Goal: Task Accomplishment & Management: Manage account settings

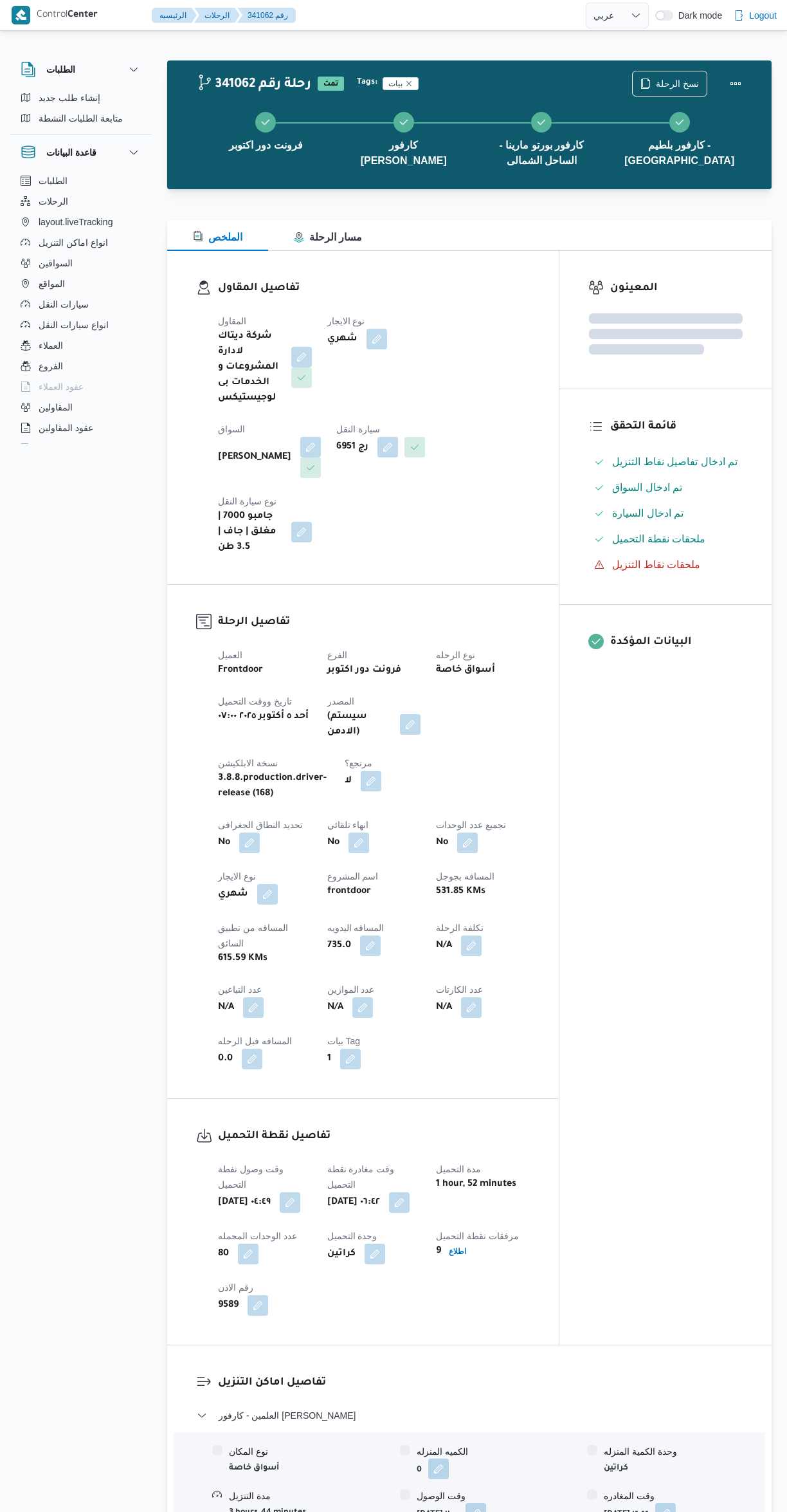
select select "ar"
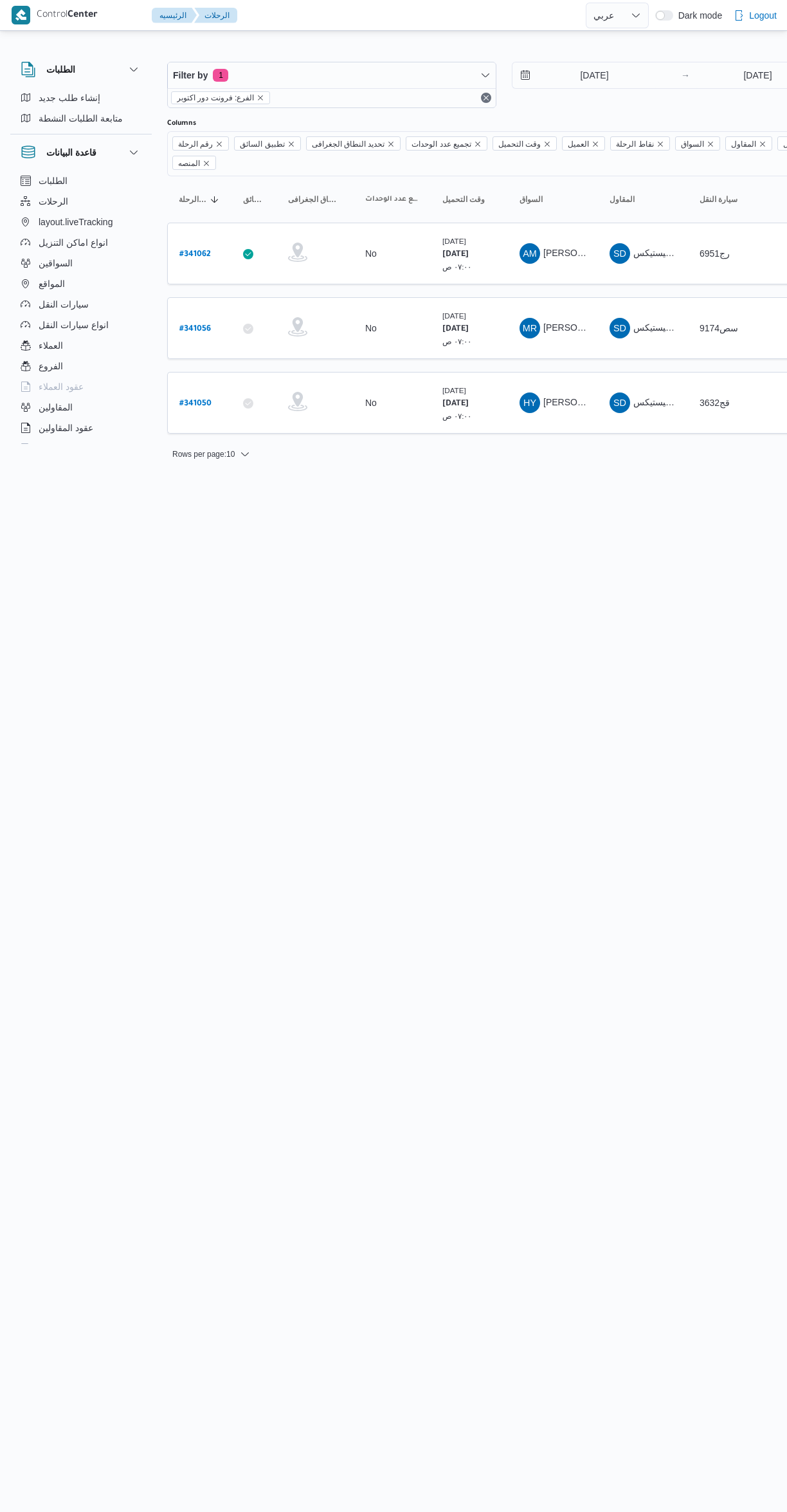
select select "ar"
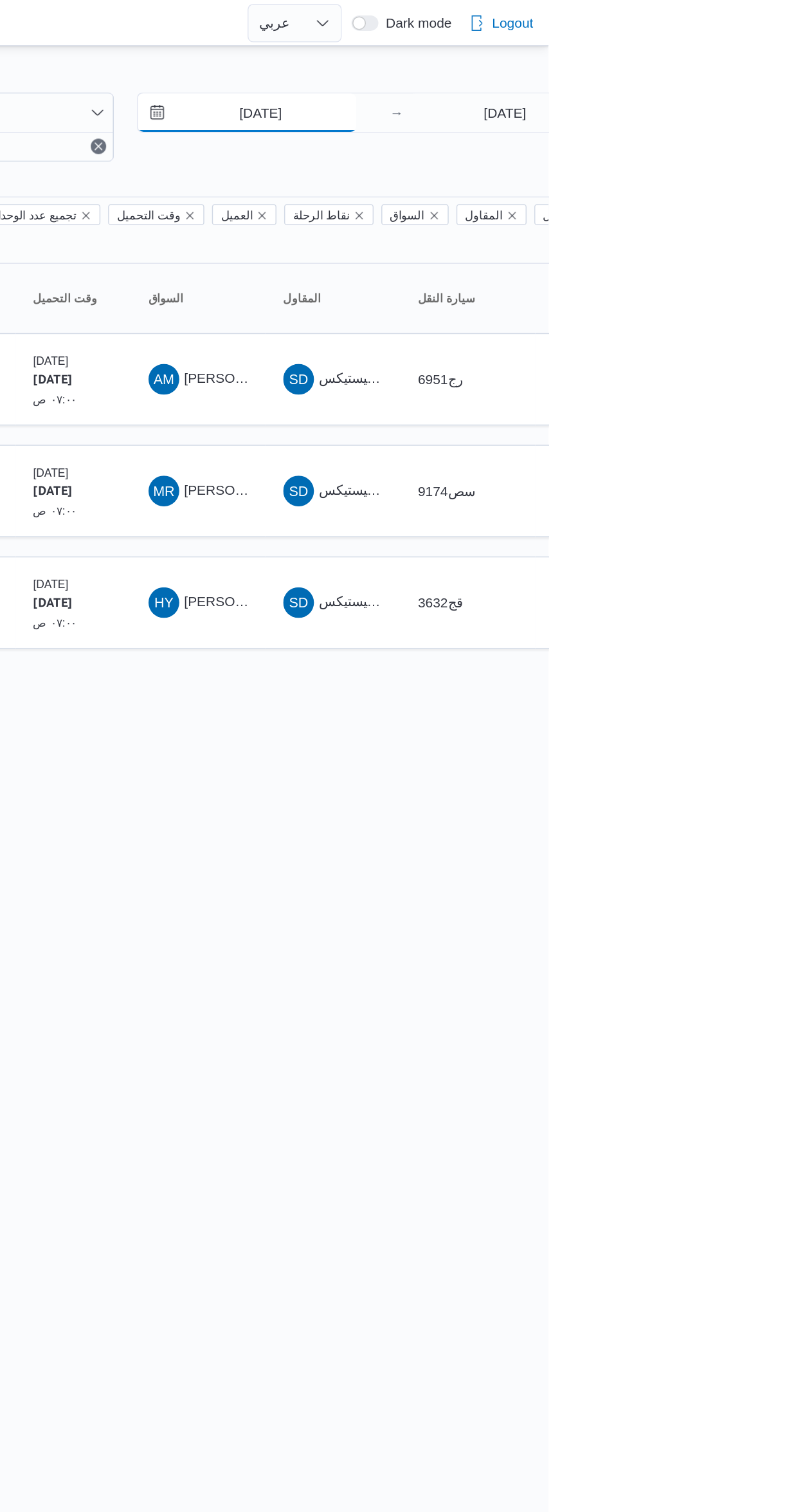
click at [608, 74] on input "5/10/2025" at bounding box center [585, 75] width 146 height 26
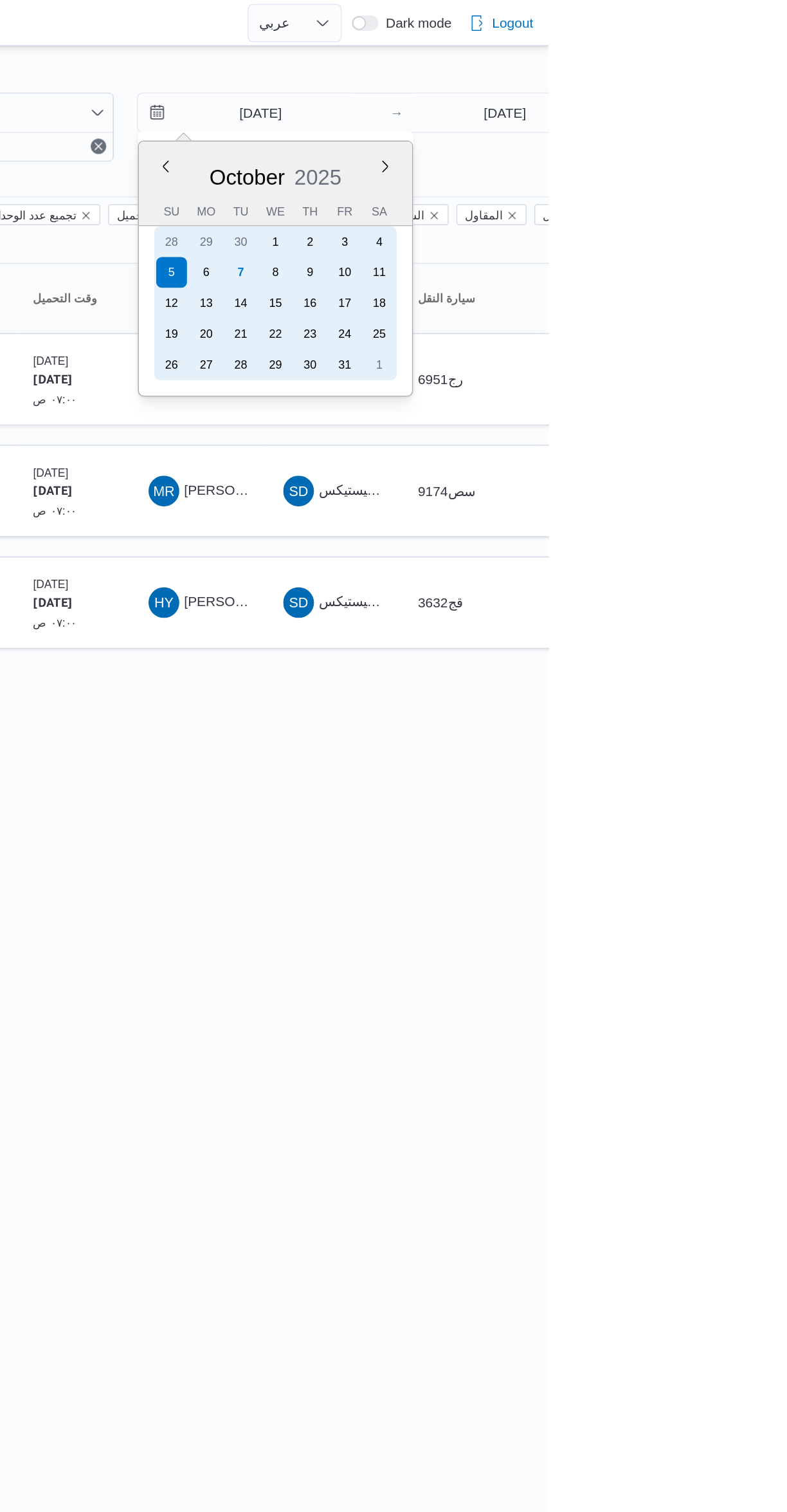
click at [578, 184] on div "7" at bounding box center [581, 182] width 20 height 20
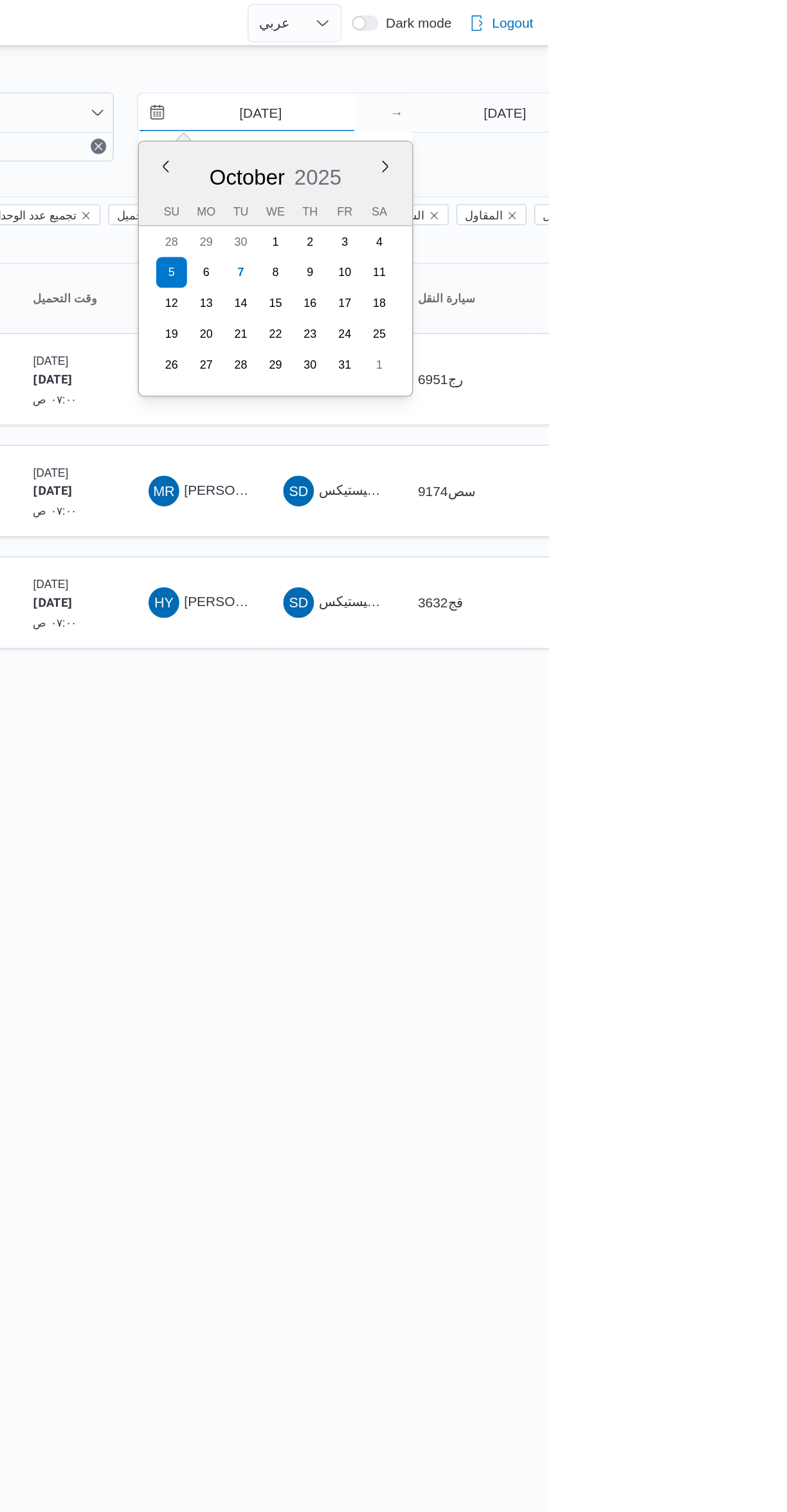
type input "[DATE]"
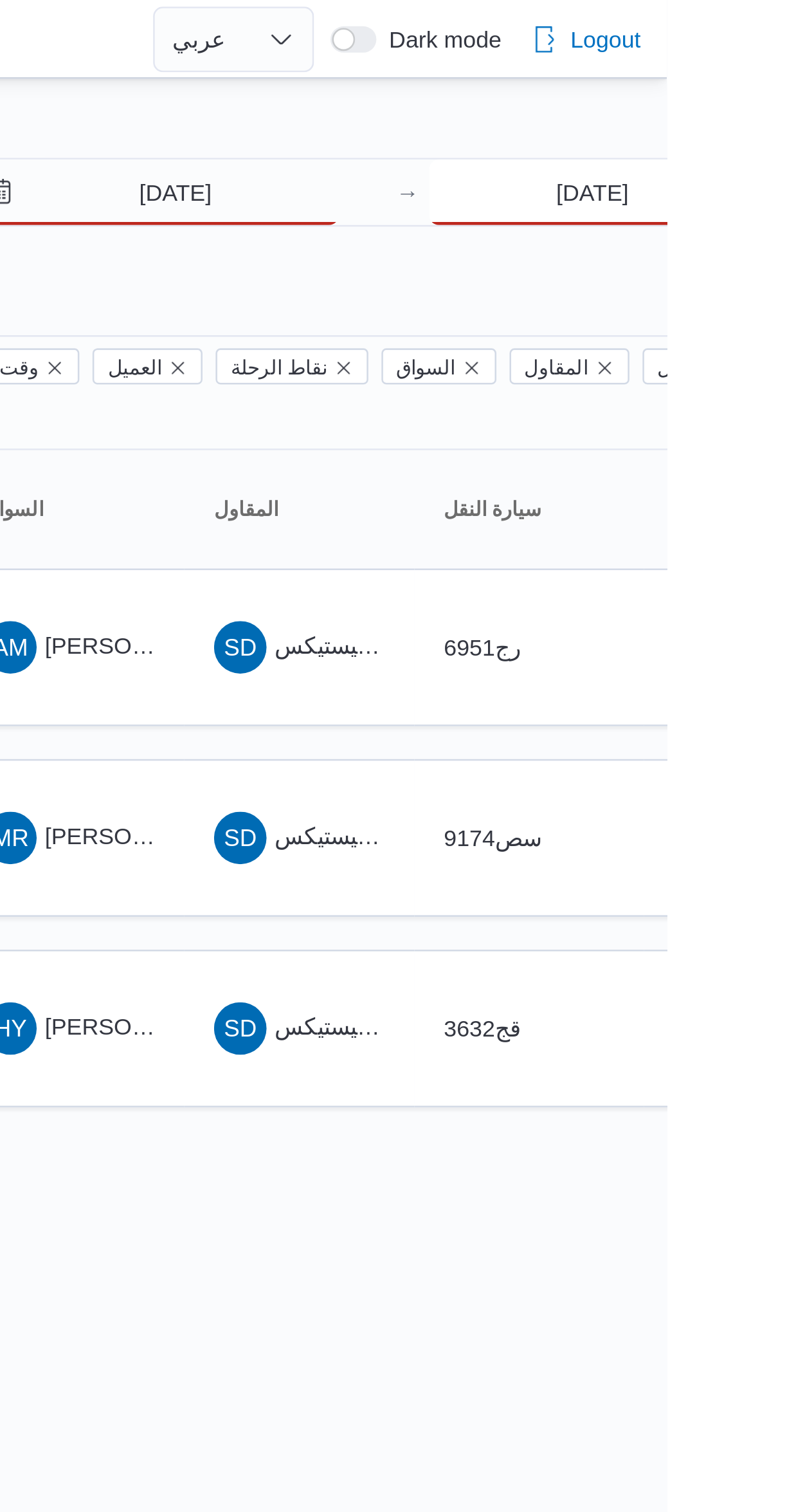
click at [714, 76] on input "5/10/2025" at bounding box center [758, 75] width 128 height 26
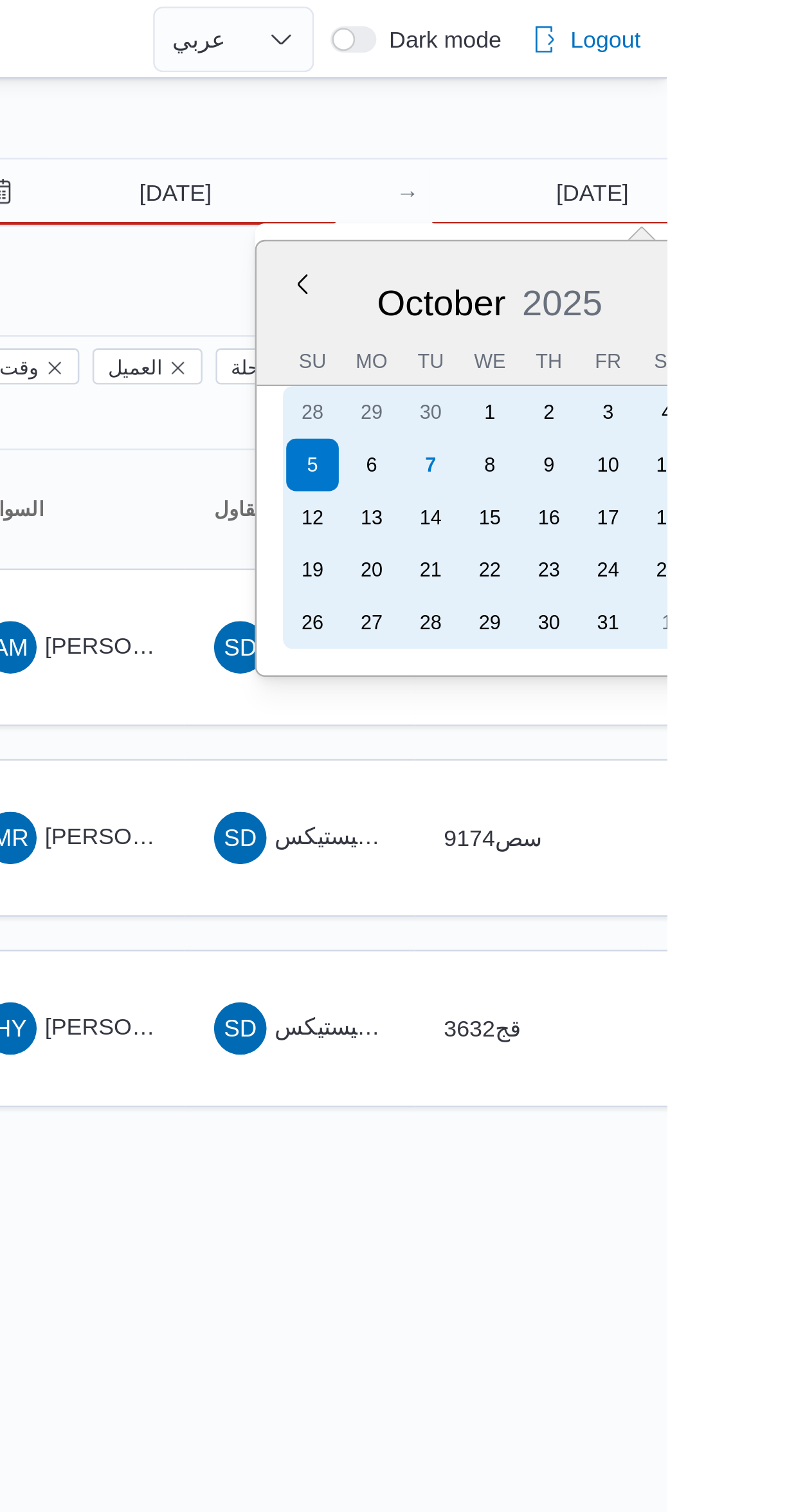
click at [694, 181] on div "7" at bounding box center [694, 182] width 20 height 20
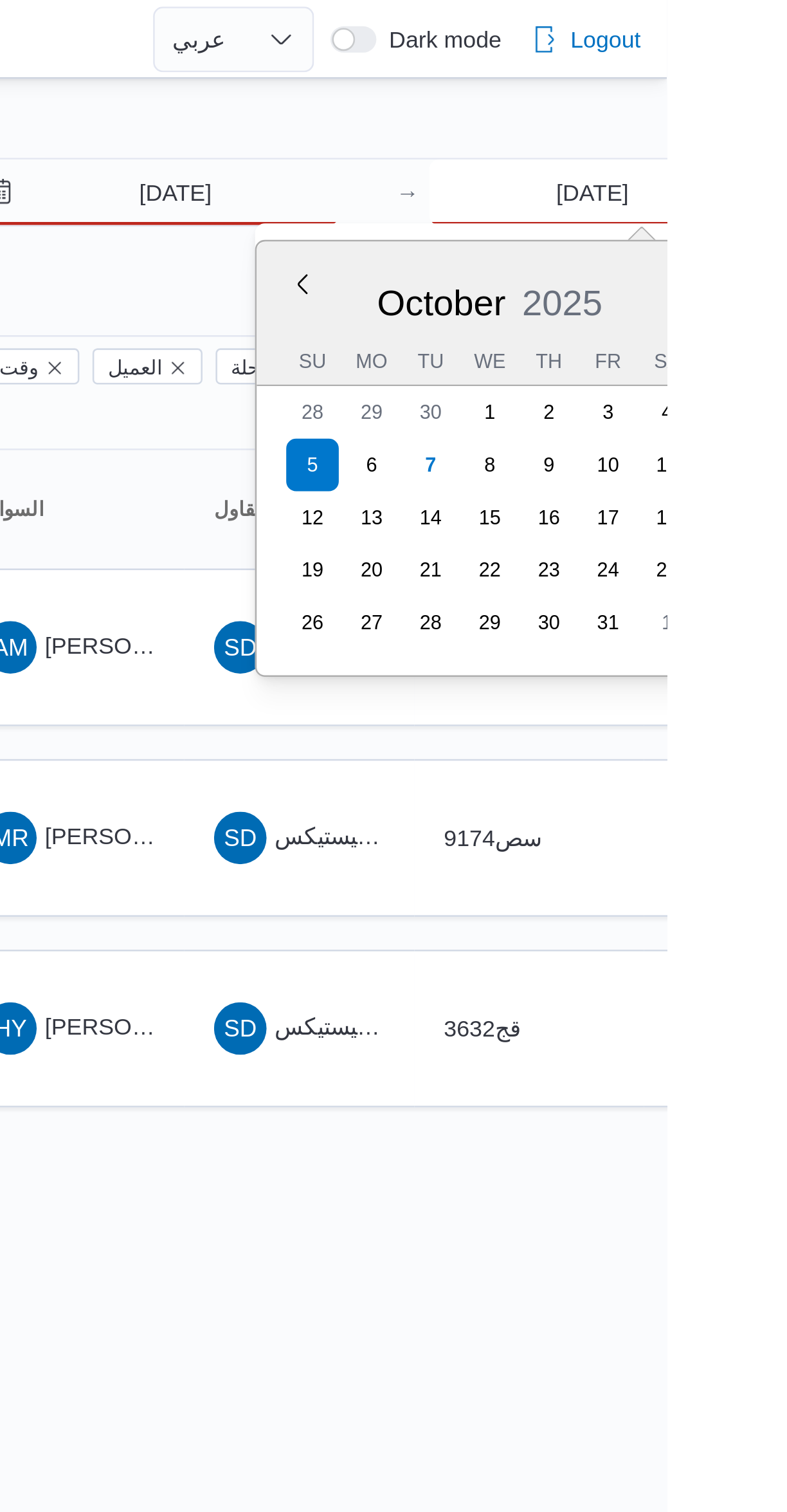
type input "[DATE]"
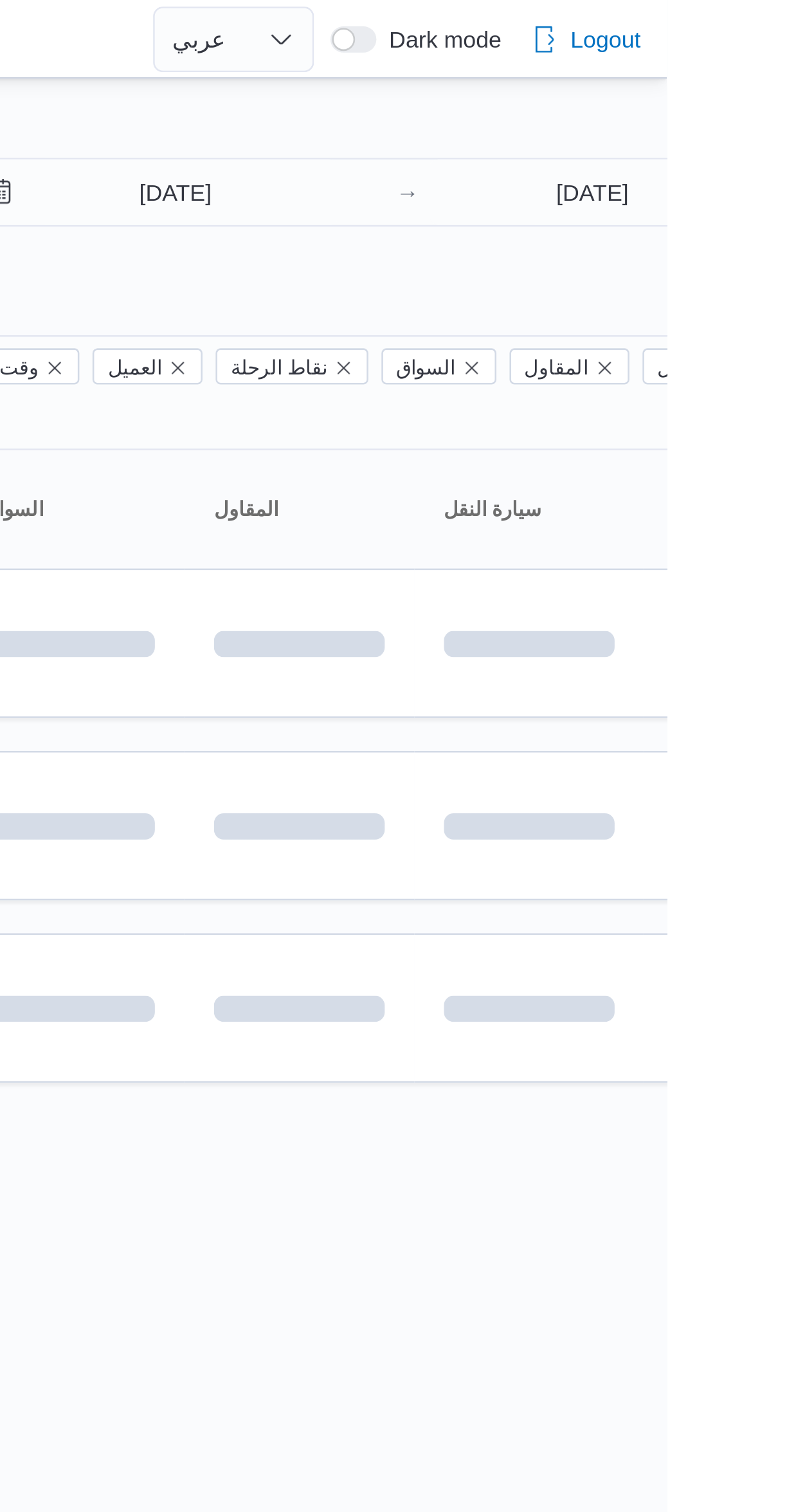
click at [617, 42] on div at bounding box center [553, 51] width 771 height 20
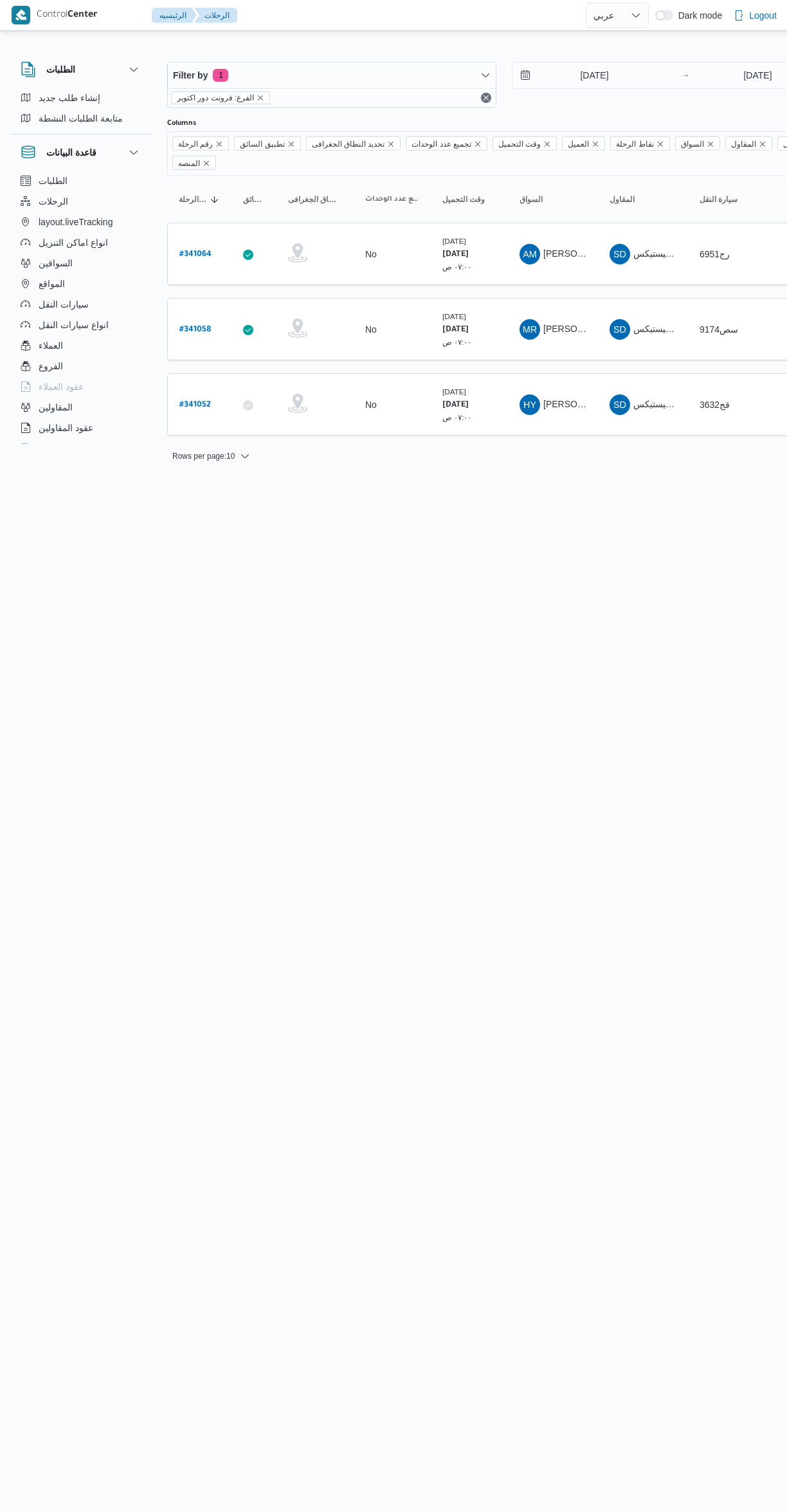
select select "ar"
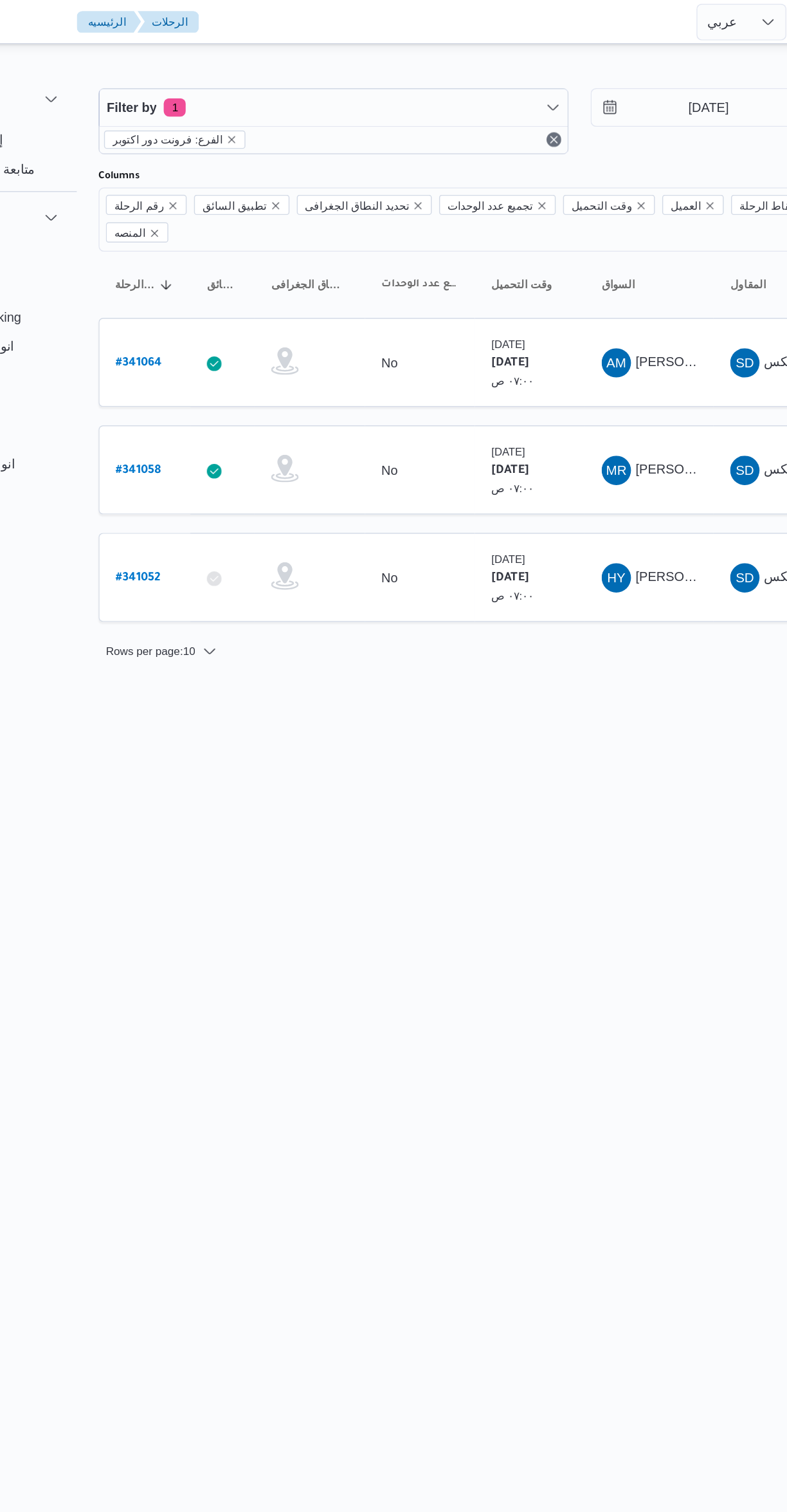
click at [195, 250] on b "# 341064" at bounding box center [195, 254] width 32 height 9
select select "ar"
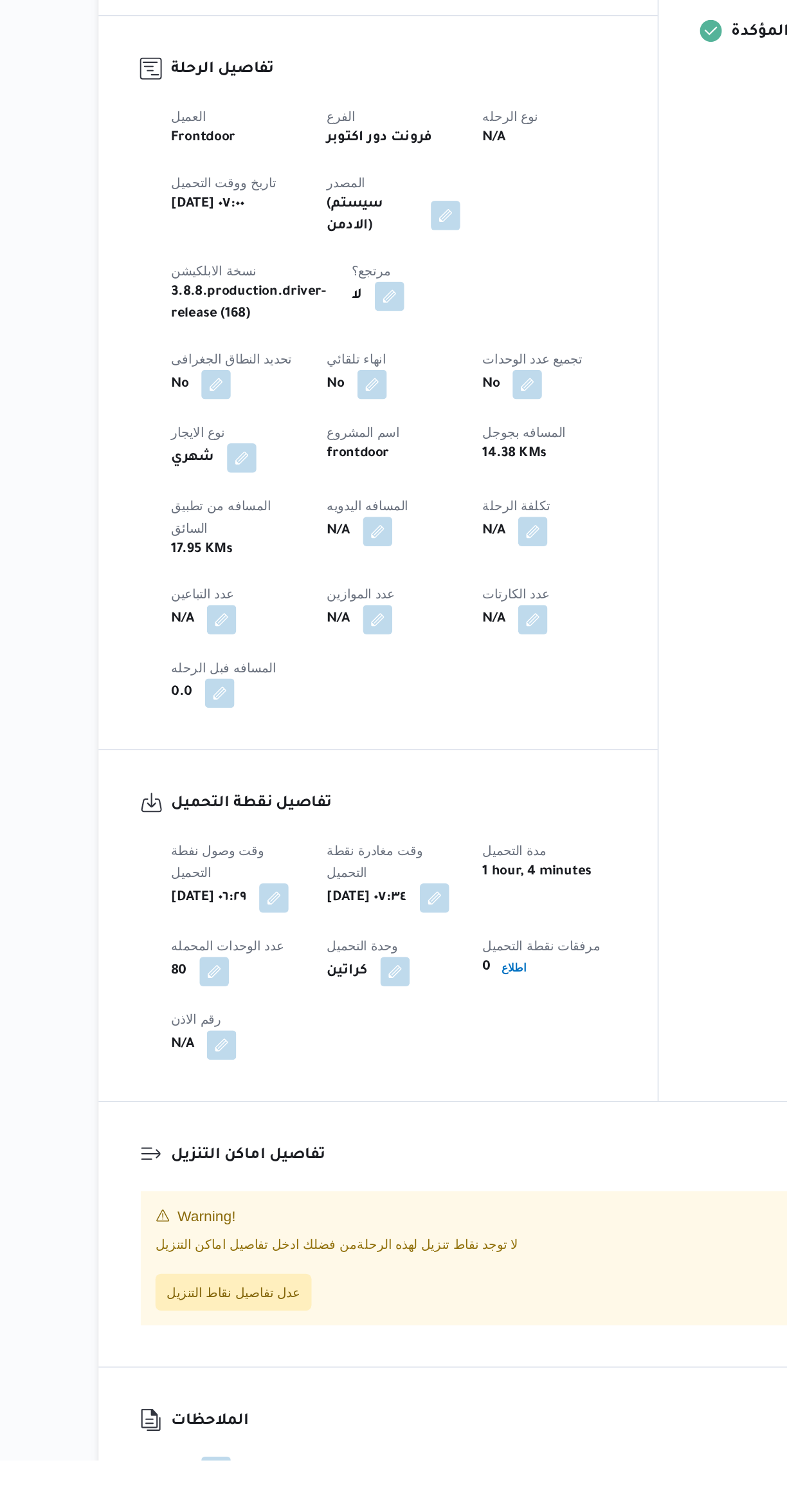
scroll to position [4, 0]
click at [256, 1385] on span "عدل تفاصيل نقاط التنزيل" at bounding box center [262, 1393] width 94 height 16
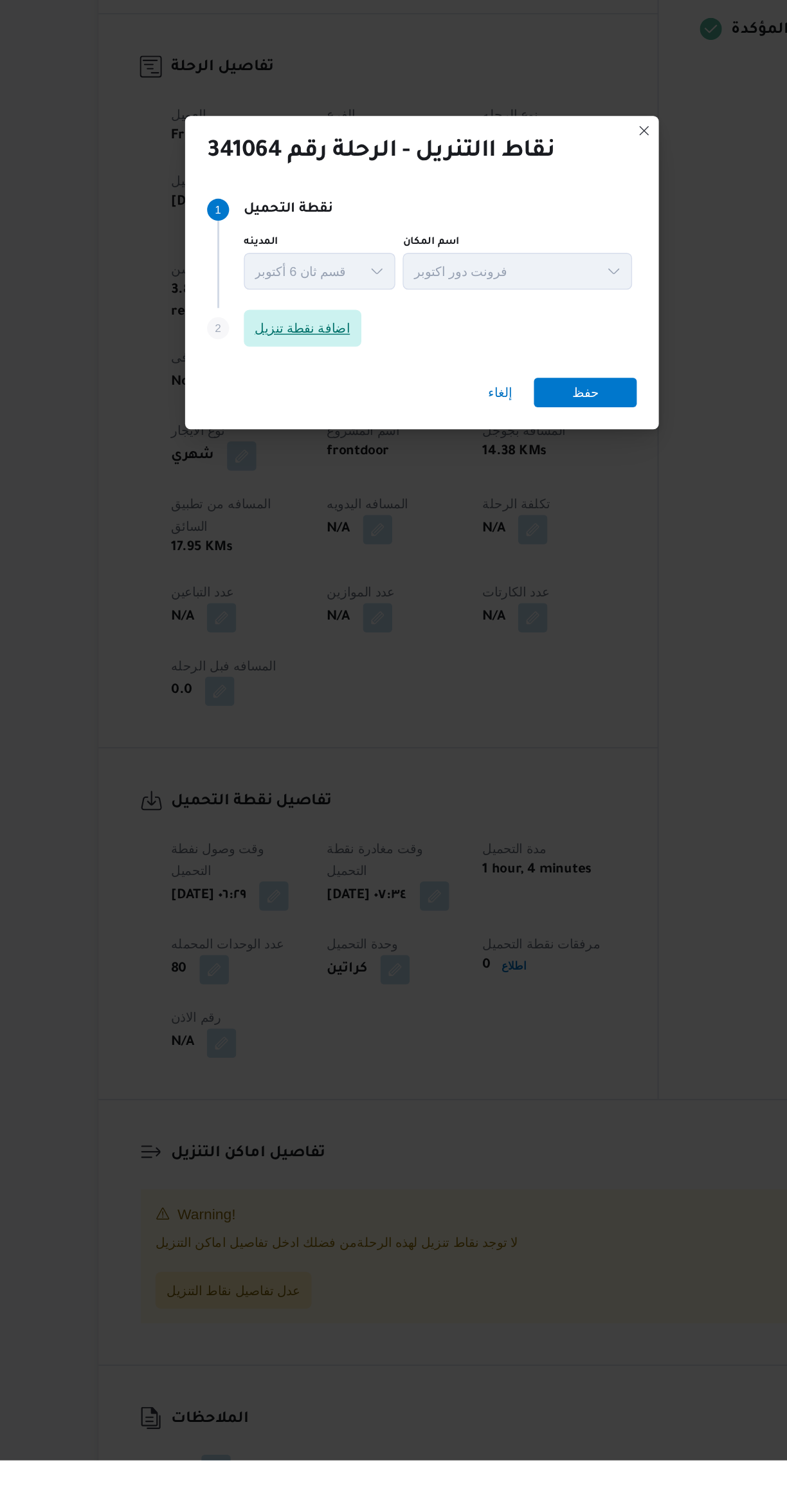
click at [288, 727] on span "اضافة نقطة تنزيل" at bounding box center [309, 718] width 67 height 16
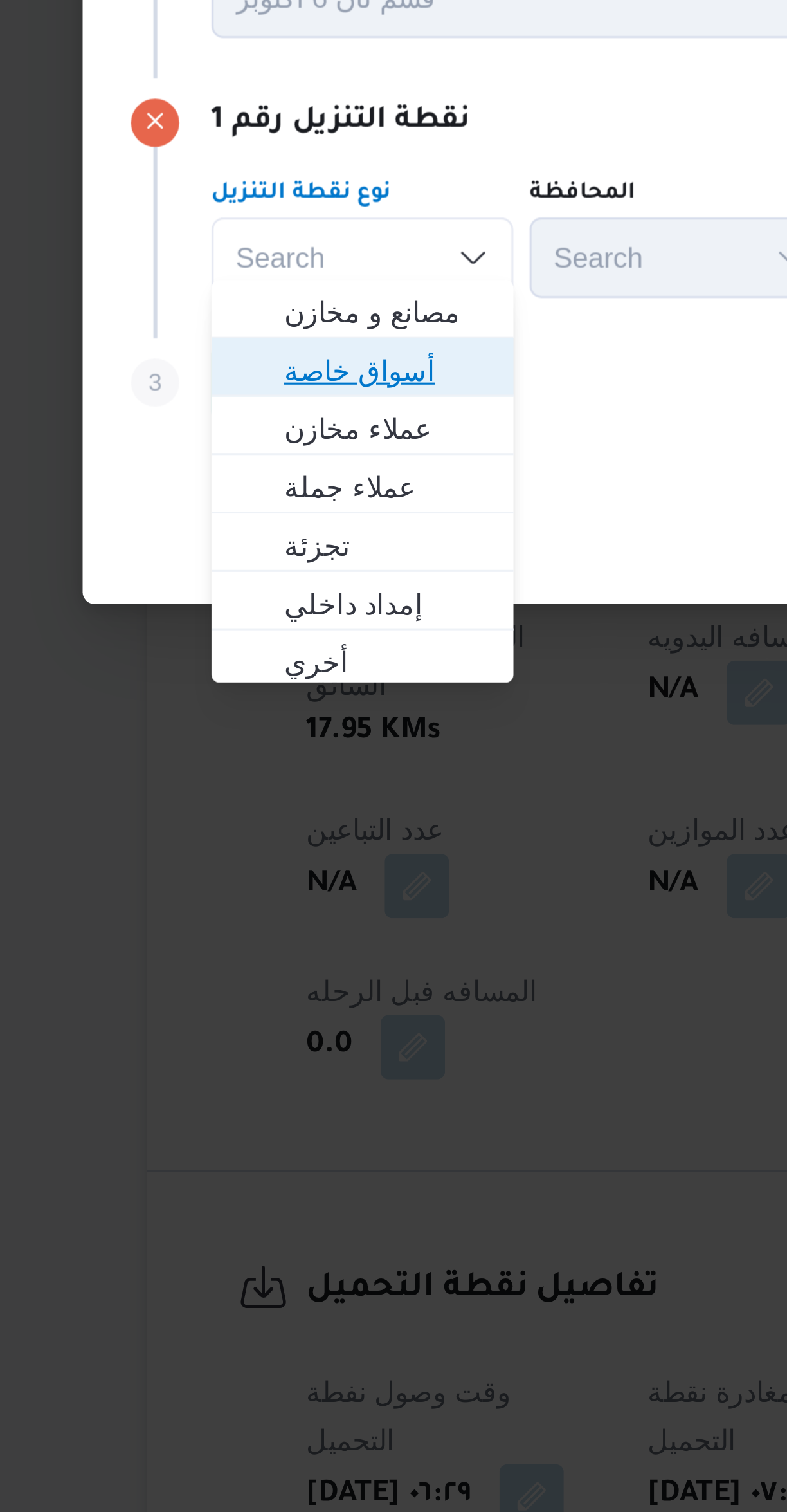
click at [216, 761] on span "أسواق خاصة" at bounding box center [243, 757] width 65 height 16
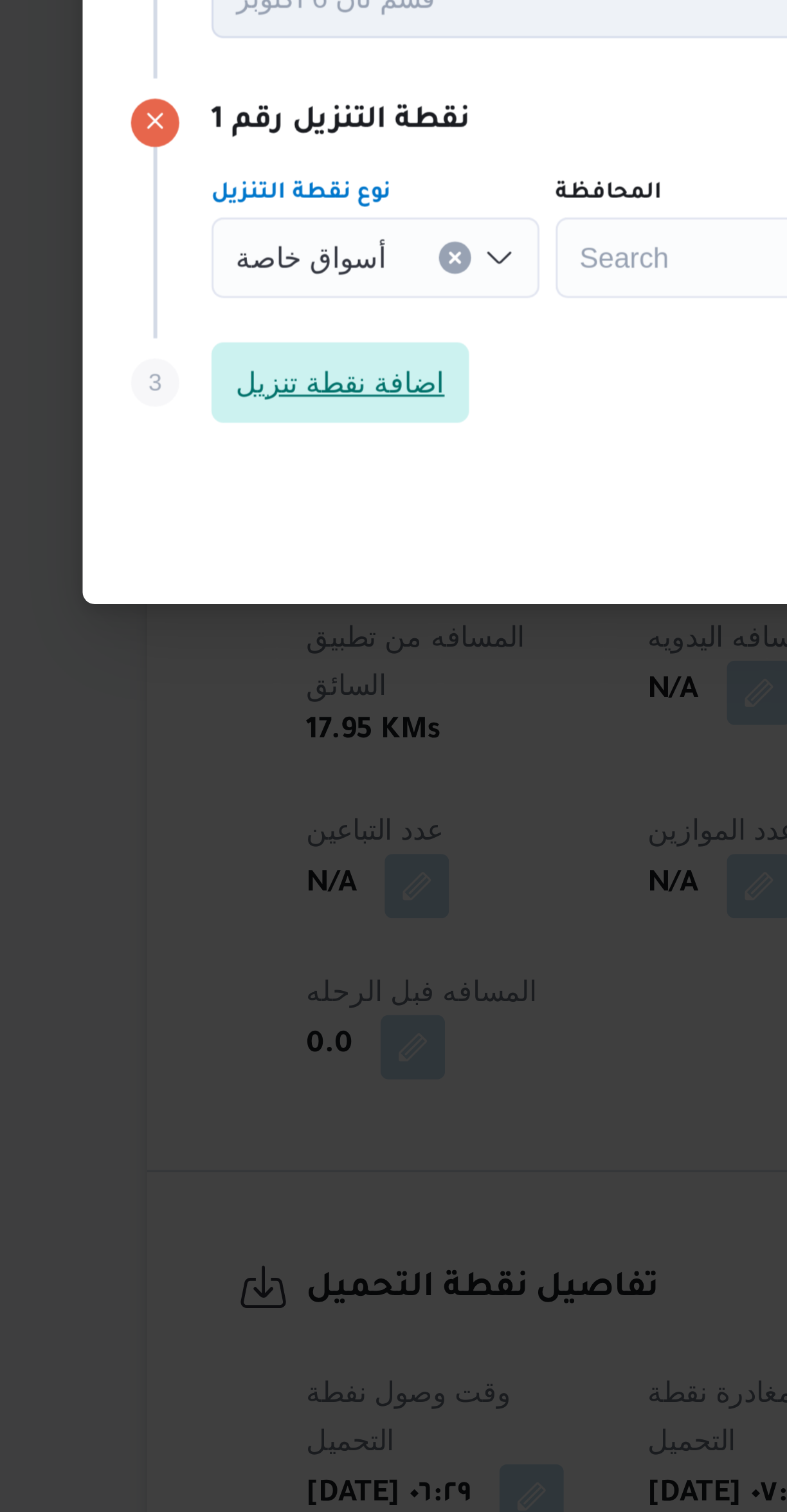
click at [221, 767] on span "اضافة نقطة تنزيل" at bounding box center [229, 761] width 83 height 26
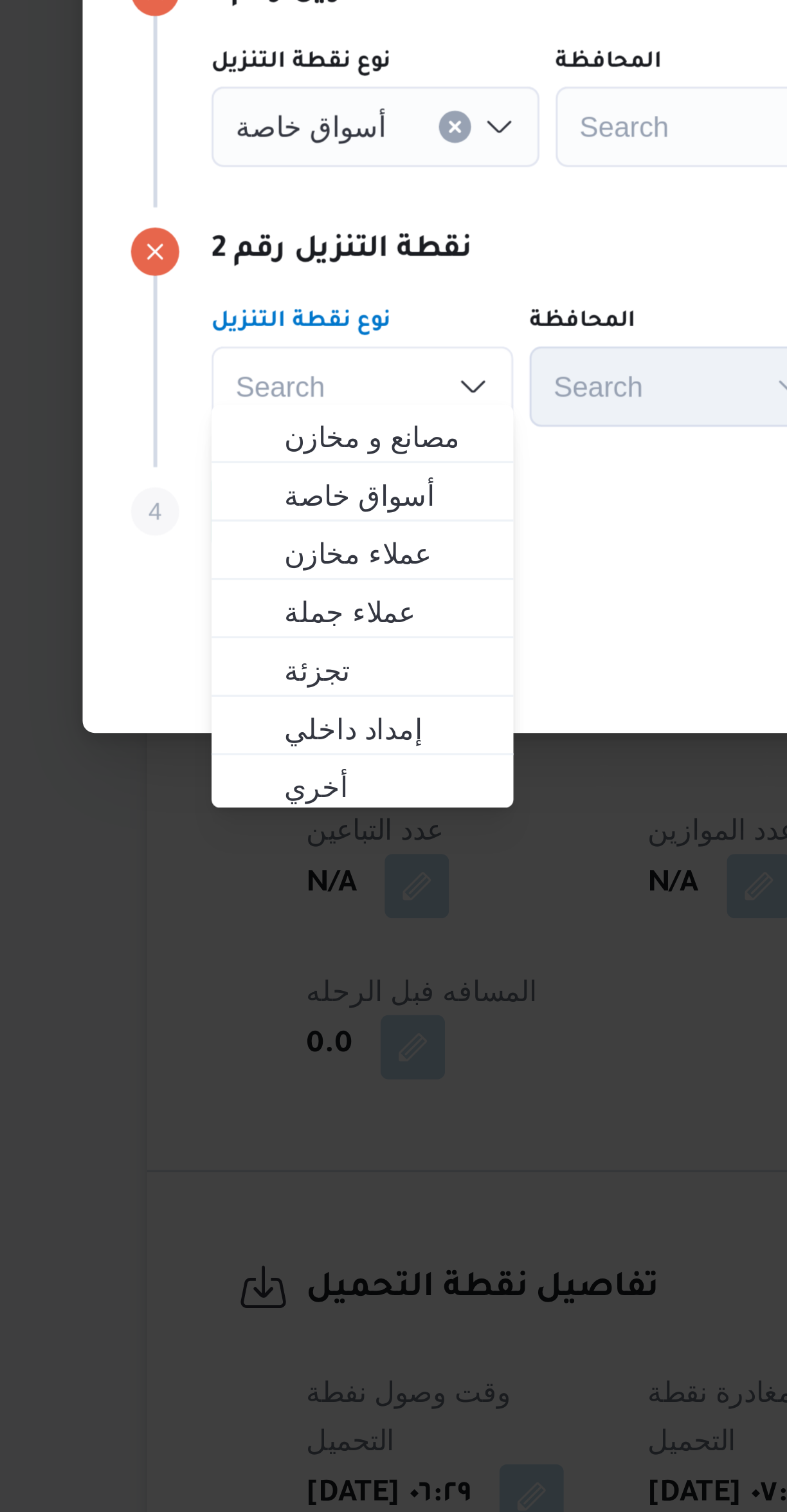
scroll to position [0, 0]
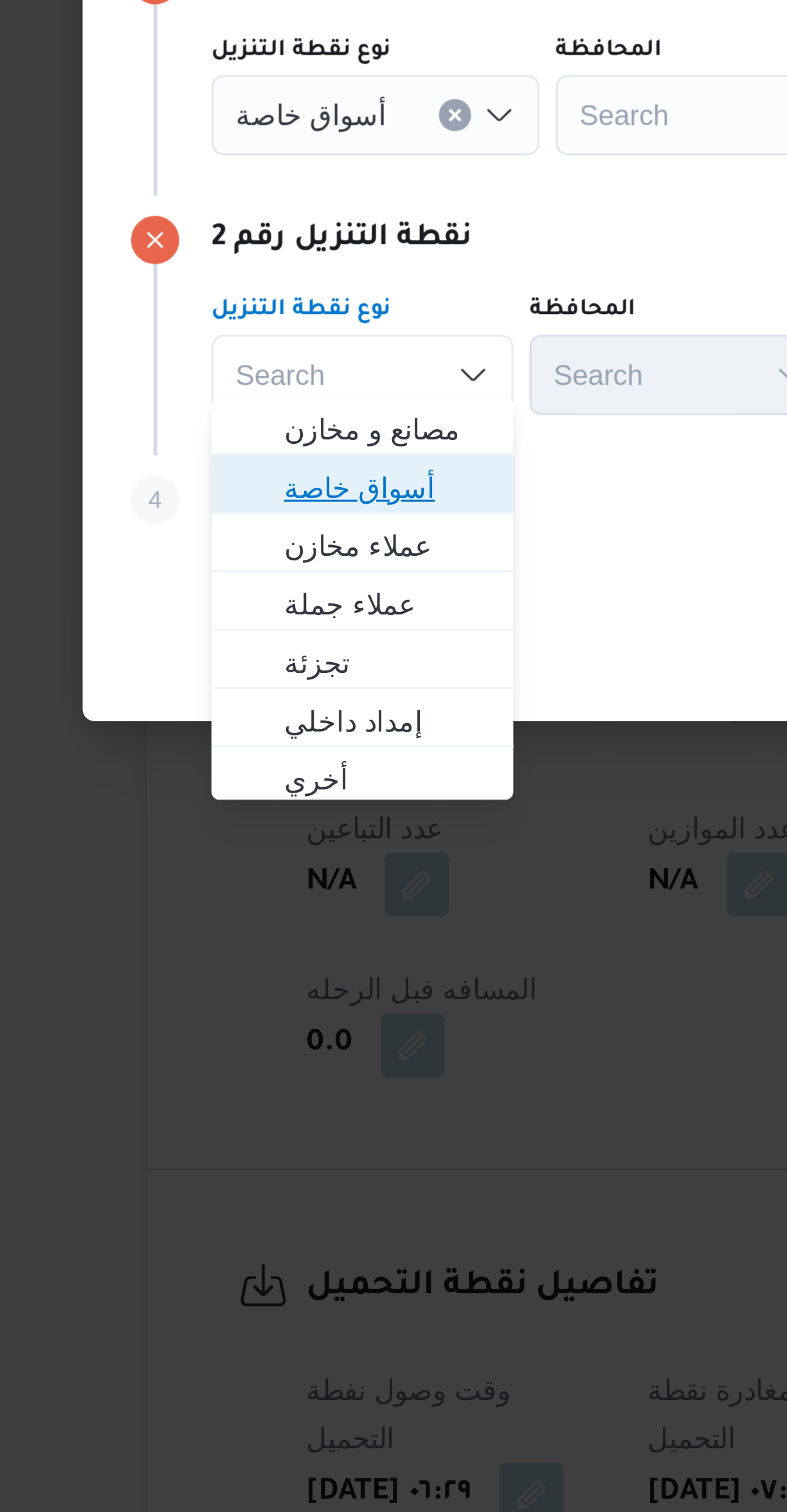
click at [213, 803] on span "أسواق خاصة" at bounding box center [243, 798] width 65 height 16
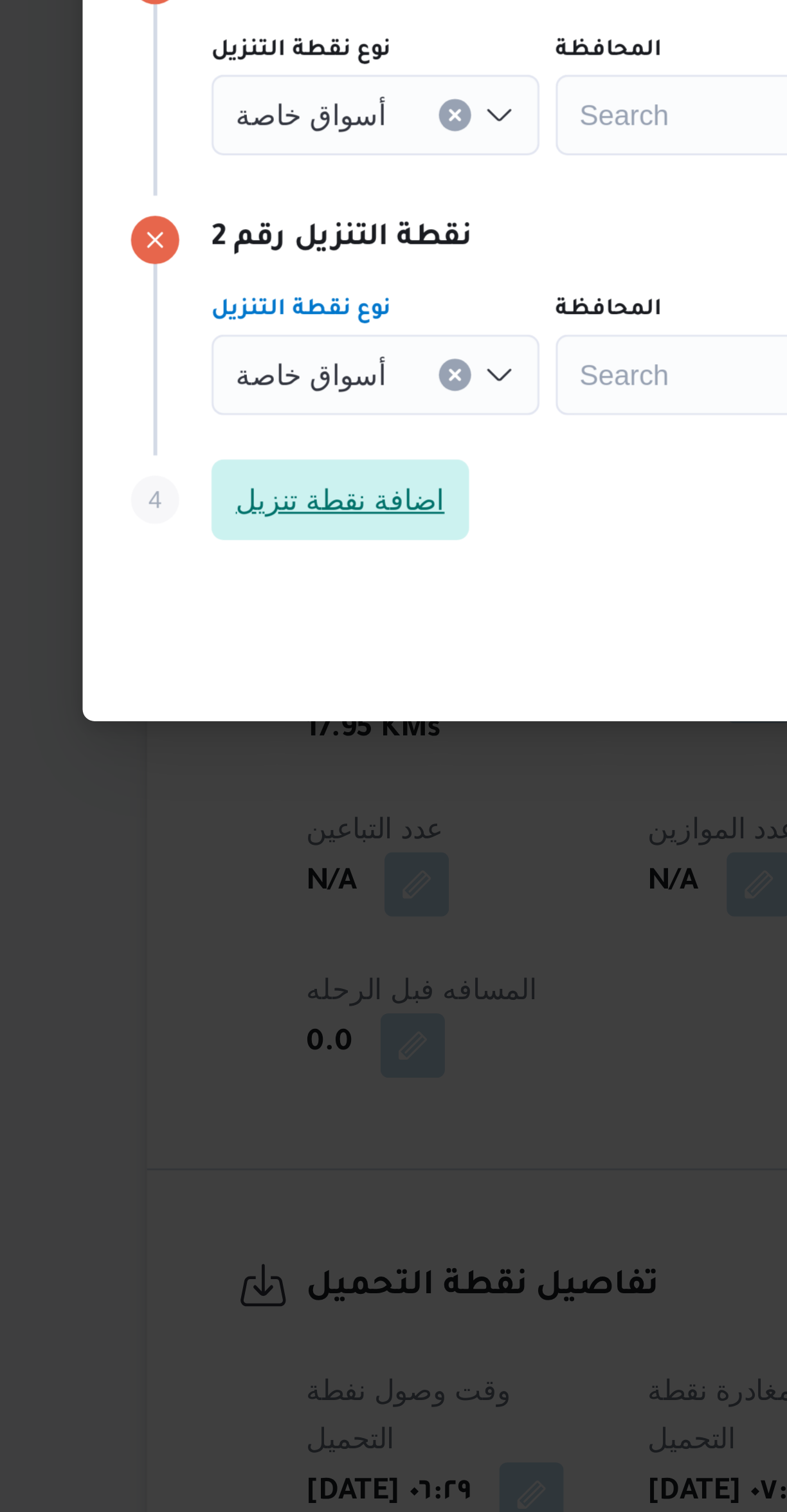
click at [207, 797] on span "اضافة نقطة تنزيل" at bounding box center [229, 802] width 67 height 16
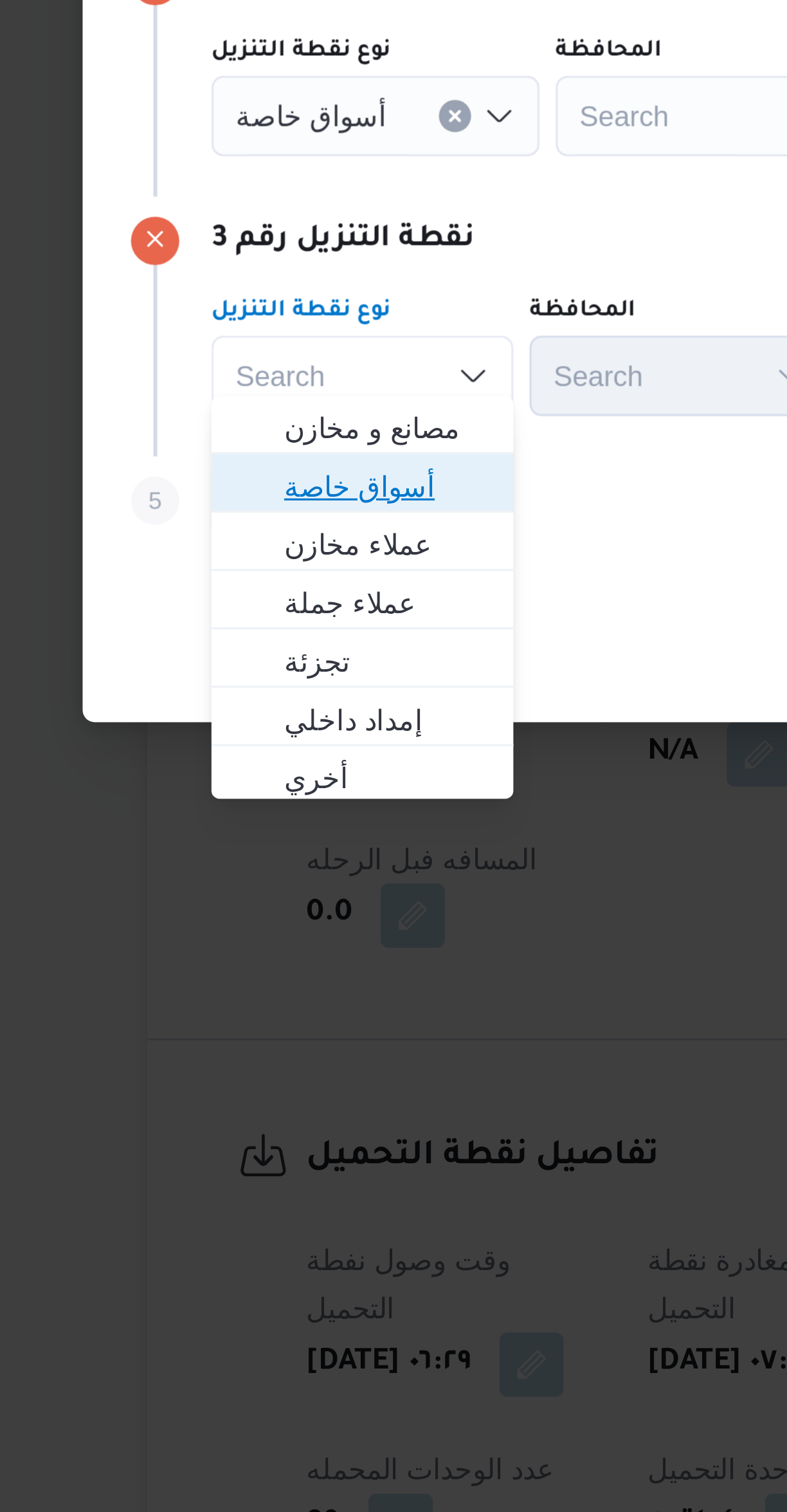
click at [218, 844] on span "أسواق خاصة" at bounding box center [243, 839] width 65 height 16
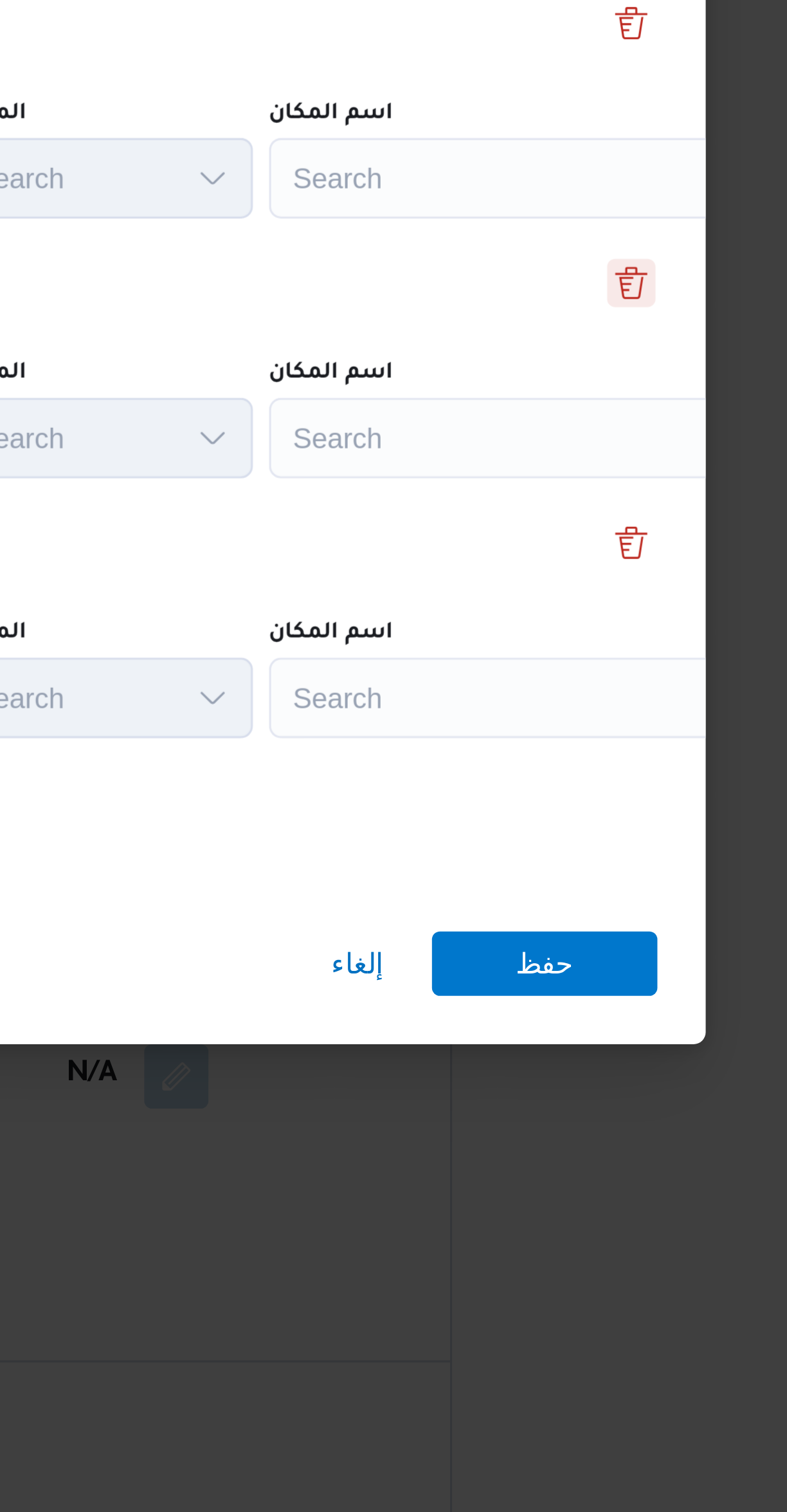
click at [612, 666] on button "Delete" at bounding box center [616, 671] width 16 height 16
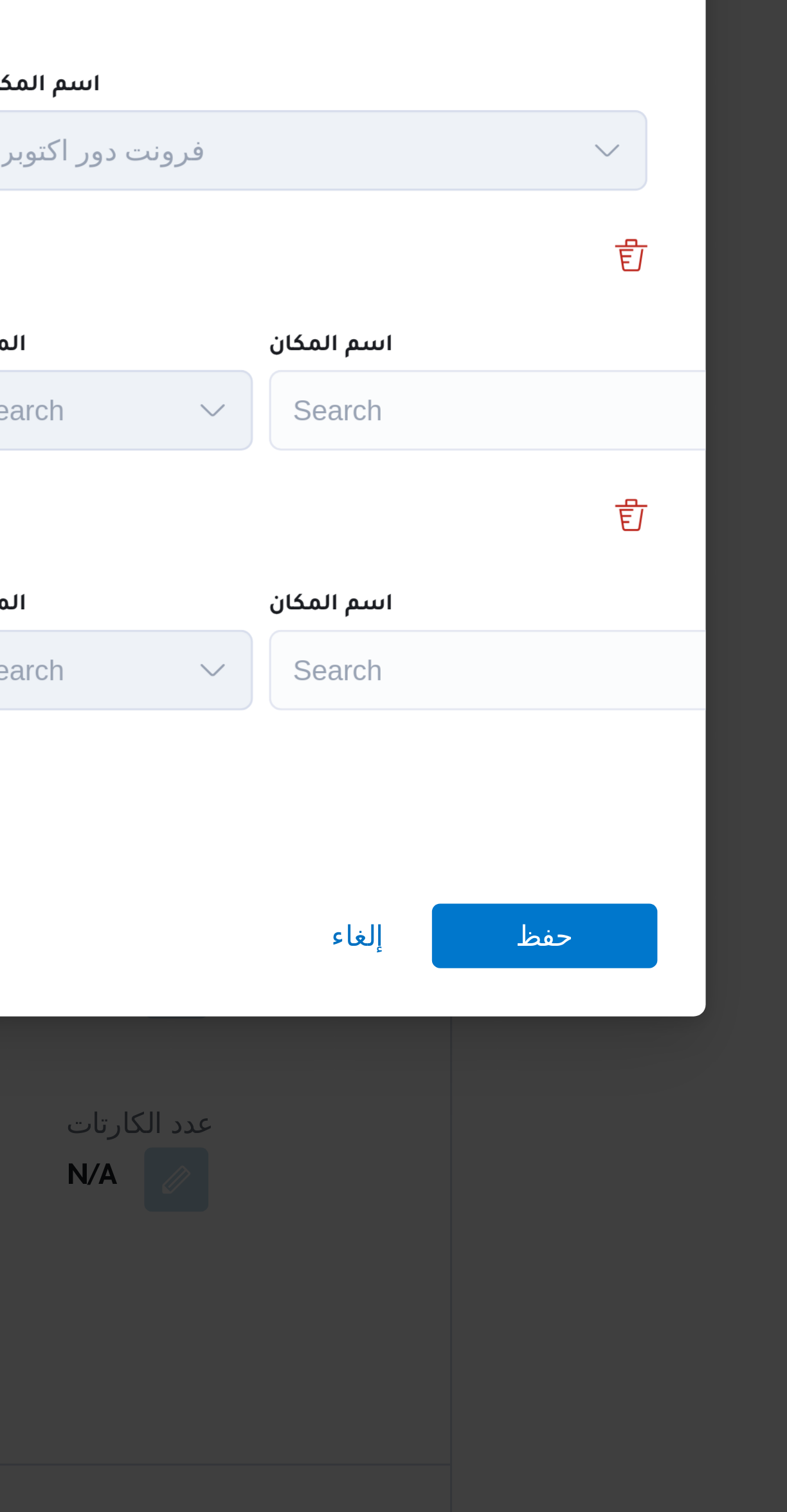
click at [534, 672] on div "Search" at bounding box center [580, 679] width 161 height 26
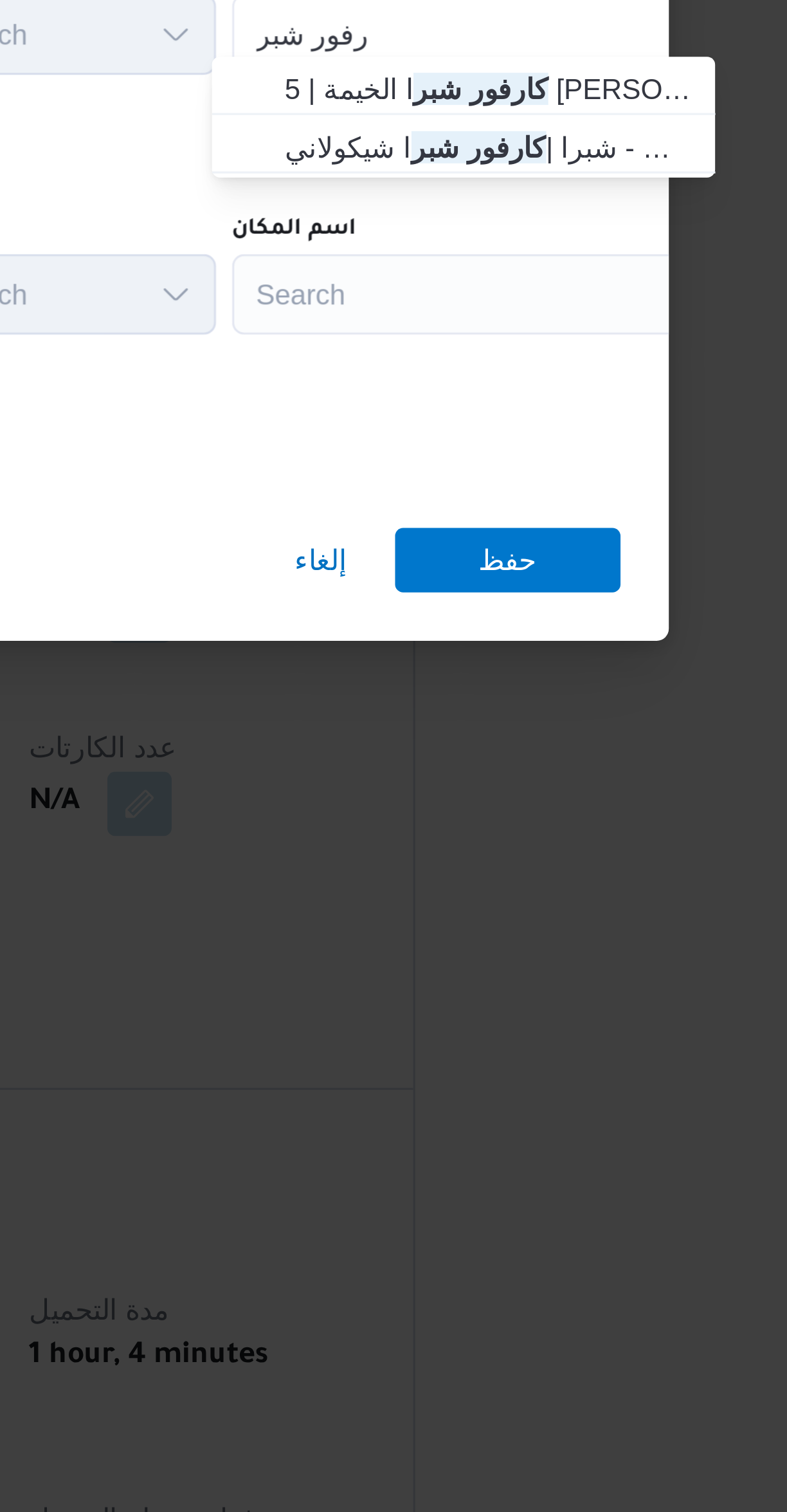
type input "كارفور شبر"
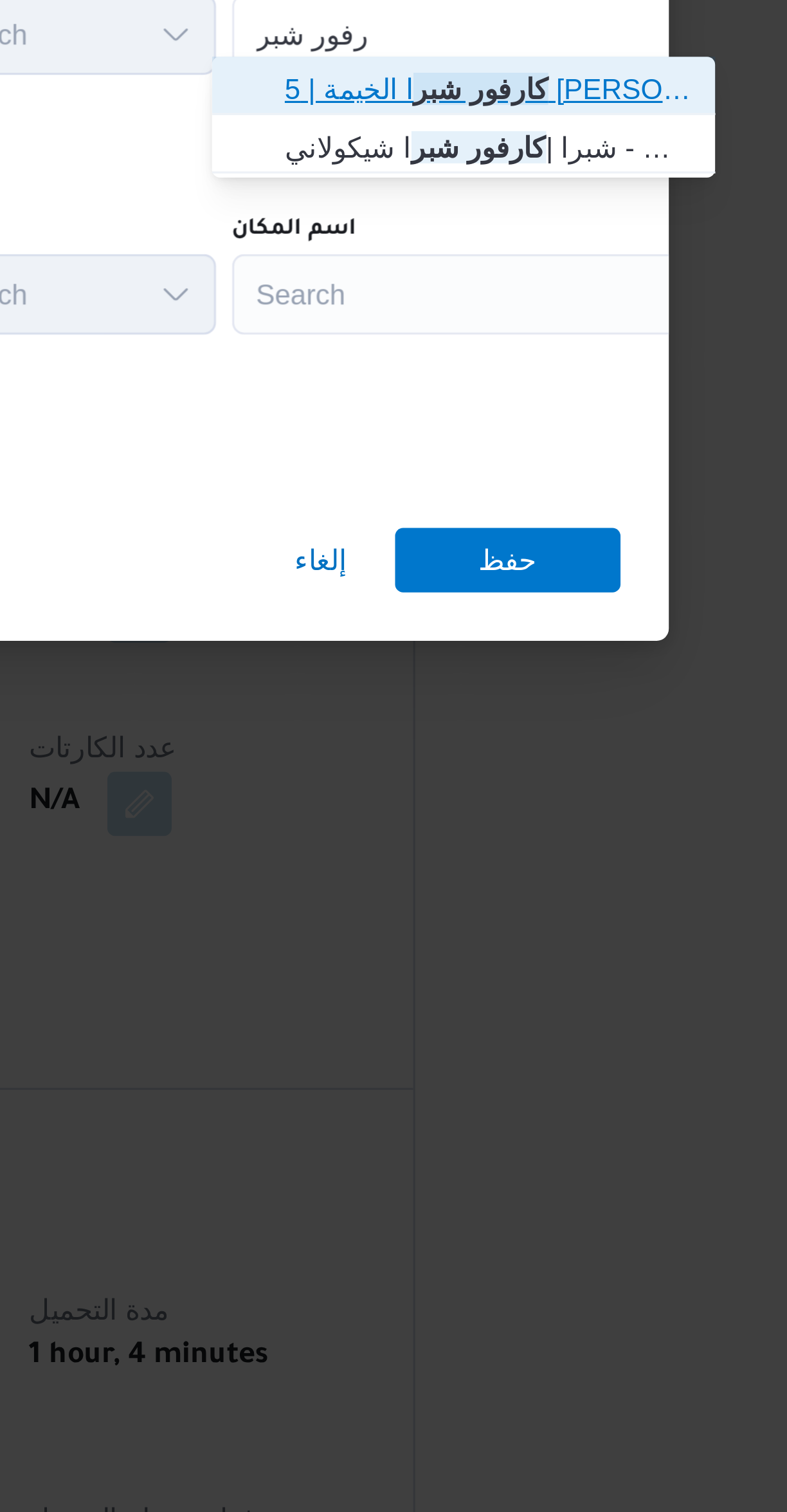
click at [523, 696] on span "كارفور شبر ا الخيمة | 5 أحمد عبد الموجود | بيجام" at bounding box center [582, 696] width 129 height 16
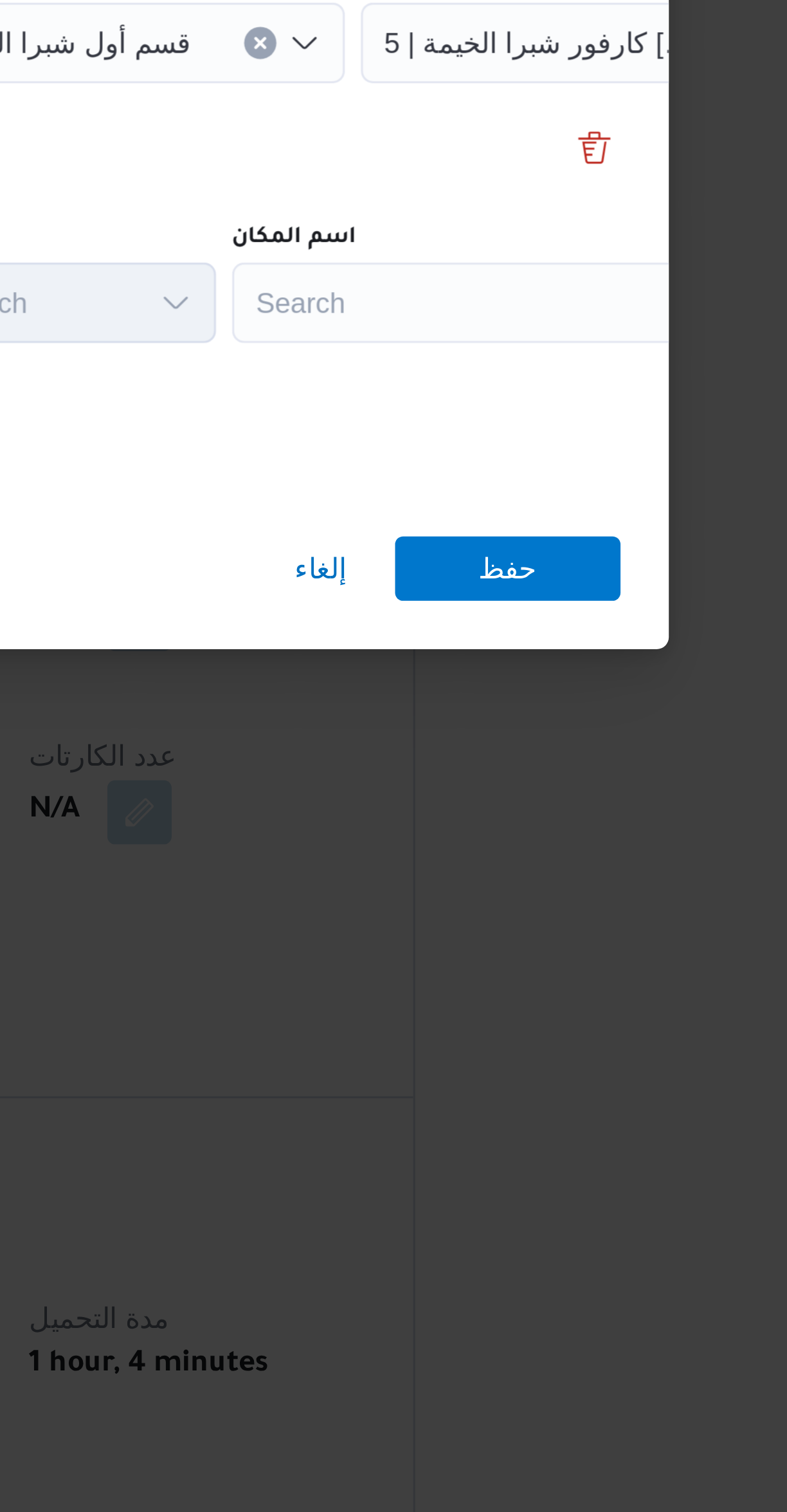
click at [534, 756] on div "Search" at bounding box center [580, 762] width 161 height 26
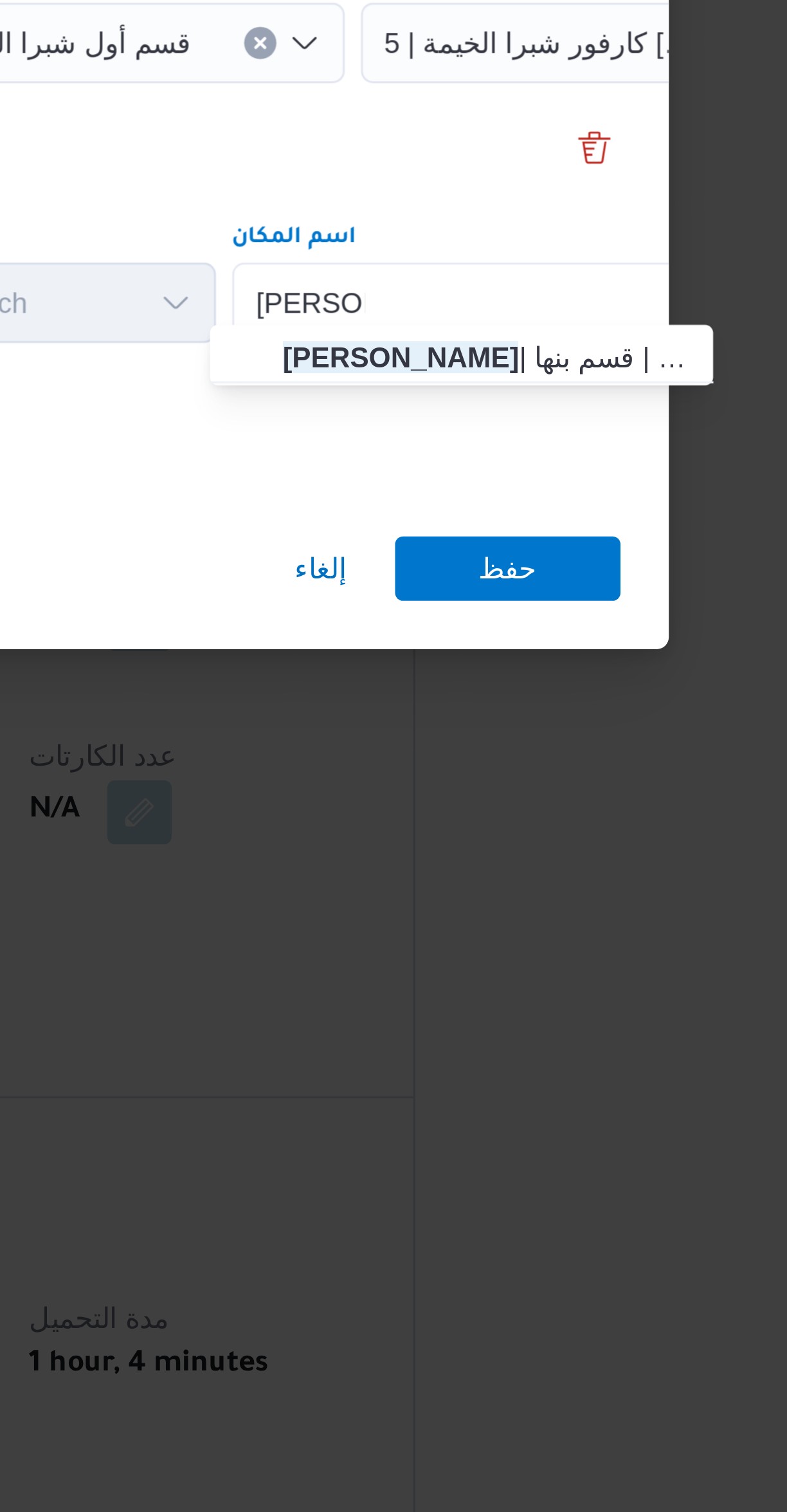
type input "[PERSON_NAME]"
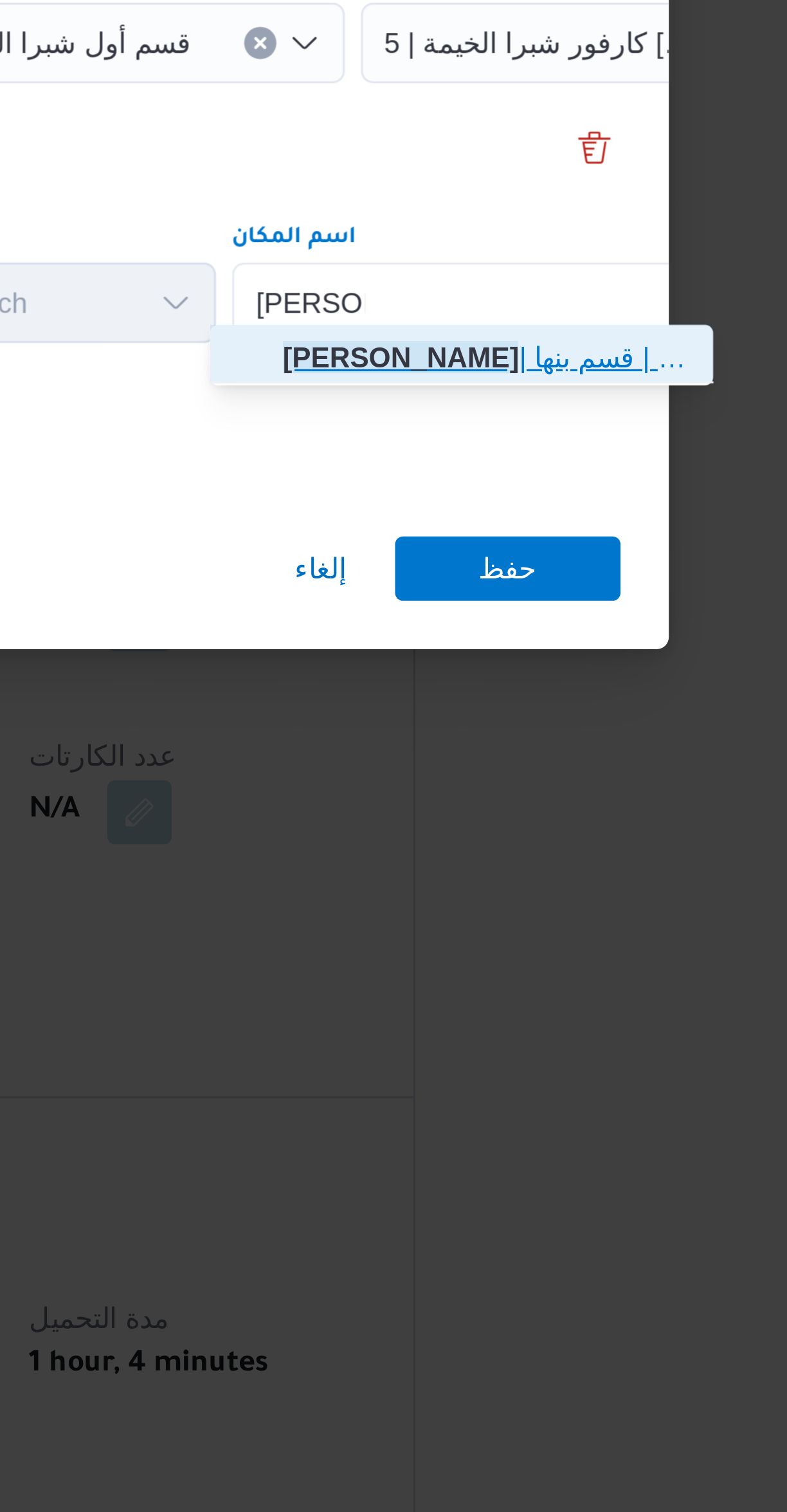
click at [509, 783] on icon "button" at bounding box center [506, 779] width 10 height 10
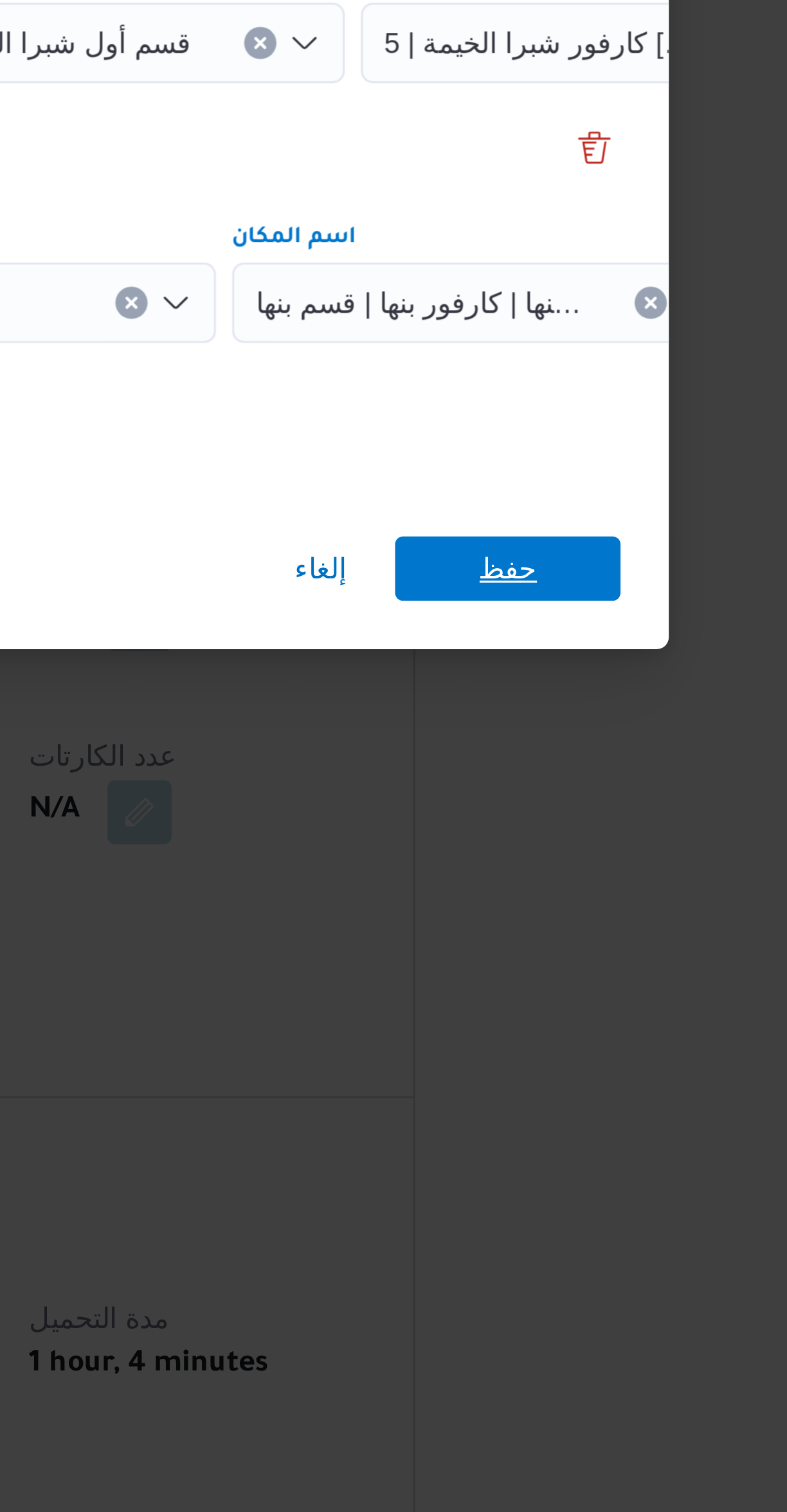
click at [571, 845] on span "حفظ" at bounding box center [589, 847] width 72 height 20
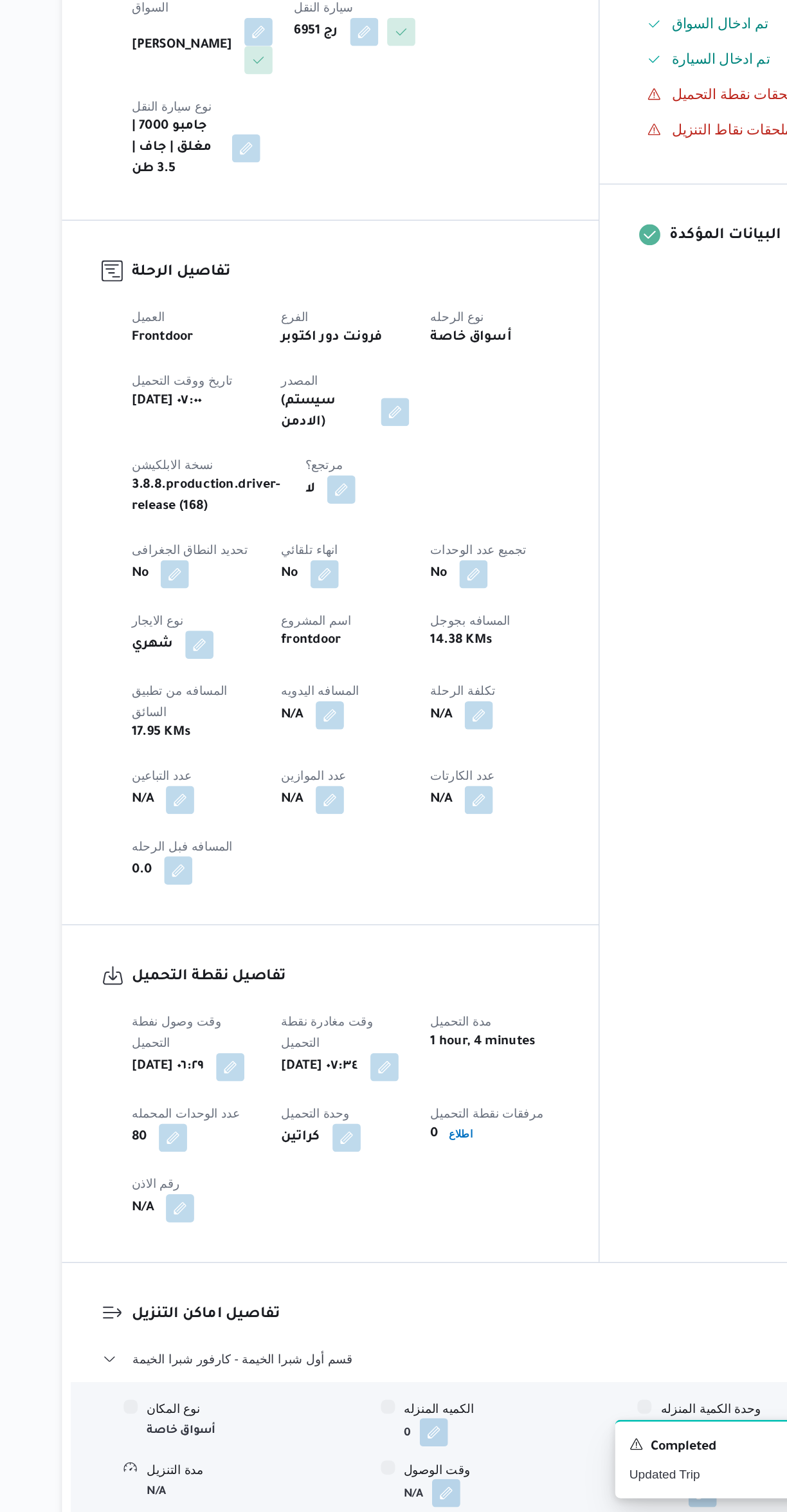
scroll to position [67, 0]
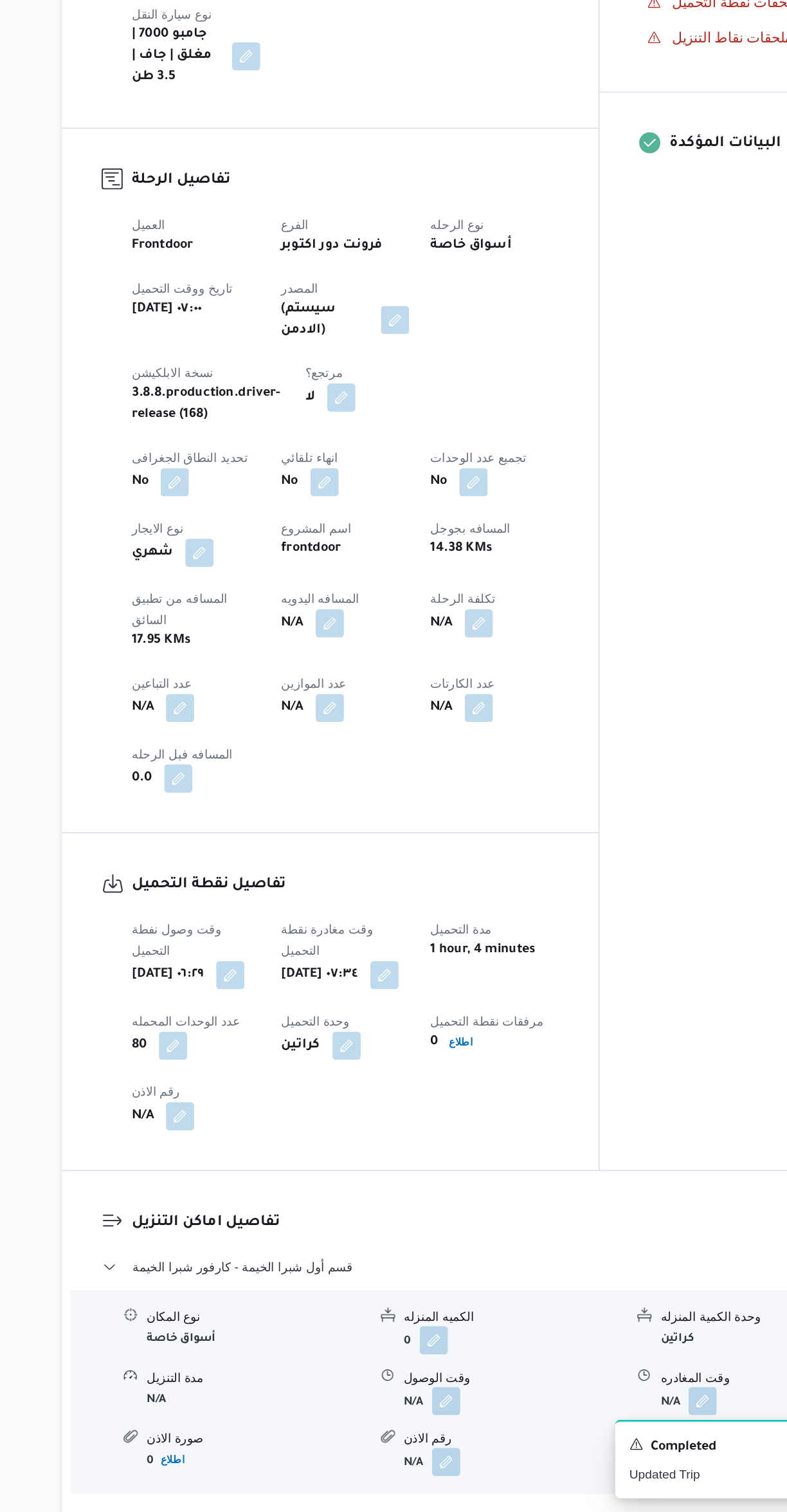
select select "ar"
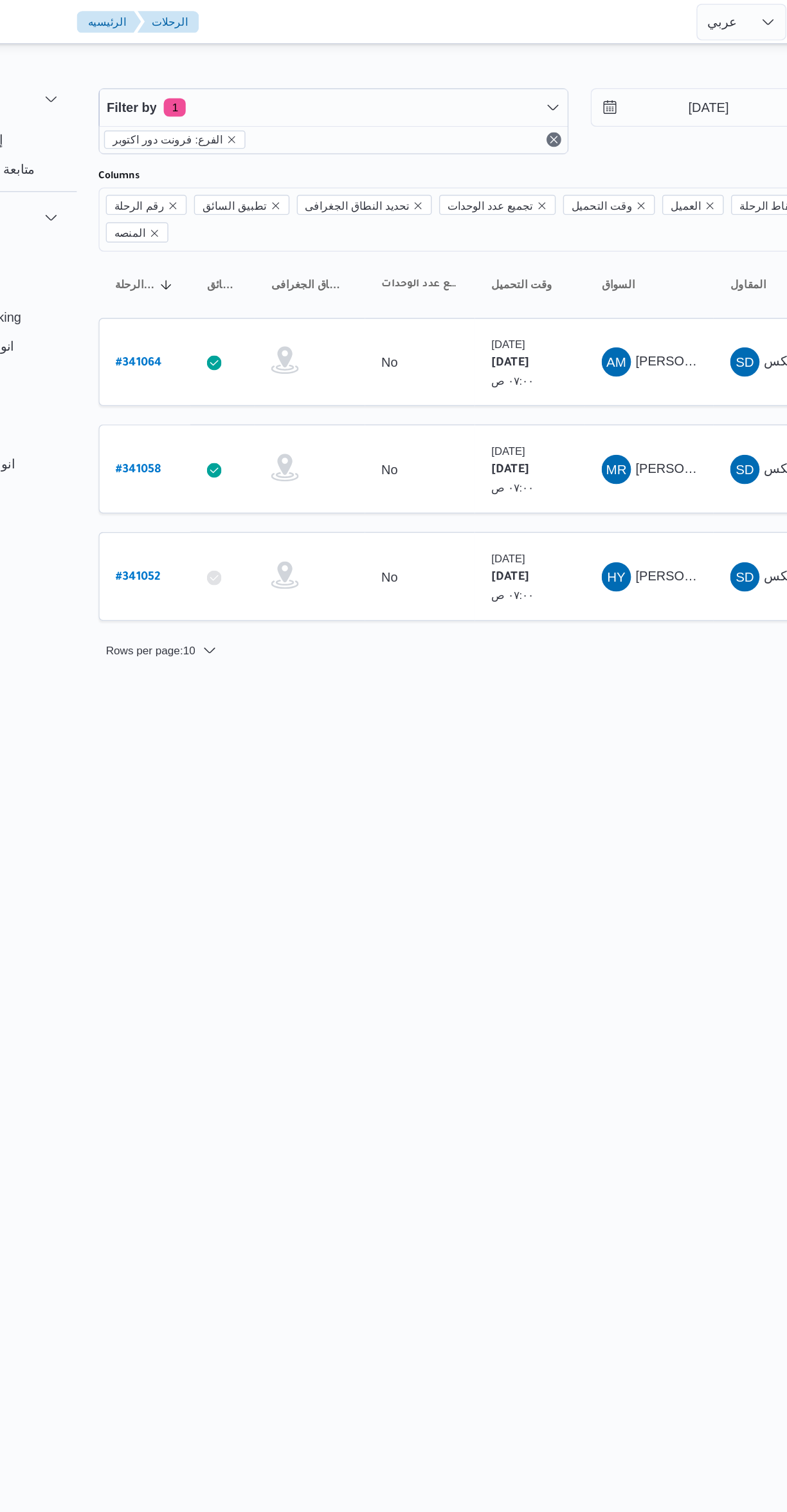
click at [197, 325] on b "# 341058" at bounding box center [195, 330] width 31 height 9
select select "ar"
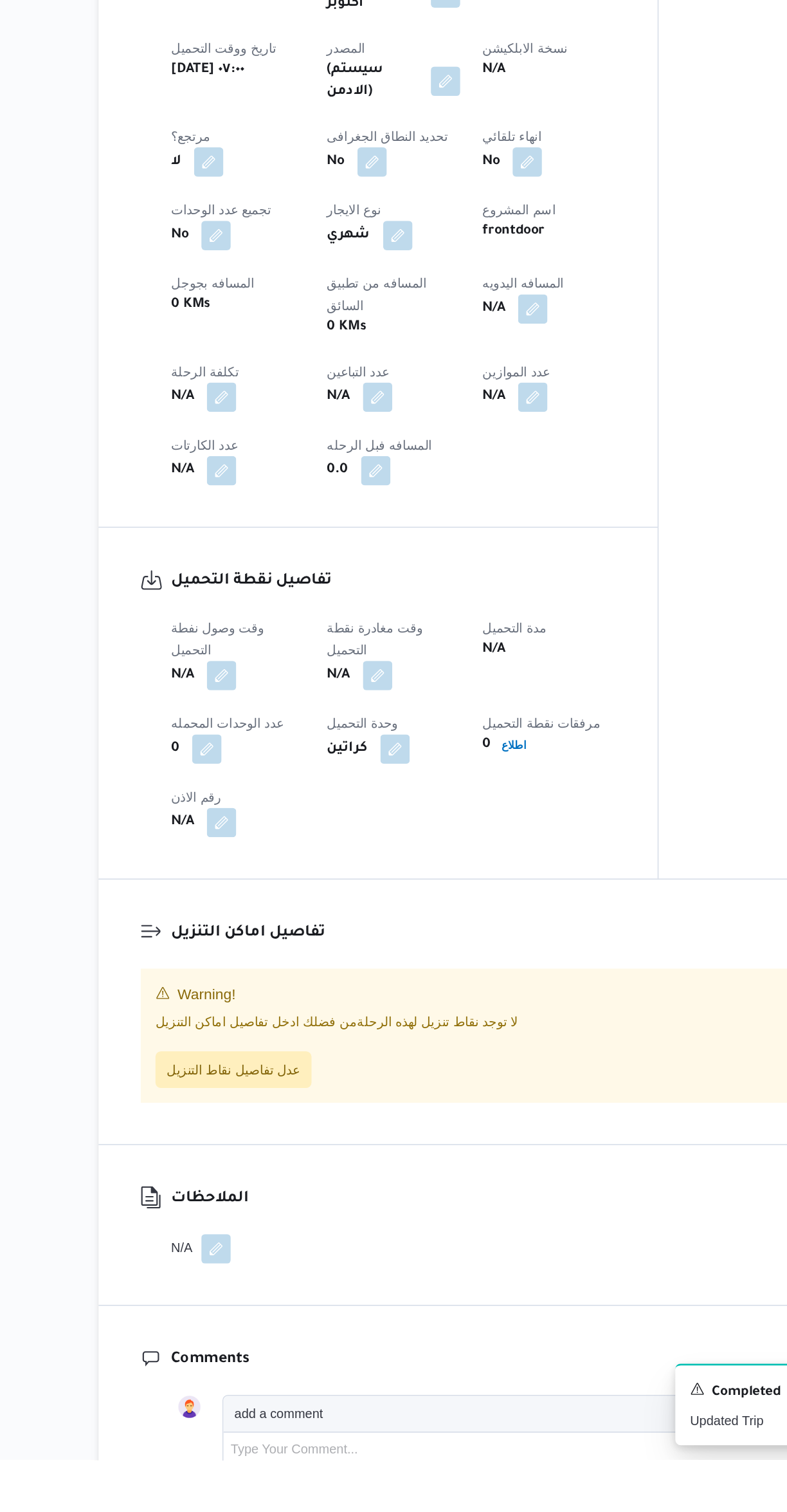
scroll to position [200, 0]
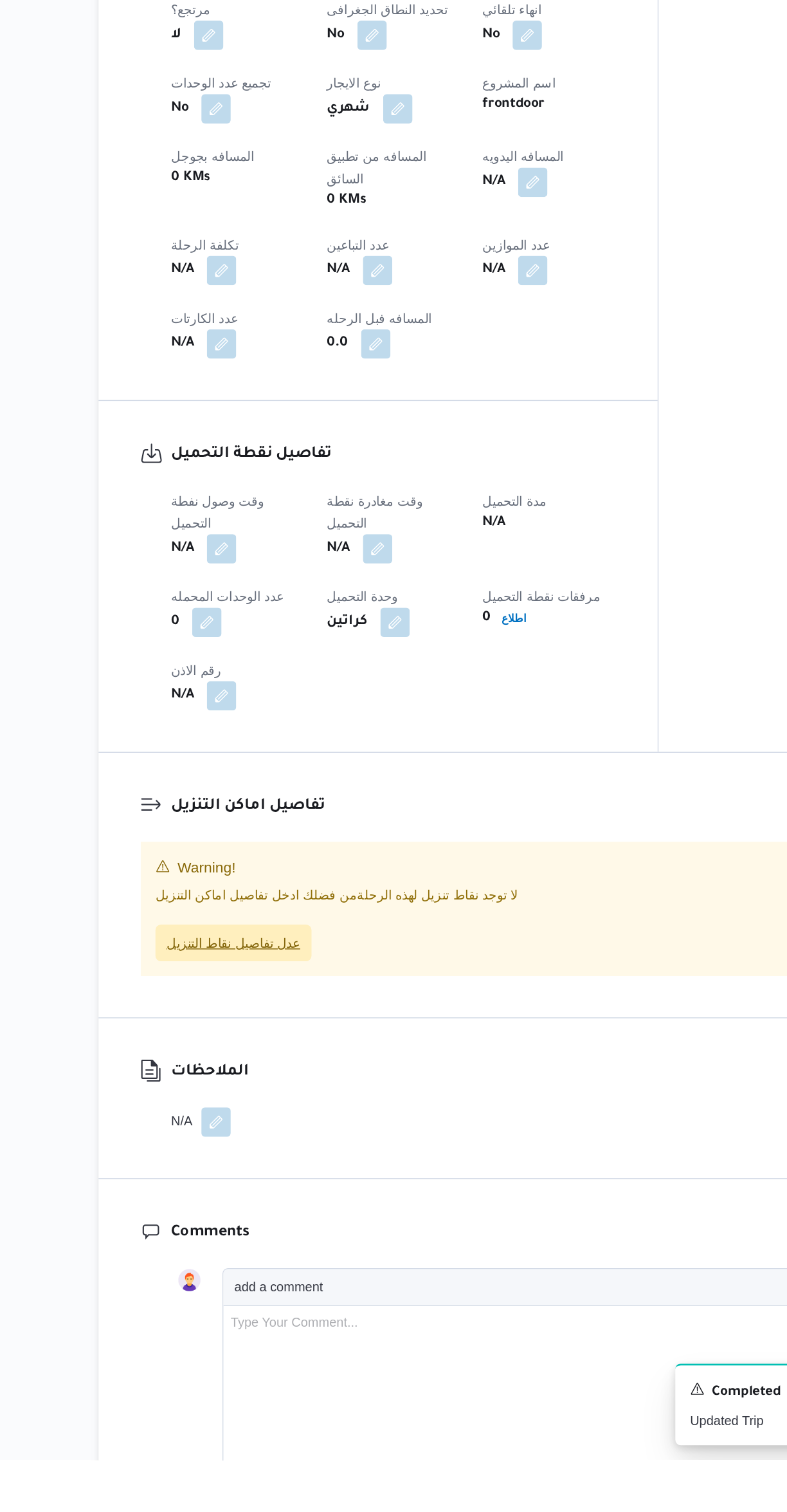
click at [243, 1142] on span "عدل تفاصيل نقاط التنزيل" at bounding box center [262, 1149] width 94 height 16
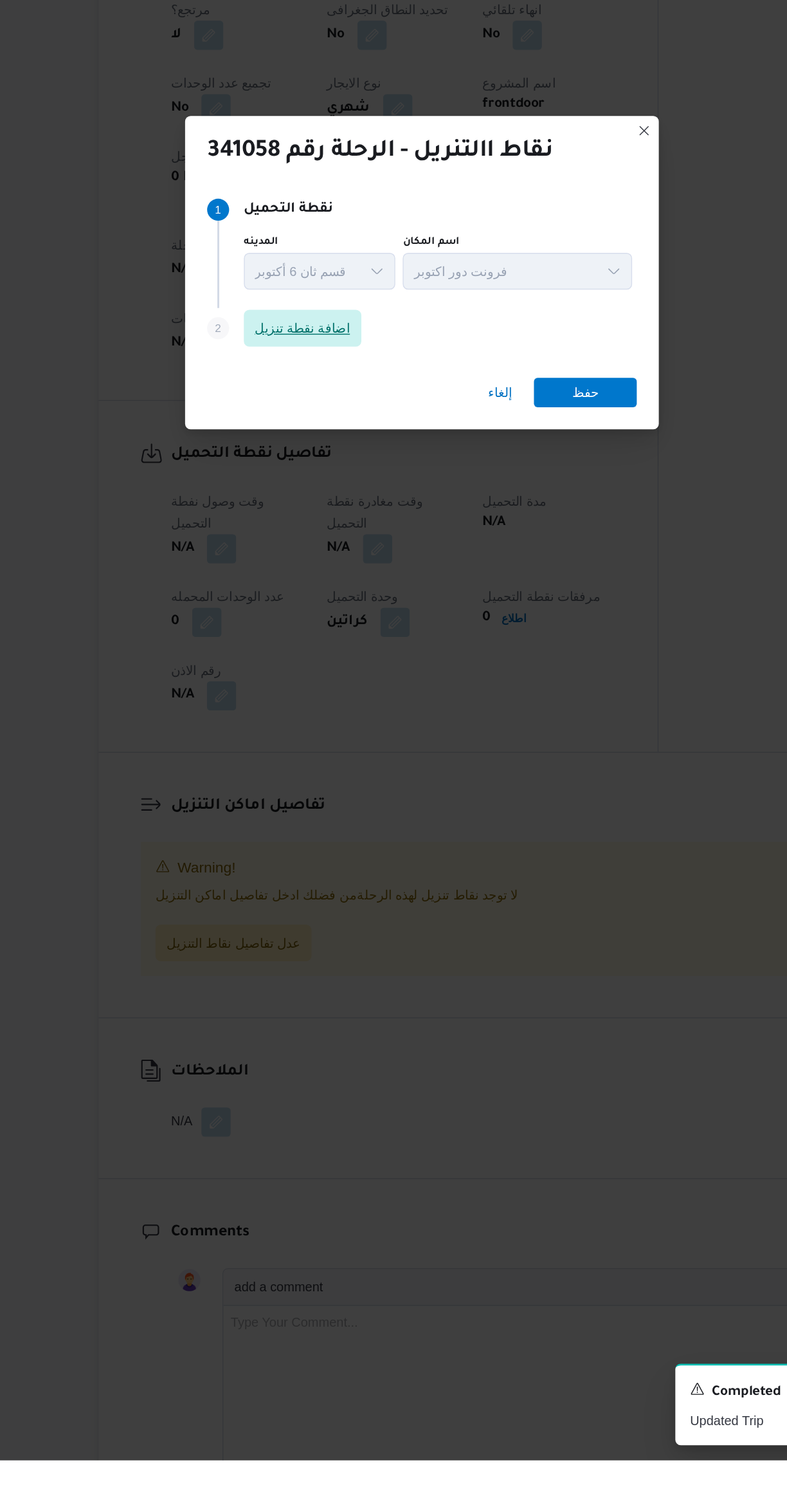
click at [286, 727] on span "اضافة نقطة تنزيل" at bounding box center [309, 718] width 67 height 16
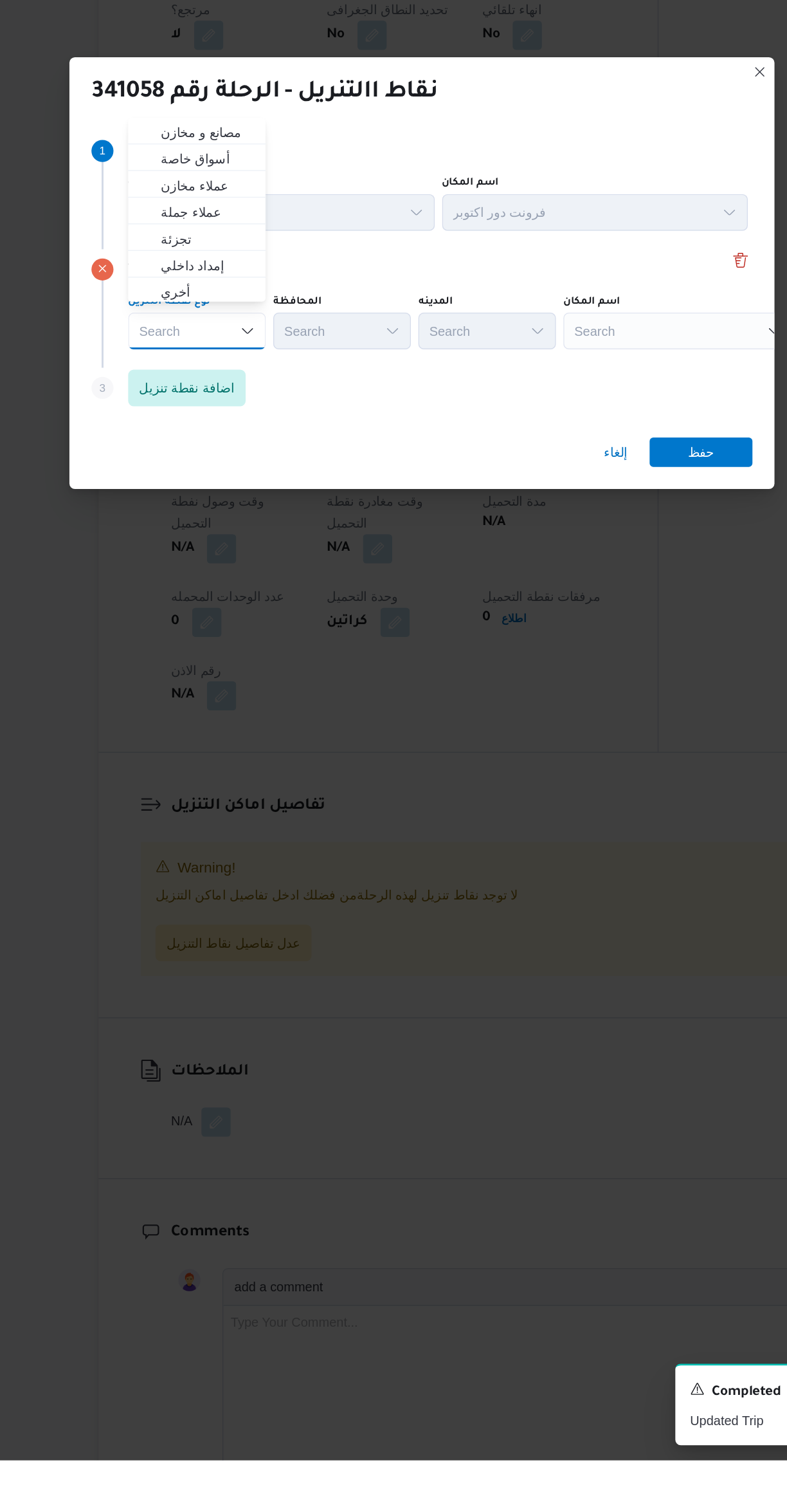
scroll to position [44, 0]
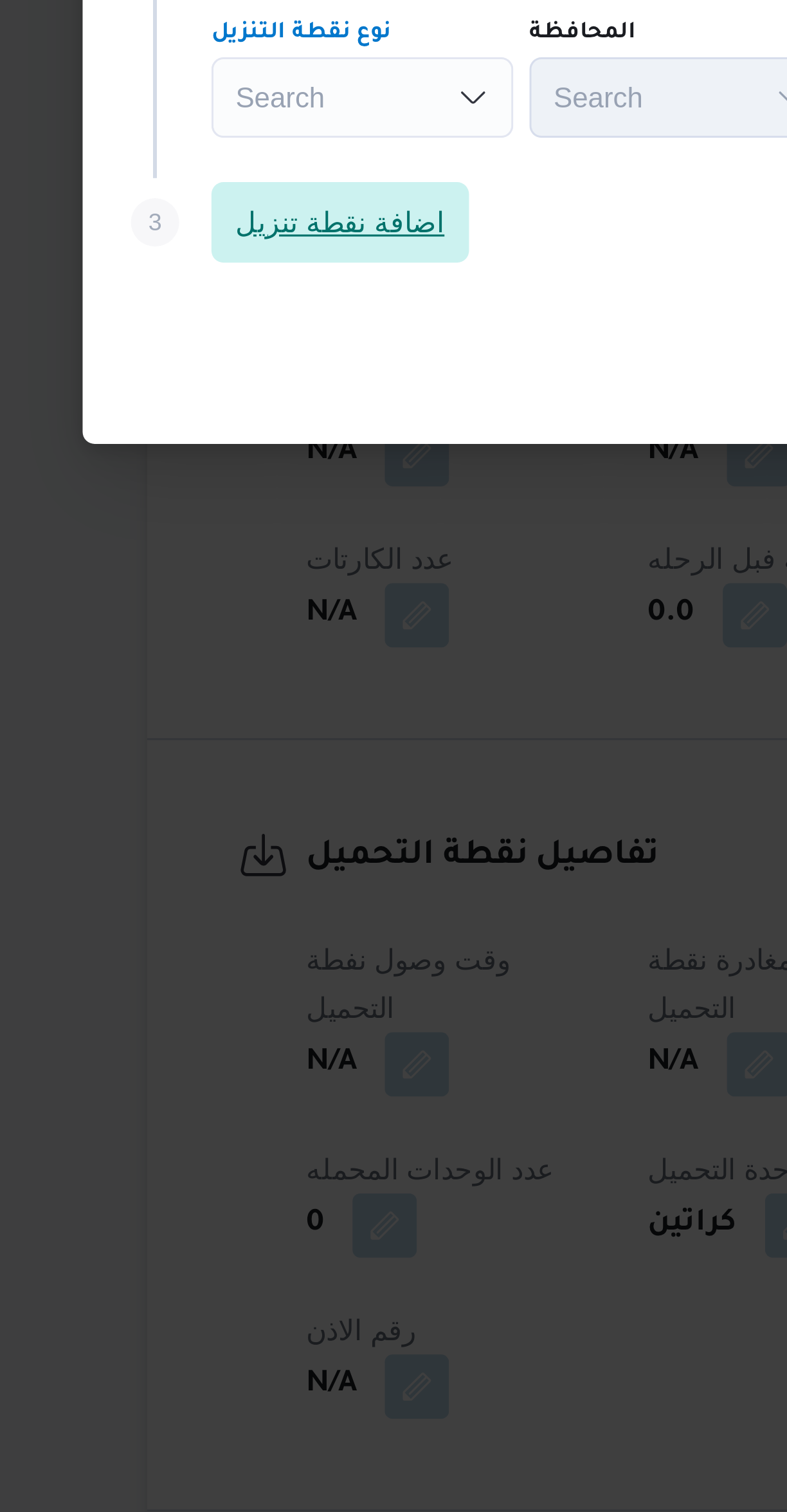
click at [207, 757] on span "اضافة نقطة تنزيل" at bounding box center [229, 761] width 67 height 16
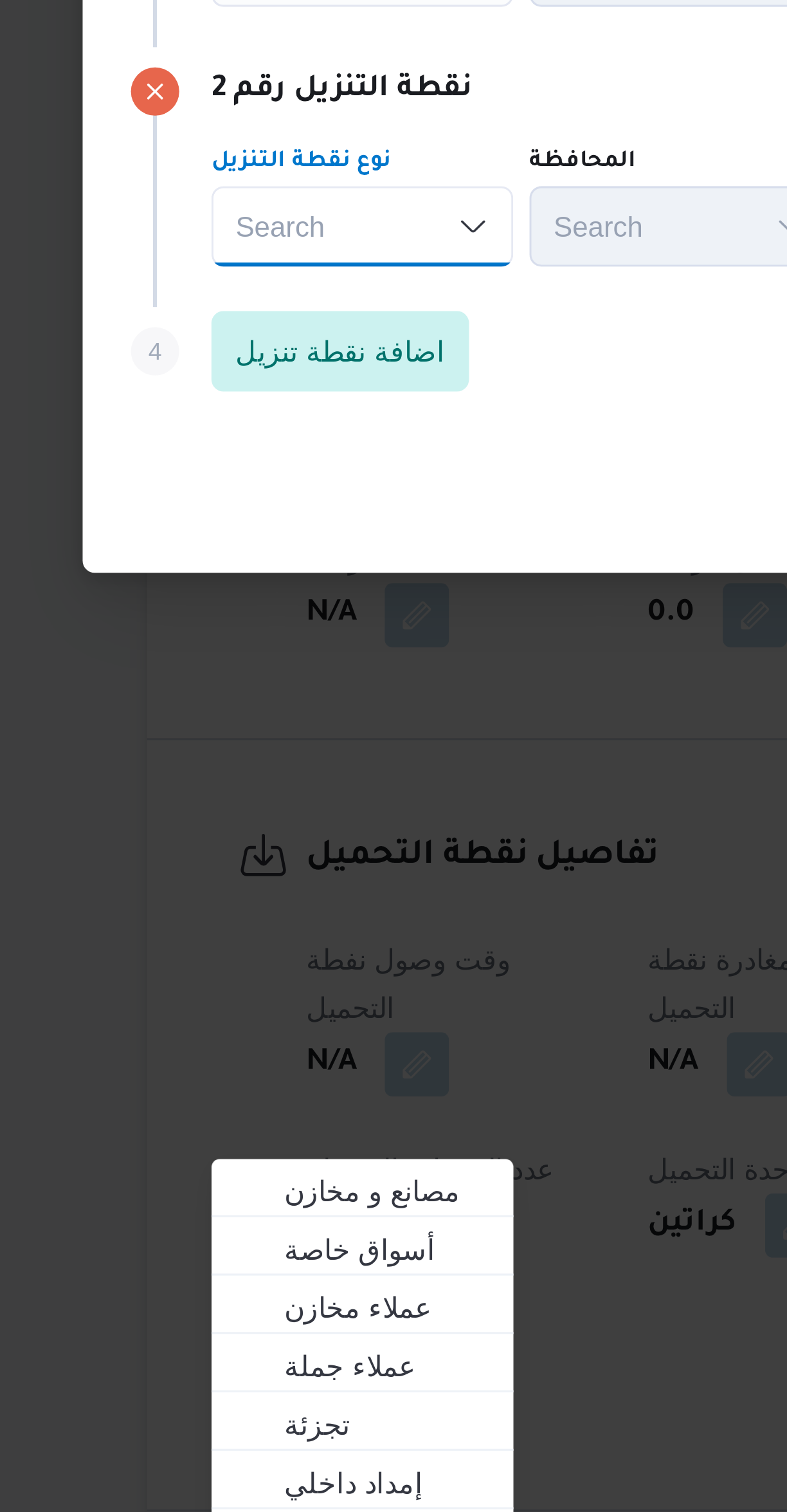
scroll to position [0, 0]
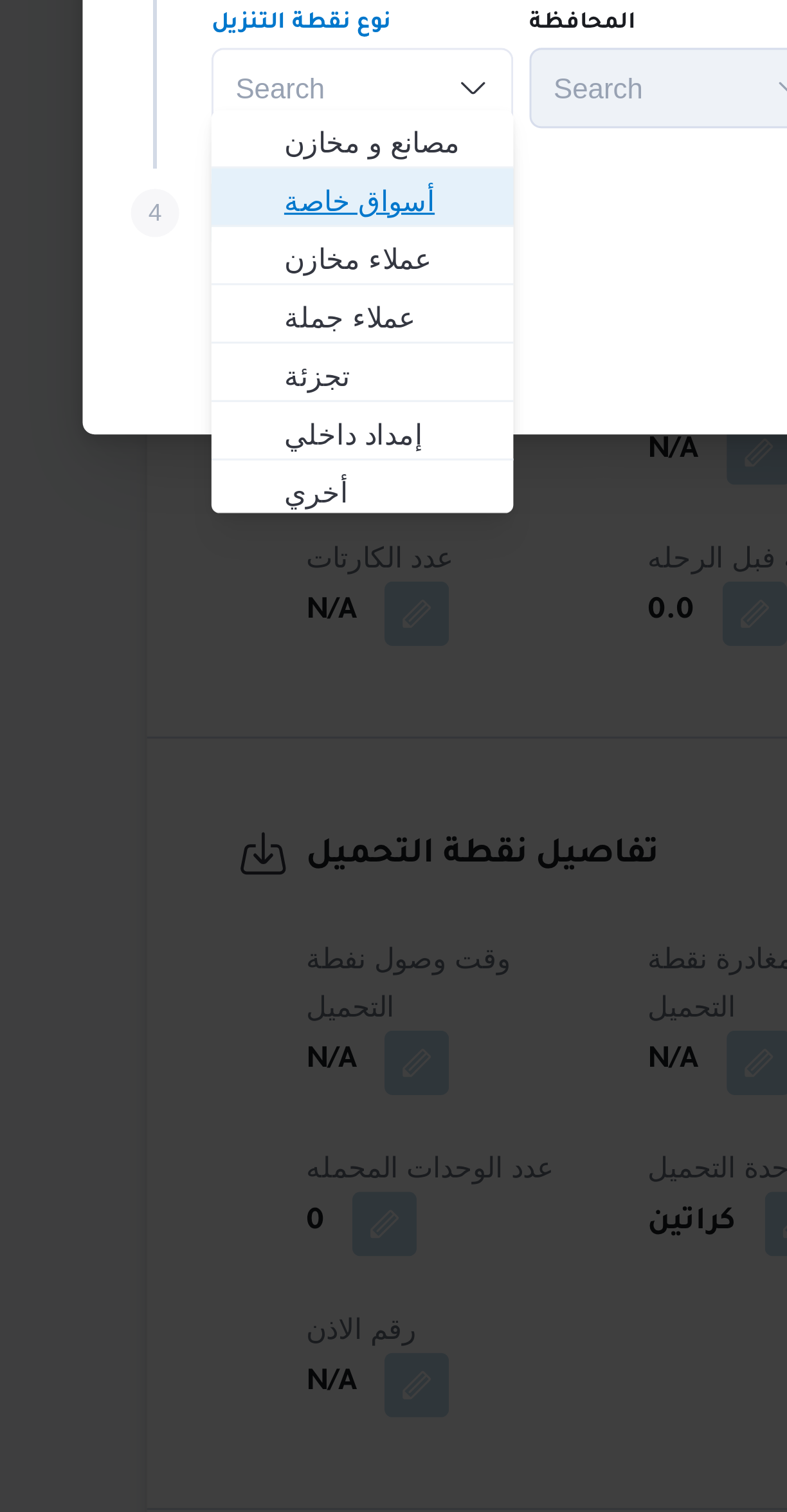
click at [205, 797] on icon "button" at bounding box center [200, 797] width 10 height 10
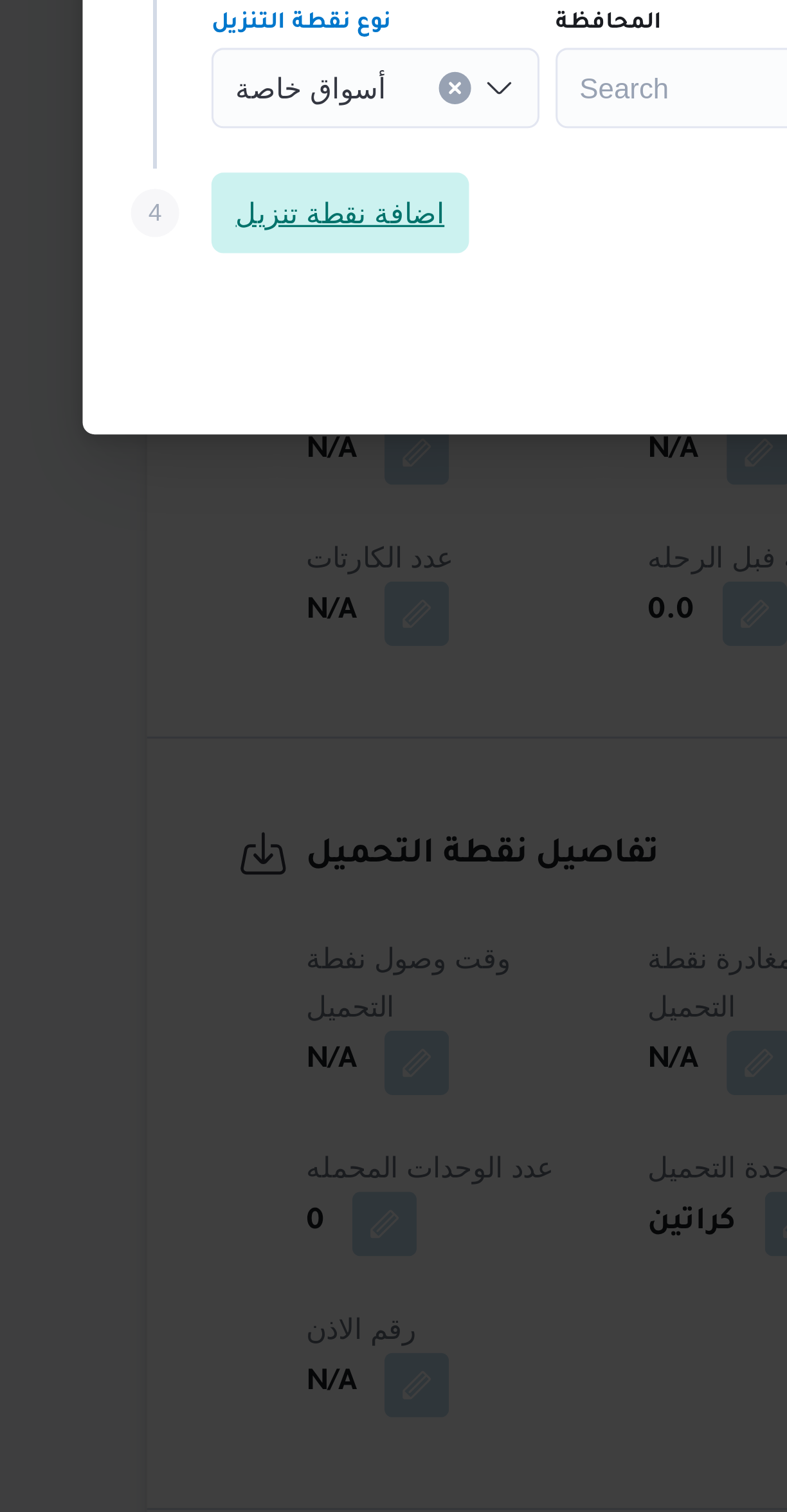
click at [201, 804] on span "اضافة نقطة تنزيل" at bounding box center [229, 802] width 67 height 16
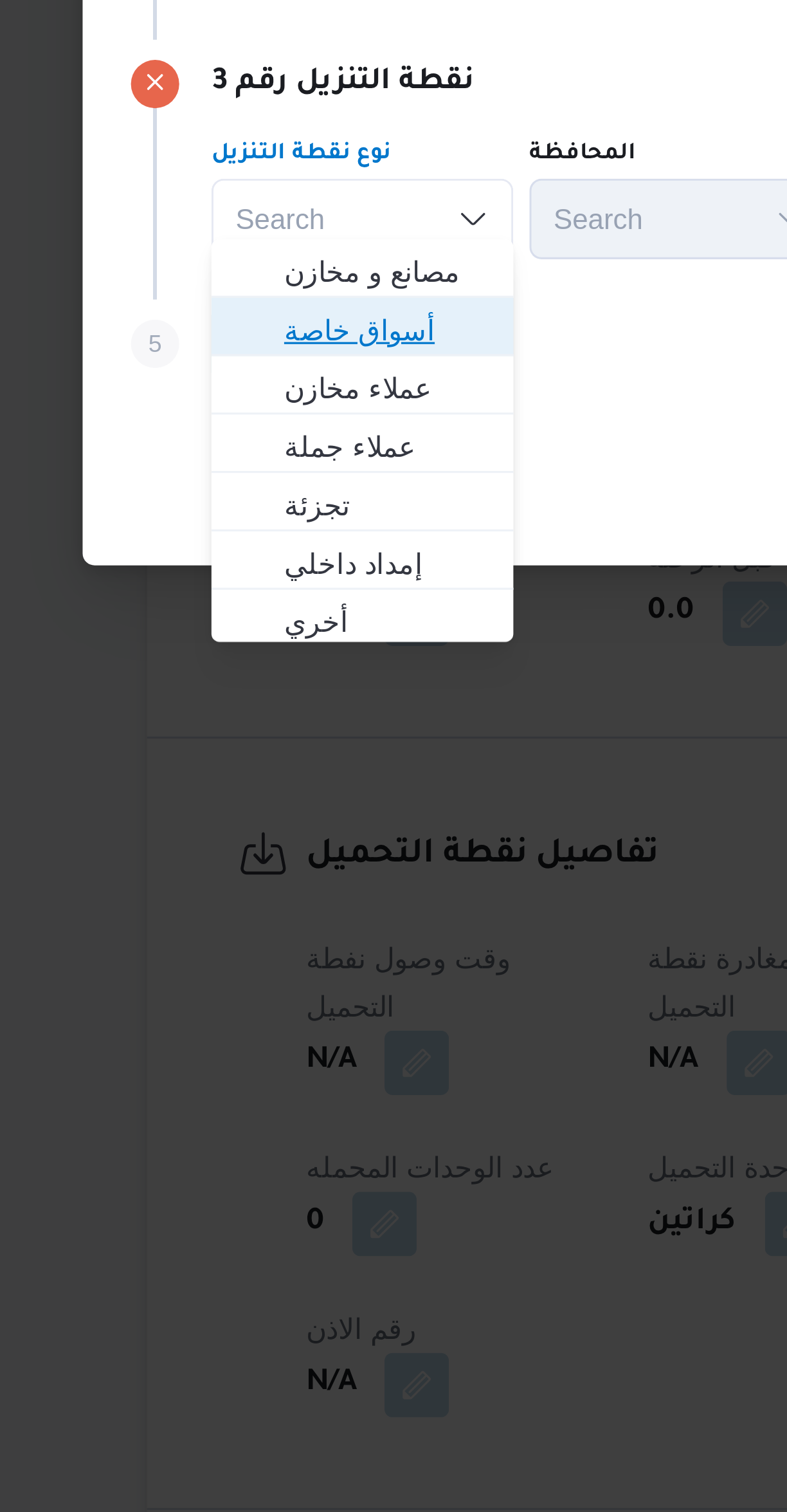
click at [211, 844] on span "أسواق خاصة" at bounding box center [243, 839] width 65 height 16
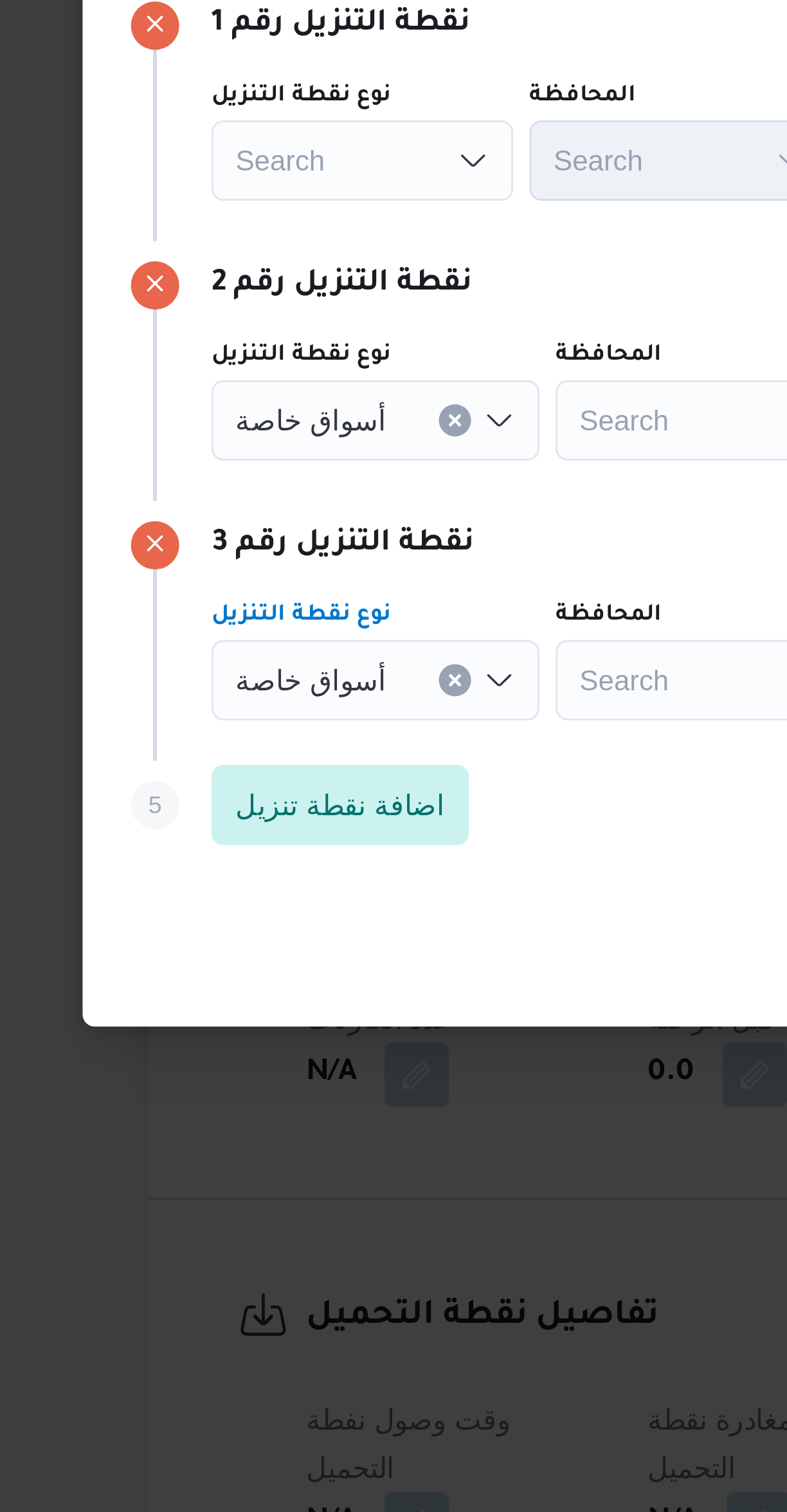
click at [208, 637] on div "Search" at bounding box center [235, 638] width 96 height 26
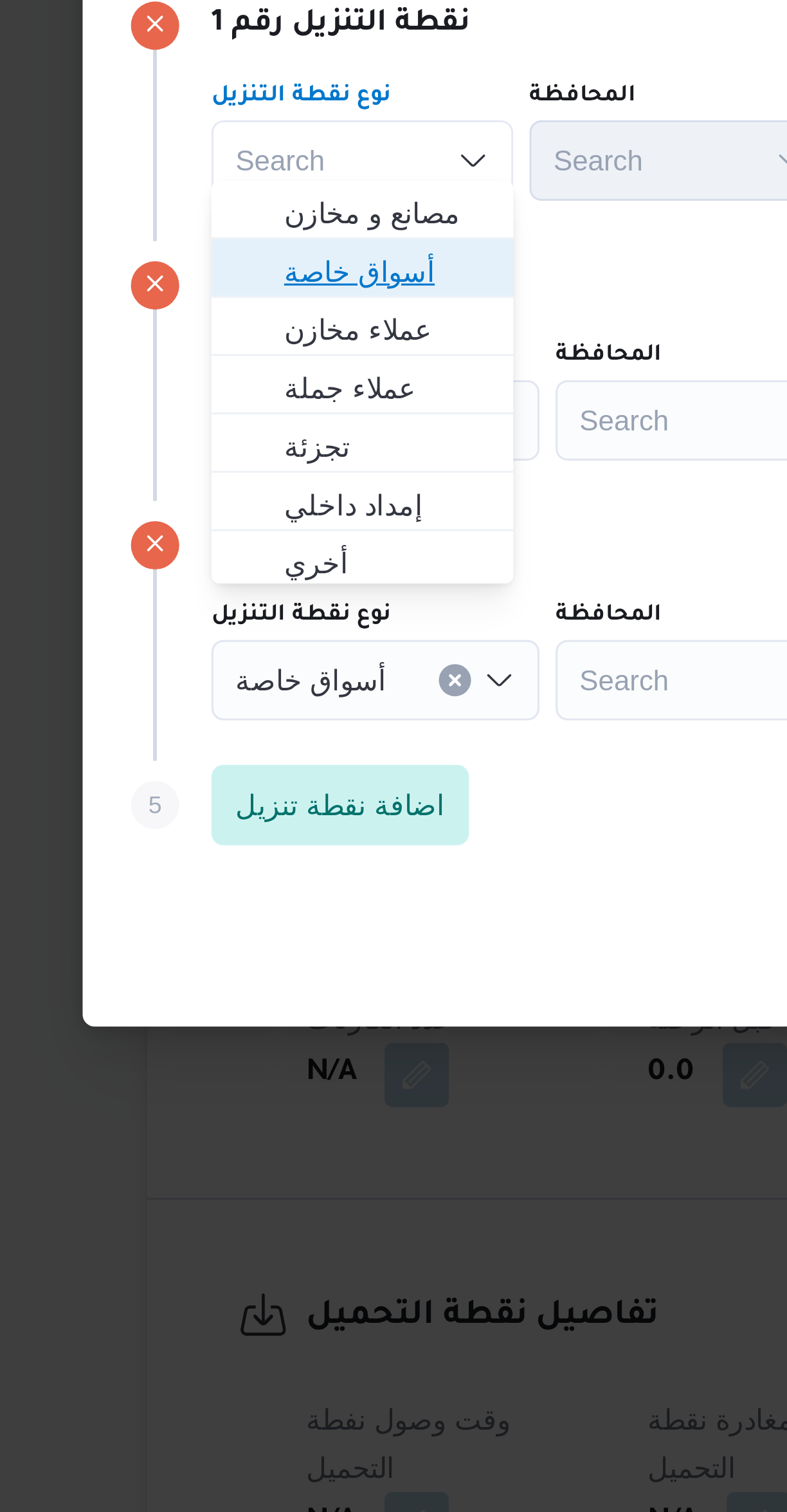
click at [211, 677] on span "أسواق خاصة" at bounding box center [243, 673] width 65 height 16
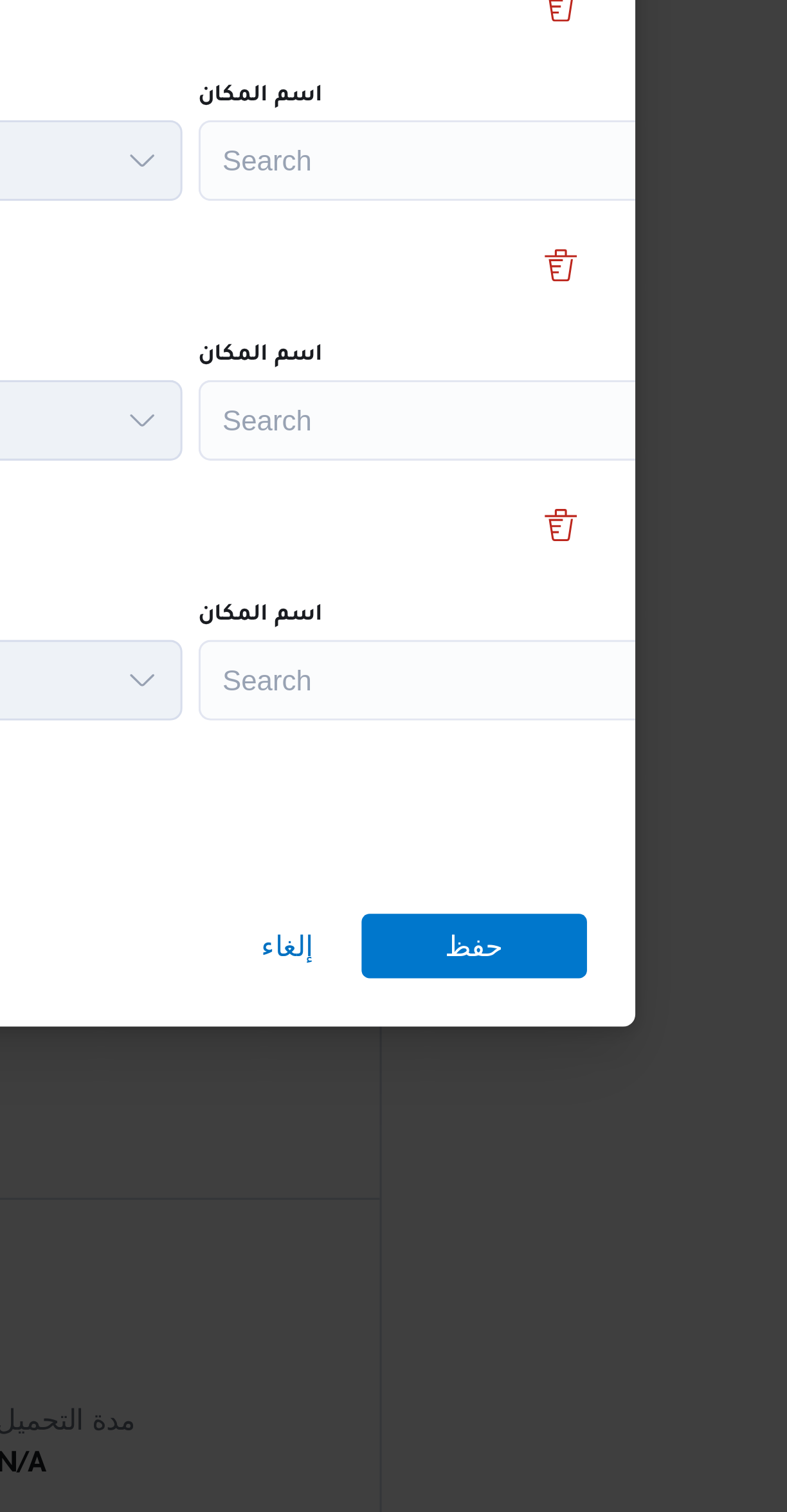
click at [533, 636] on div "Search" at bounding box center [580, 638] width 161 height 26
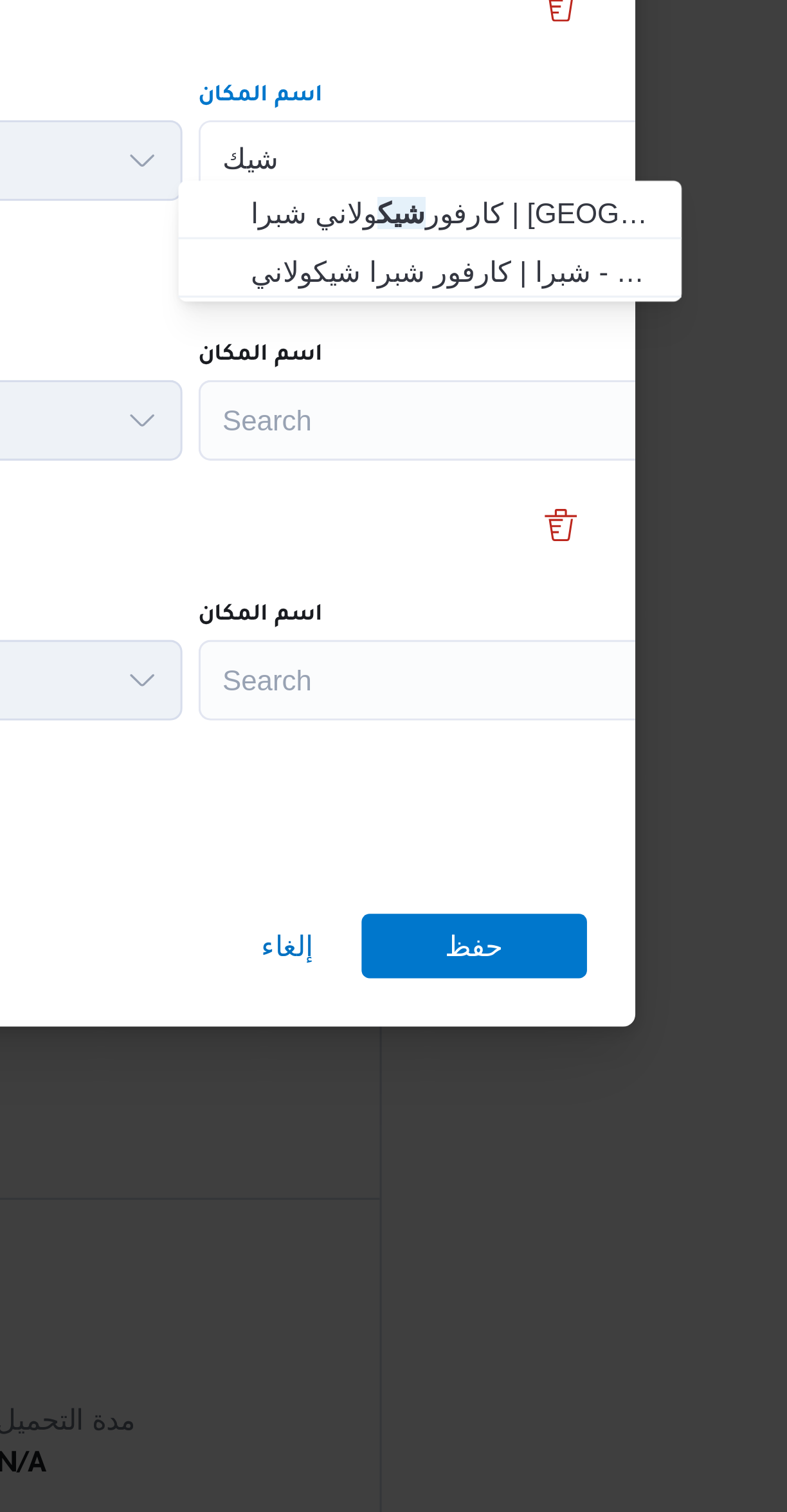
type input "شيك"
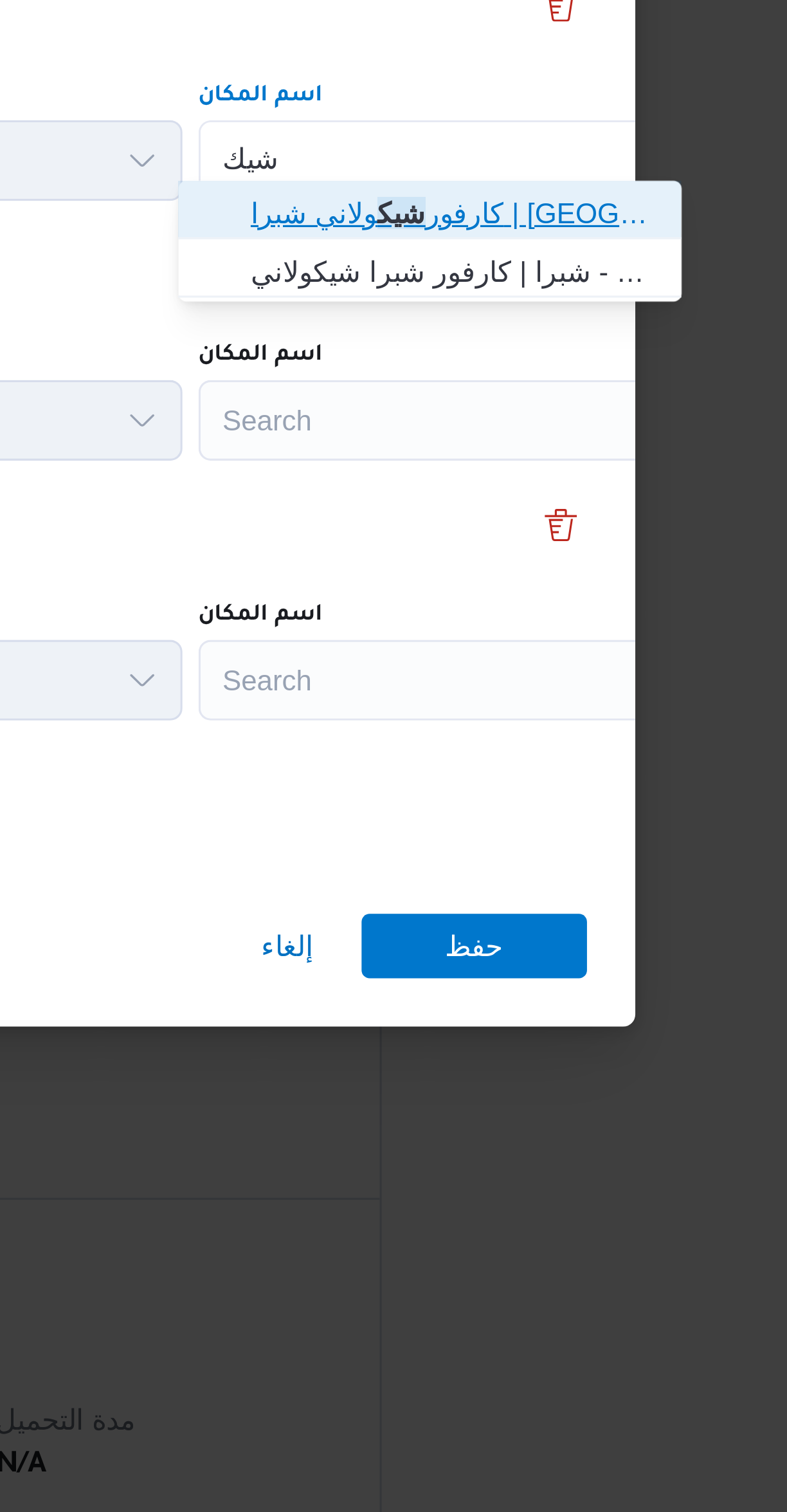
click at [509, 649] on icon "button" at bounding box center [507, 654] width 10 height 10
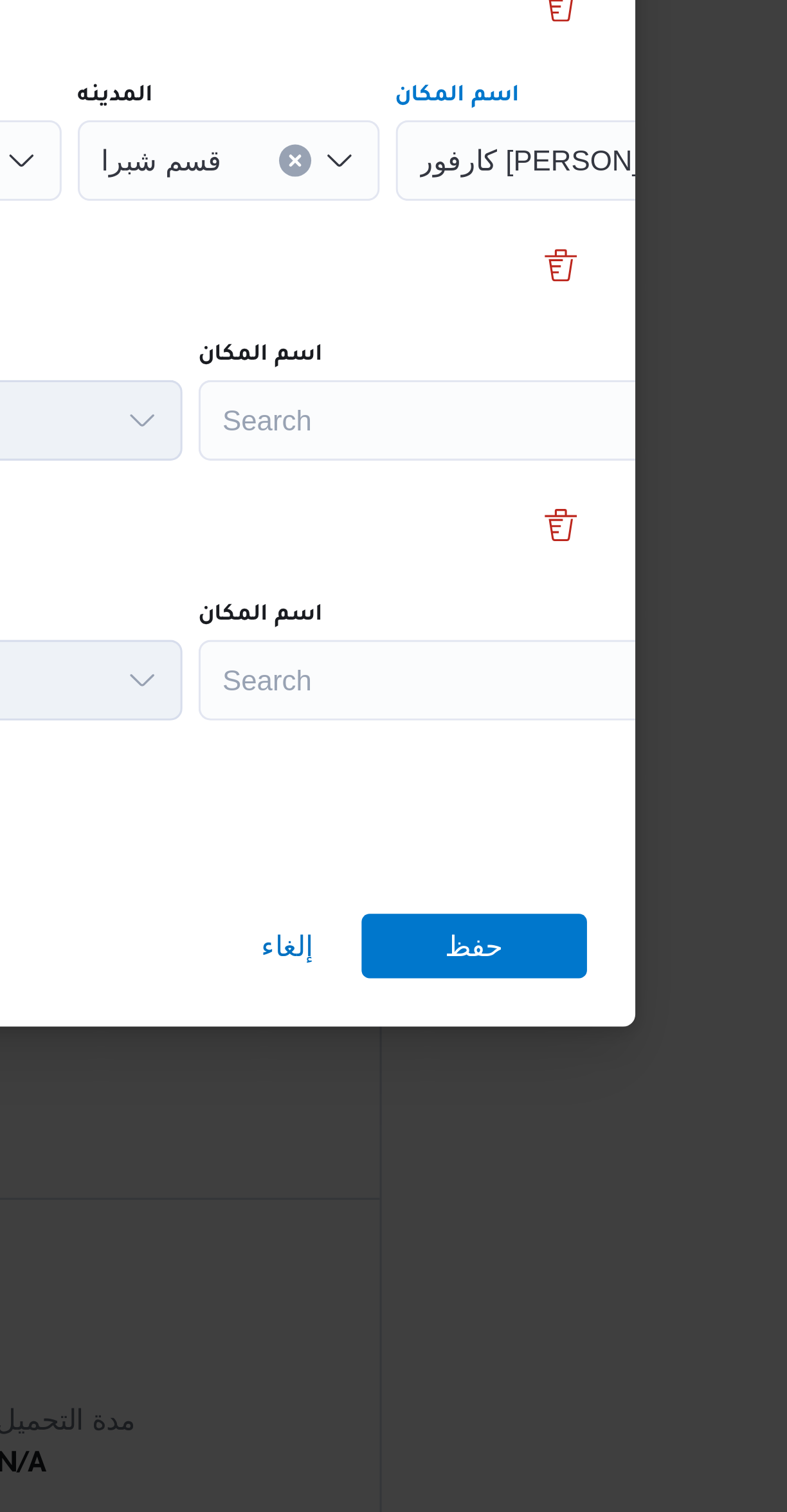
click at [533, 714] on div "Search" at bounding box center [580, 721] width 161 height 26
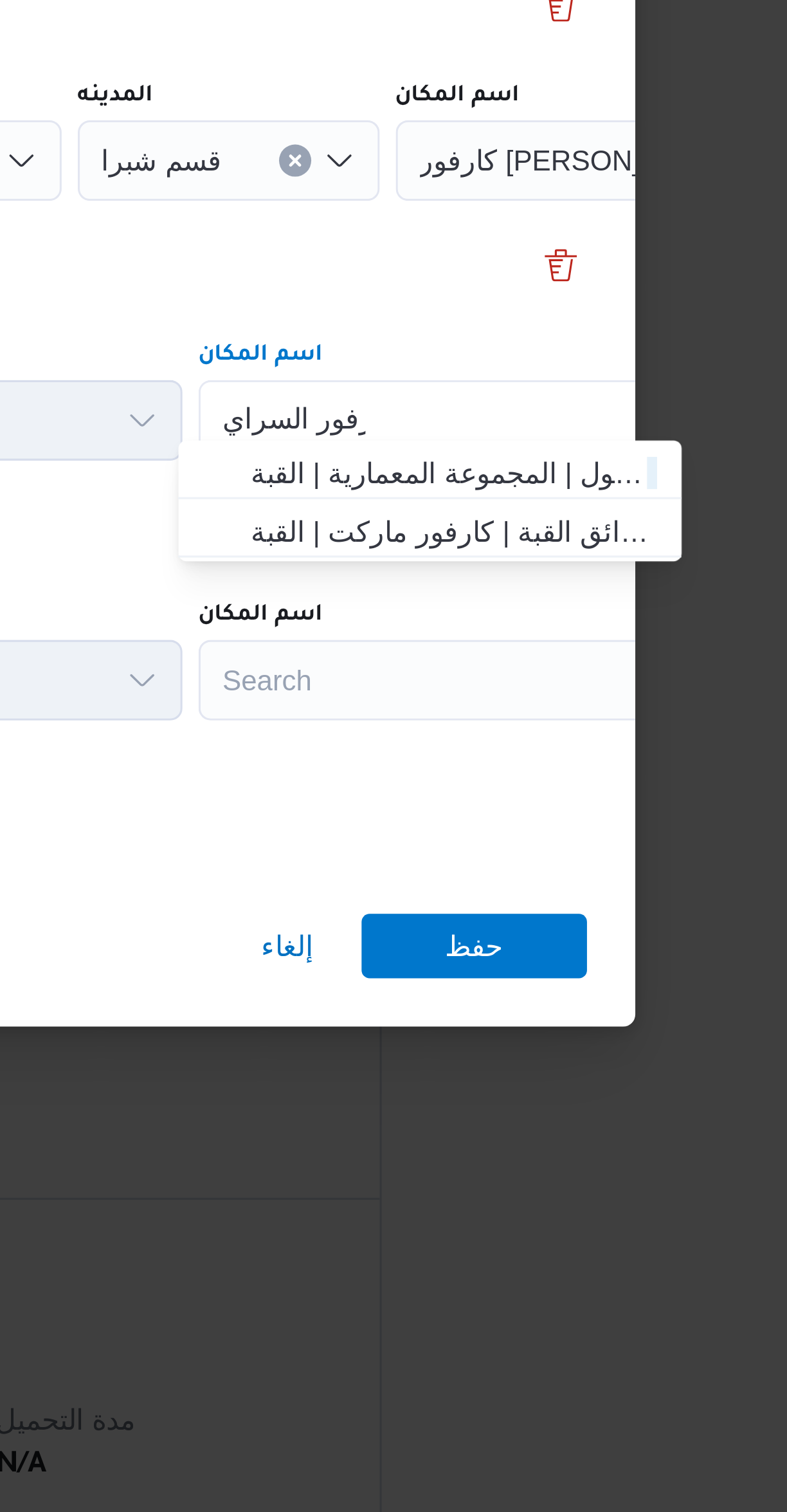
type input "كارفور السراي"
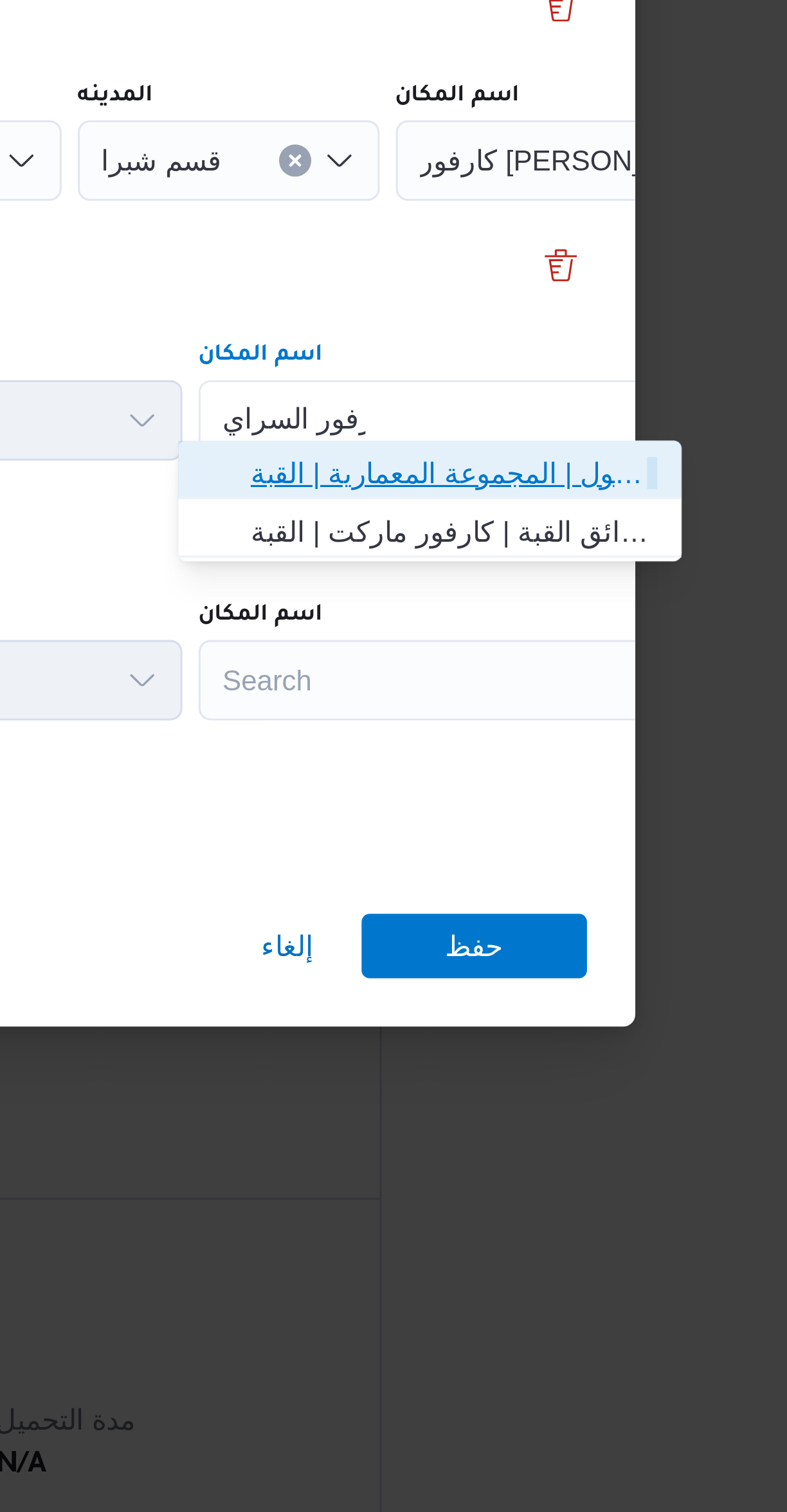
click at [528, 734] on span "كارفور السراي ا مول | المجموعة المعمارية | القبة" at bounding box center [582, 738] width 129 height 16
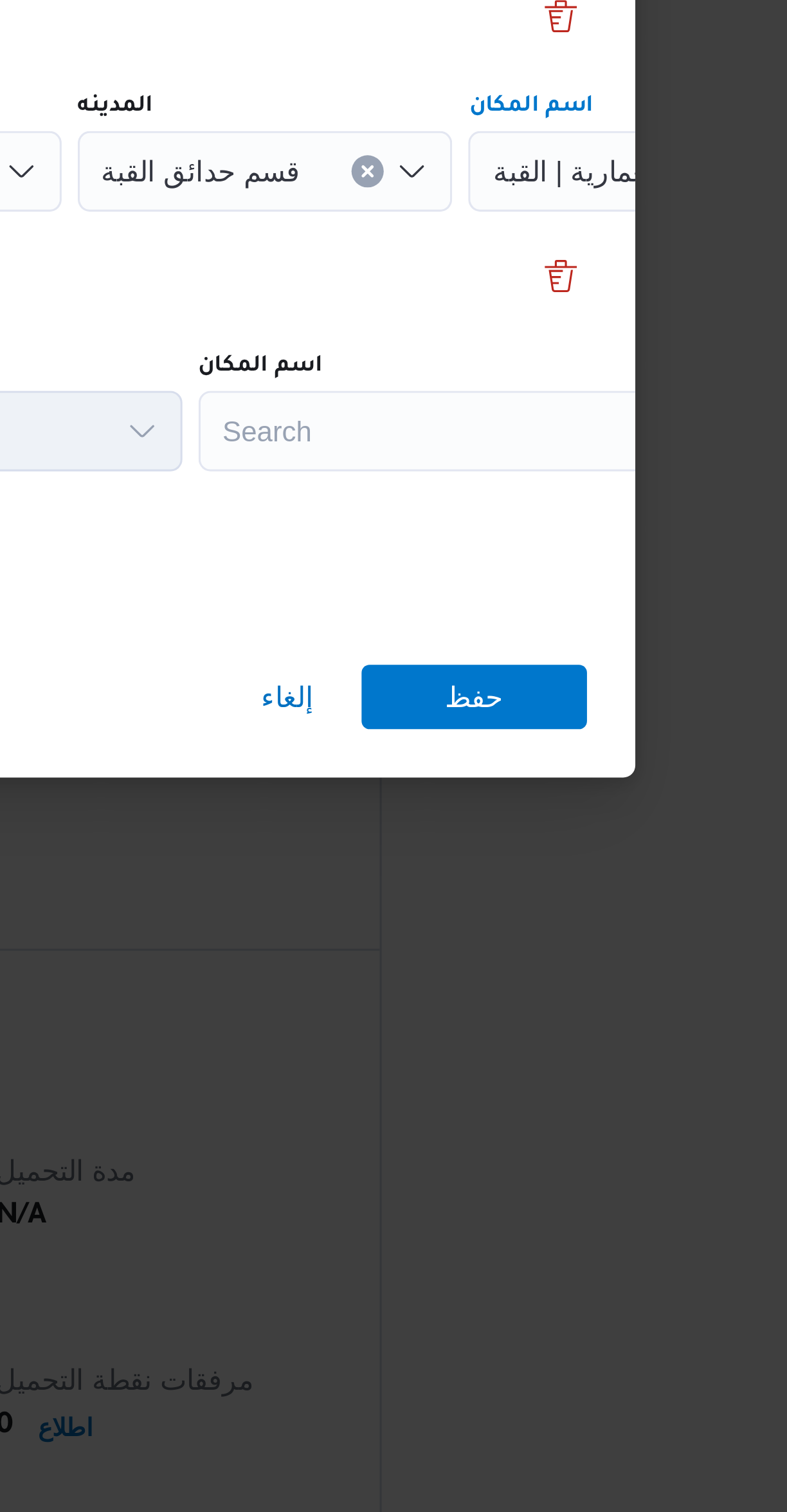
click at [533, 807] on div "Search" at bounding box center [580, 804] width 161 height 26
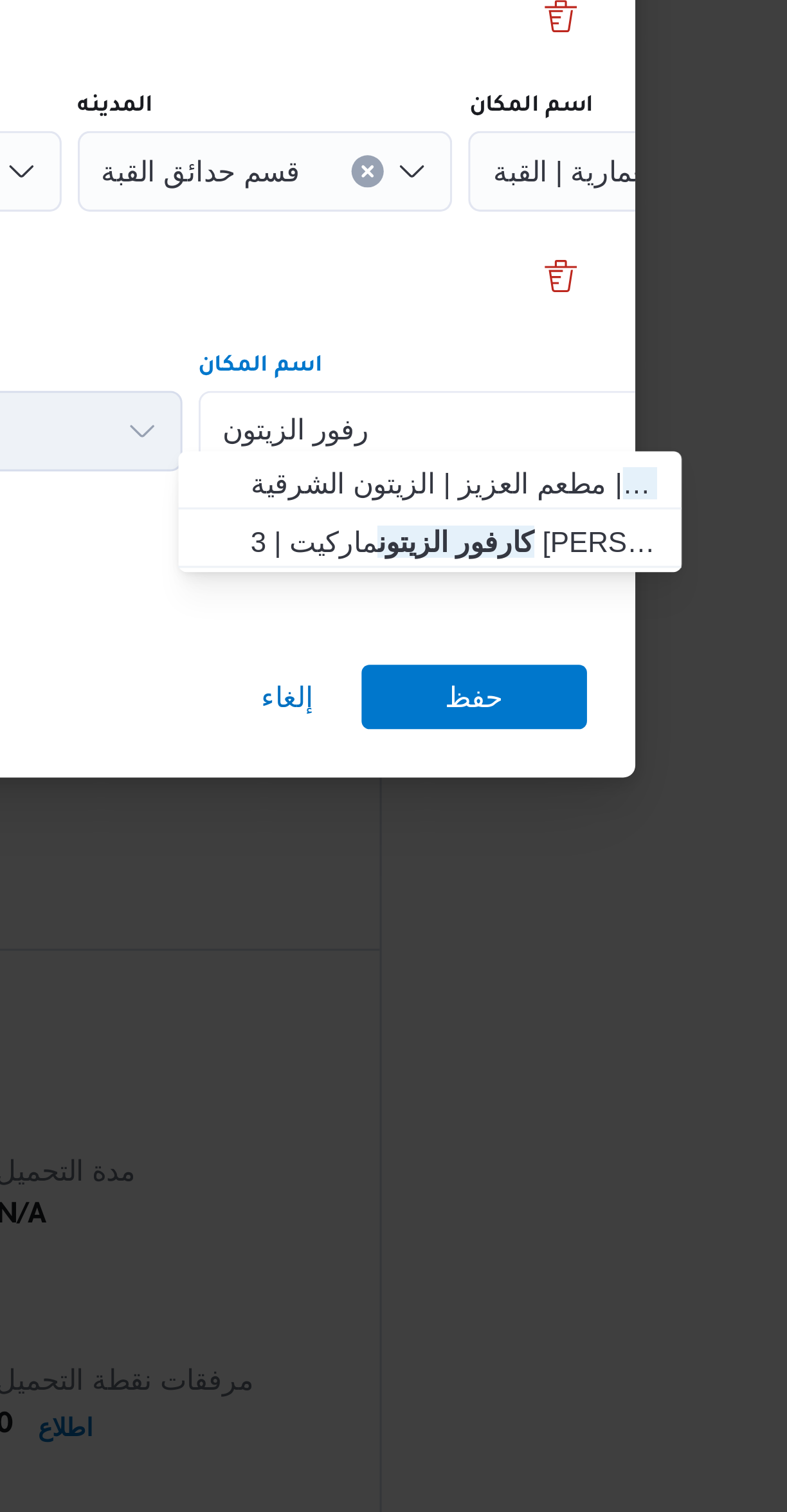
type input "كارفور الزيتون"
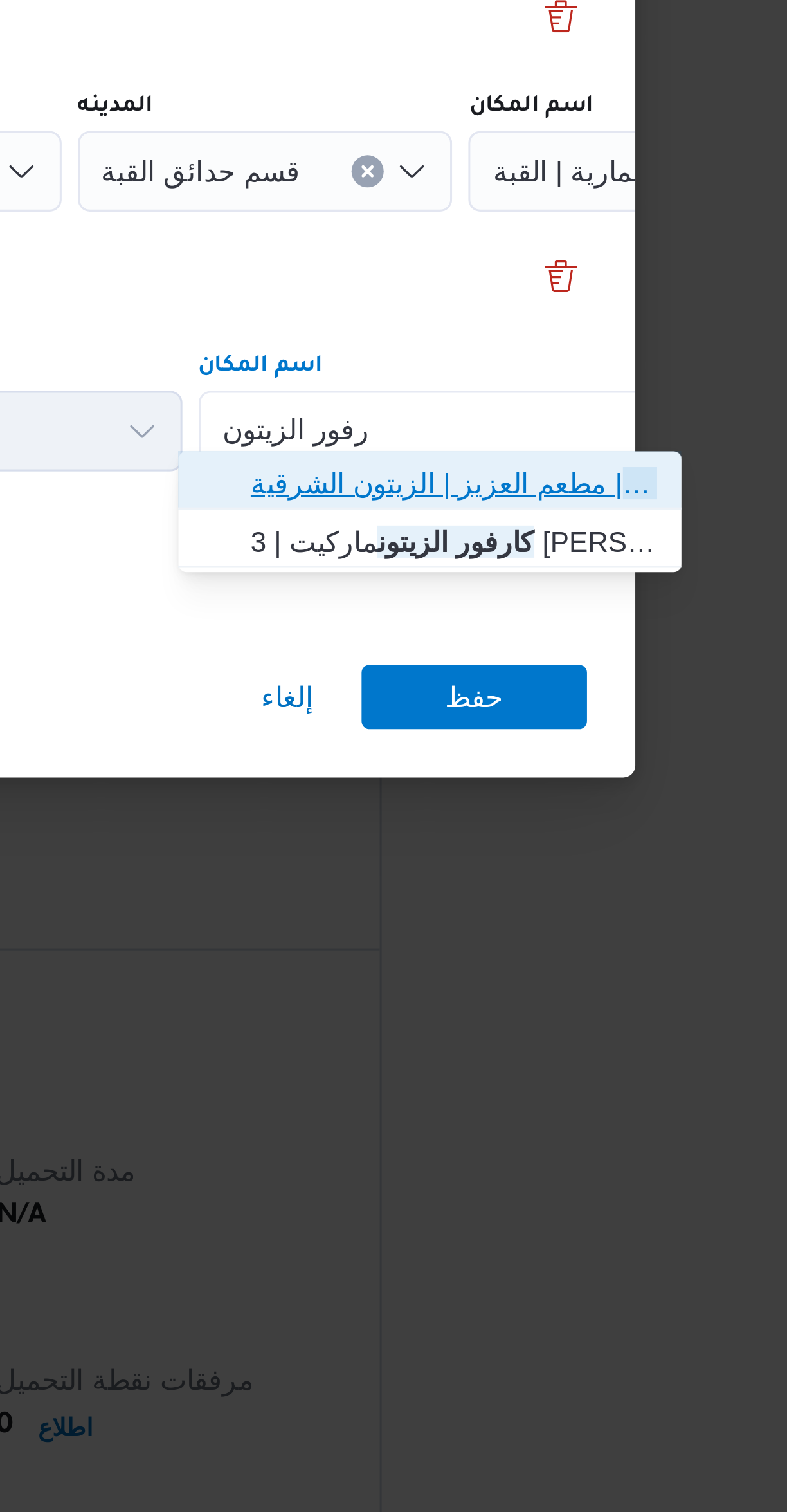
click at [528, 824] on span "كارفور الزيتون | مطعم العزيز | الزيتون الشرقية" at bounding box center [582, 820] width 129 height 16
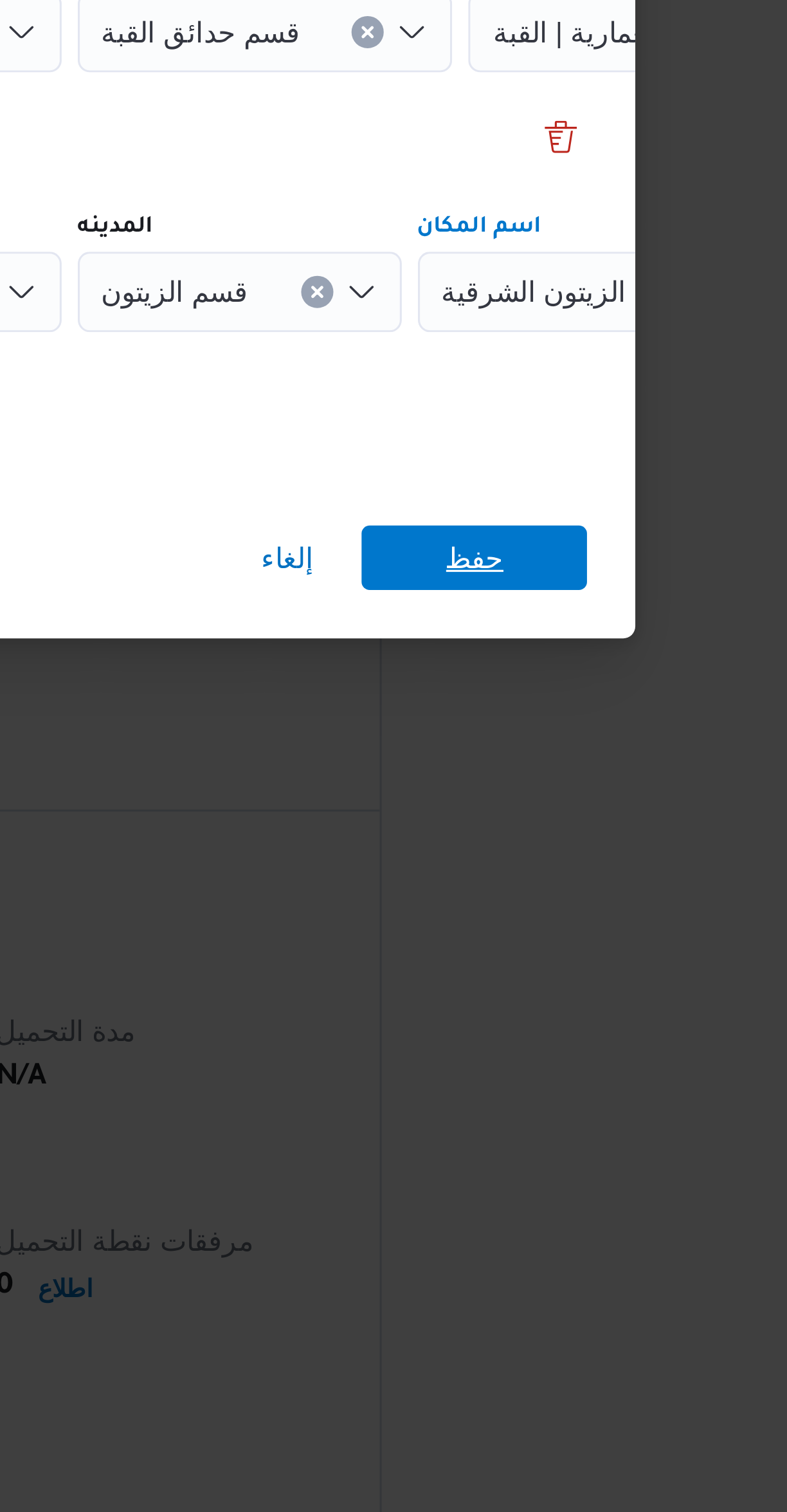
click at [571, 882] on span "حفظ" at bounding box center [589, 889] width 72 height 20
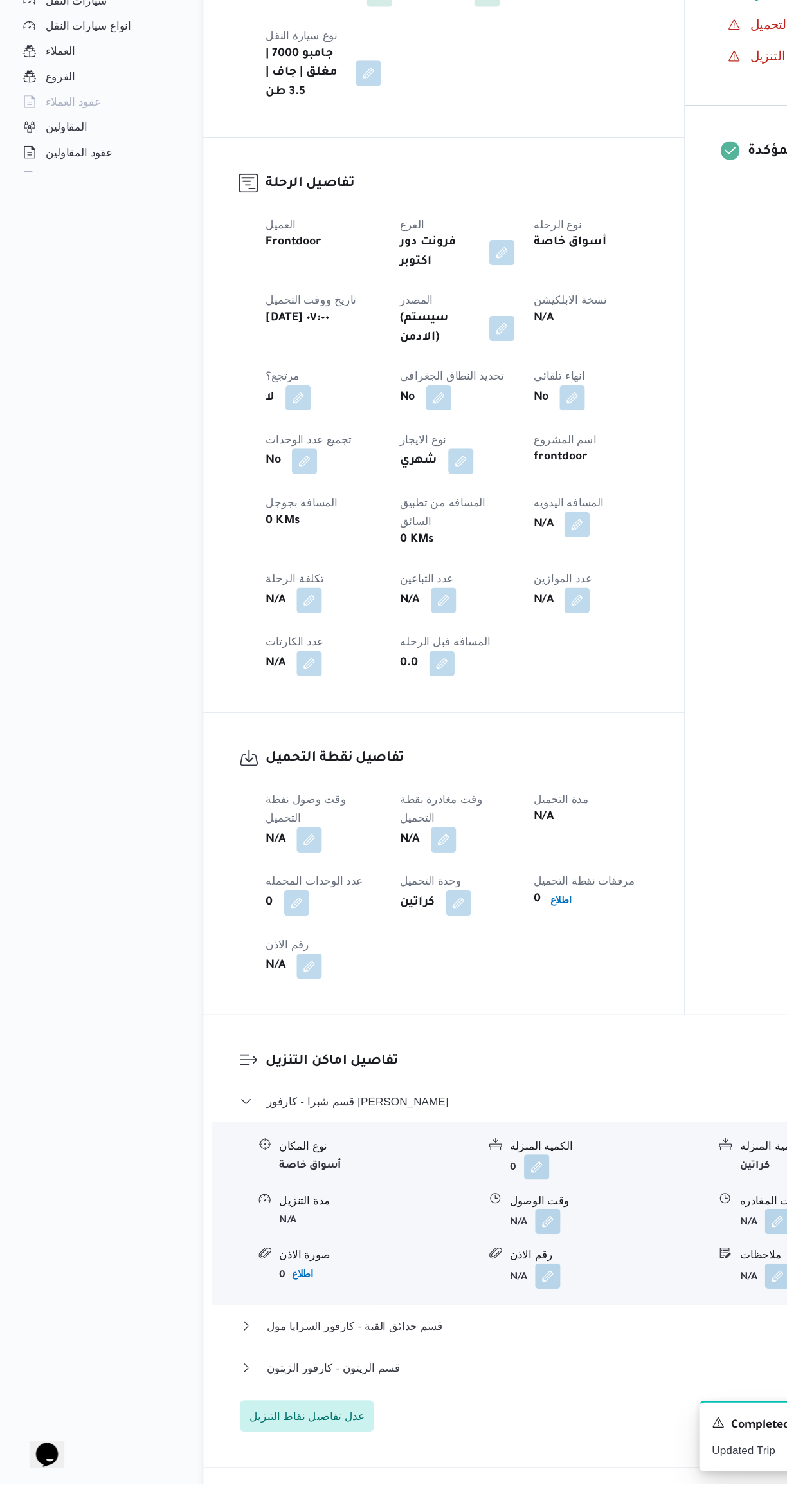
scroll to position [217, 0]
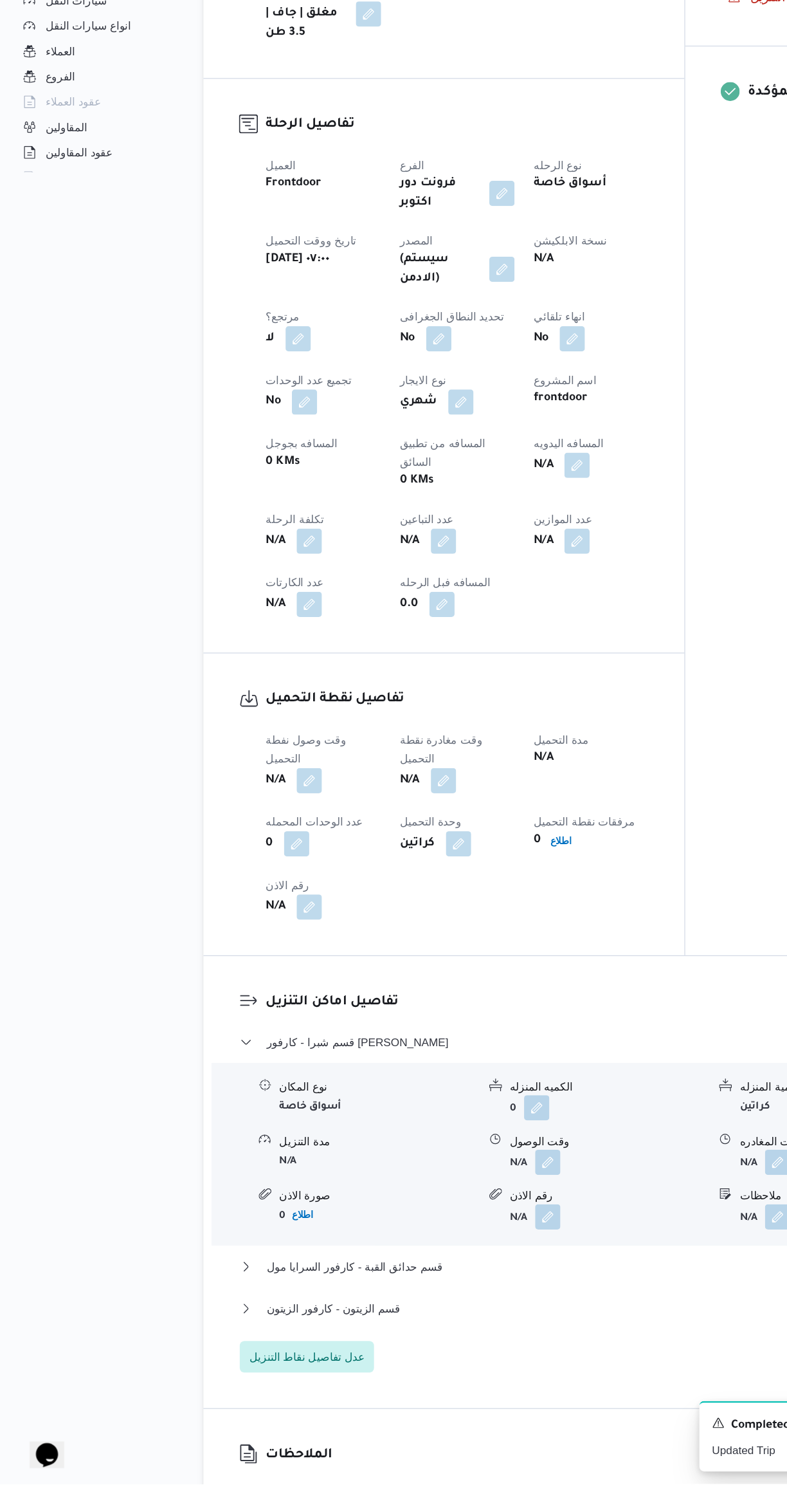
click at [253, 929] on button "button" at bounding box center [253, 939] width 20 height 20
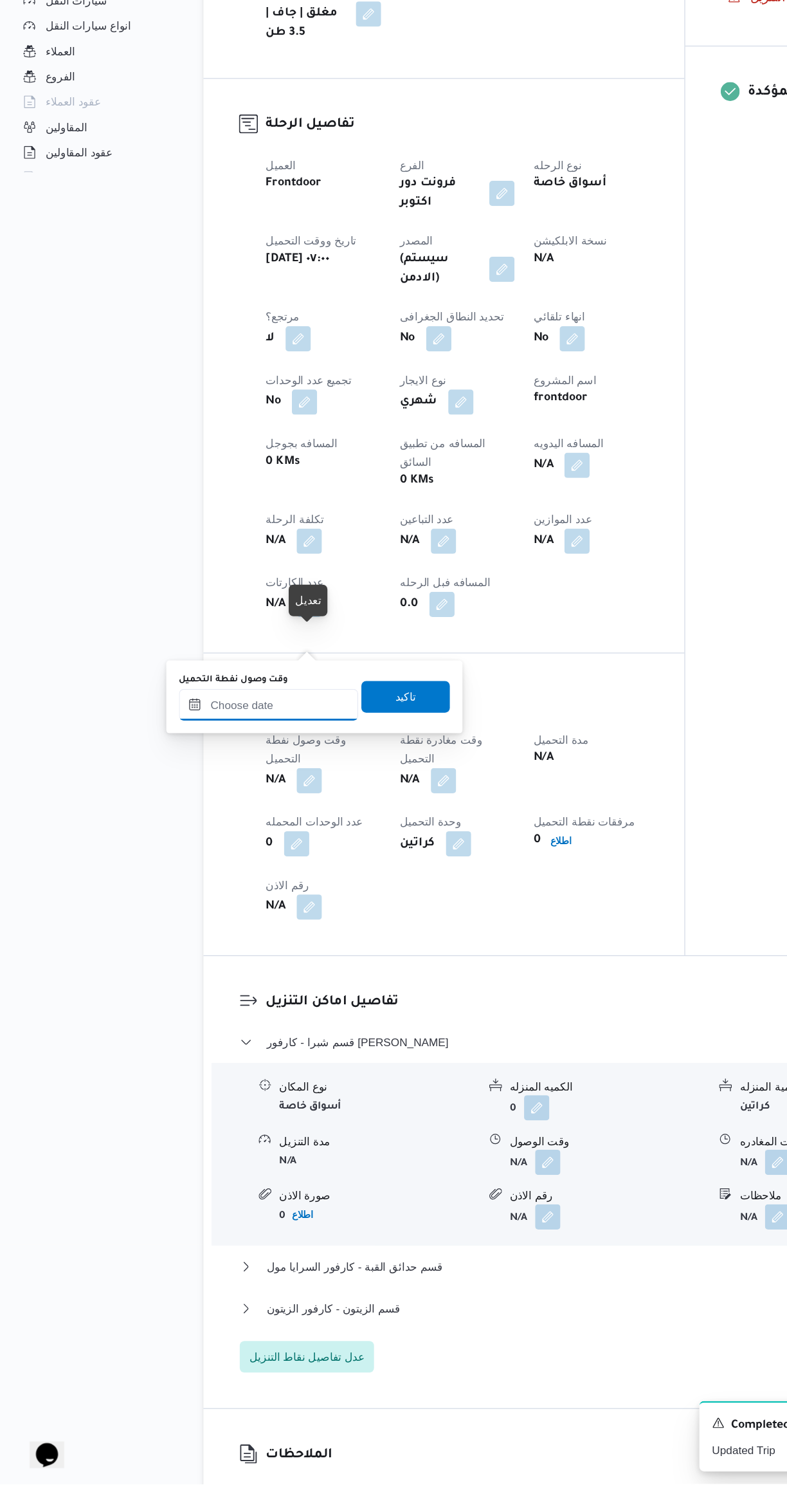
click at [237, 881] on input "وقت وصول نفطة التحميل" at bounding box center [219, 877] width 146 height 26
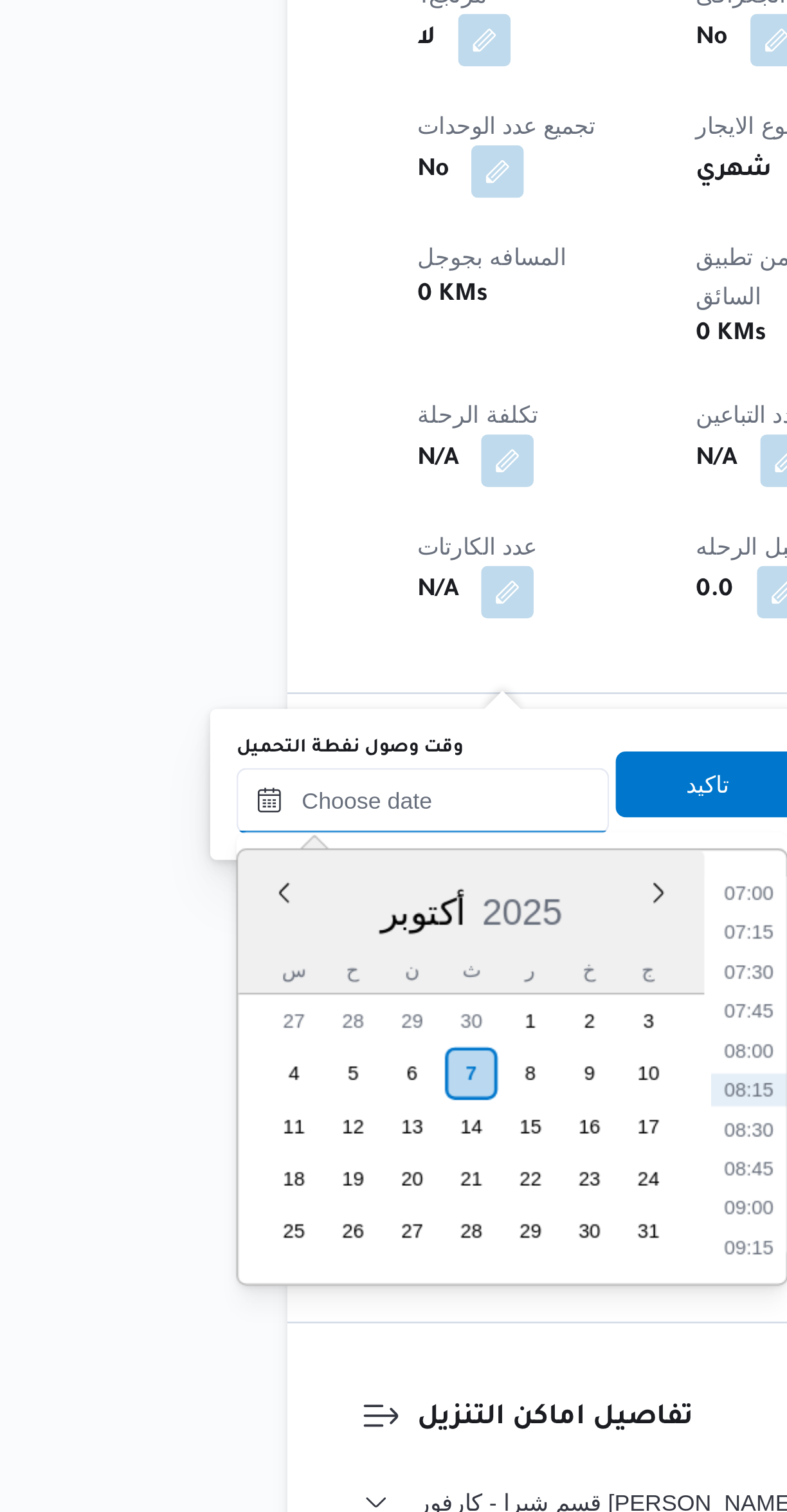
scroll to position [107, 0]
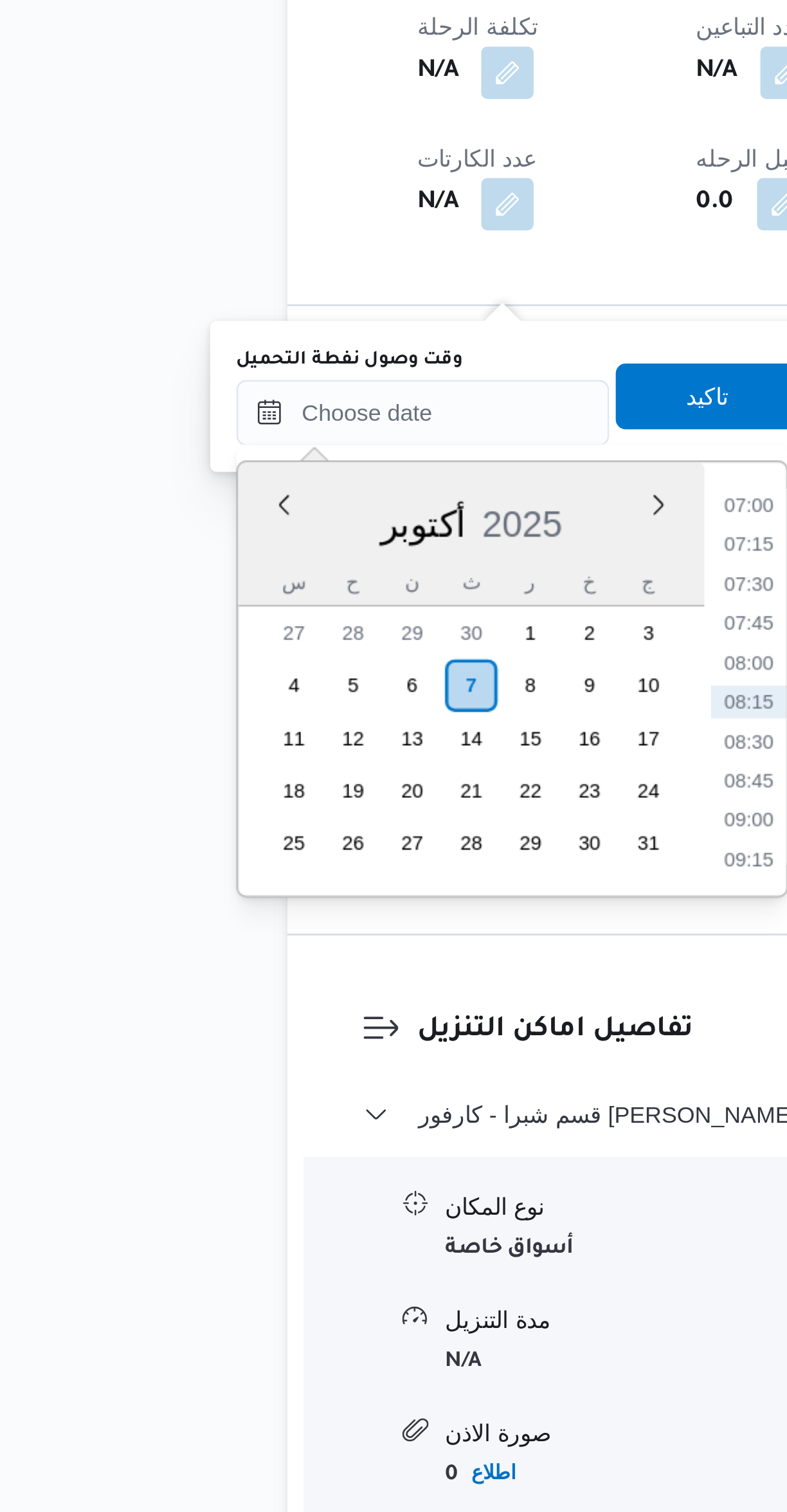
click at [342, 1022] on li "07:00" at bounding box center [348, 1023] width 29 height 13
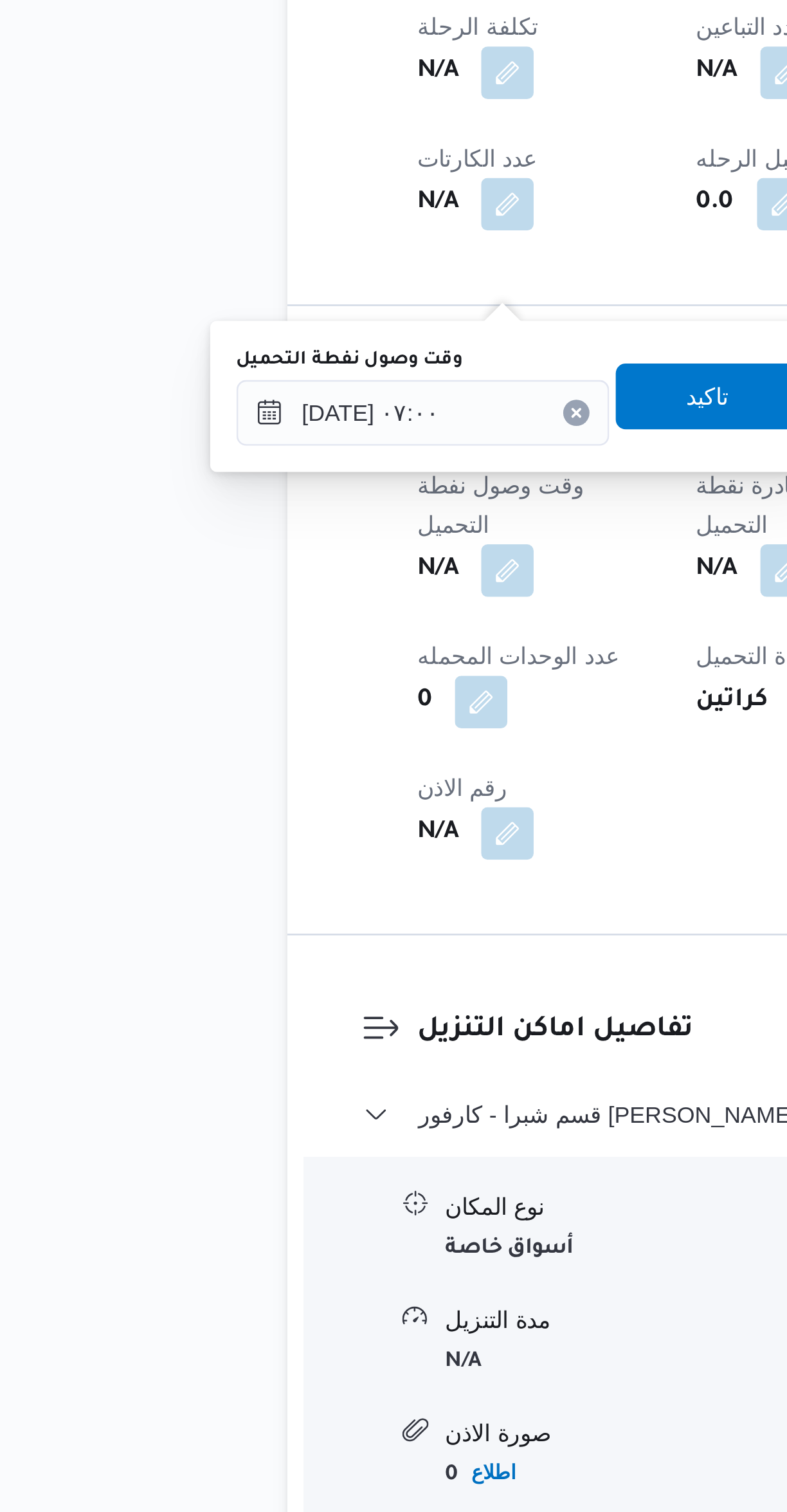
click at [181, 969] on label "وقت وصول نفطة التحميل" at bounding box center [191, 966] width 89 height 10
click at [181, 975] on input "٠٧/١٠/٢٠٢٥ ٠٧:٠٠" at bounding box center [219, 987] width 146 height 26
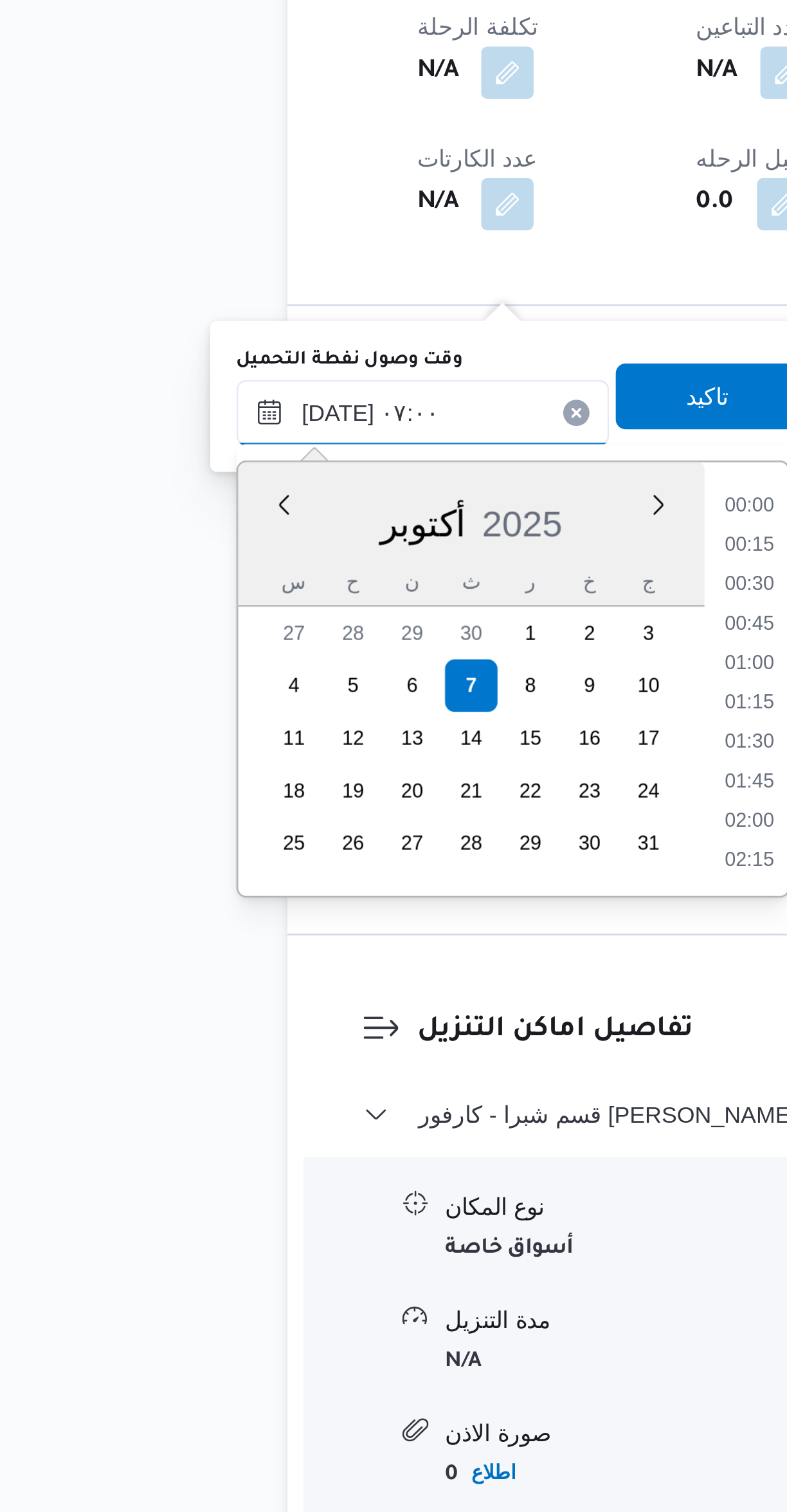
scroll to position [355, 0]
click at [343, 1025] on li "05:45" at bounding box center [348, 1024] width 29 height 13
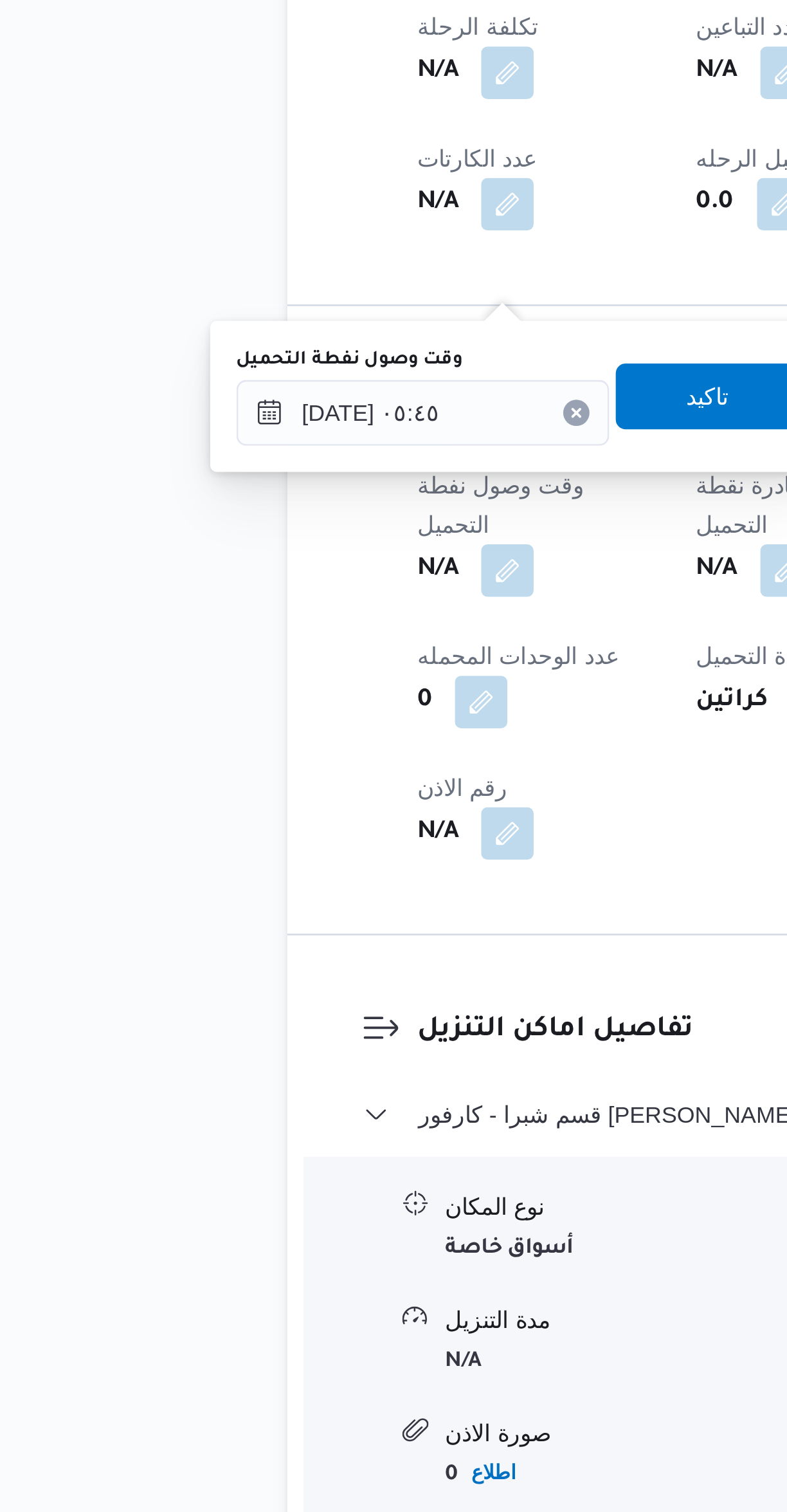
click at [186, 969] on label "وقت وصول نفطة التحميل" at bounding box center [191, 966] width 89 height 10
click at [186, 975] on input "٠٧/١٠/٢٠٢٥ ٠٥:٤٥" at bounding box center [219, 987] width 146 height 26
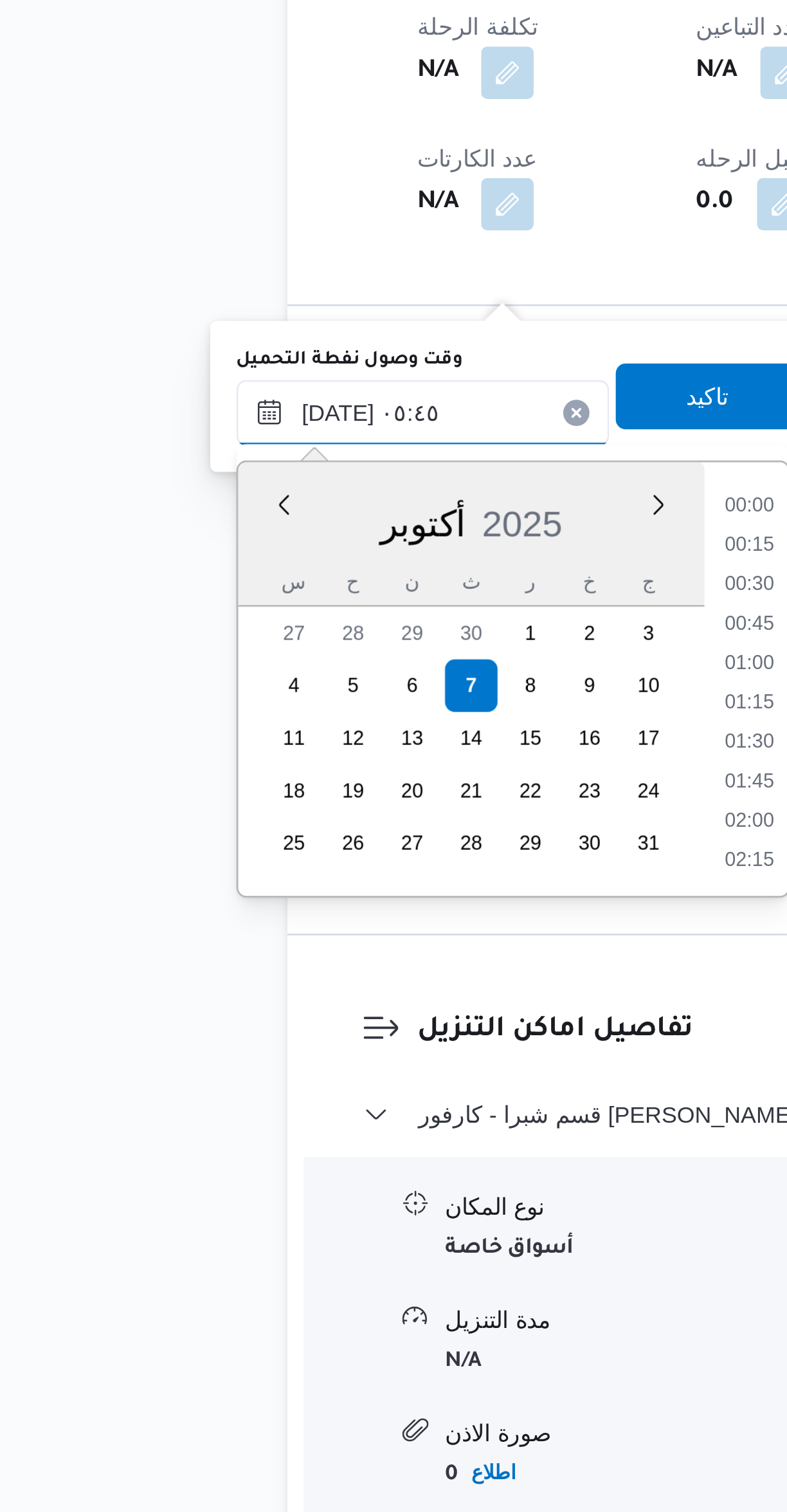
scroll to position [277, 0]
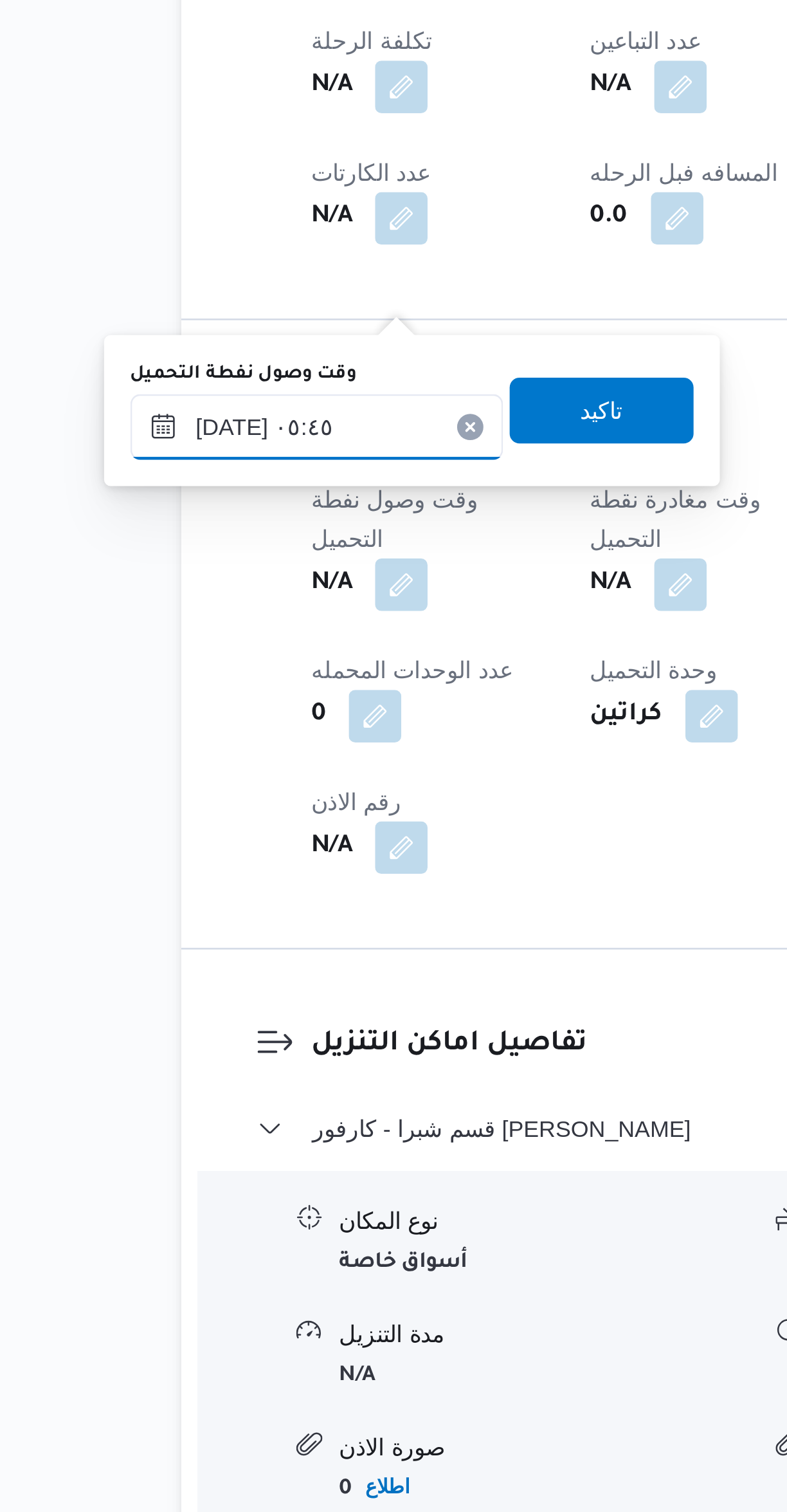
click at [203, 988] on input "٠٧/١٠/٢٠٢٥ ٠٥:٤٥" at bounding box center [219, 987] width 146 height 26
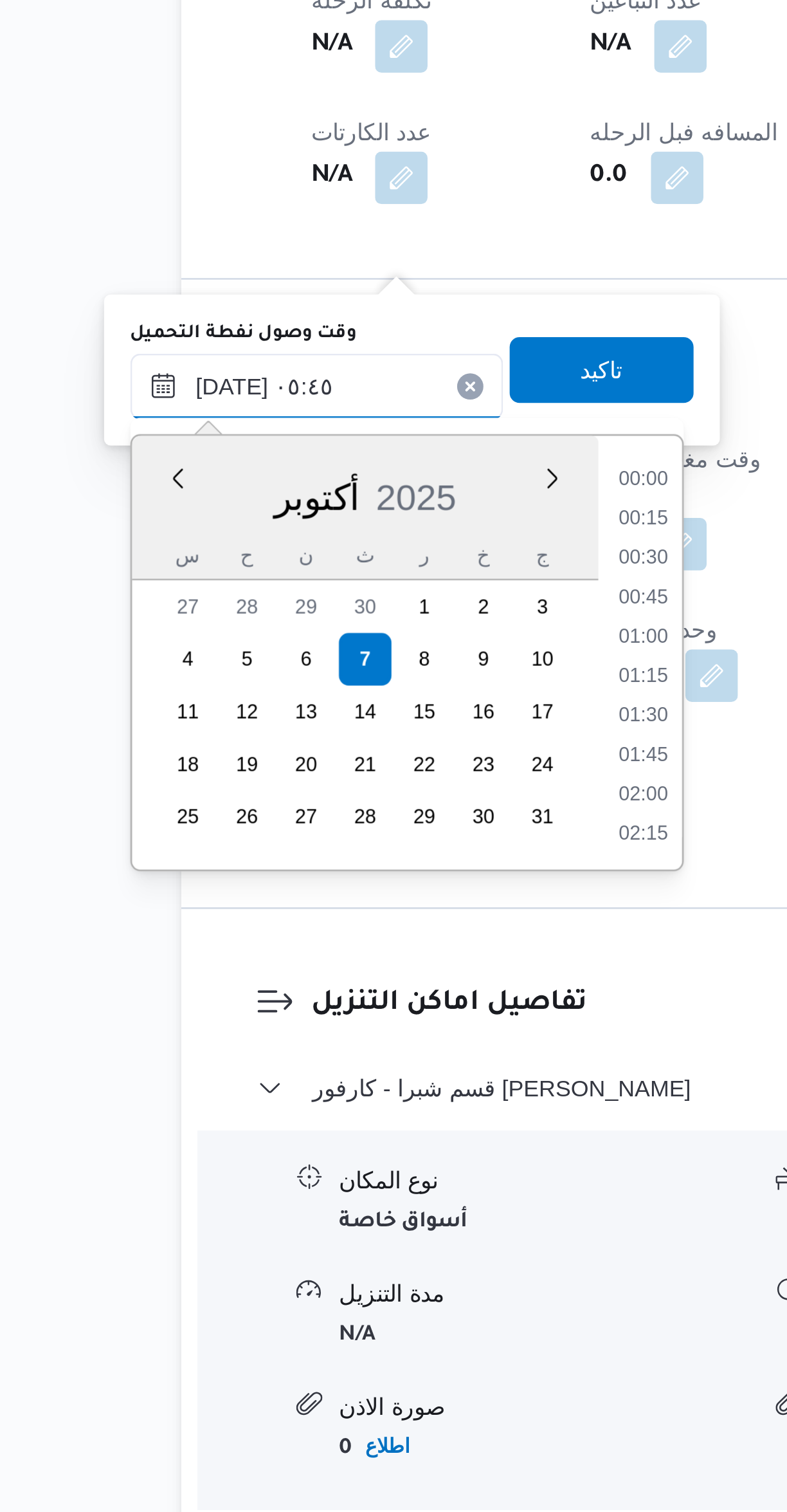
scroll to position [42, 0]
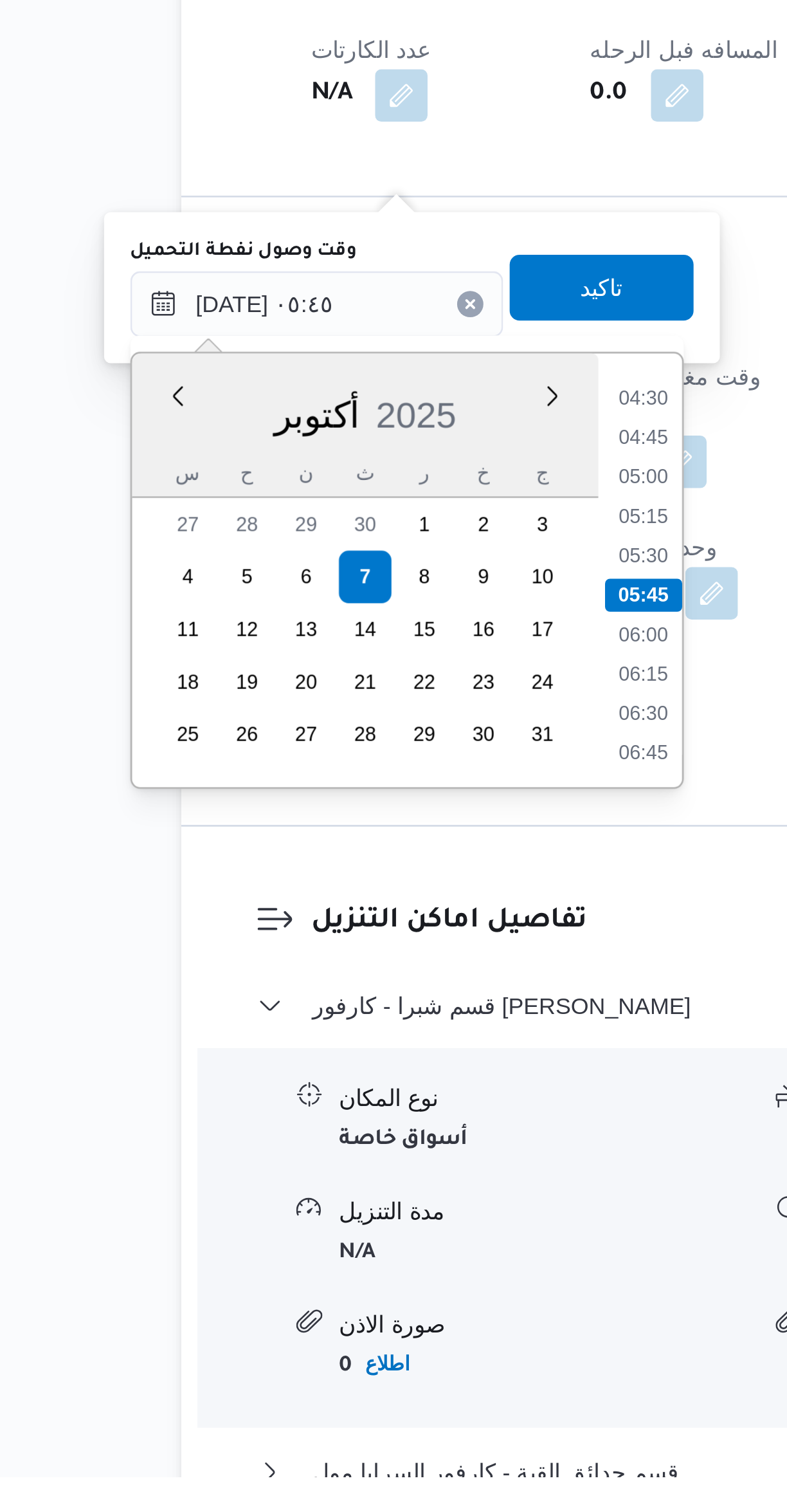
click at [351, 1152] on li "05:30" at bounding box center [348, 1151] width 29 height 13
type input "٠٧/١٠/٢٠٢٥ ٠٥:٣٠"
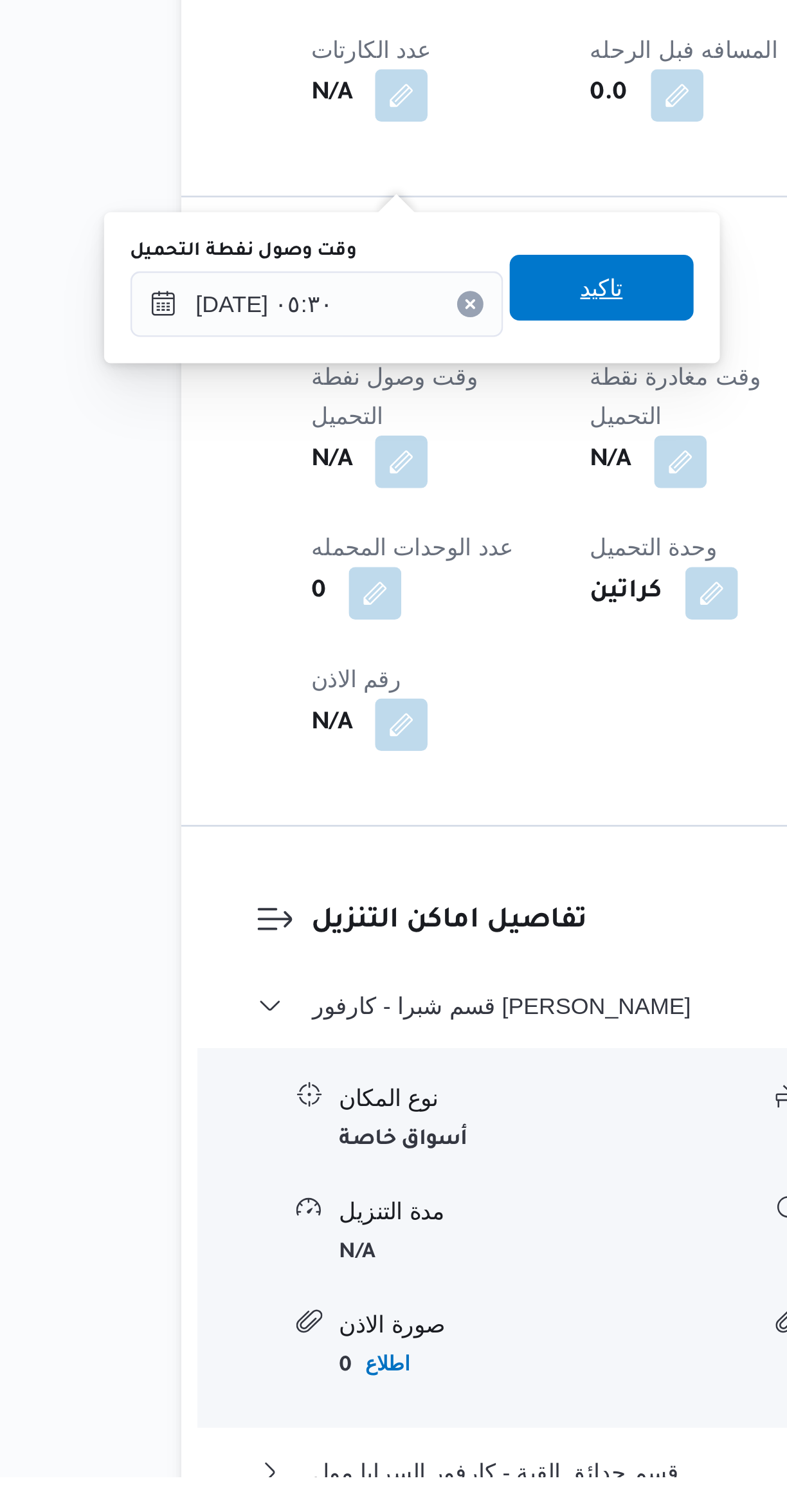
click at [307, 1048] on span "تاكيد" at bounding box center [332, 1046] width 72 height 26
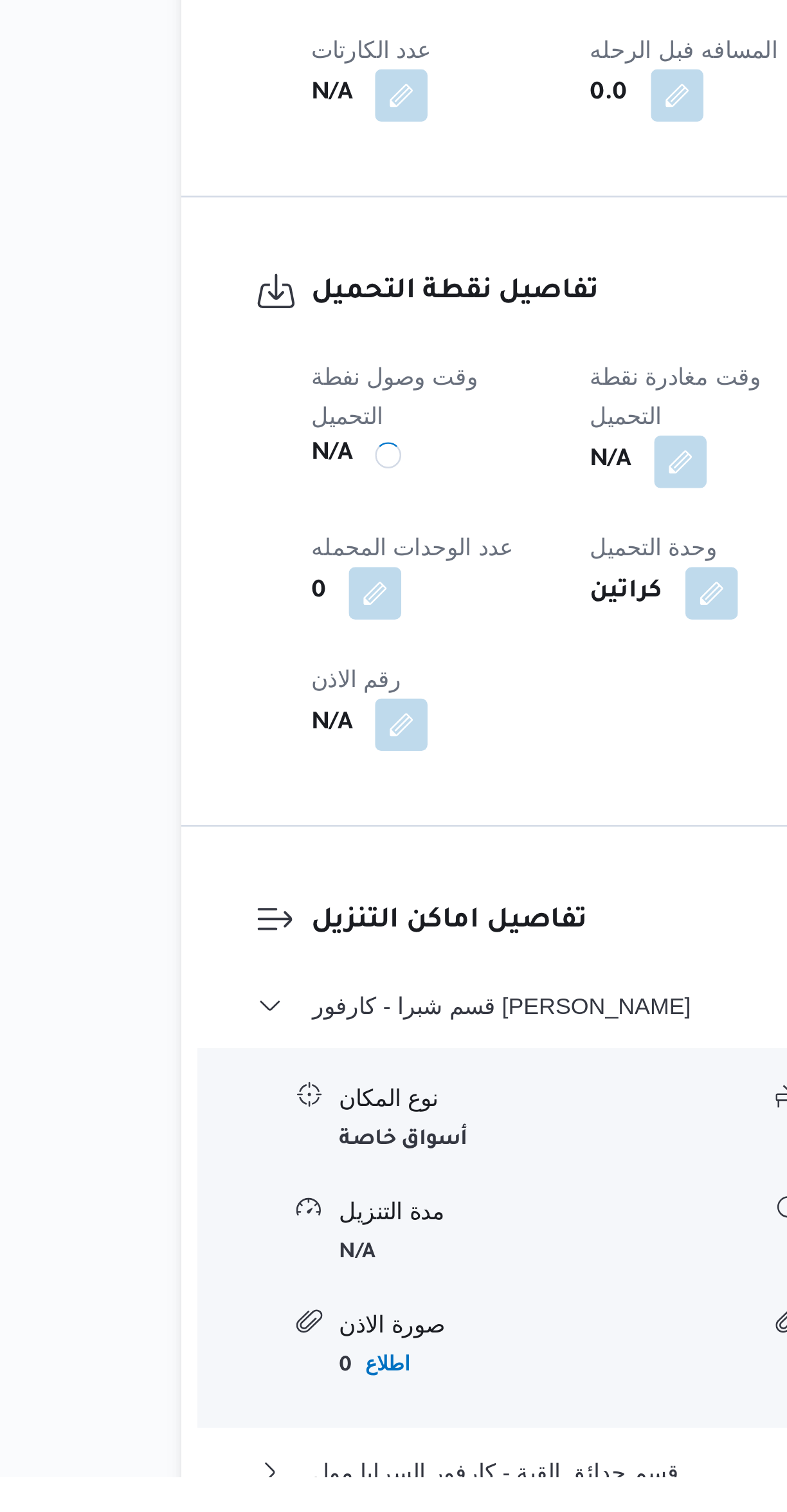
scroll to position [42, 0]
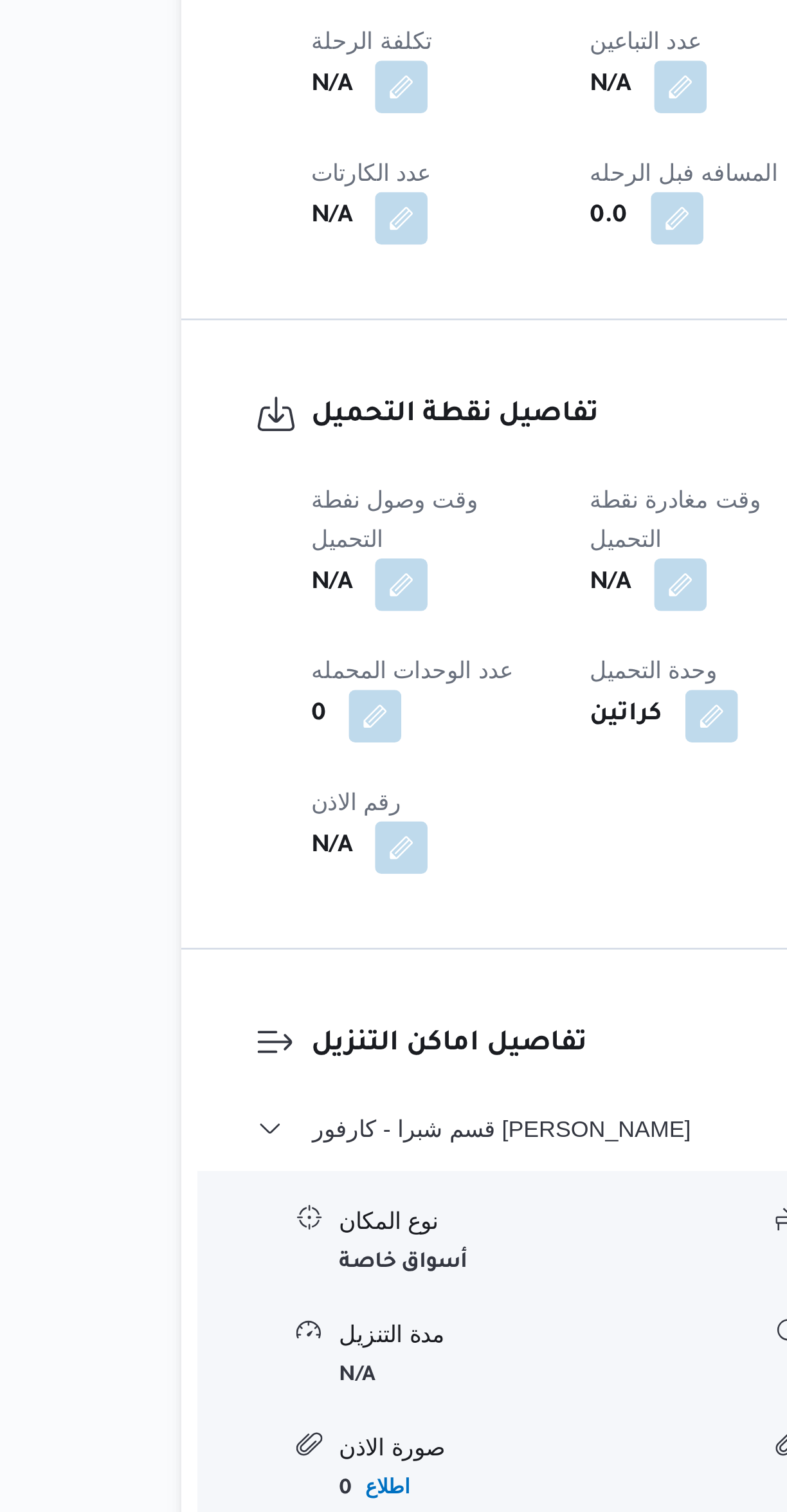
click at [368, 1103] on button "button" at bounding box center [363, 1113] width 20 height 20
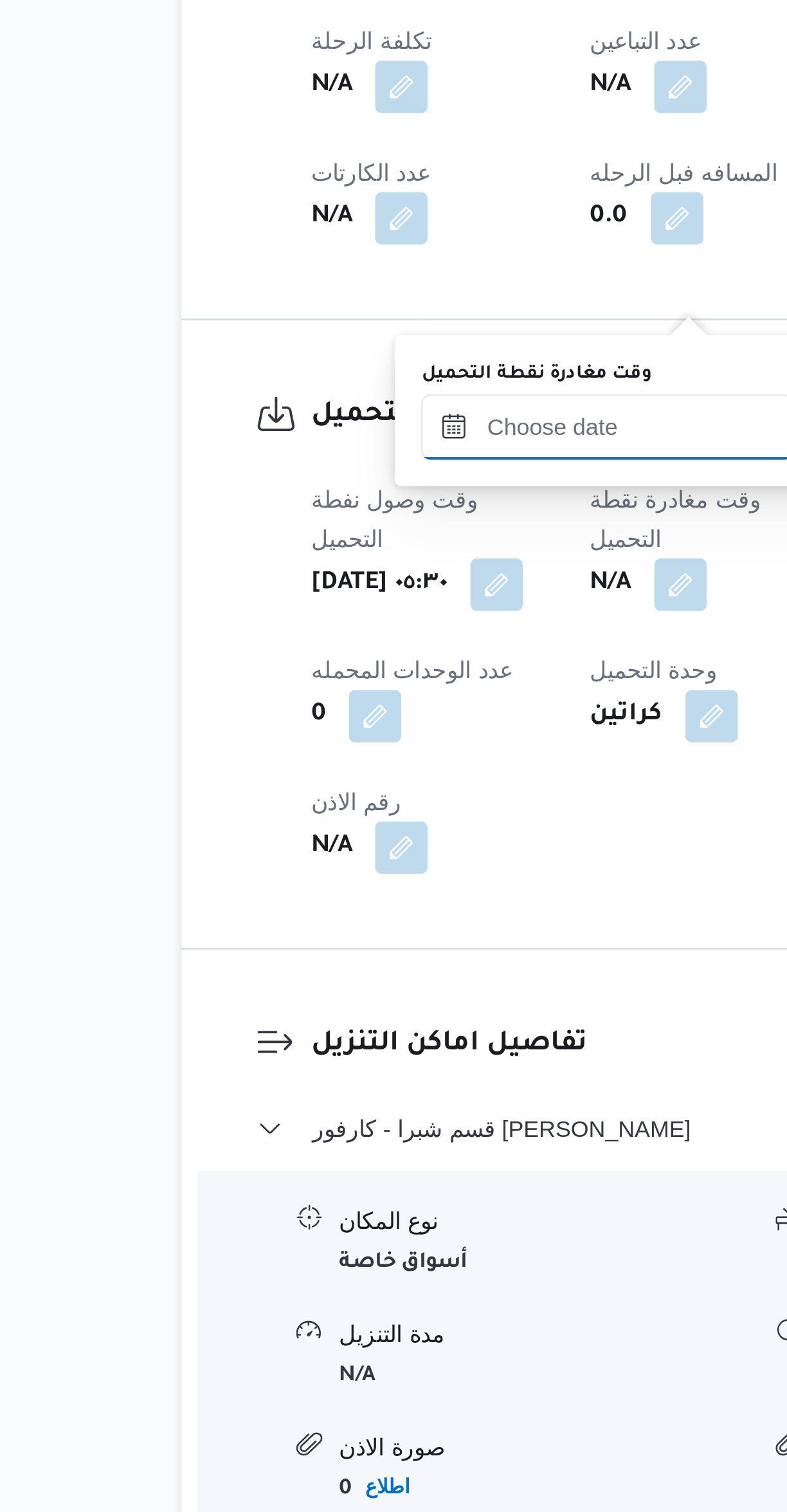
click at [287, 1050] on input "وقت مغادرة نقطة التحميل" at bounding box center [333, 1052] width 146 height 26
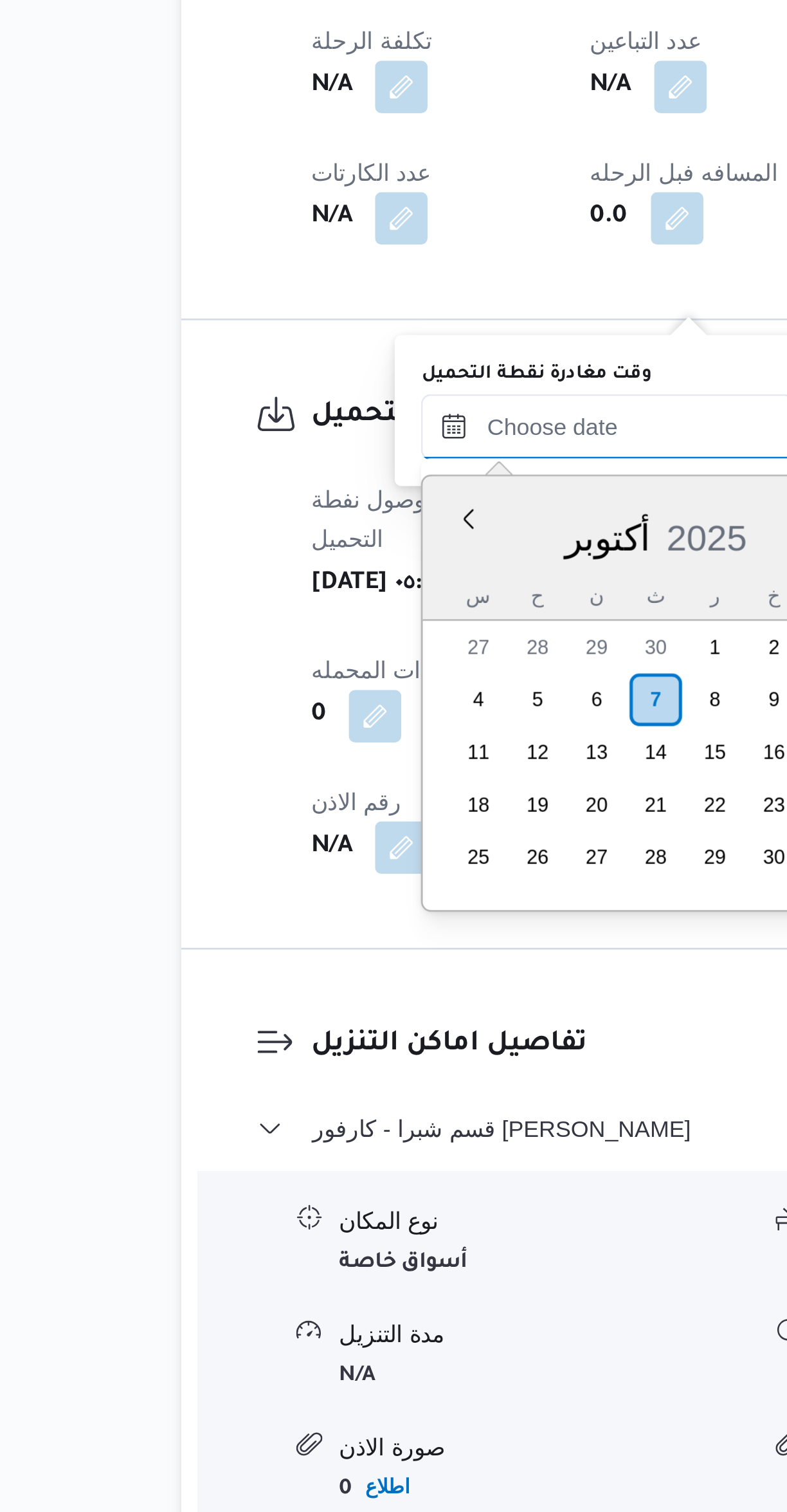
scroll to position [433, 0]
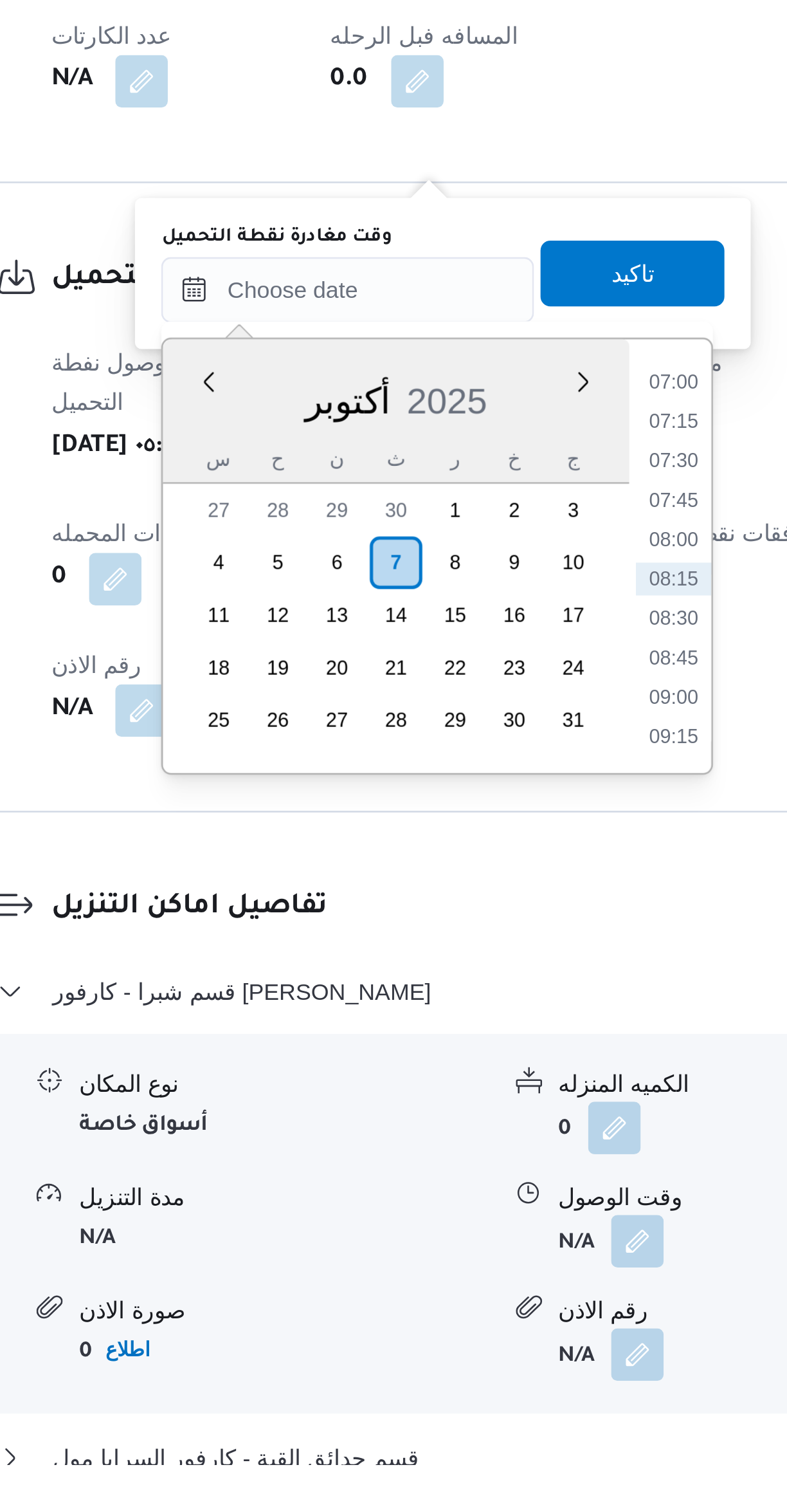
click at [455, 1102] on li "07:15" at bounding box center [462, 1103] width 29 height 13
type input "٠٧/١٠/٢٠٢٥ ٠٧:١٥"
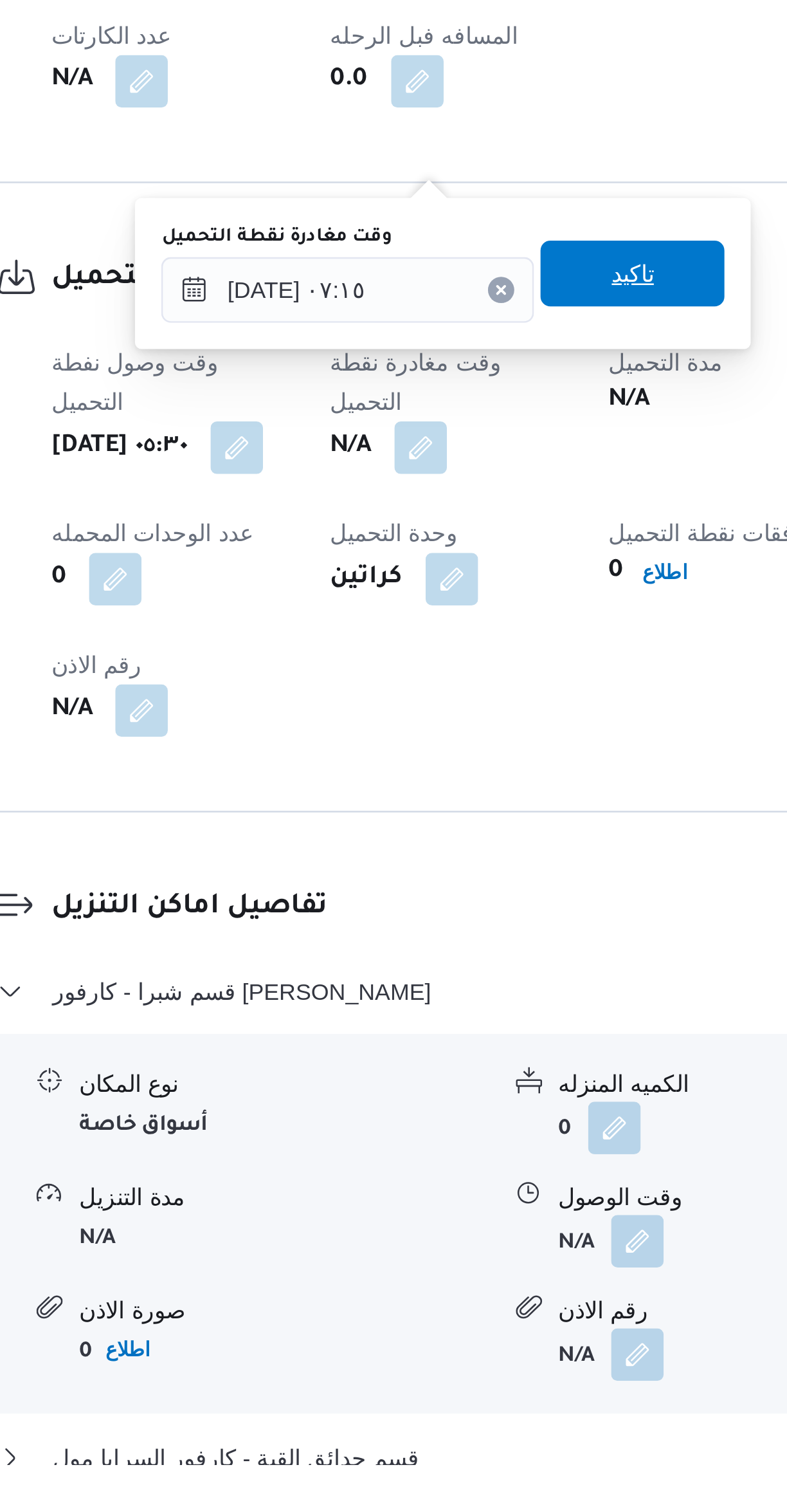
click at [437, 1044] on span "تاكيد" at bounding box center [445, 1044] width 17 height 16
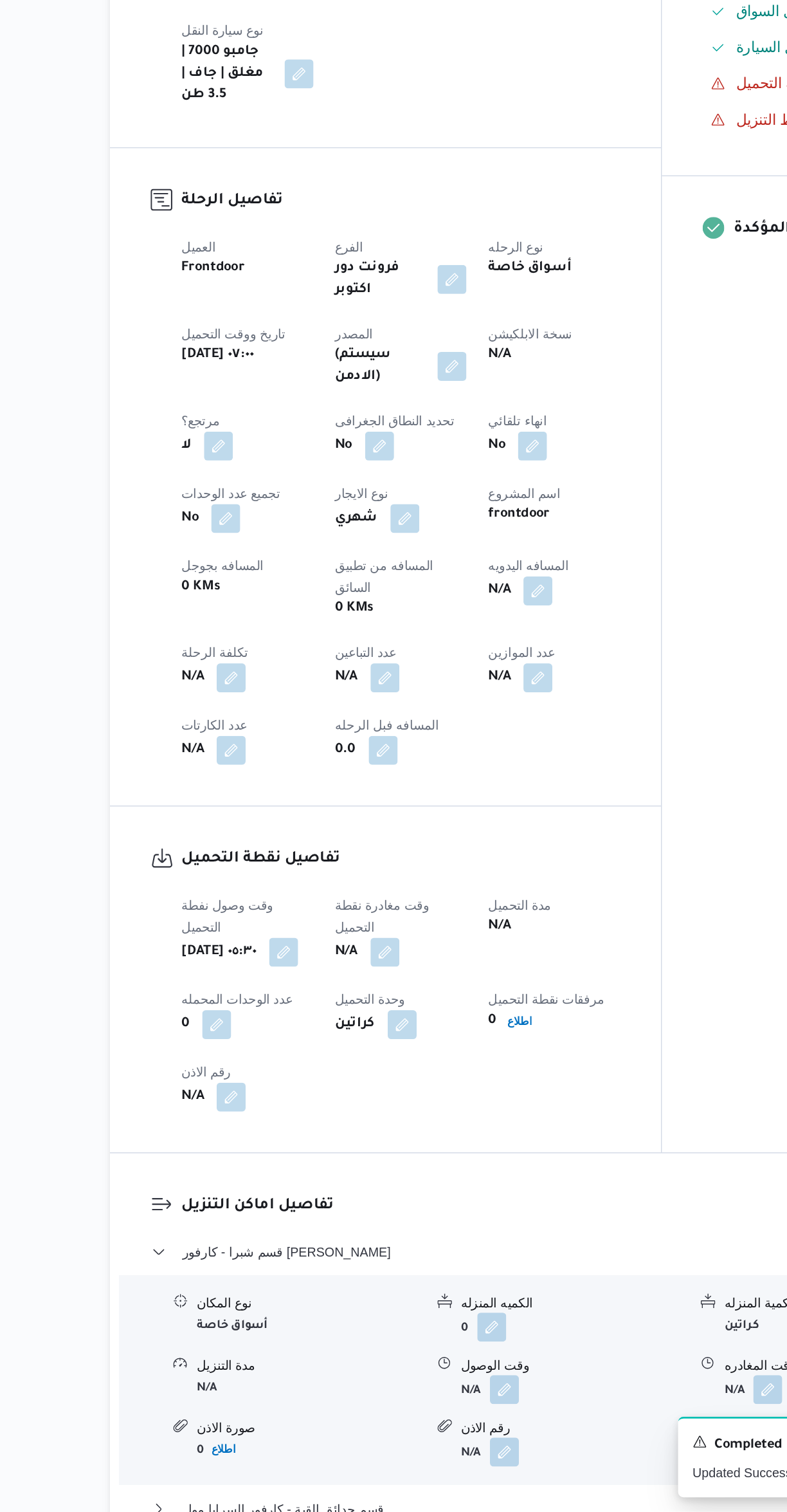
scroll to position [1, 0]
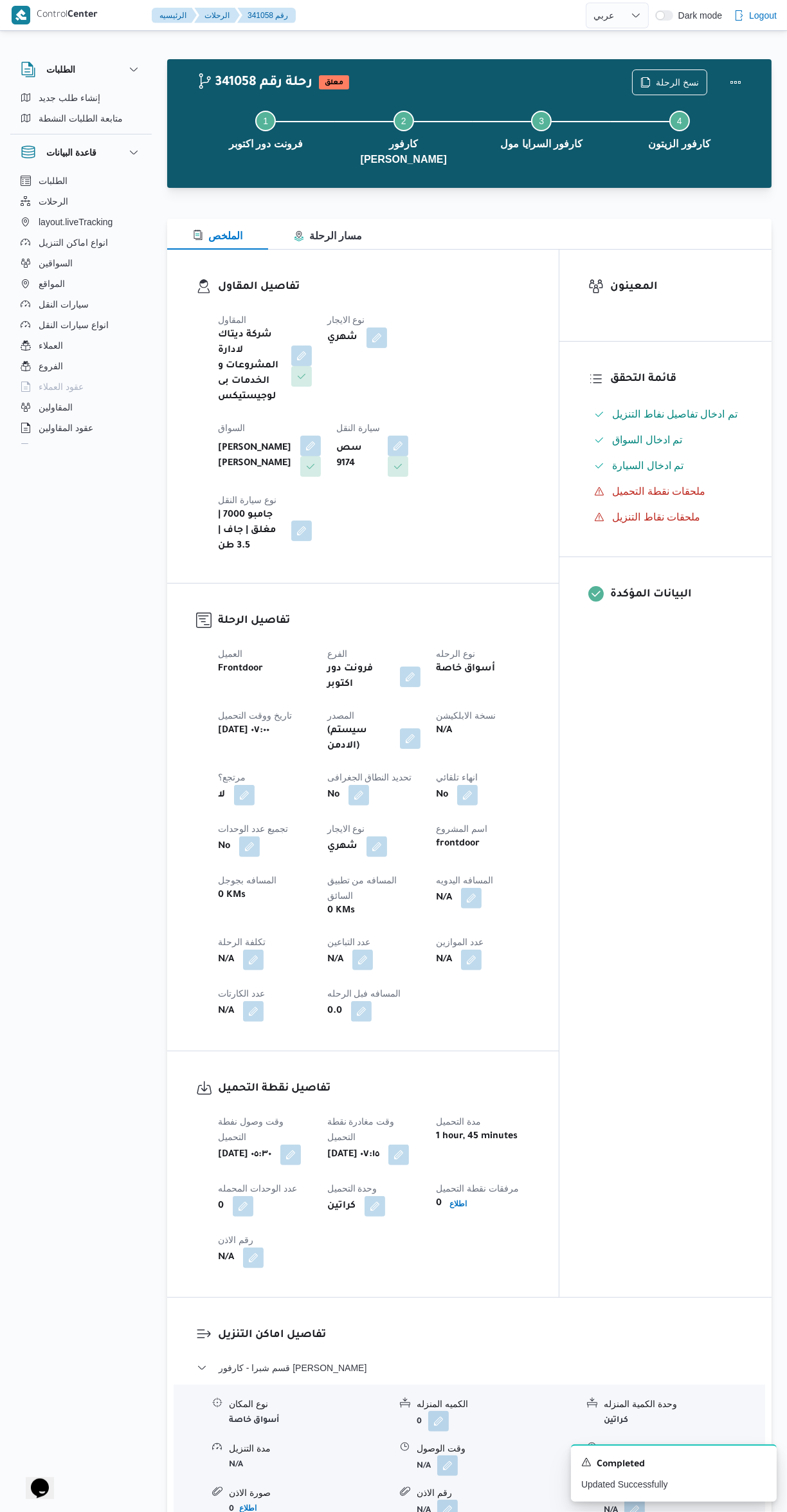
select select "ar"
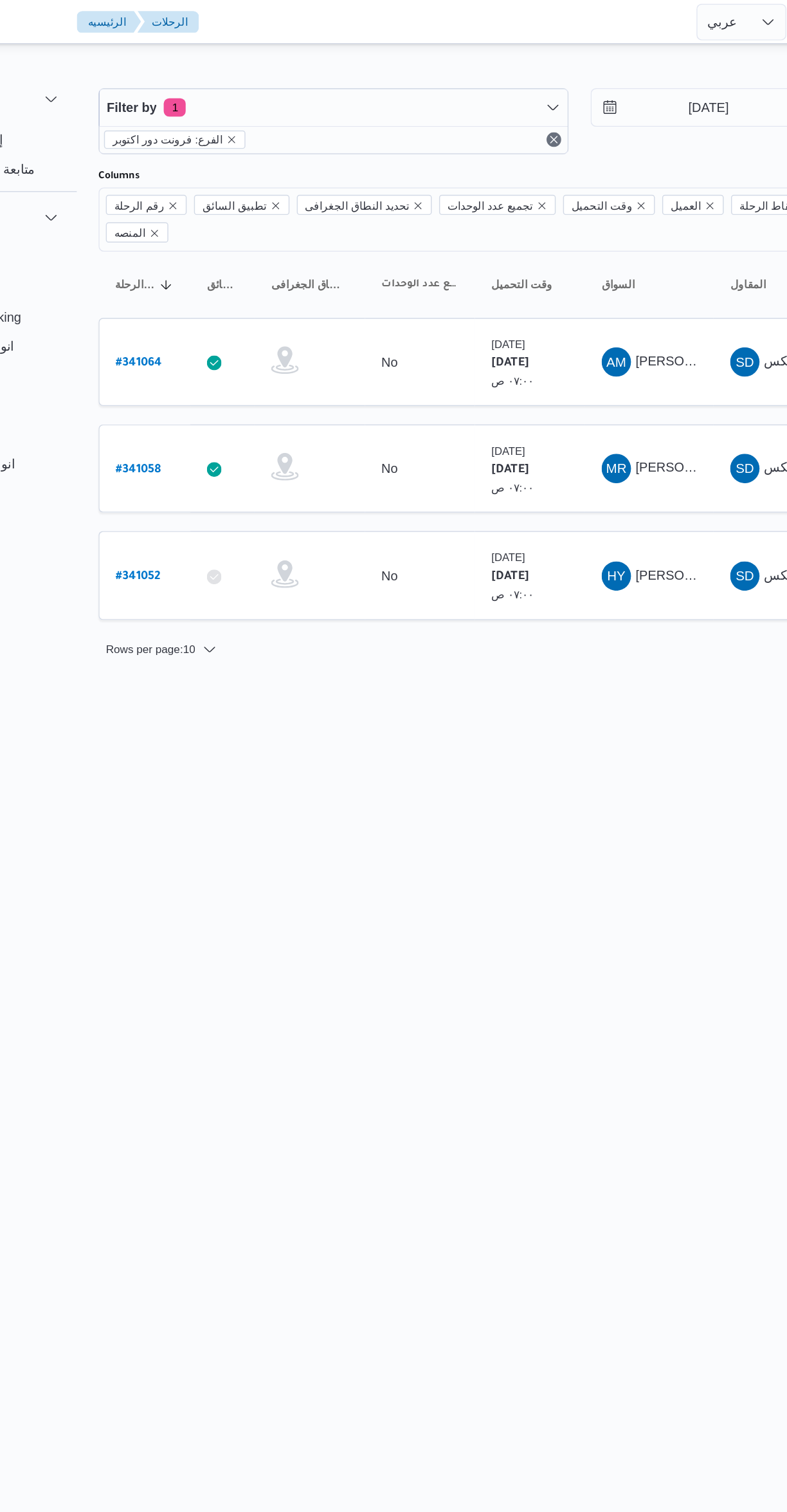
click at [197, 400] on b "# 341052" at bounding box center [195, 404] width 31 height 9
select select "ar"
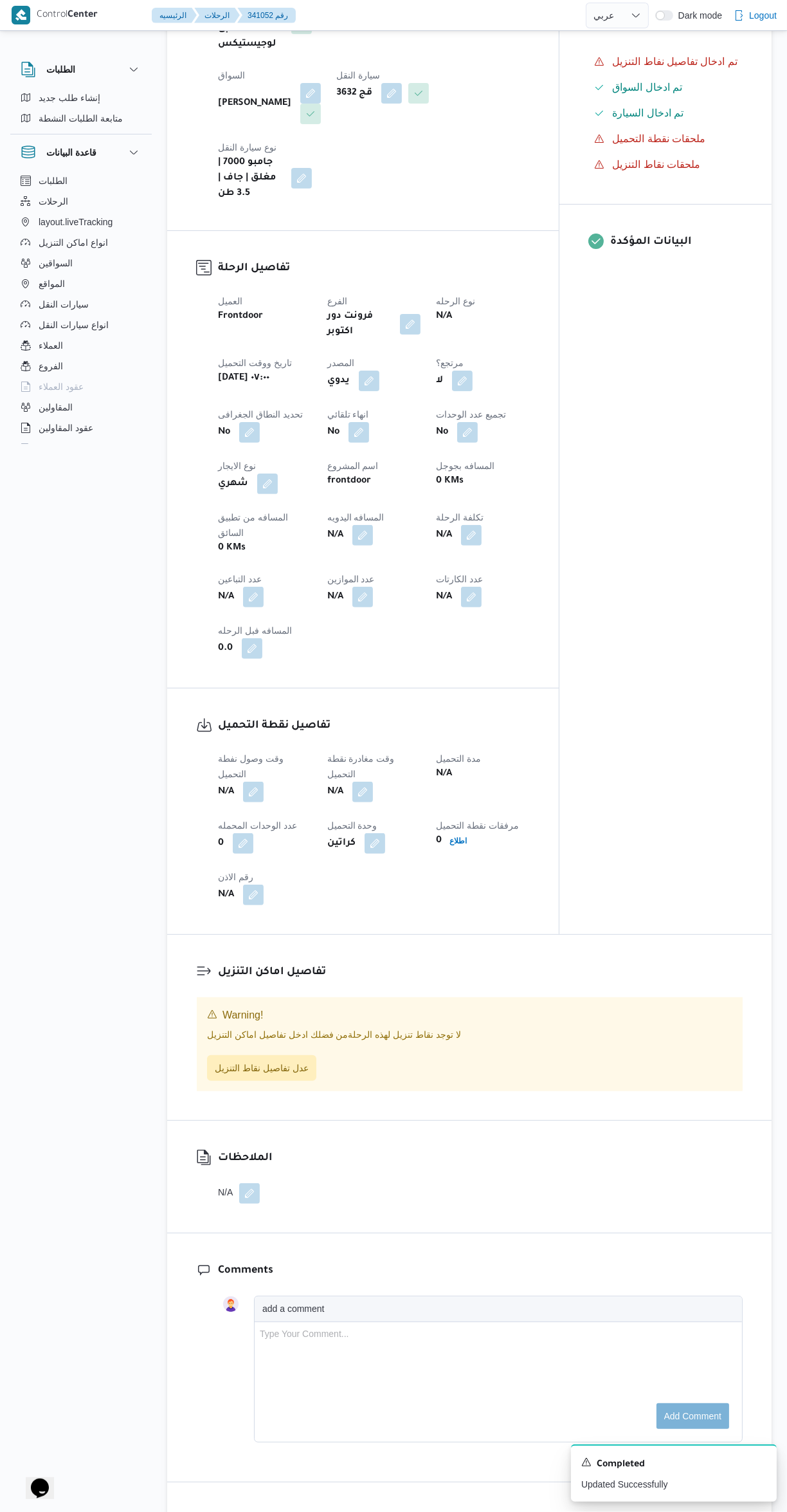
scroll to position [394, 0]
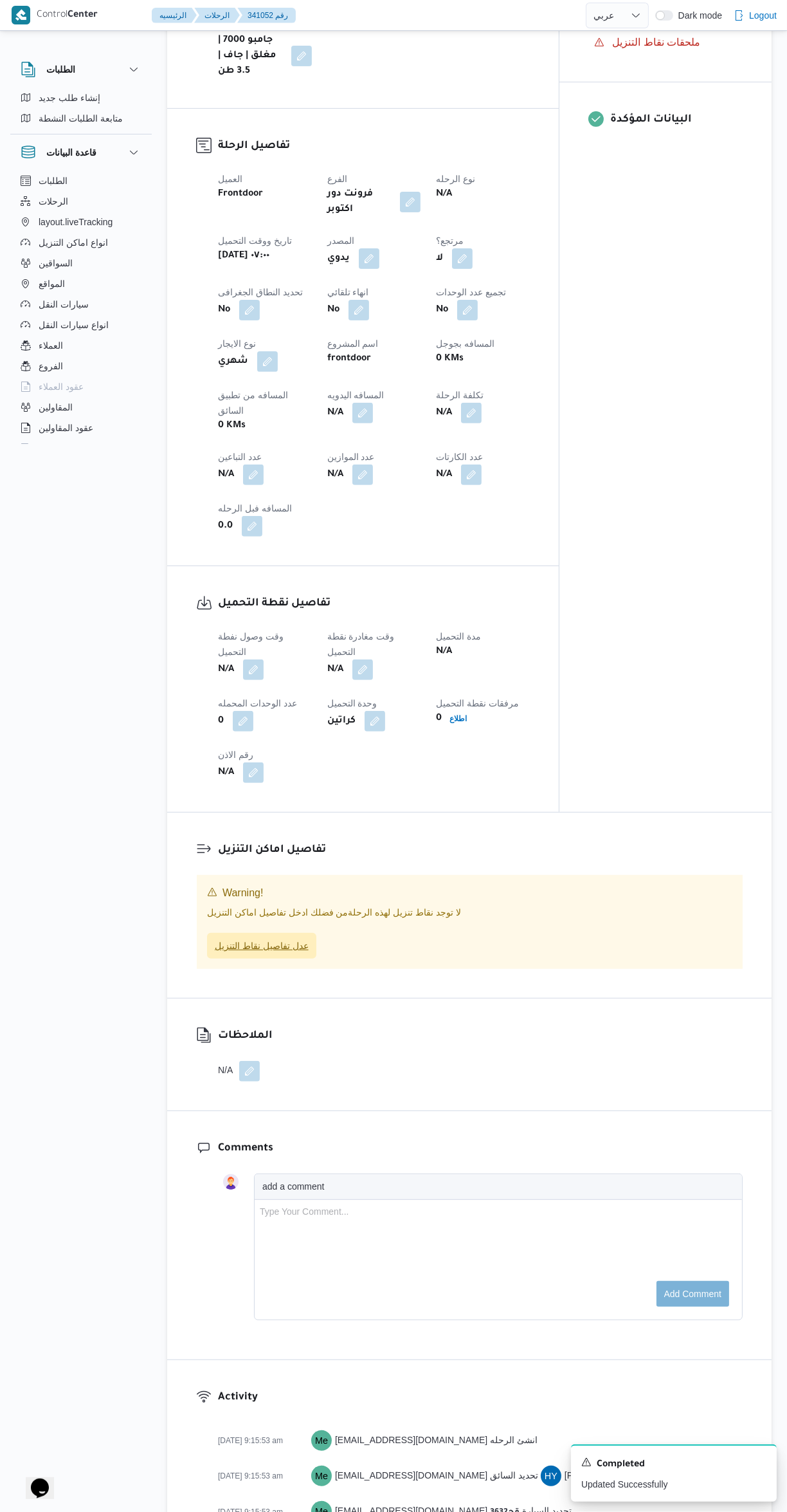
click at [294, 938] on span "عدل تفاصيل نقاط التنزيل" at bounding box center [262, 945] width 94 height 16
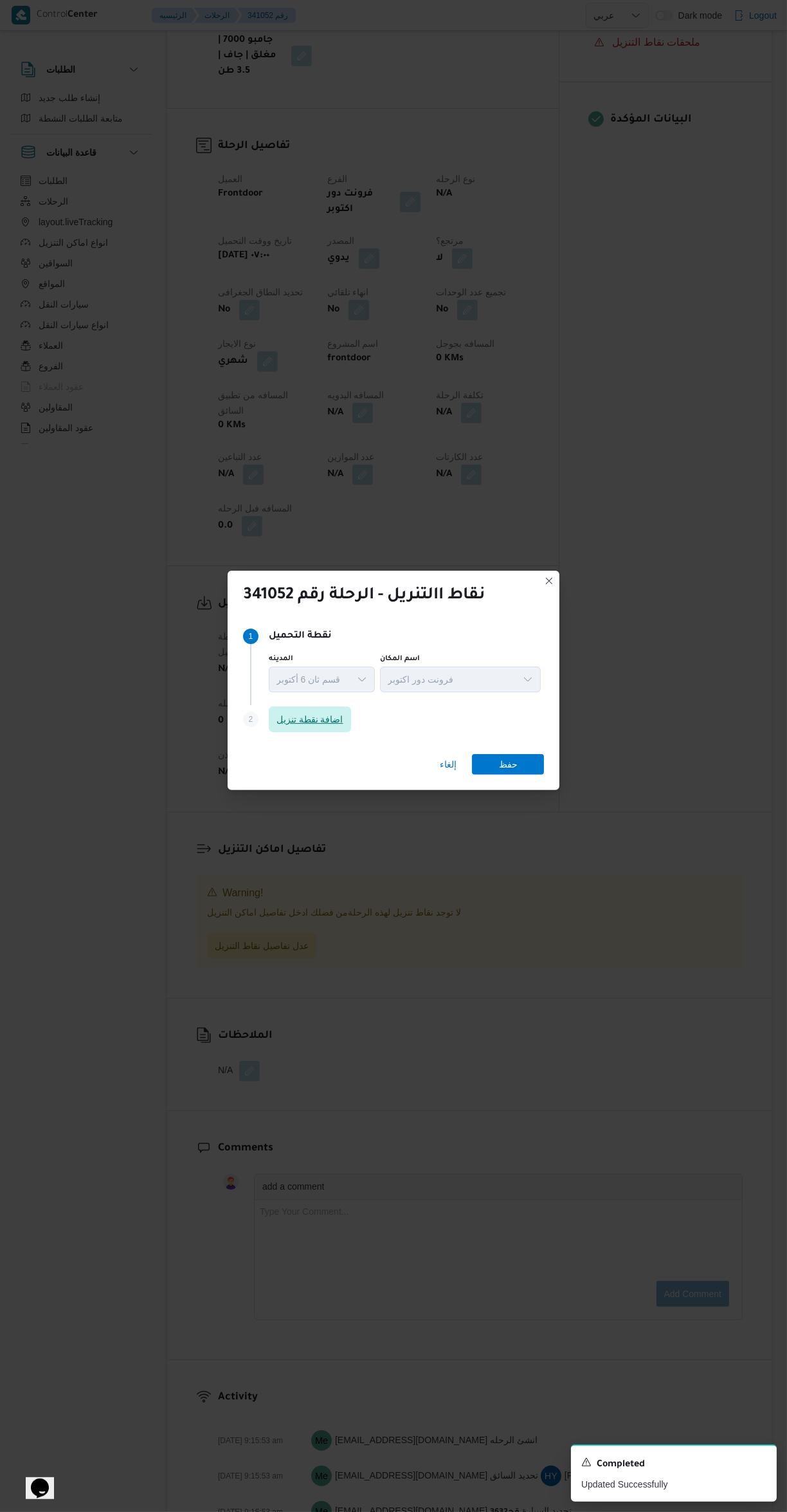
click at [341, 711] on span "اضافة نقطة تنزيل" at bounding box center [310, 719] width 83 height 26
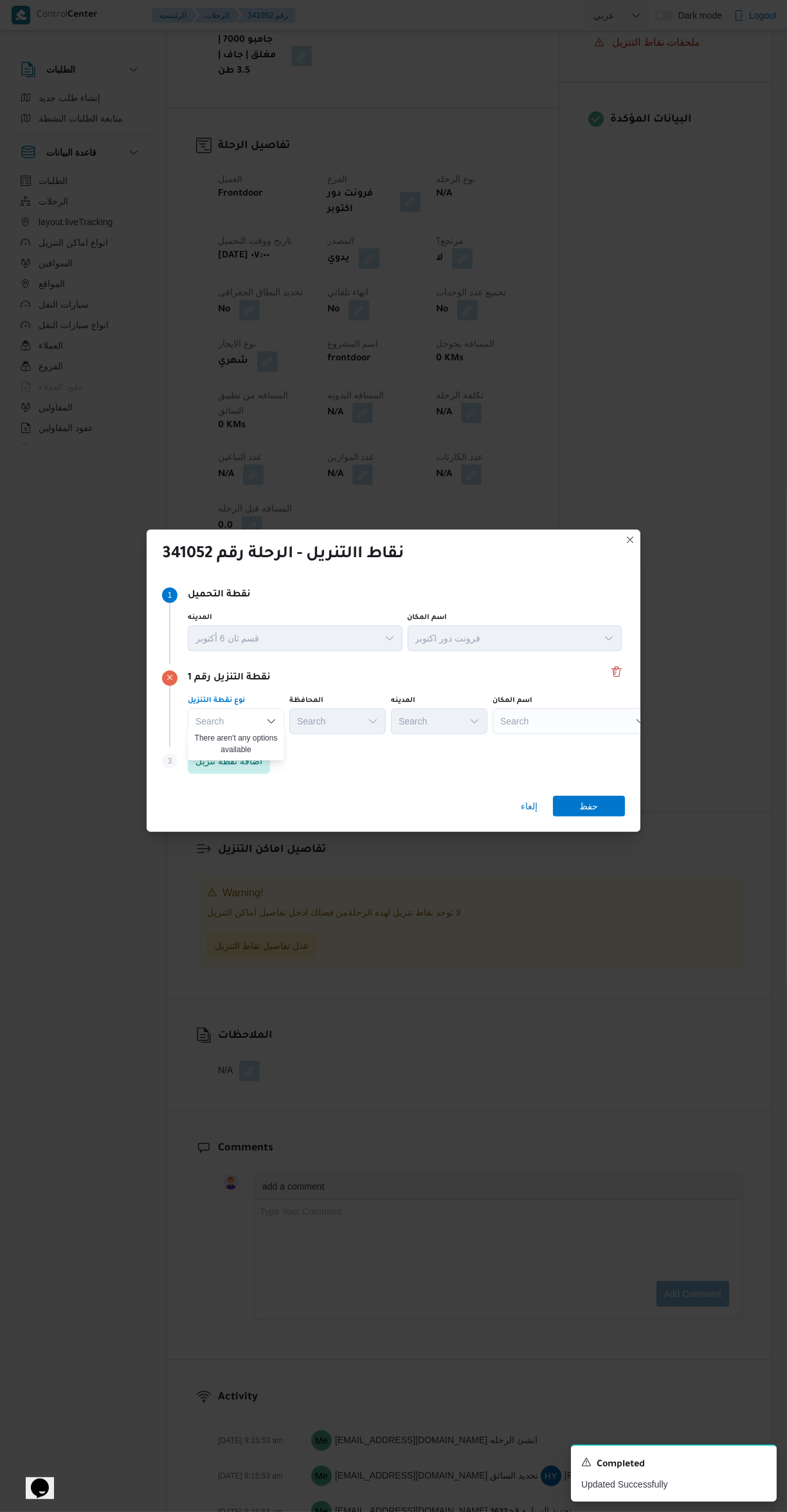
scroll to position [0, 0]
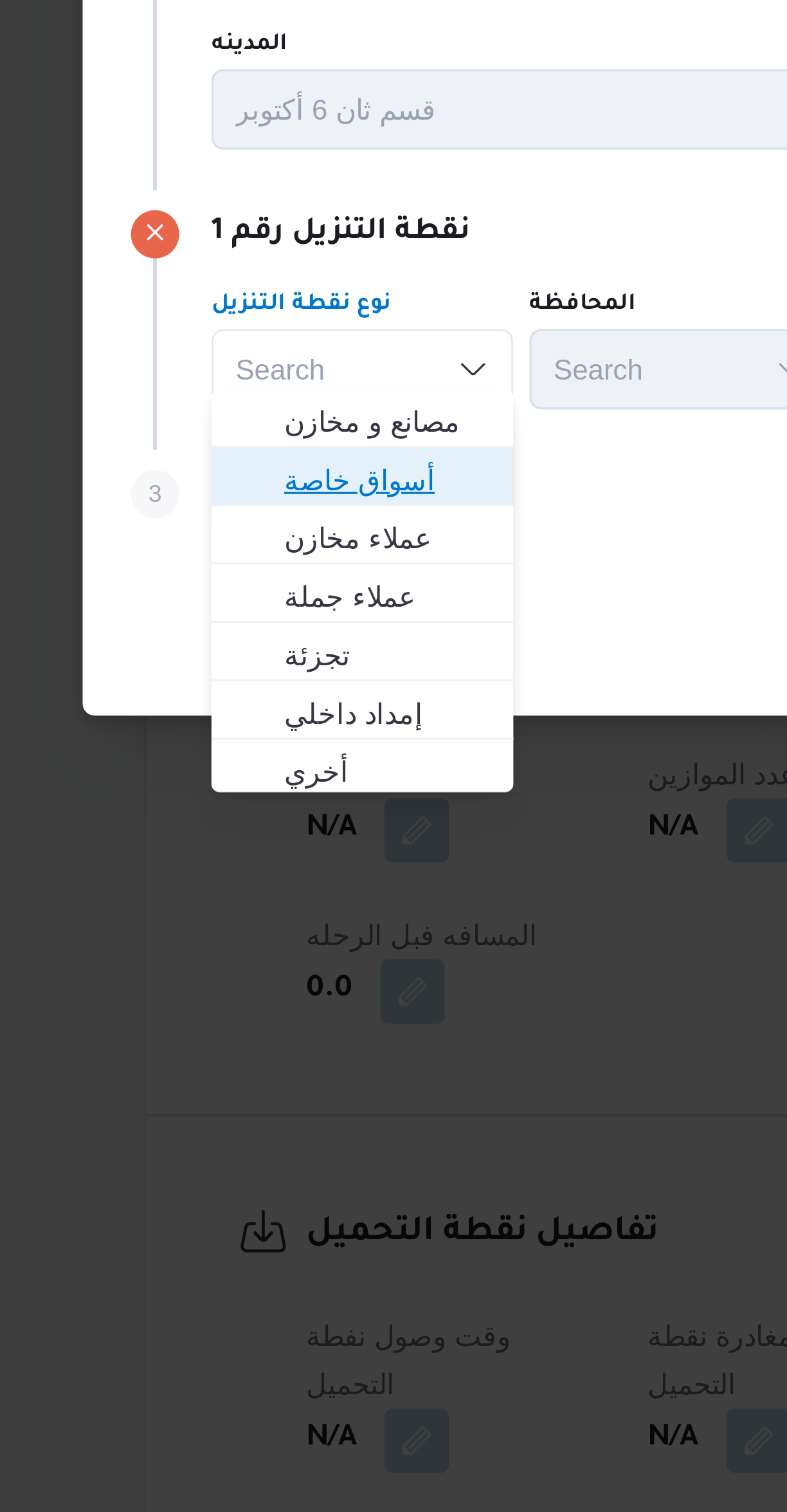
click at [217, 755] on span "أسواق خاصة" at bounding box center [243, 756] width 65 height 16
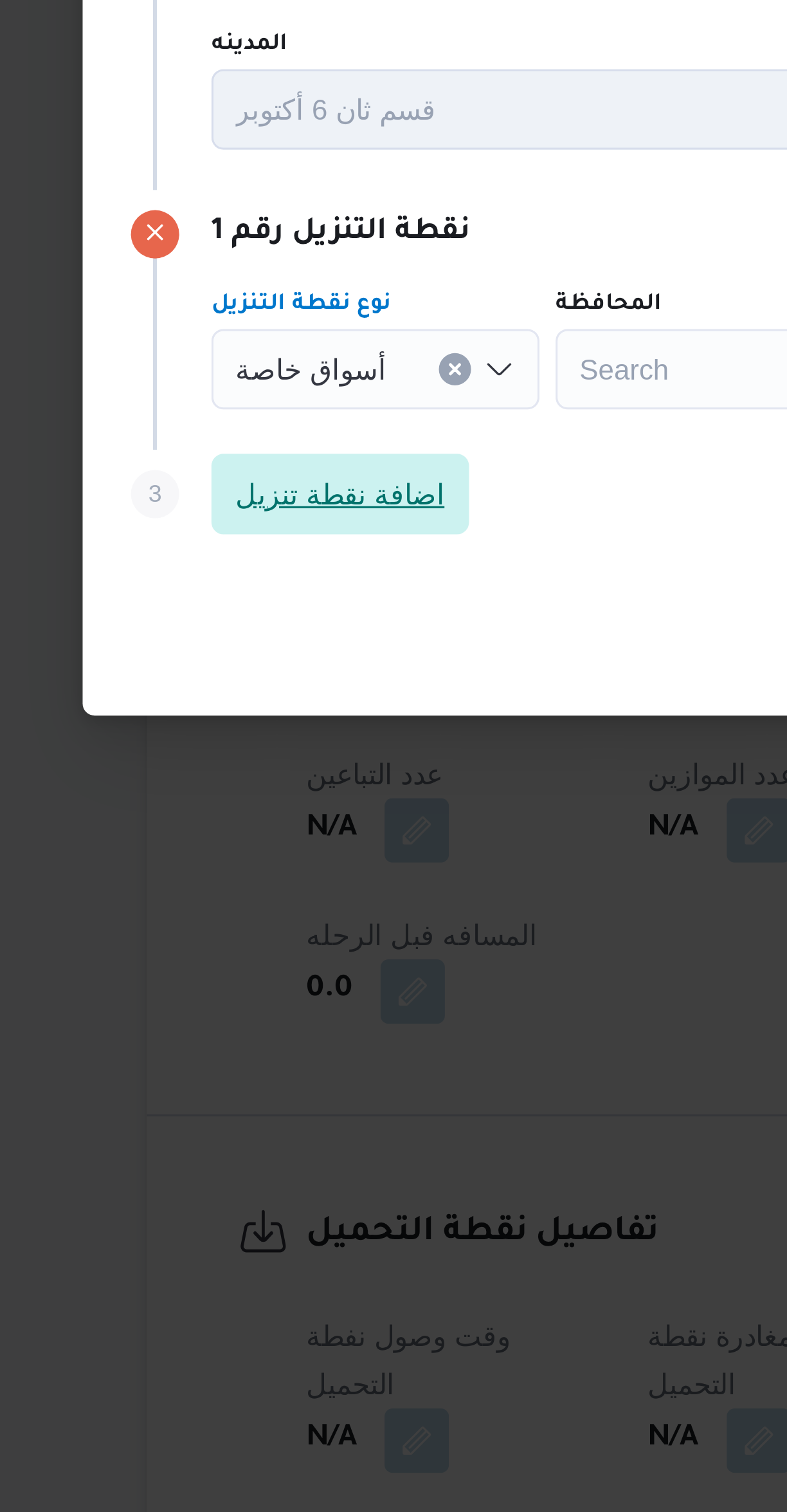
click at [218, 756] on span "اضافة نقطة تنزيل" at bounding box center [229, 761] width 67 height 16
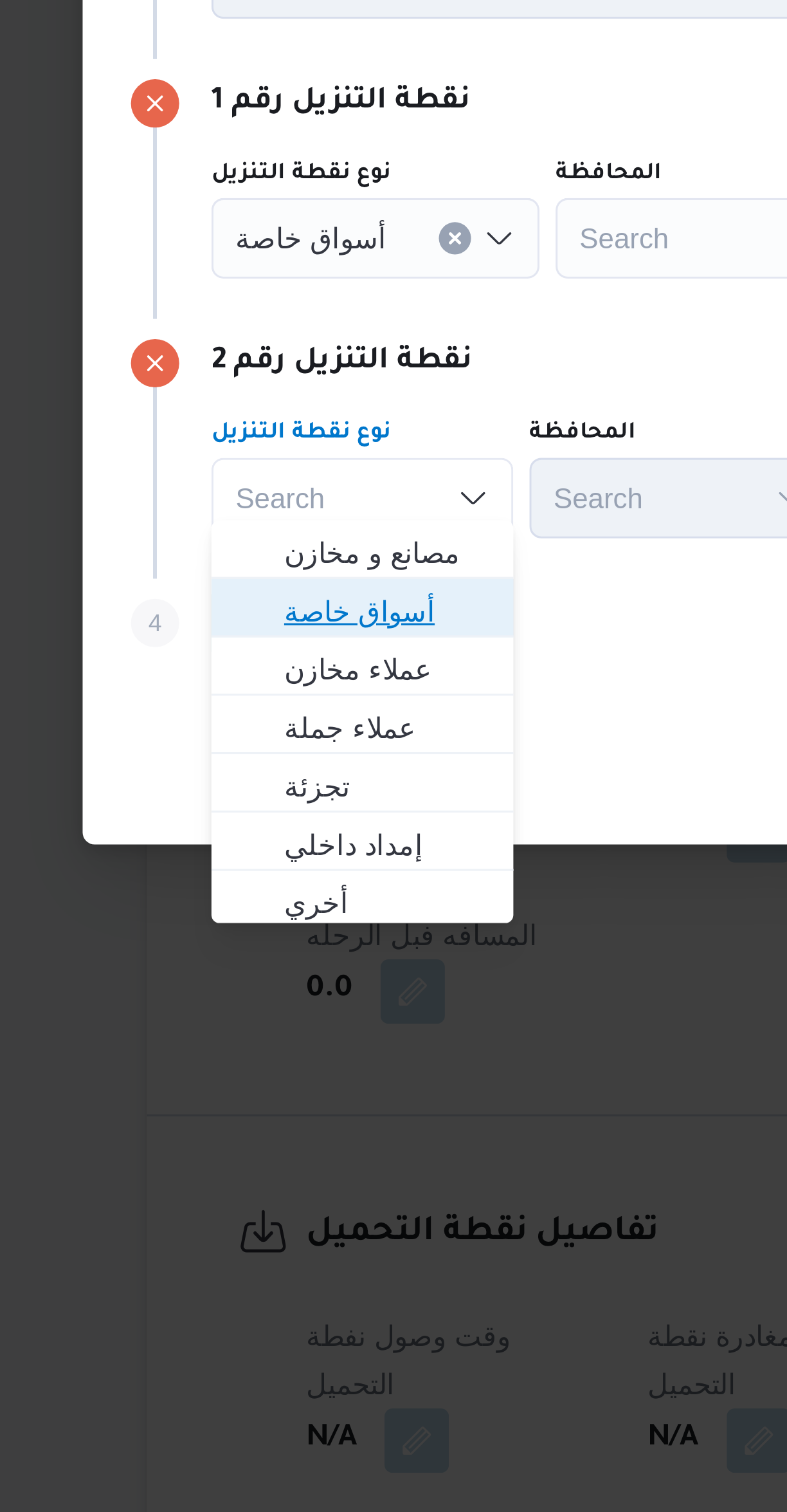
click at [222, 791] on span "أسواق خاصة" at bounding box center [243, 798] width 65 height 16
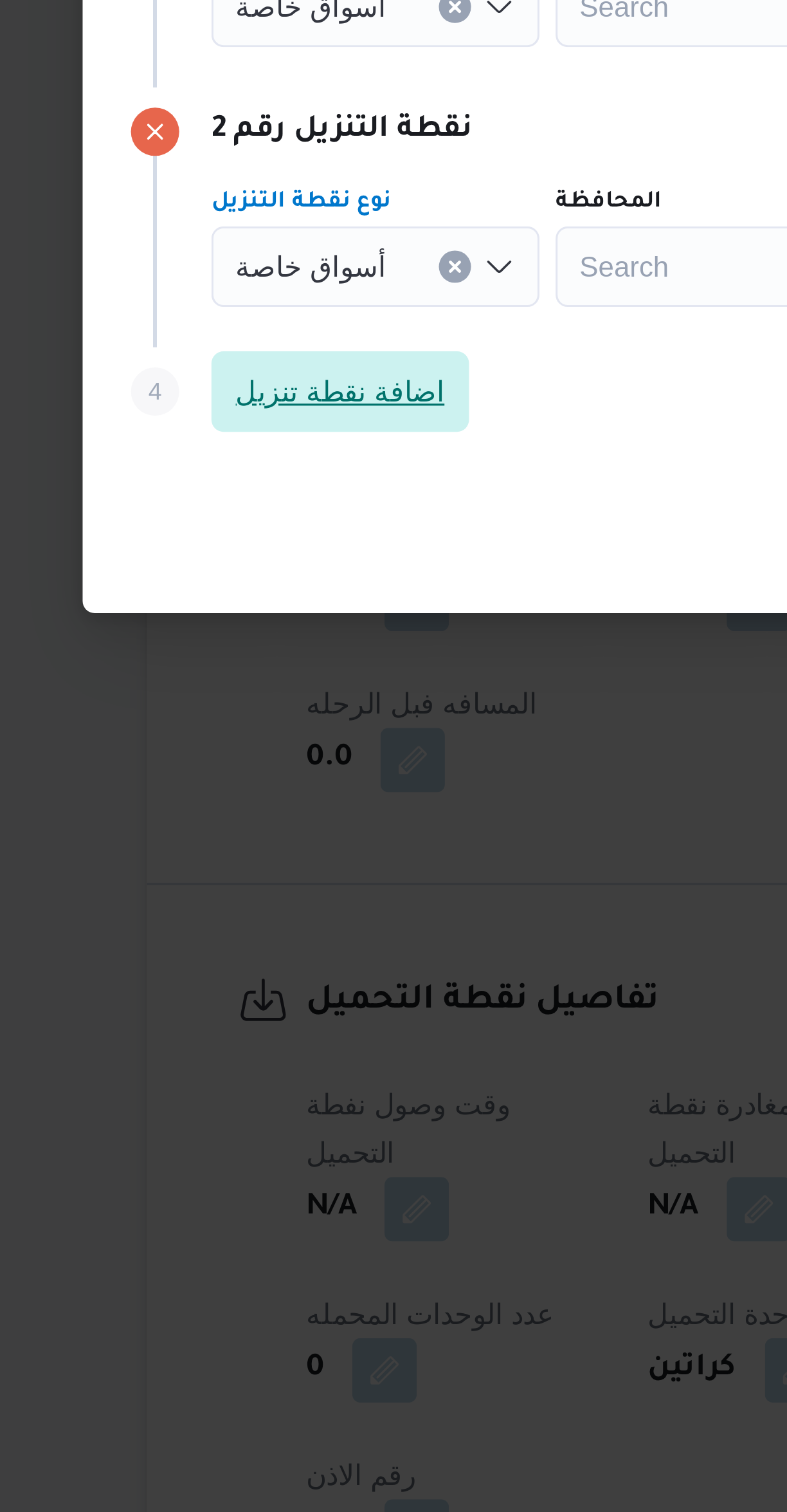
click at [207, 797] on span "اضافة نقطة تنزيل" at bounding box center [229, 802] width 67 height 16
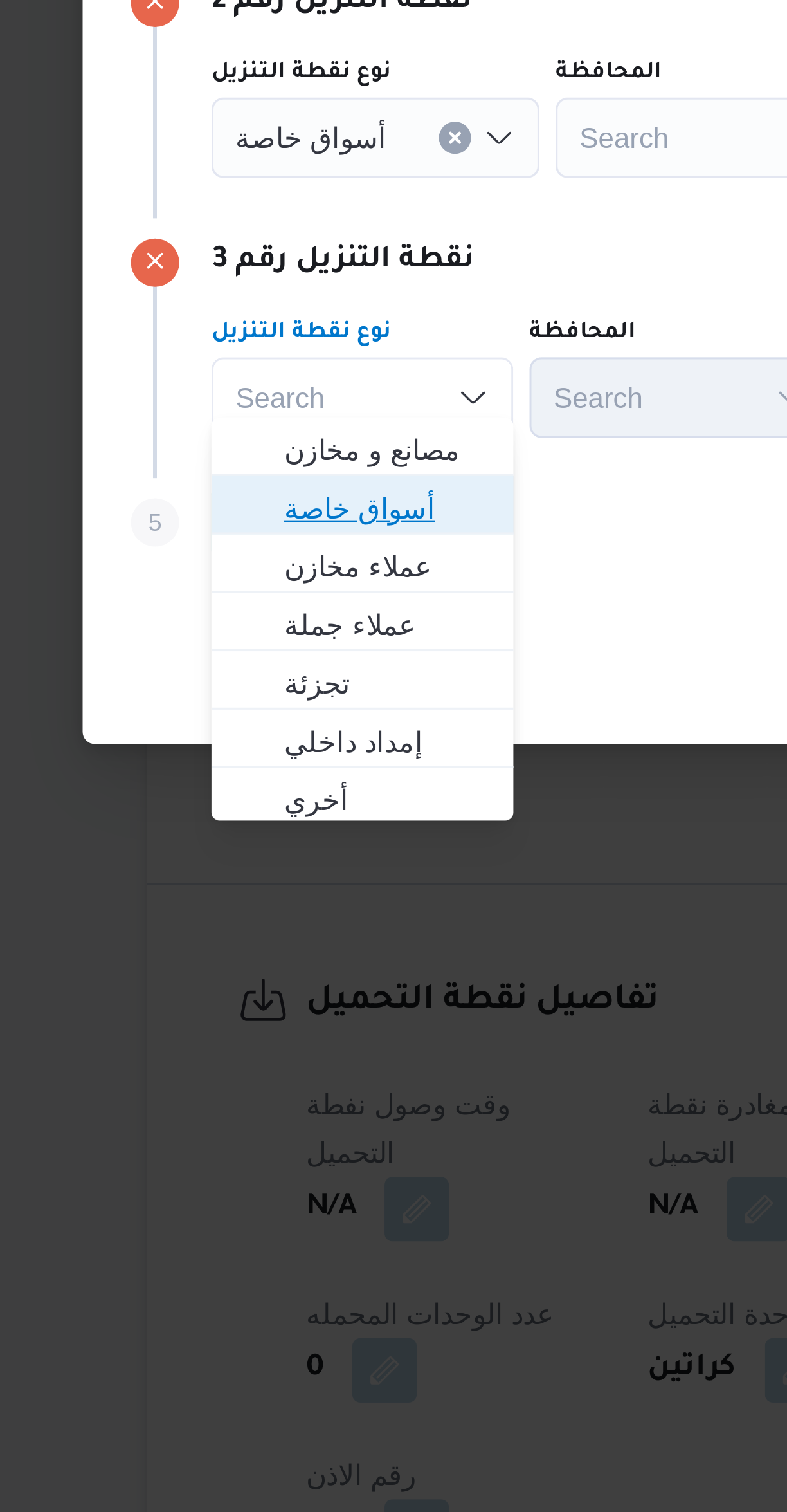
click at [218, 836] on span "أسواق خاصة" at bounding box center [243, 839] width 65 height 16
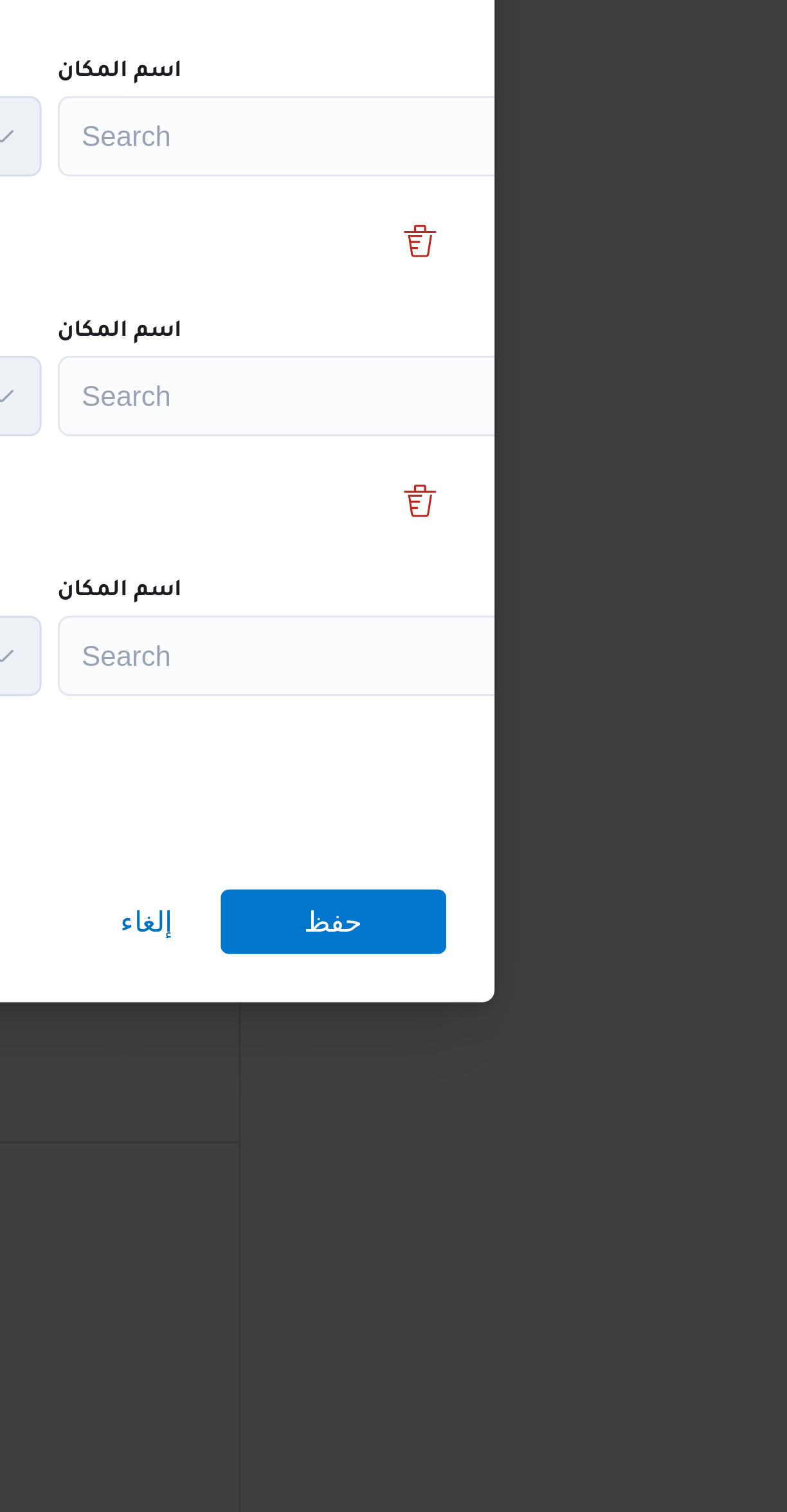
click at [549, 626] on div "Search" at bounding box center [580, 638] width 161 height 26
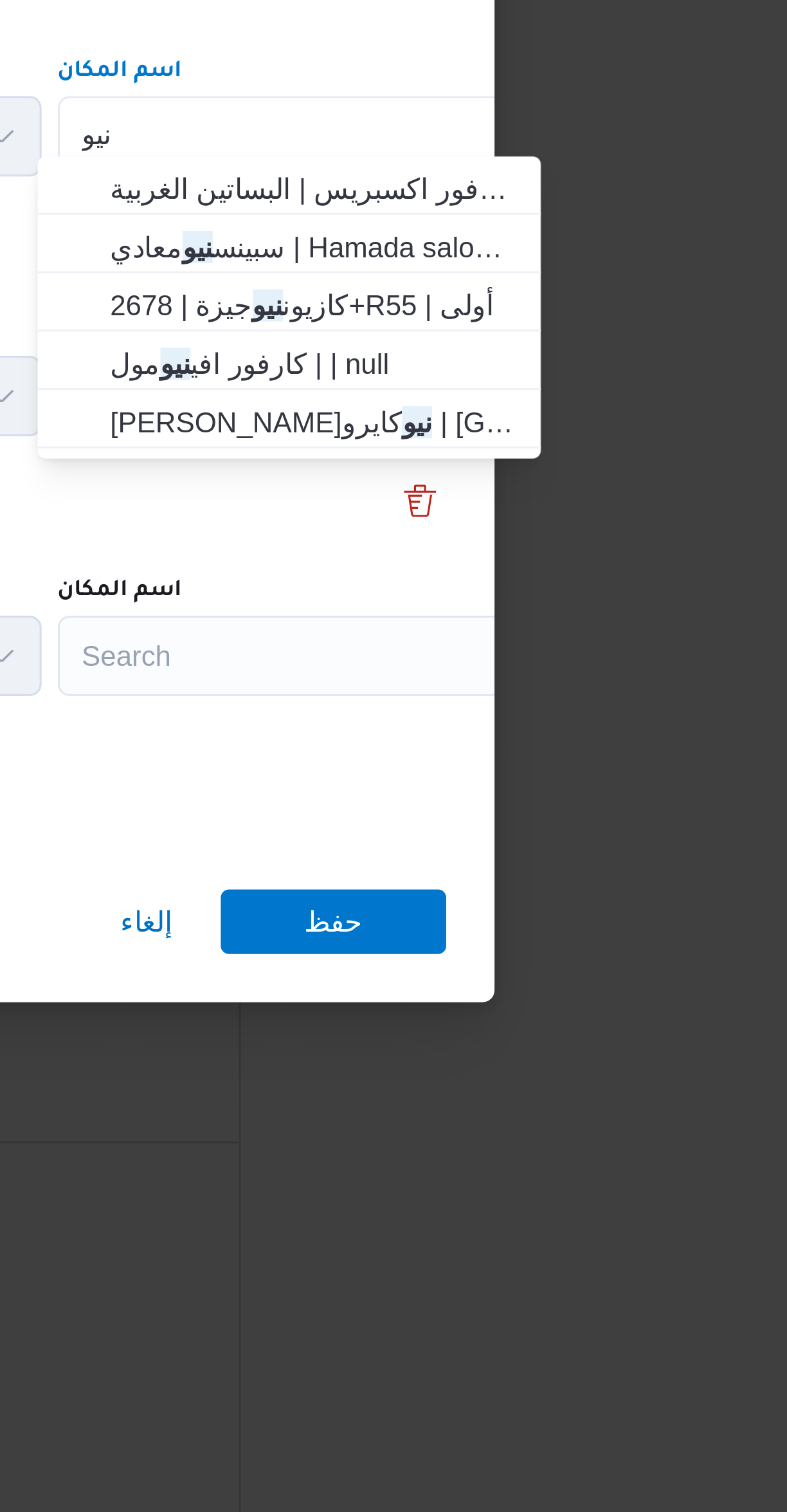
type input "نيو"
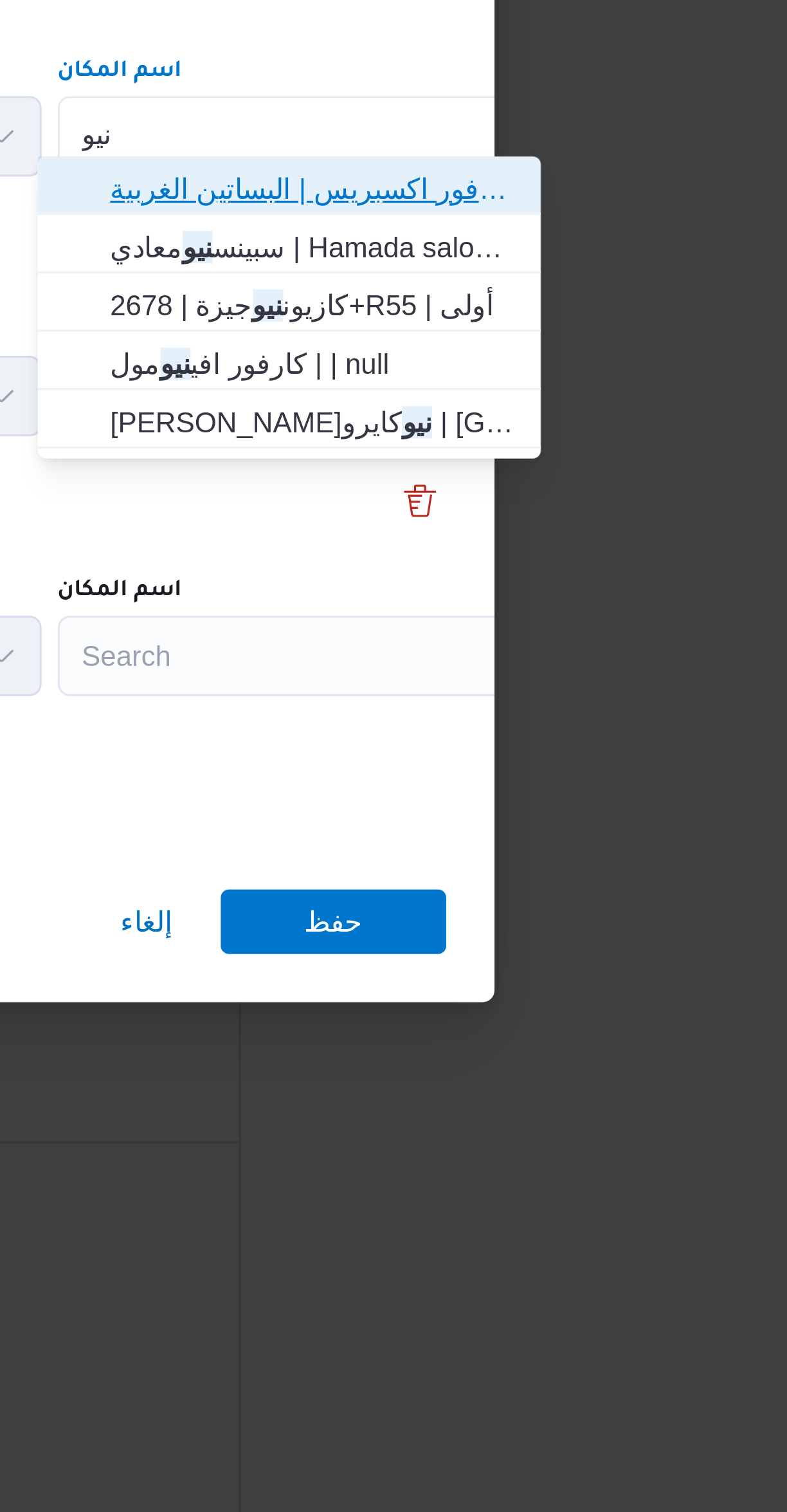
click at [523, 654] on span "كارفور نيو معادي | كارفور اكسبريس | البساتين الغربية" at bounding box center [582, 654] width 129 height 16
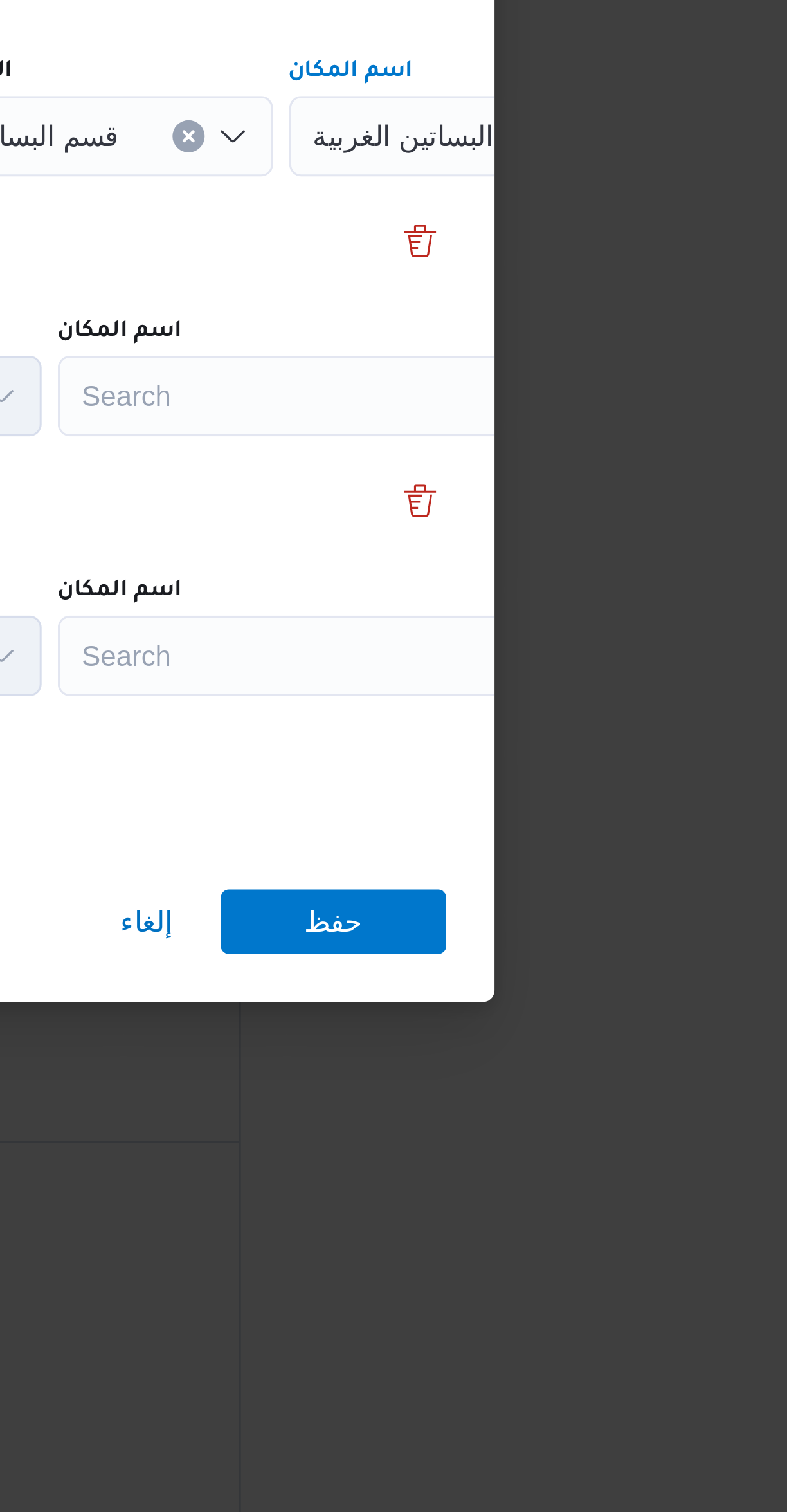
click at [539, 714] on div "Search" at bounding box center [580, 721] width 161 height 26
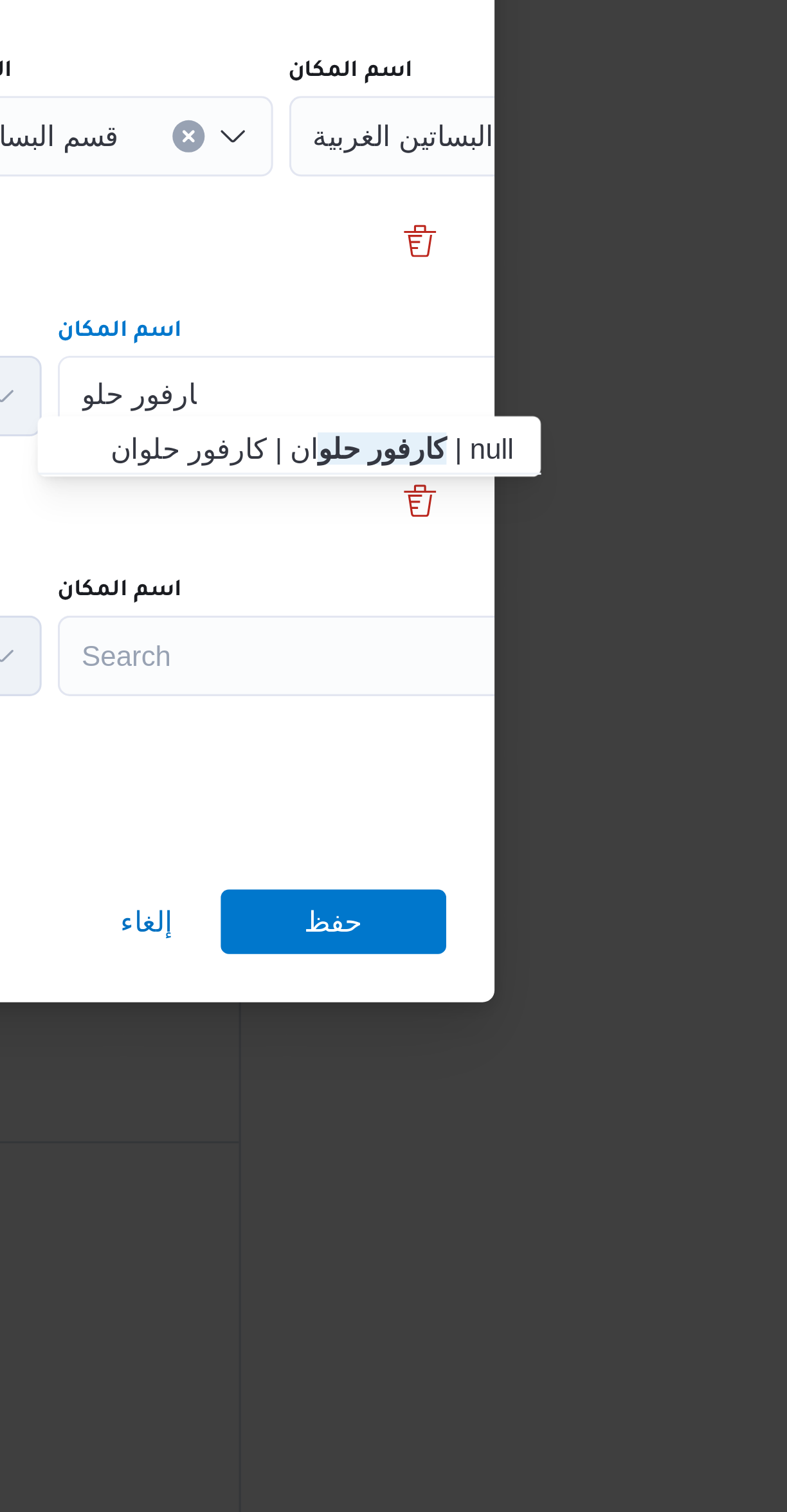
type input "كارفور حلو"
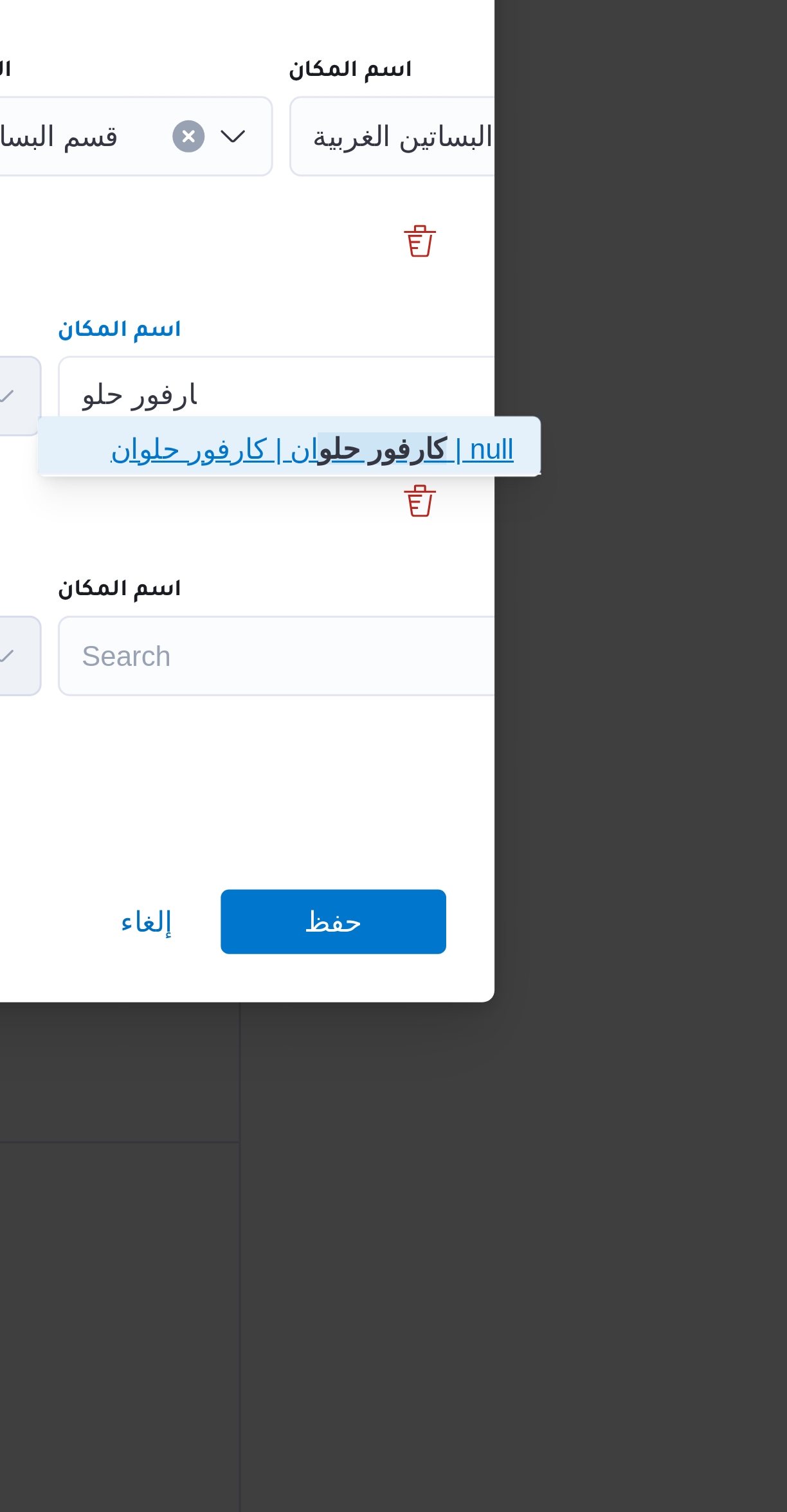
click at [535, 739] on span "كارفور حلو ان | كارفور حلوان | null" at bounding box center [582, 738] width 129 height 16
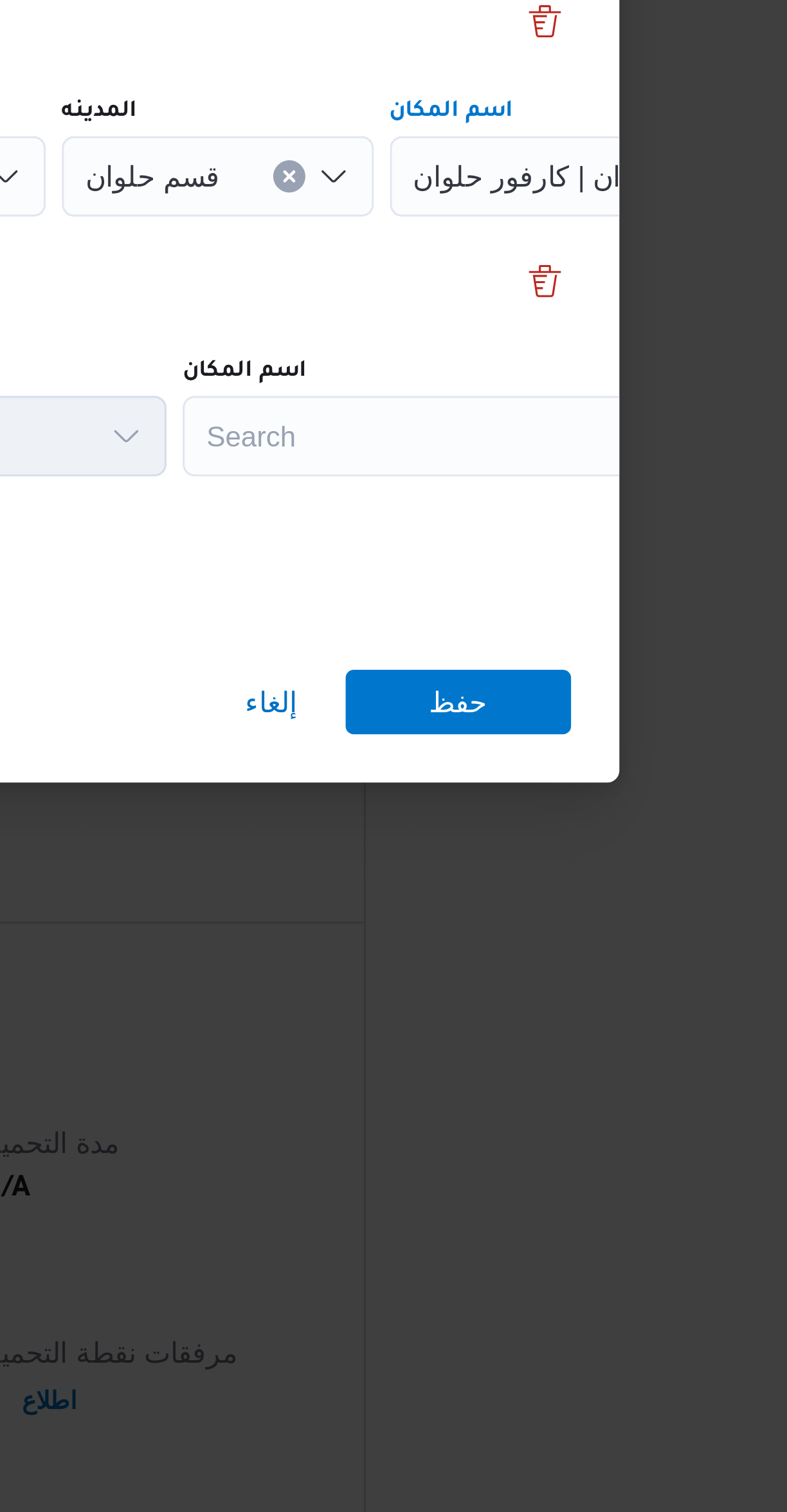
click at [535, 801] on div "Search" at bounding box center [580, 804] width 161 height 26
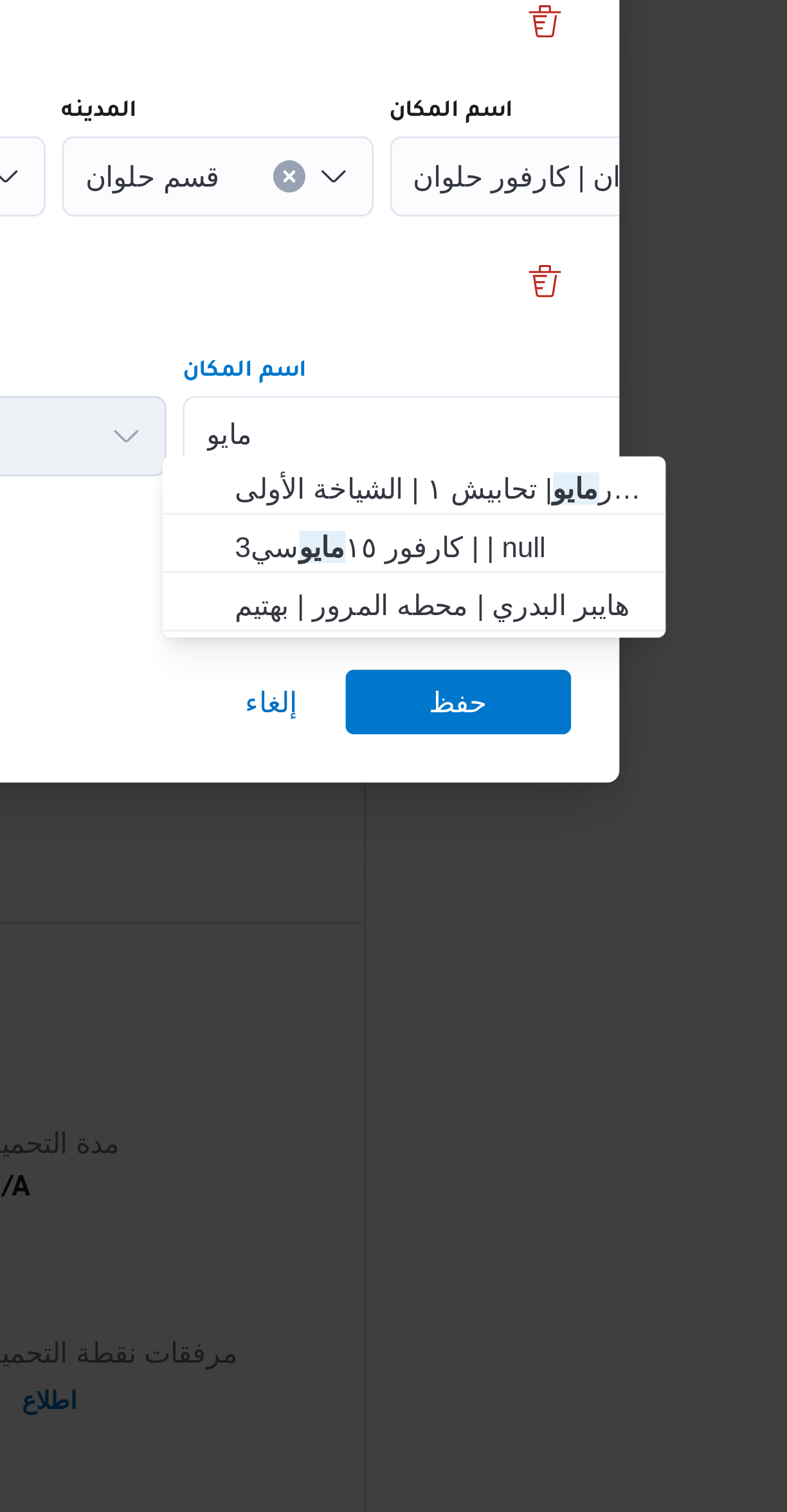
type input "مايو"
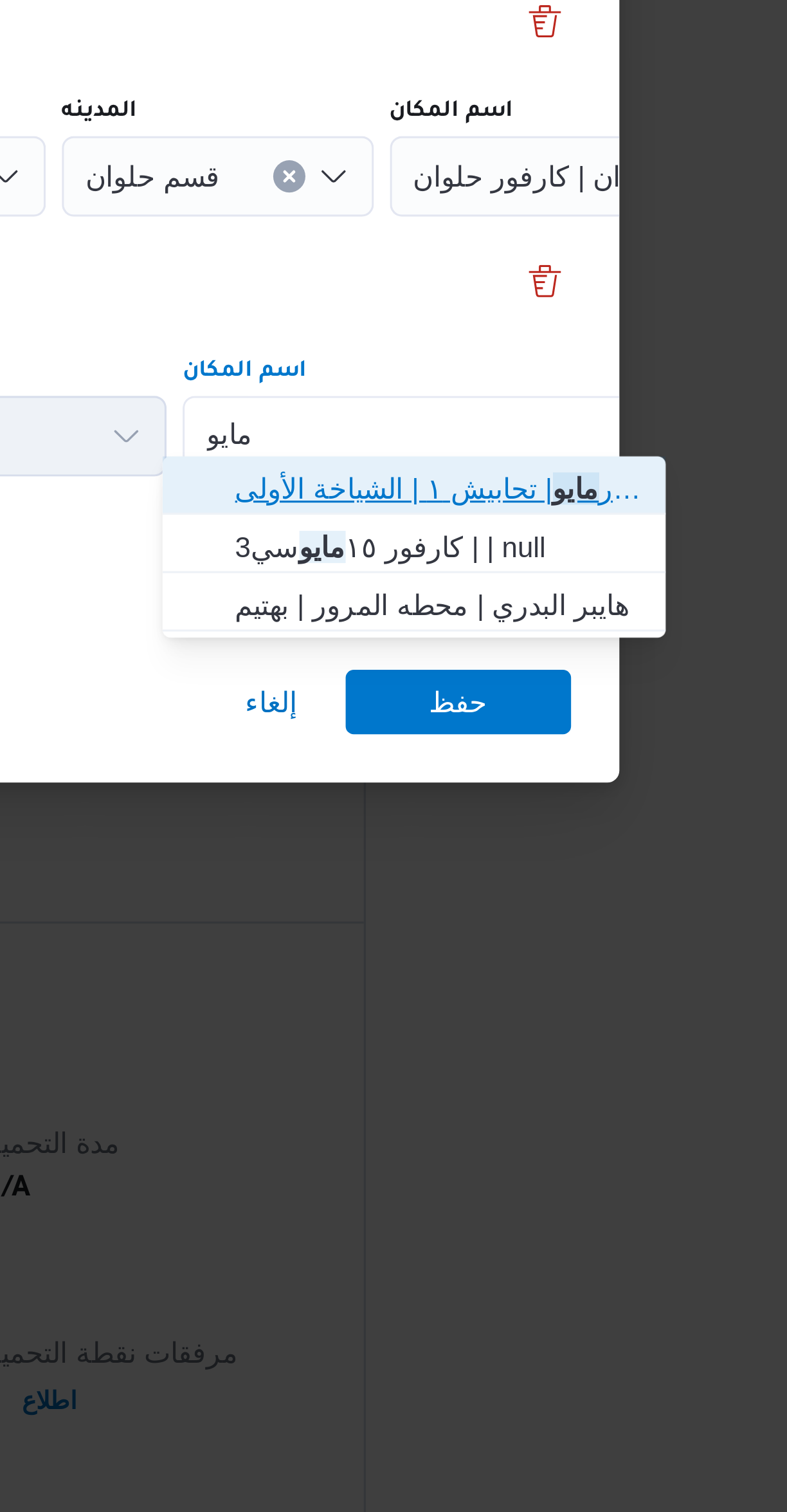
click at [529, 820] on span "كارفور مايو | تحابيش ١ | الشياخة الأولى" at bounding box center [582, 820] width 129 height 16
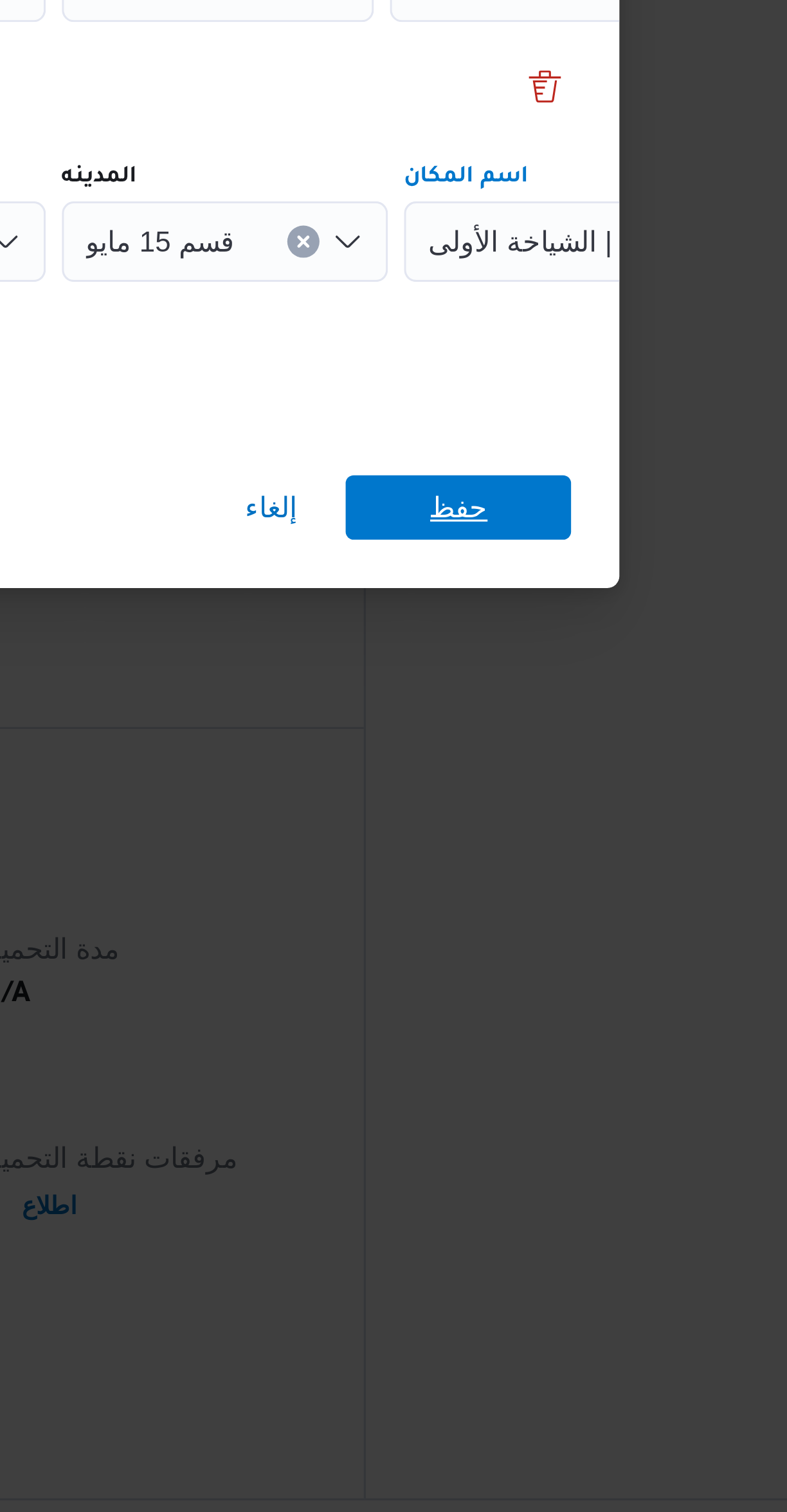
click at [571, 890] on span "حفظ" at bounding box center [589, 889] width 72 height 20
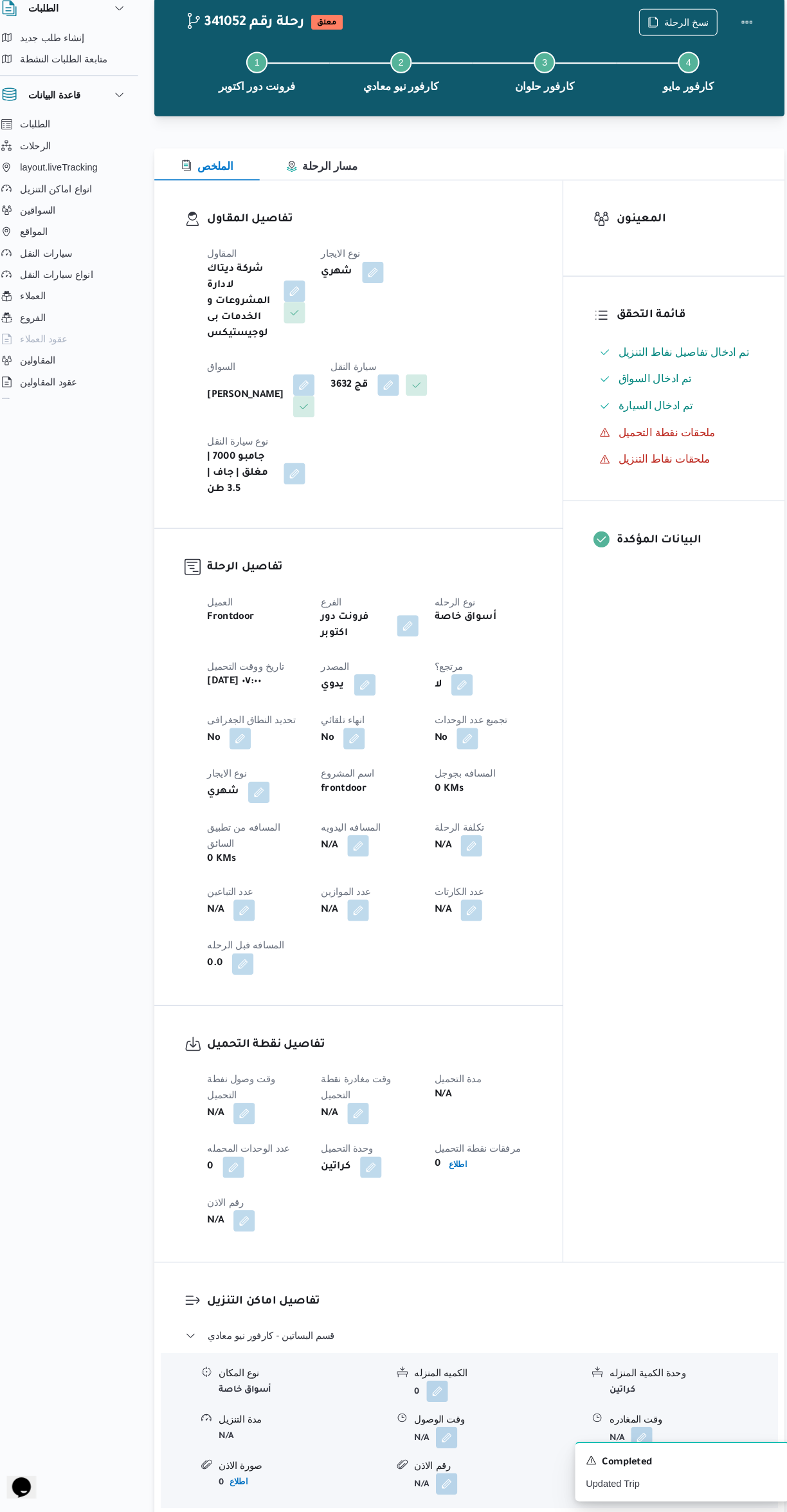
scroll to position [31, 0]
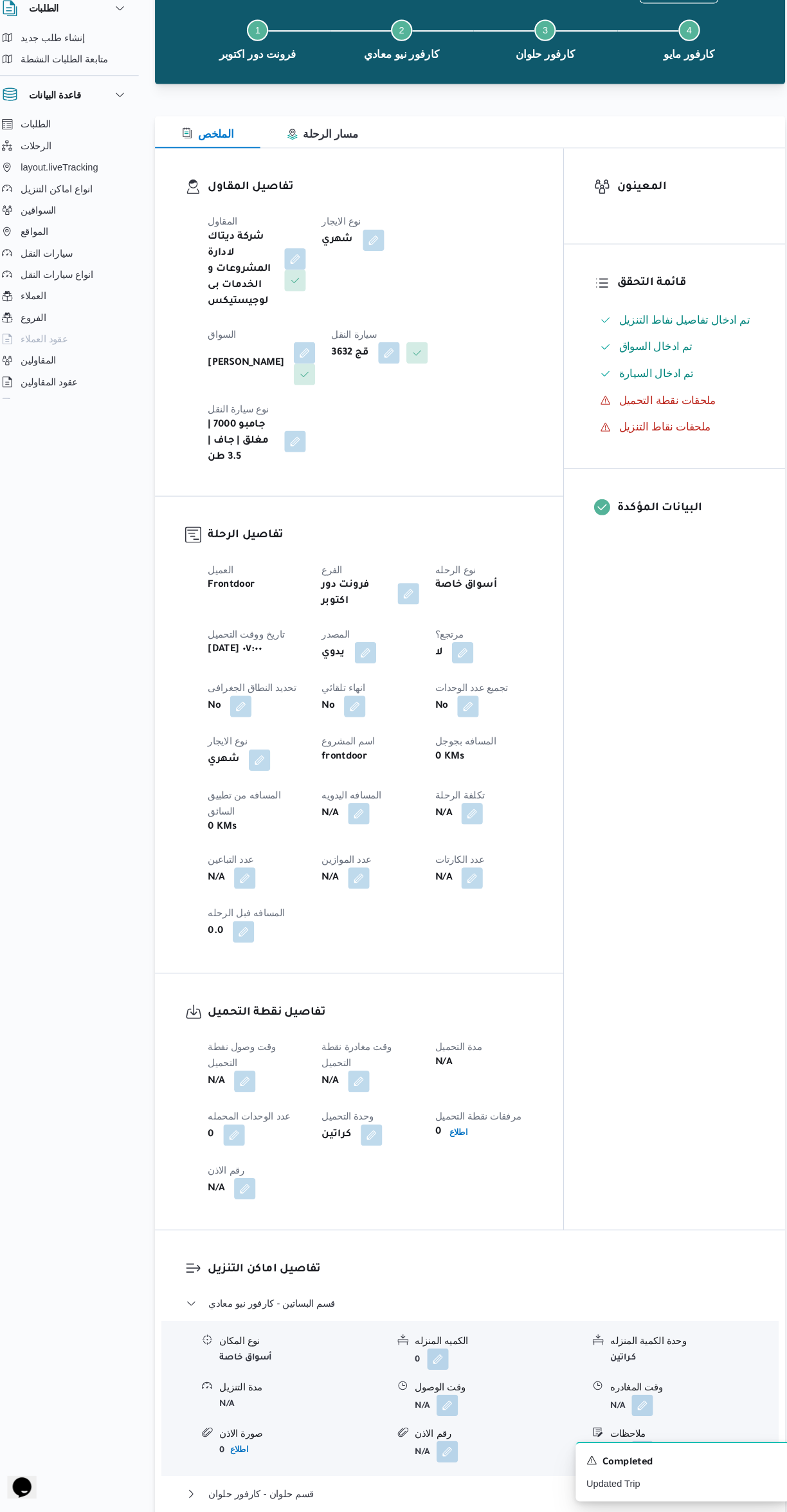
click at [262, 1089] on button "button" at bounding box center [253, 1099] width 20 height 20
click at [240, 1061] on input "وقت وصول نفطة التحميل" at bounding box center [219, 1063] width 146 height 26
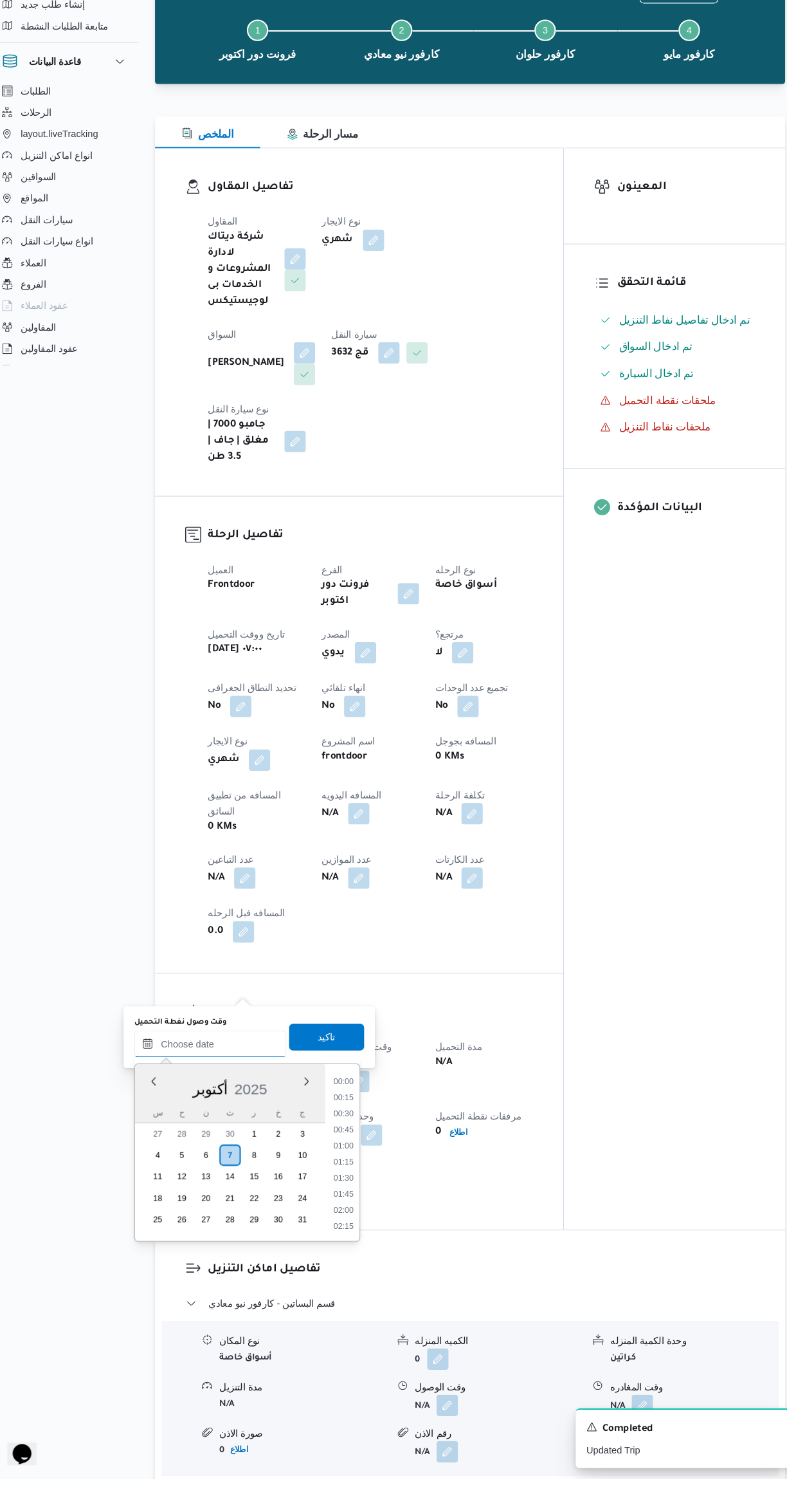
scroll to position [447, 0]
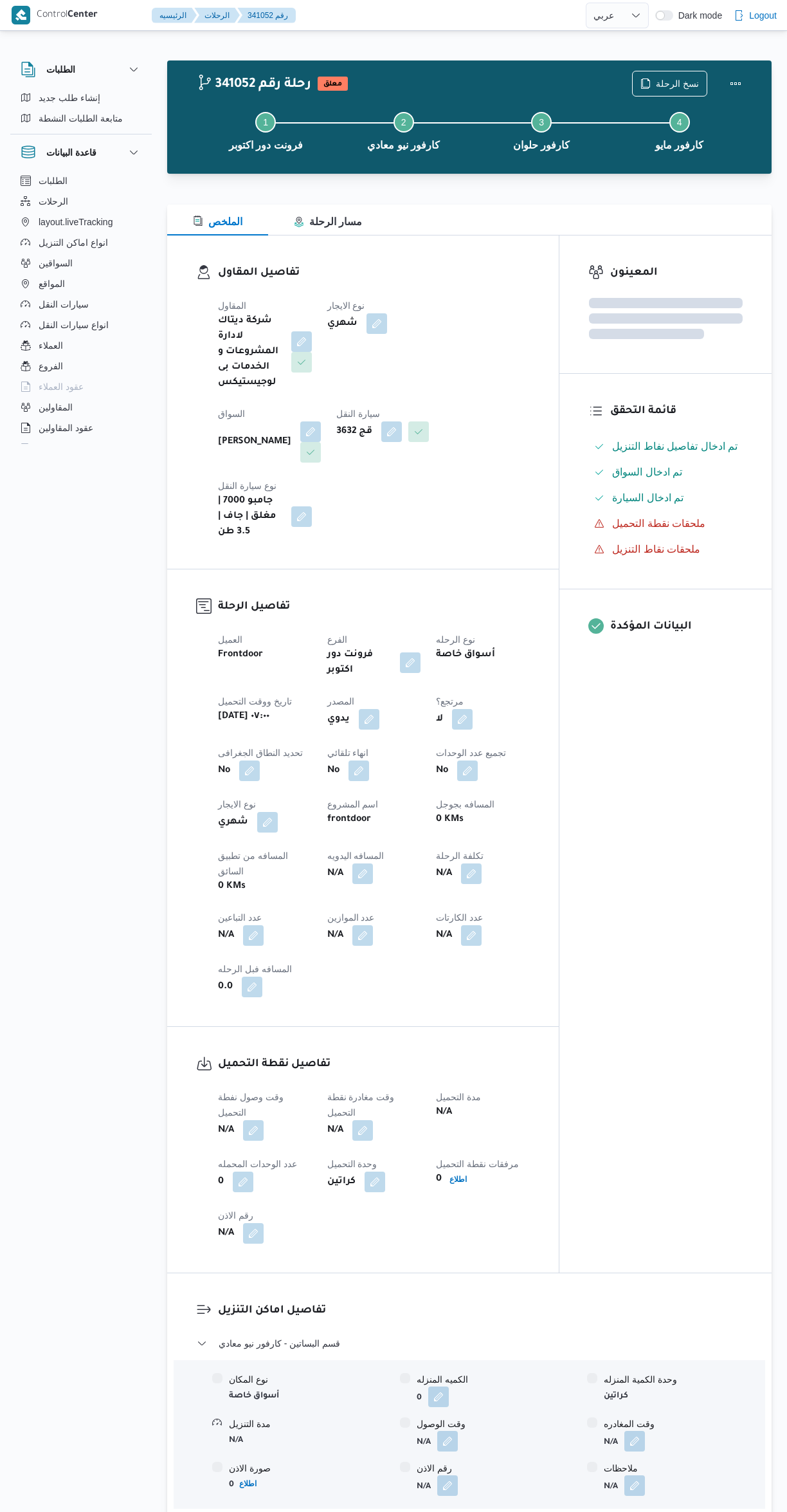
select select "ar"
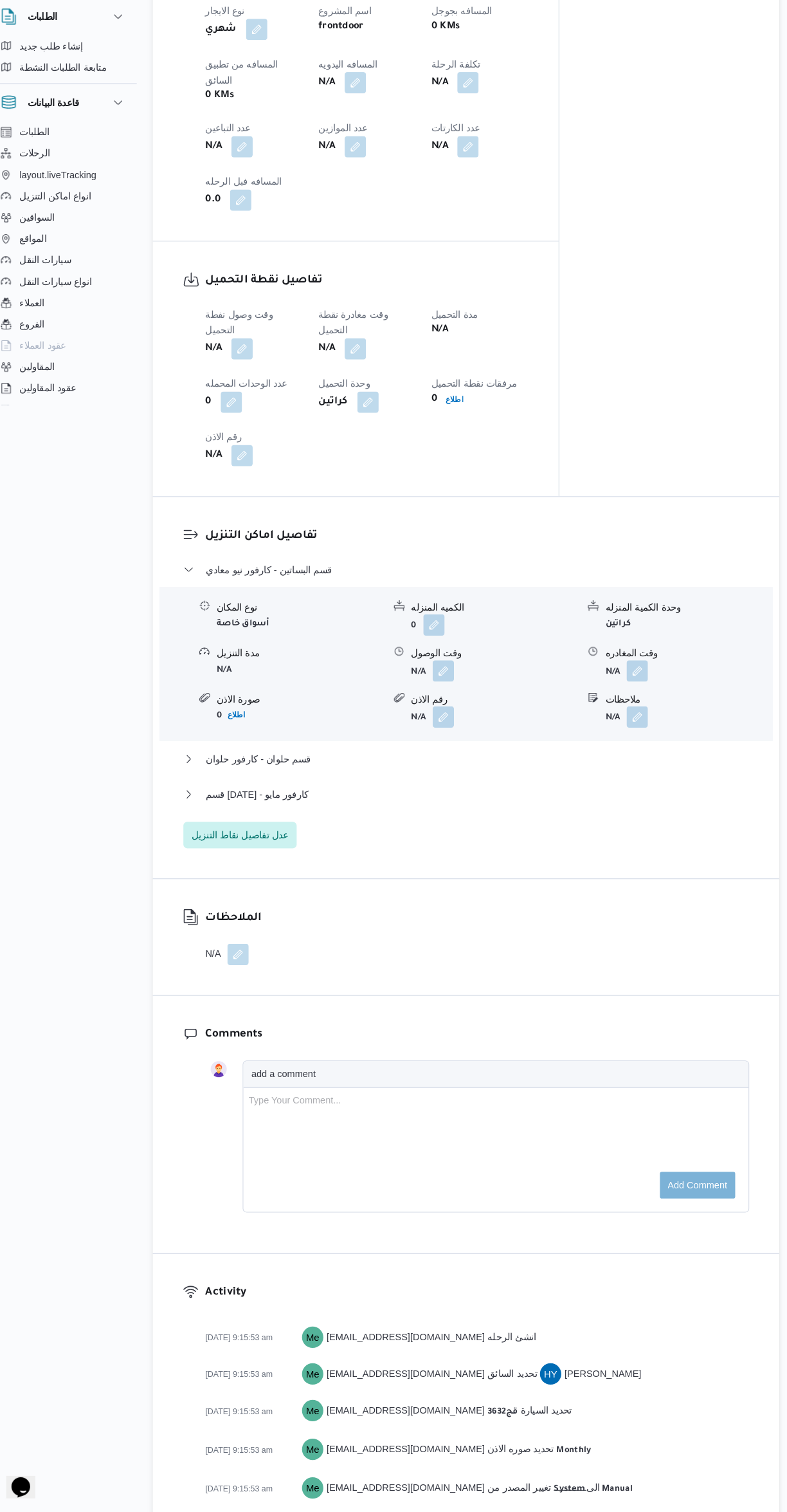
scroll to position [740, 0]
click at [250, 379] on button "button" at bounding box center [253, 389] width 20 height 20
click at [219, 354] on input "وقت وصول نفطة التحميل" at bounding box center [219, 354] width 146 height 26
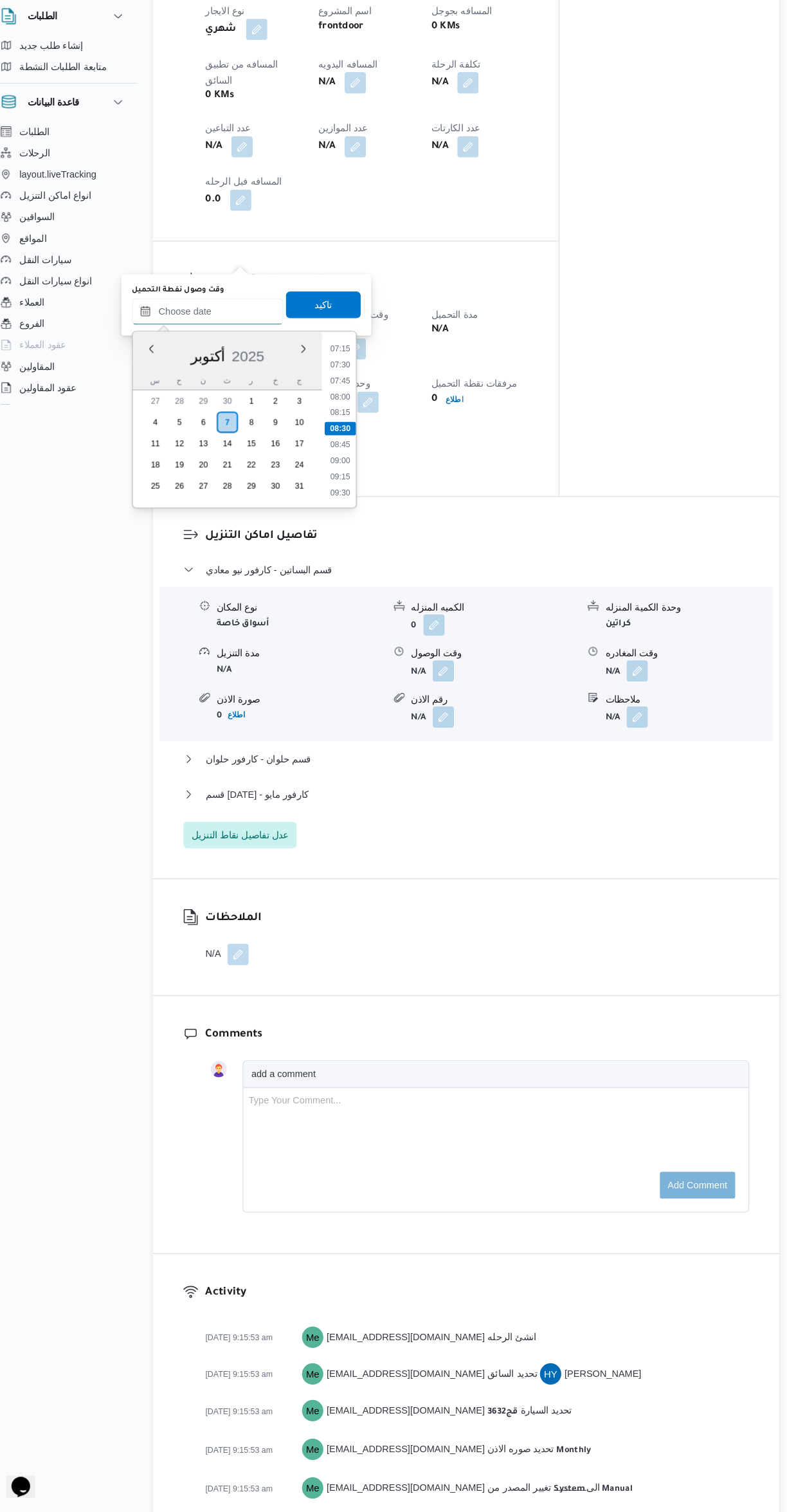
scroll to position [26, 0]
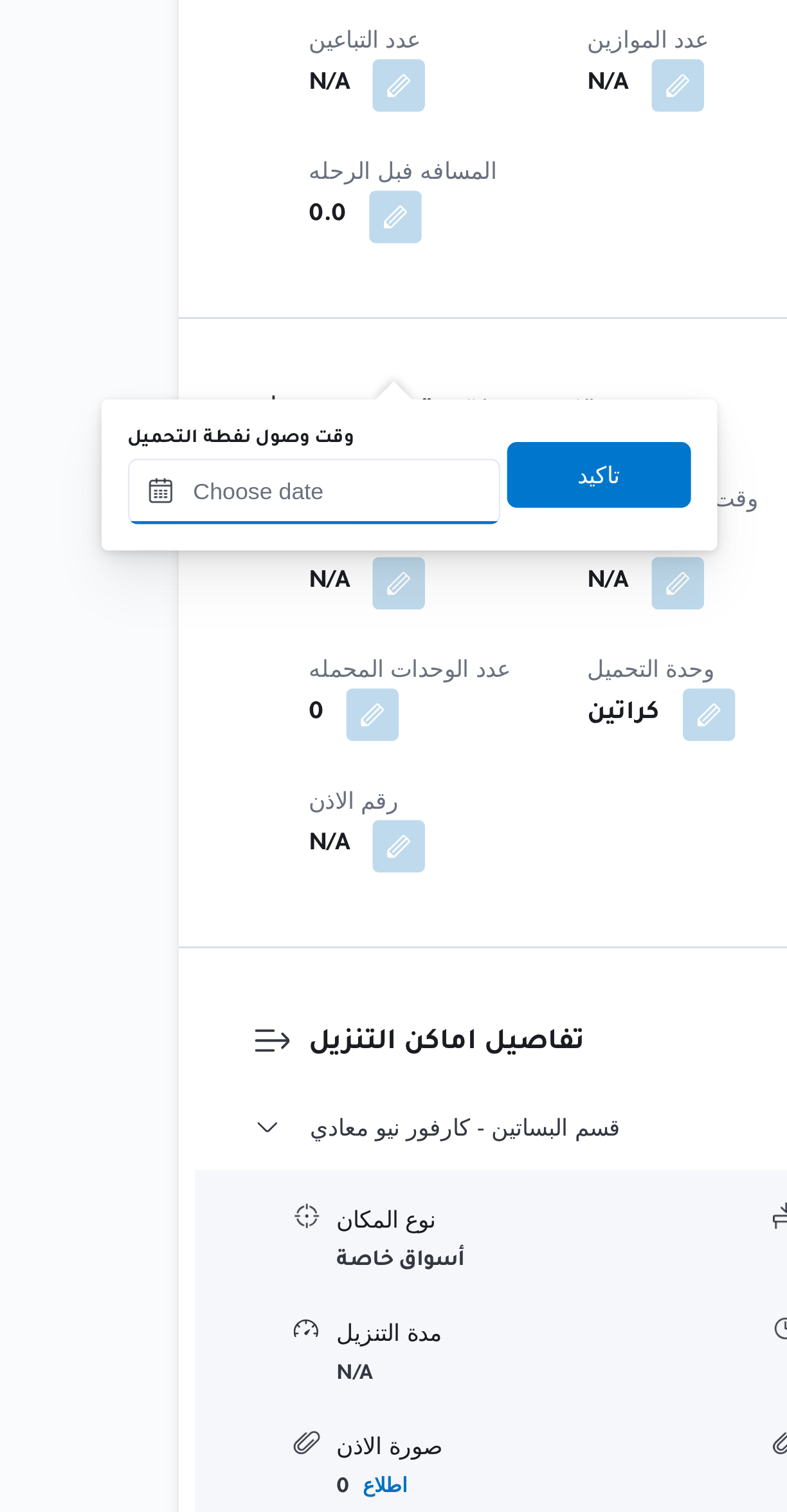
click at [237, 1072] on input "وقت وصول نفطة التحميل" at bounding box center [219, 1068] width 146 height 26
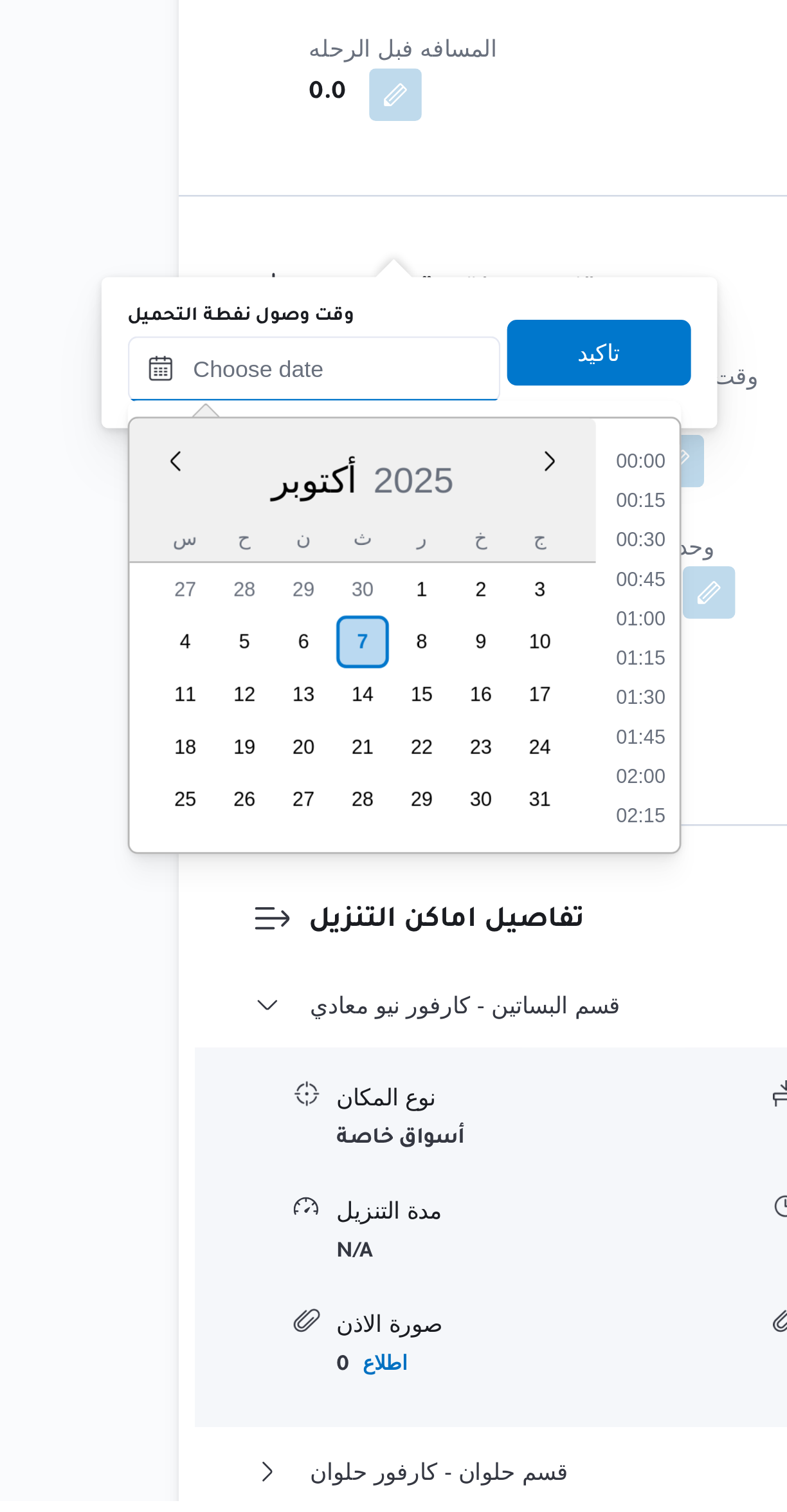
scroll to position [447, 0]
click at [343, 1106] on li "07:15" at bounding box center [348, 1104] width 29 height 13
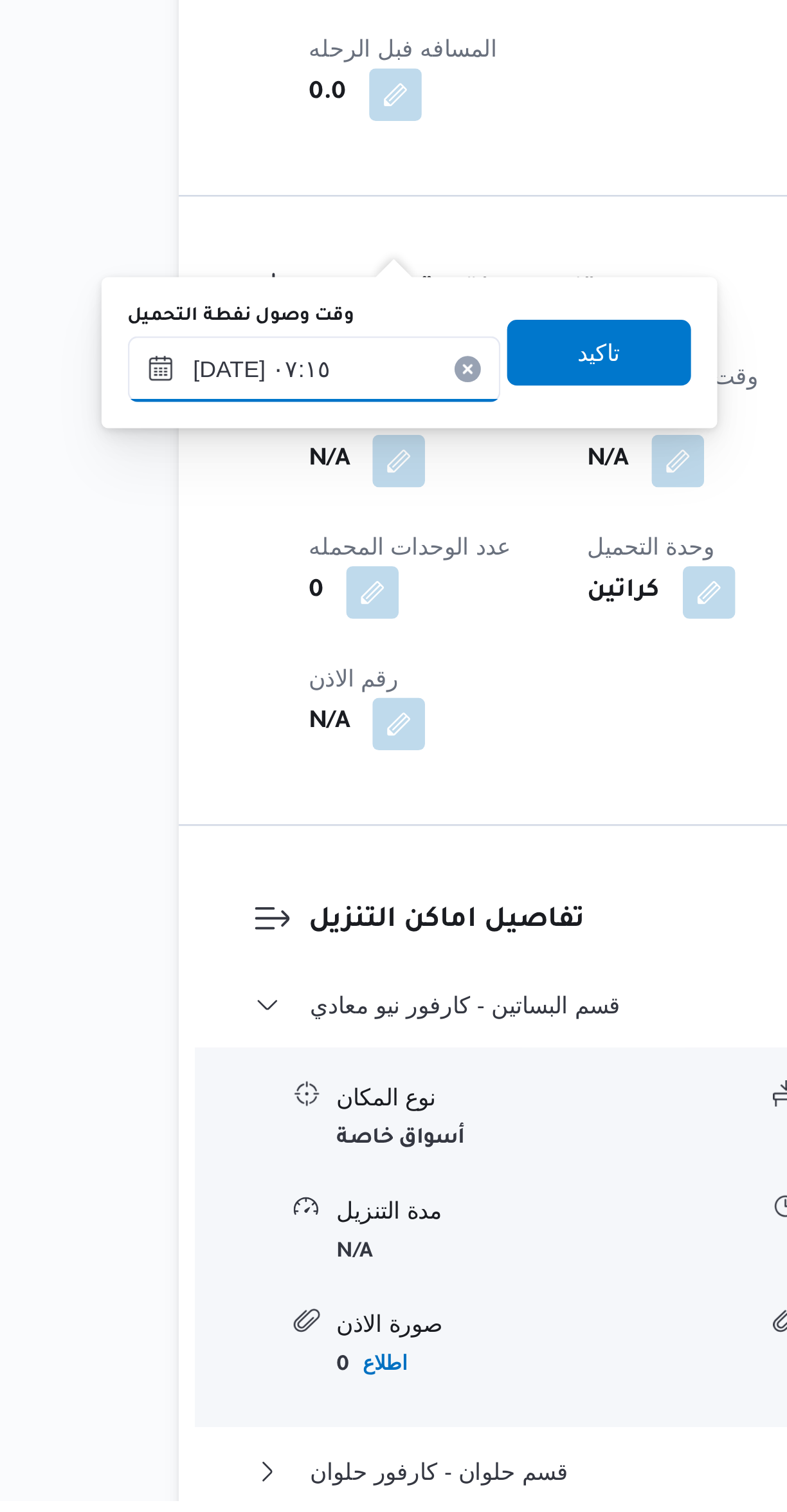
click at [219, 1067] on input "٠٧/١٠/٢٠٢٥ ٠٧:١٥" at bounding box center [219, 1068] width 146 height 26
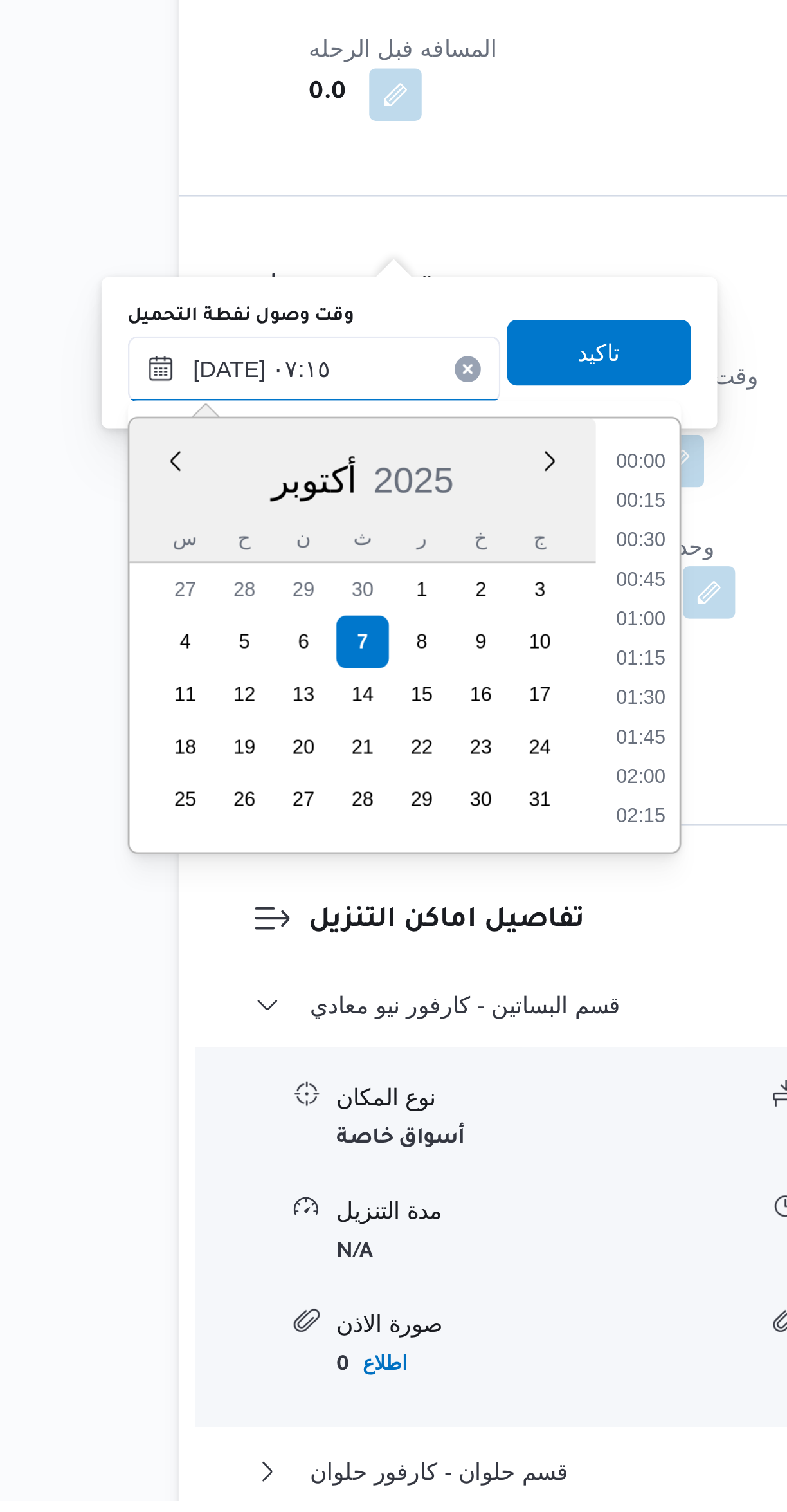
scroll to position [370, 0]
click at [343, 1109] on li "06:00" at bounding box center [348, 1105] width 29 height 13
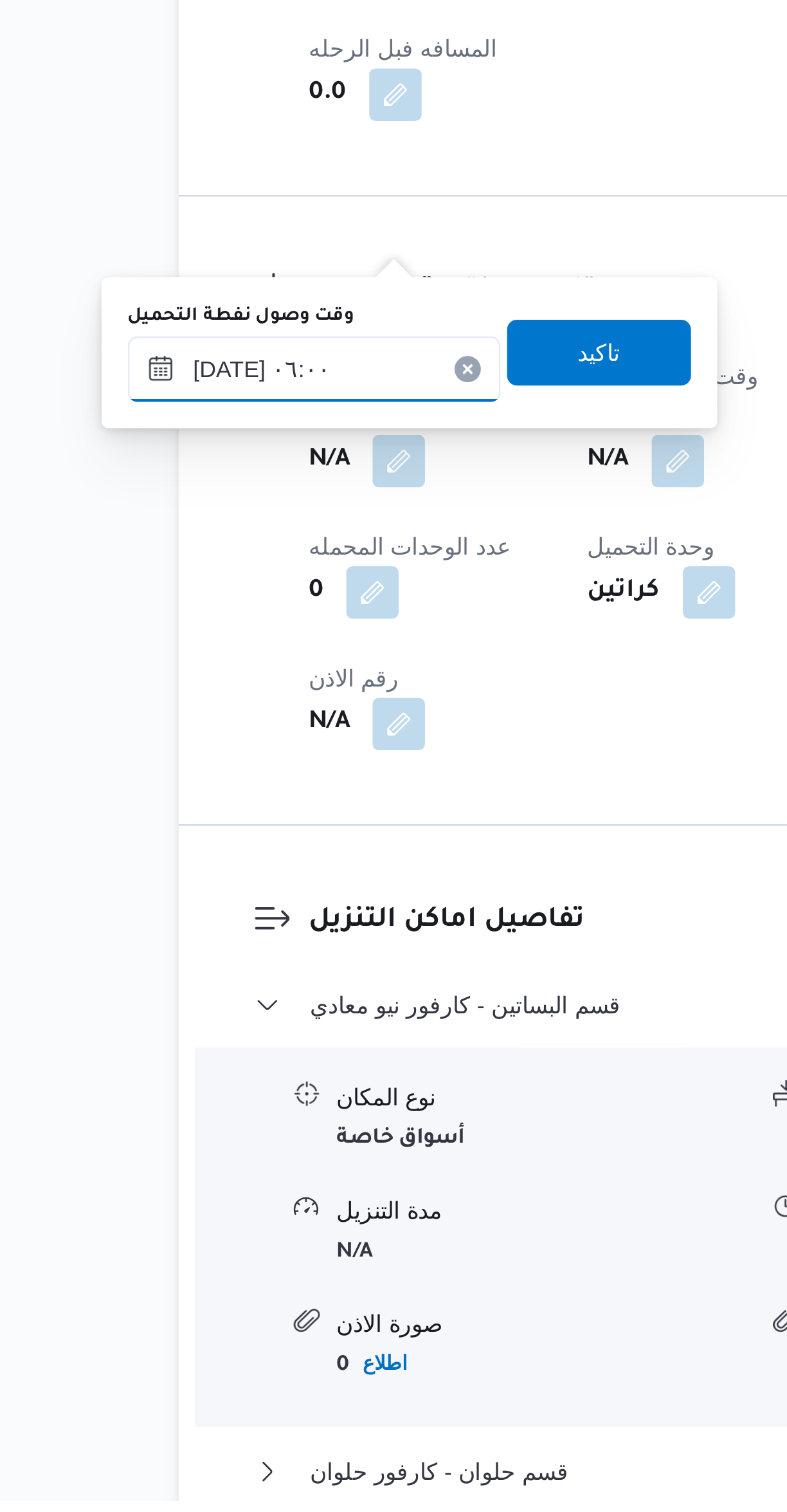
click at [218, 1072] on input "٠٧/١٠/٢٠٢٥ ٠٦:٠٠" at bounding box center [219, 1068] width 146 height 26
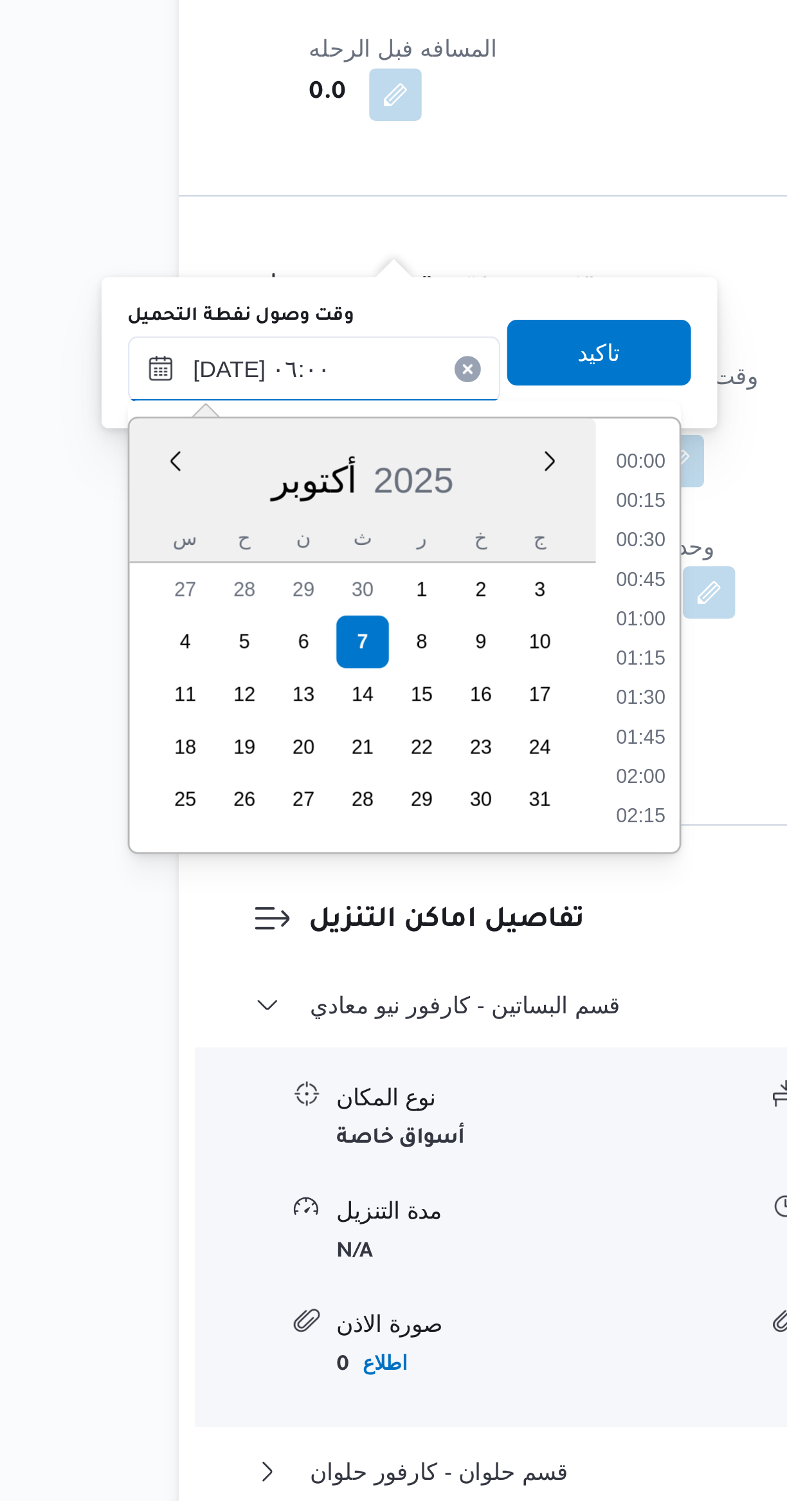
scroll to position [293, 0]
click at [341, 1153] on li "05:30" at bounding box center [348, 1151] width 29 height 13
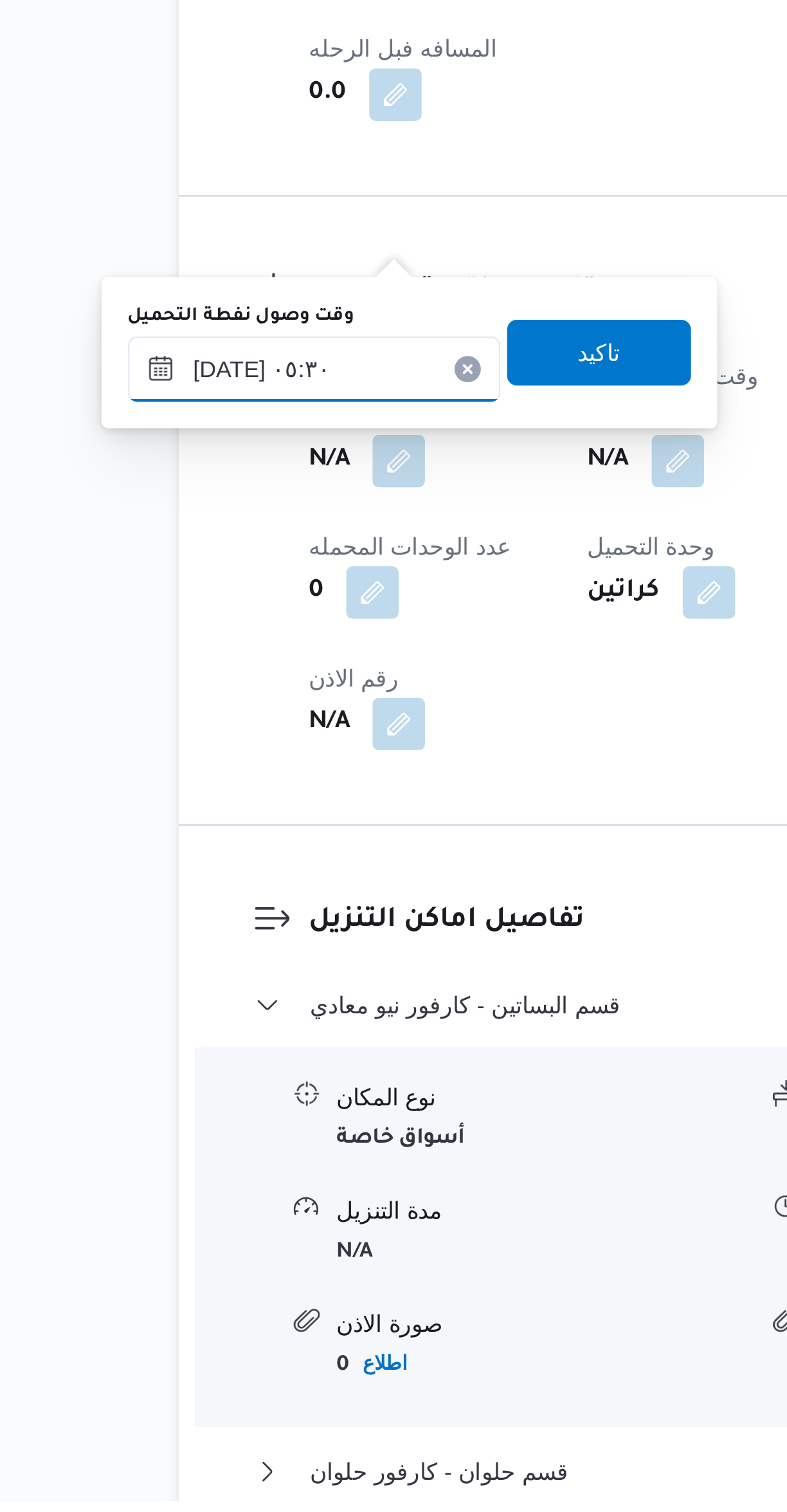
click at [225, 1061] on input "٠٧/١٠/٢٠٢٥ ٠٥:٣٠" at bounding box center [219, 1068] width 146 height 26
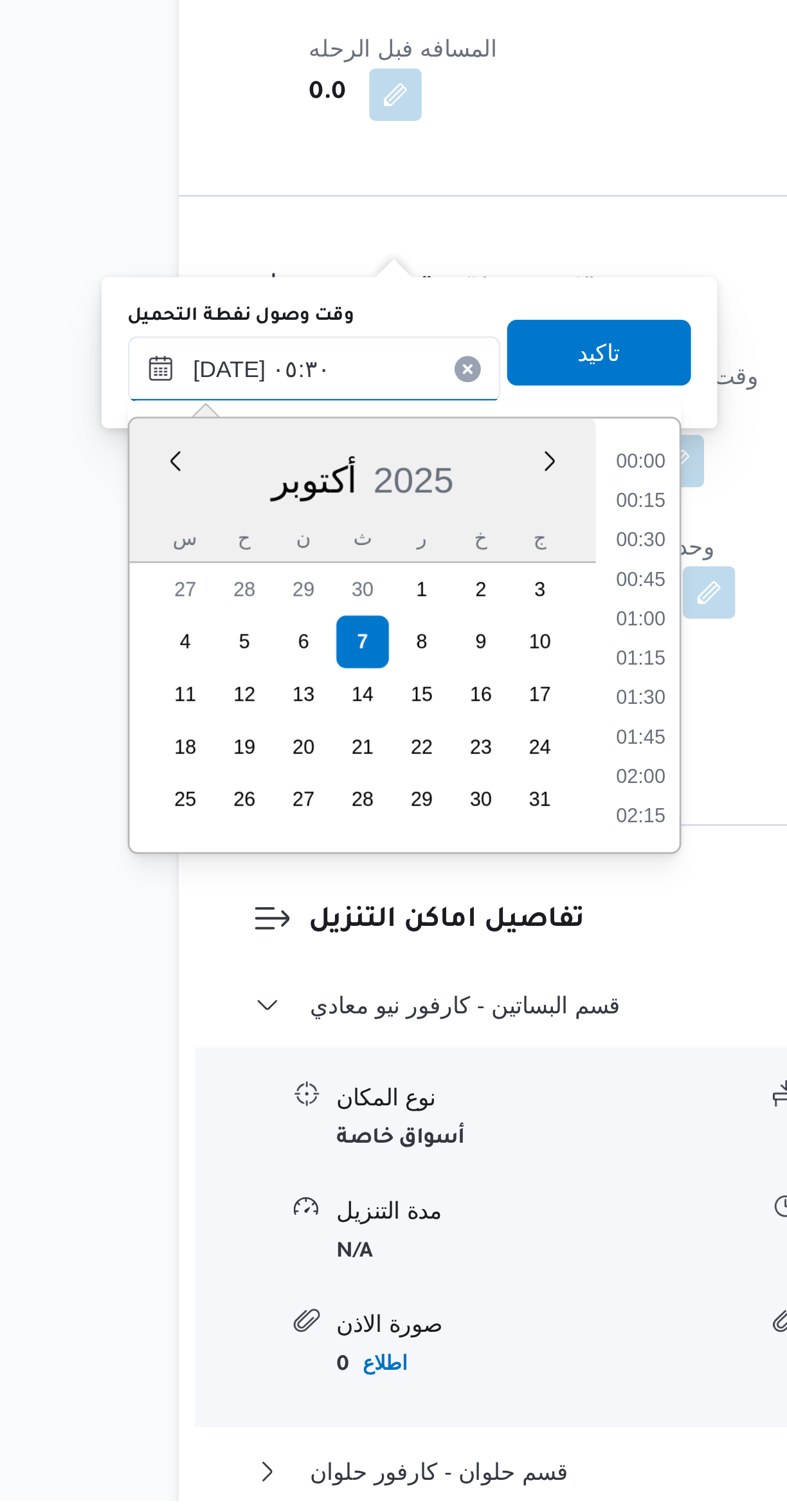
scroll to position [262, 0]
click at [343, 1153] on li "05:00" at bounding box center [348, 1151] width 29 height 13
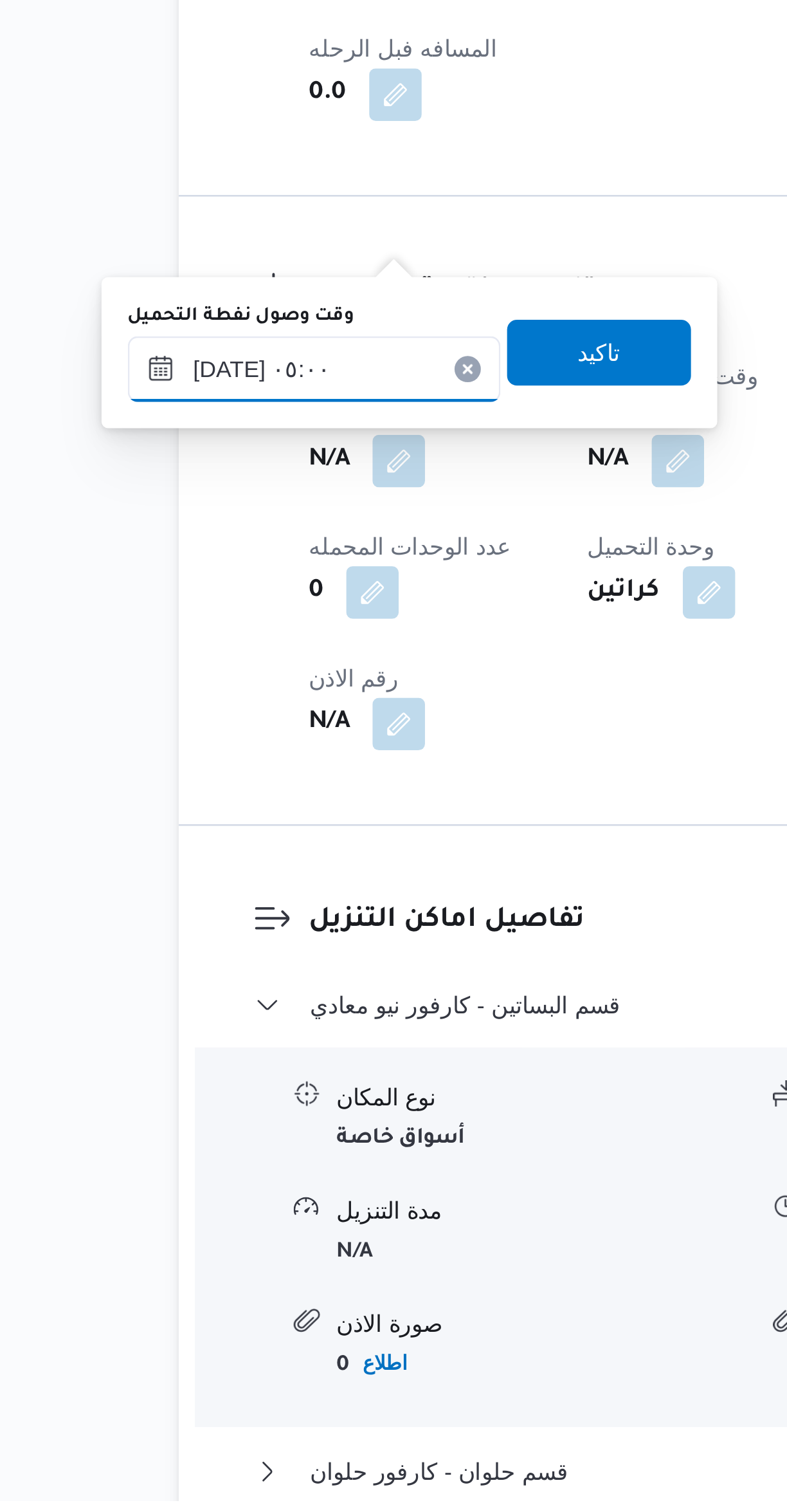
click at [226, 1061] on input "٠٧/١٠/٢٠٢٥ ٠٥:٠٠" at bounding box center [219, 1068] width 146 height 26
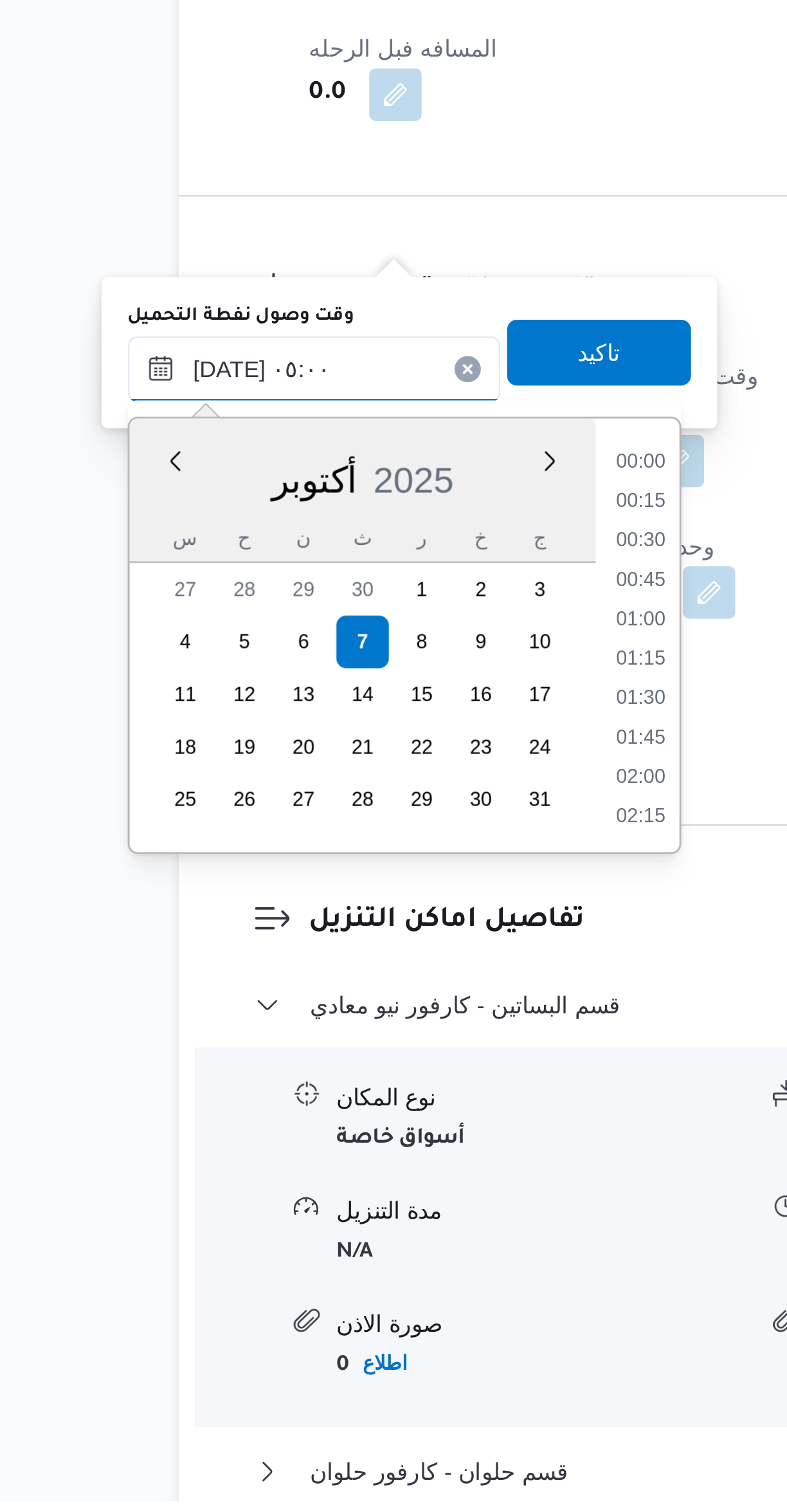
scroll to position [231, 0]
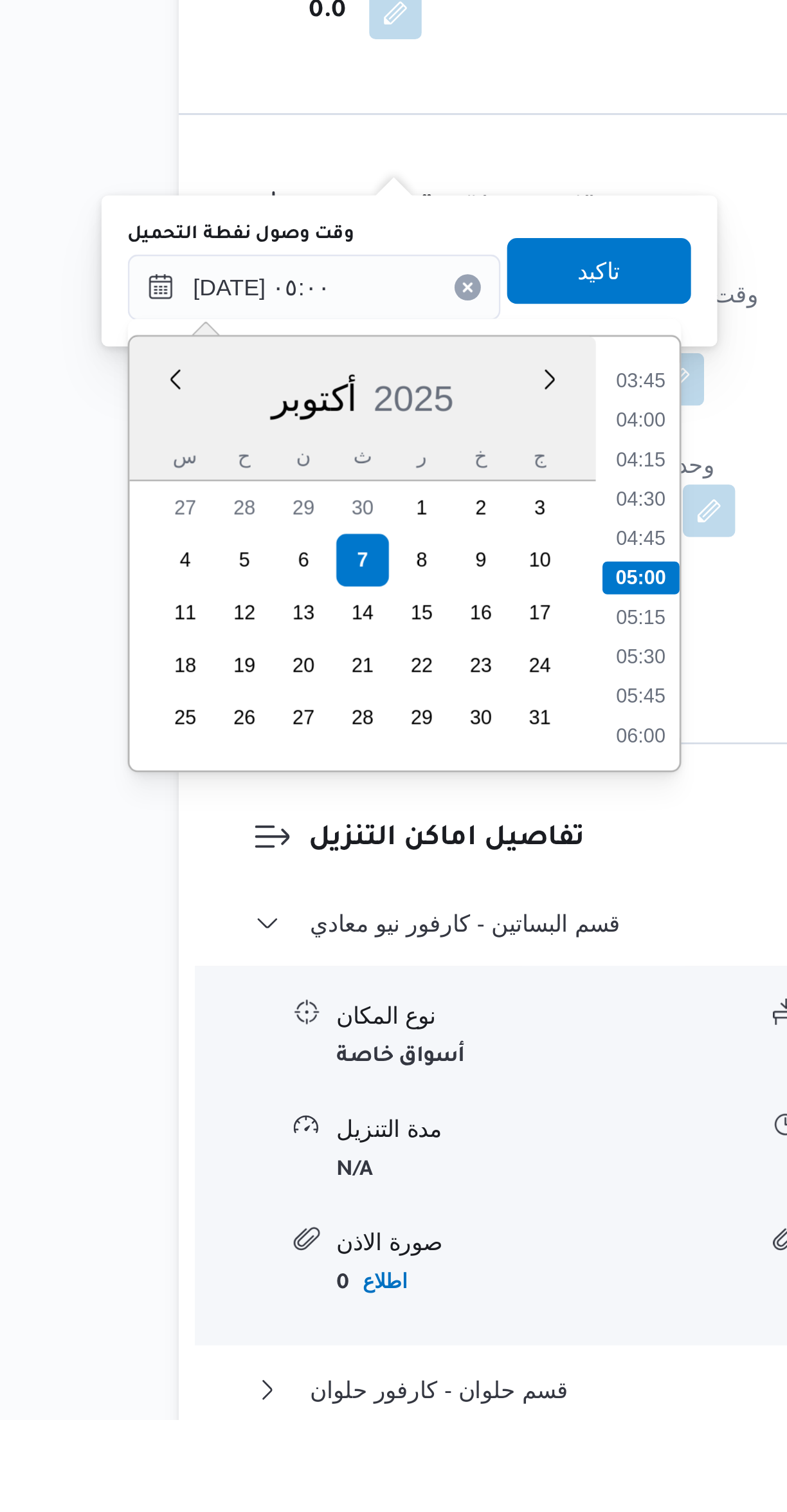
click at [342, 1191] on li "05:15" at bounding box center [348, 1198] width 29 height 13
type input "٠٧/١٠/٢٠٢٥ ٠٥:١٥"
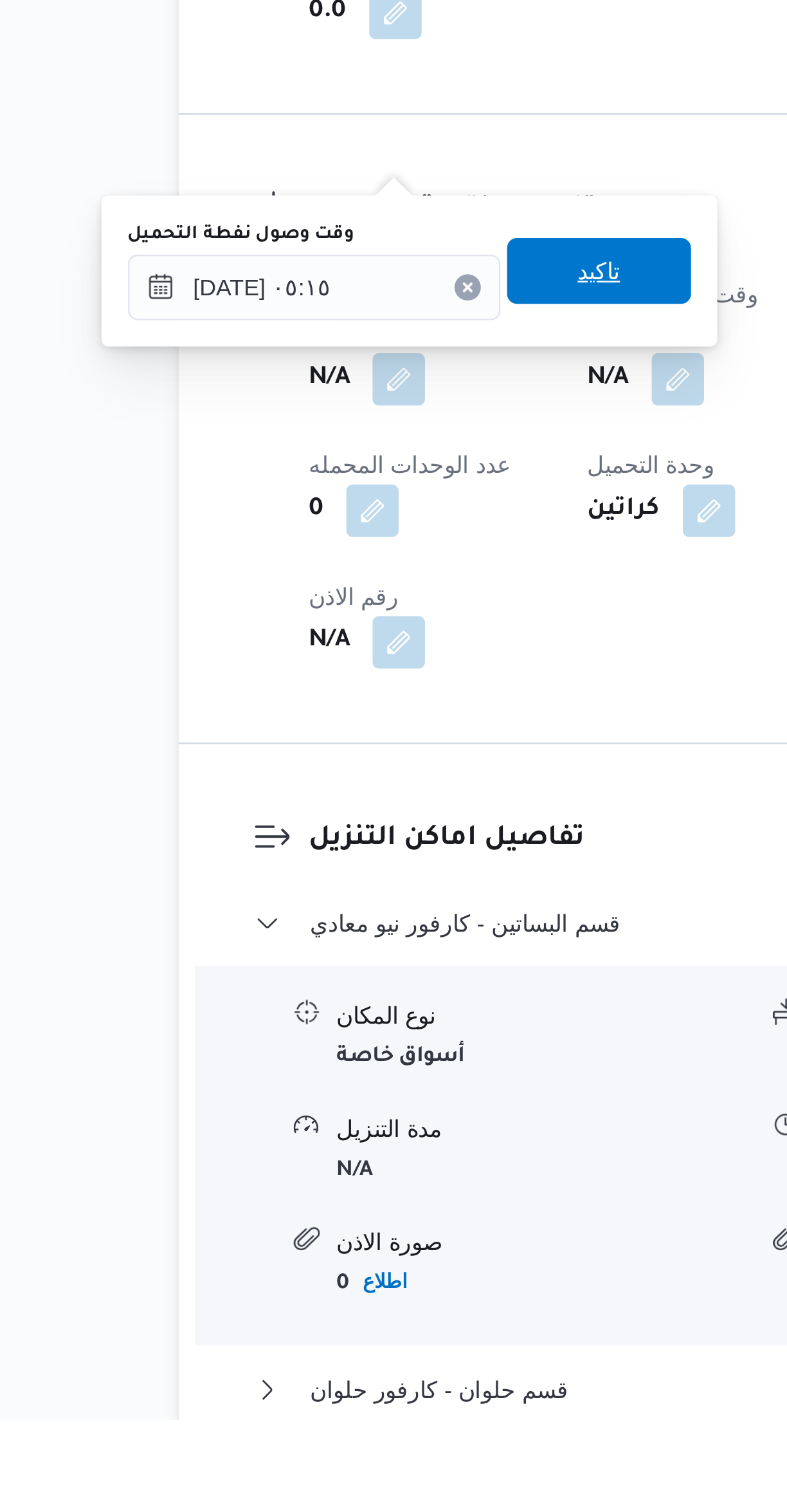
click at [301, 1068] on span "تاكيد" at bounding box center [332, 1062] width 72 height 26
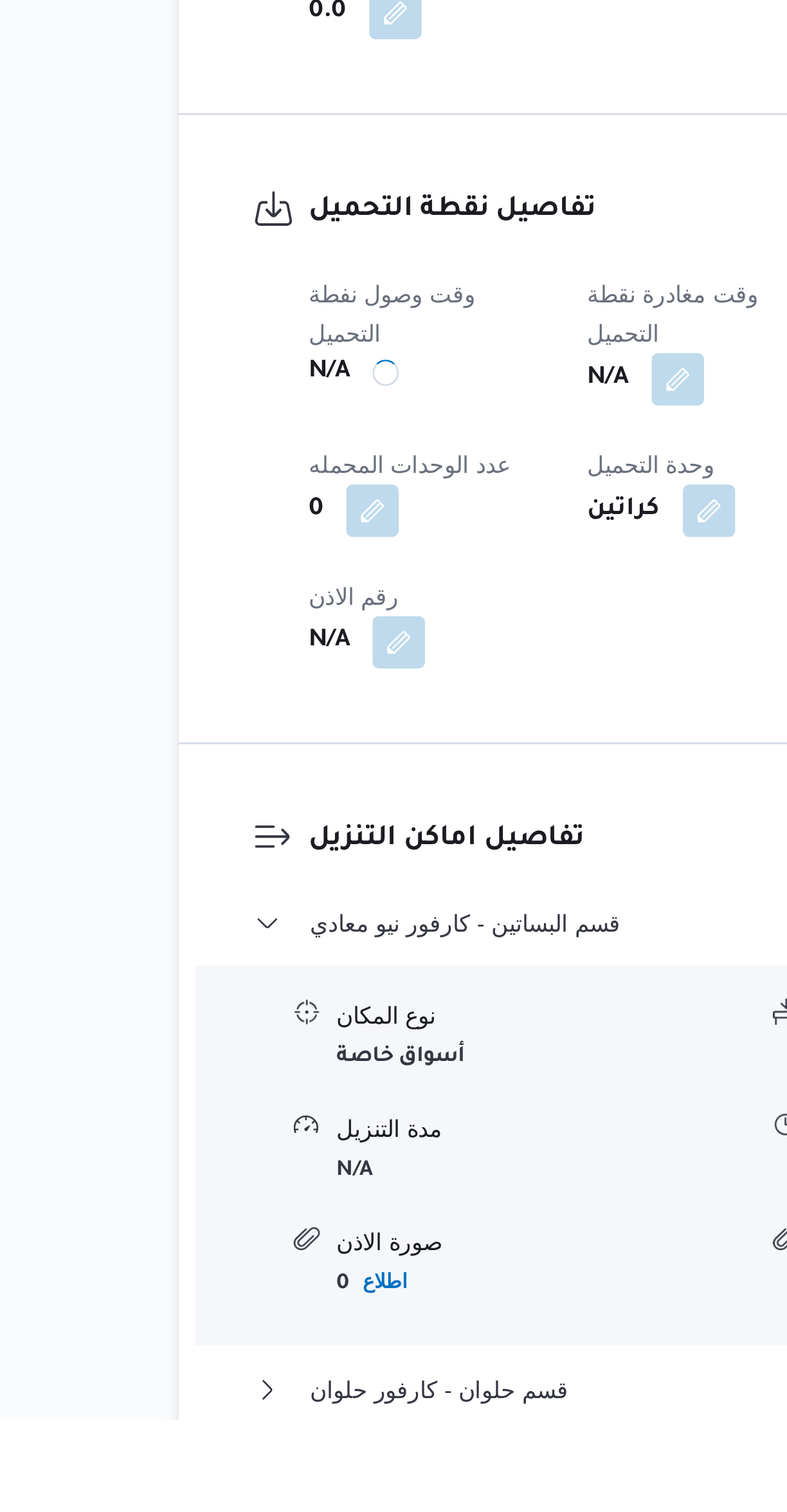
scroll to position [26, 0]
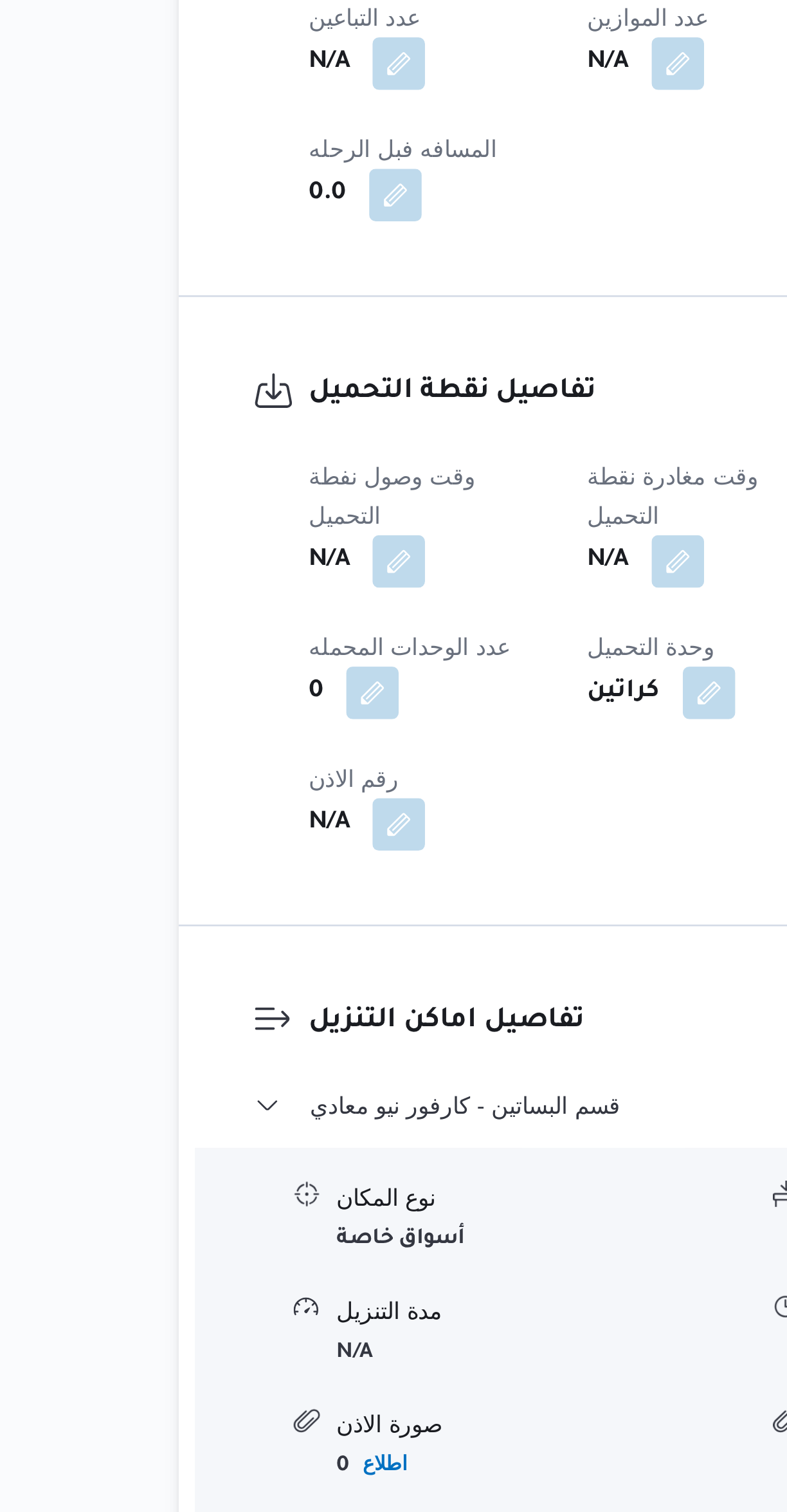
click at [361, 1094] on button "button" at bounding box center [363, 1104] width 20 height 20
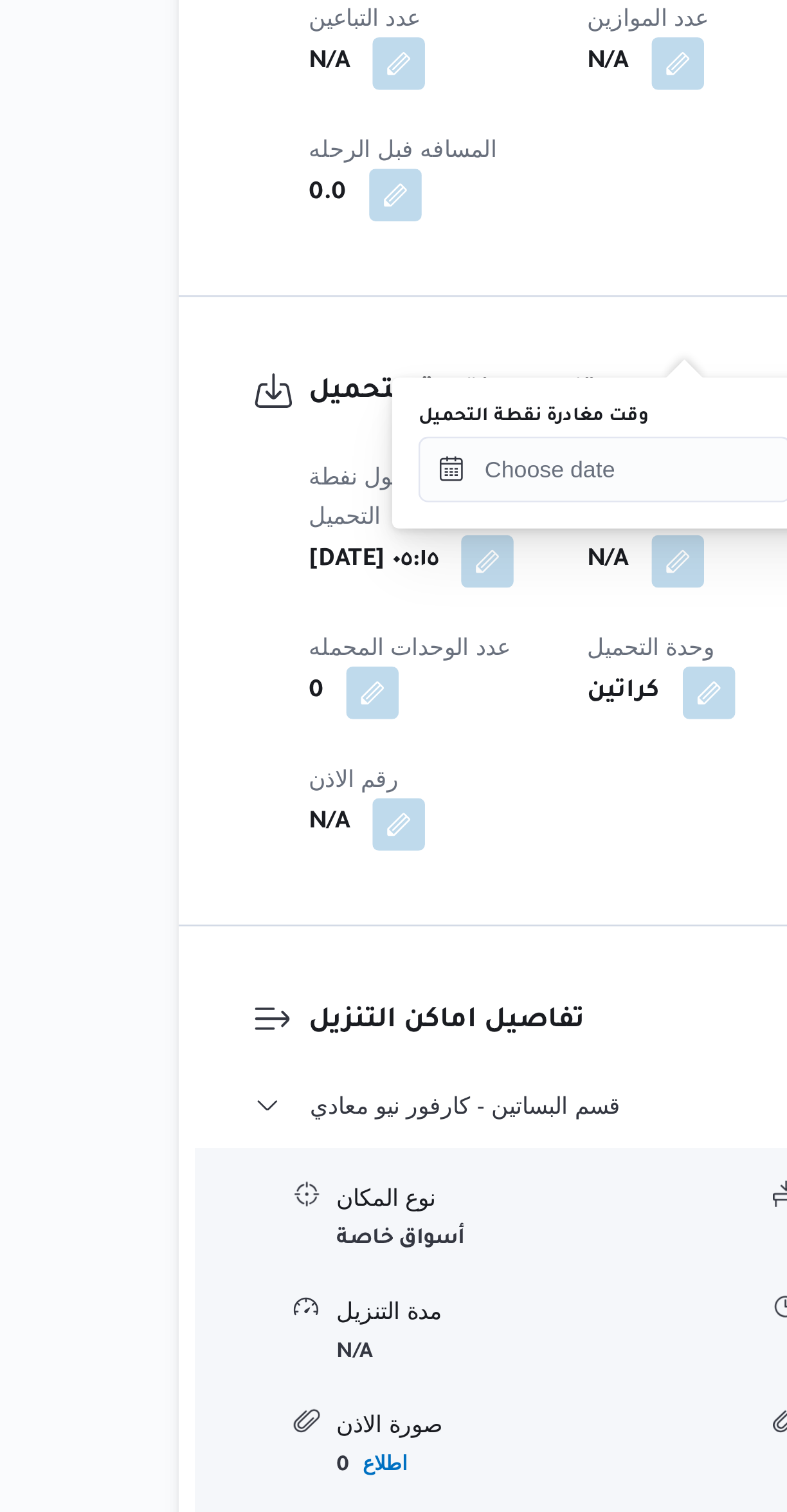
click at [332, 1049] on label "وقت مغادرة نقطة التحميل" at bounding box center [306, 1047] width 90 height 10
click at [332, 1055] on input "وقت مغادرة نقطة التحميل" at bounding box center [333, 1068] width 146 height 26
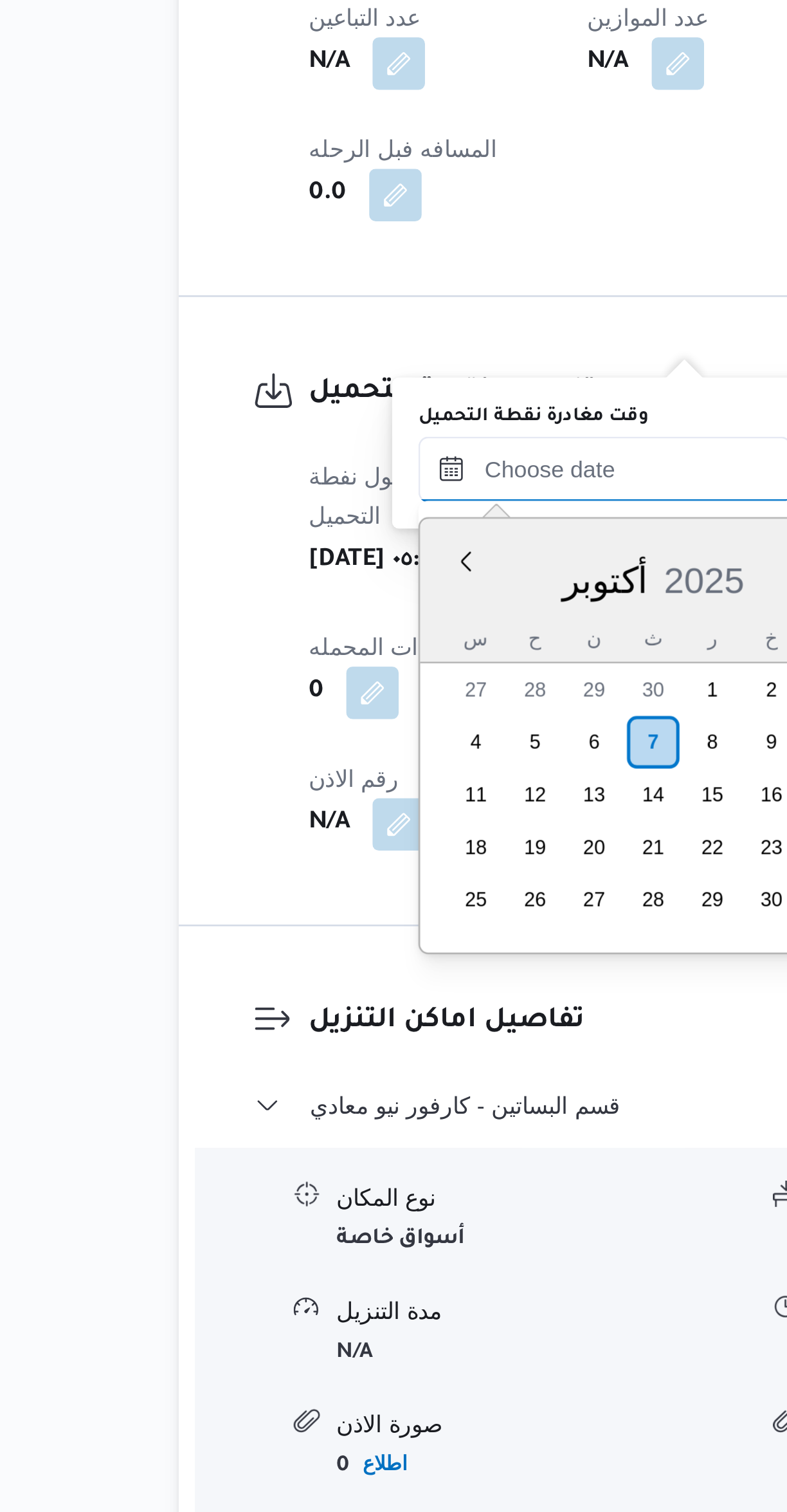
scroll to position [447, 0]
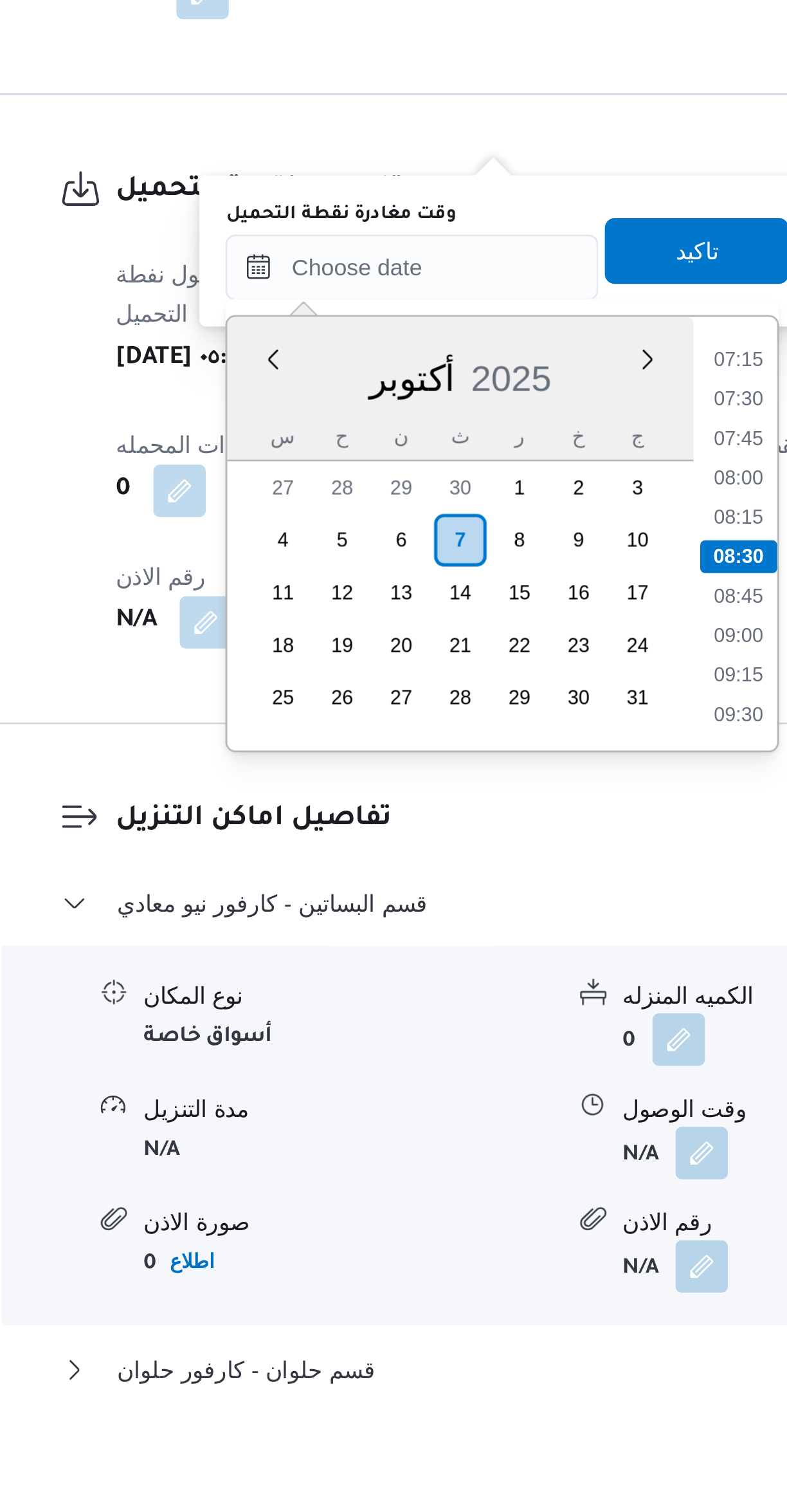
click at [462, 1100] on li "07:15" at bounding box center [462, 1104] width 29 height 13
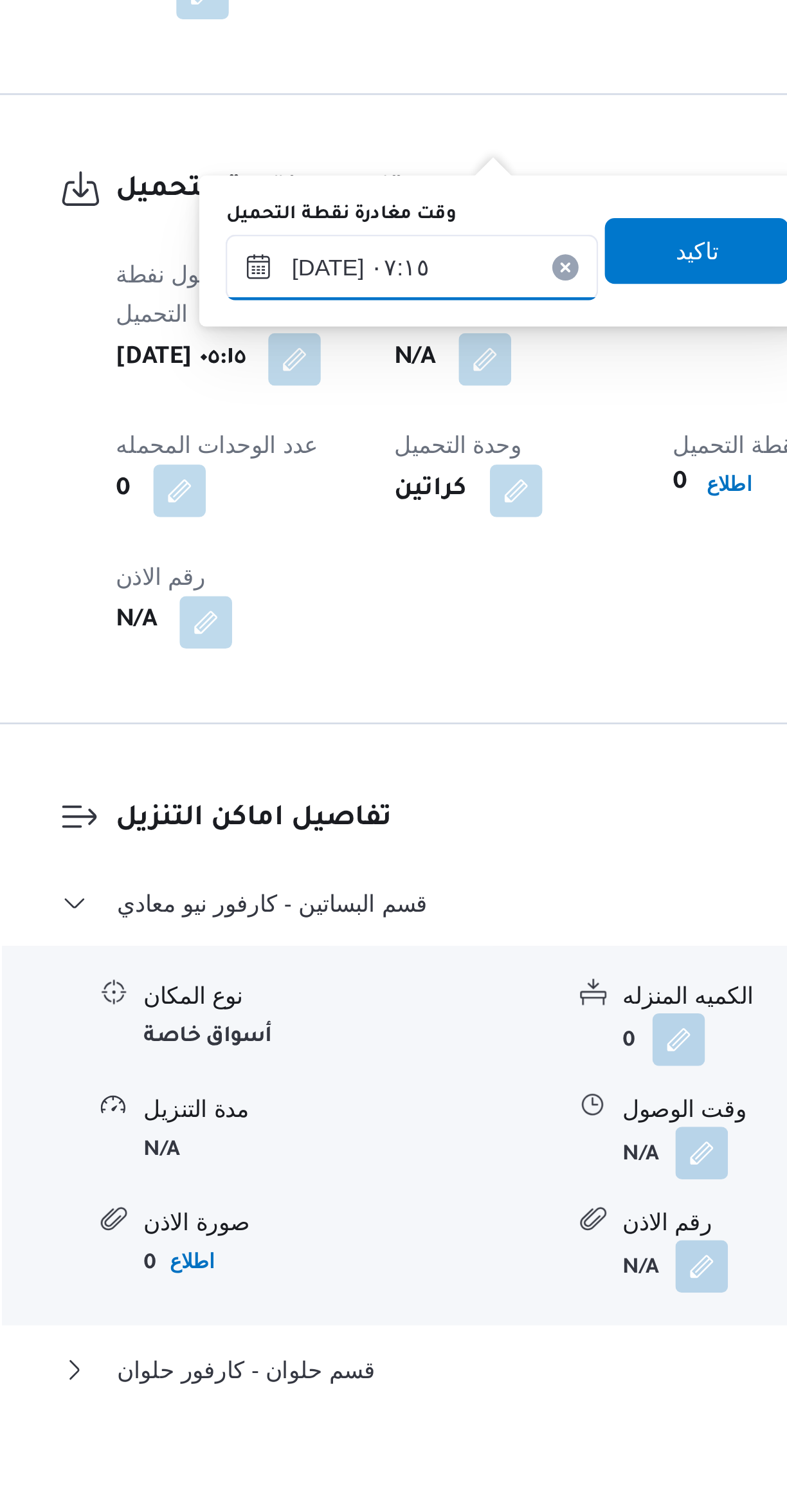
click at [344, 1061] on input "٠٧/١٠/٢٠٢٥ ٠٧:١٥" at bounding box center [333, 1068] width 146 height 26
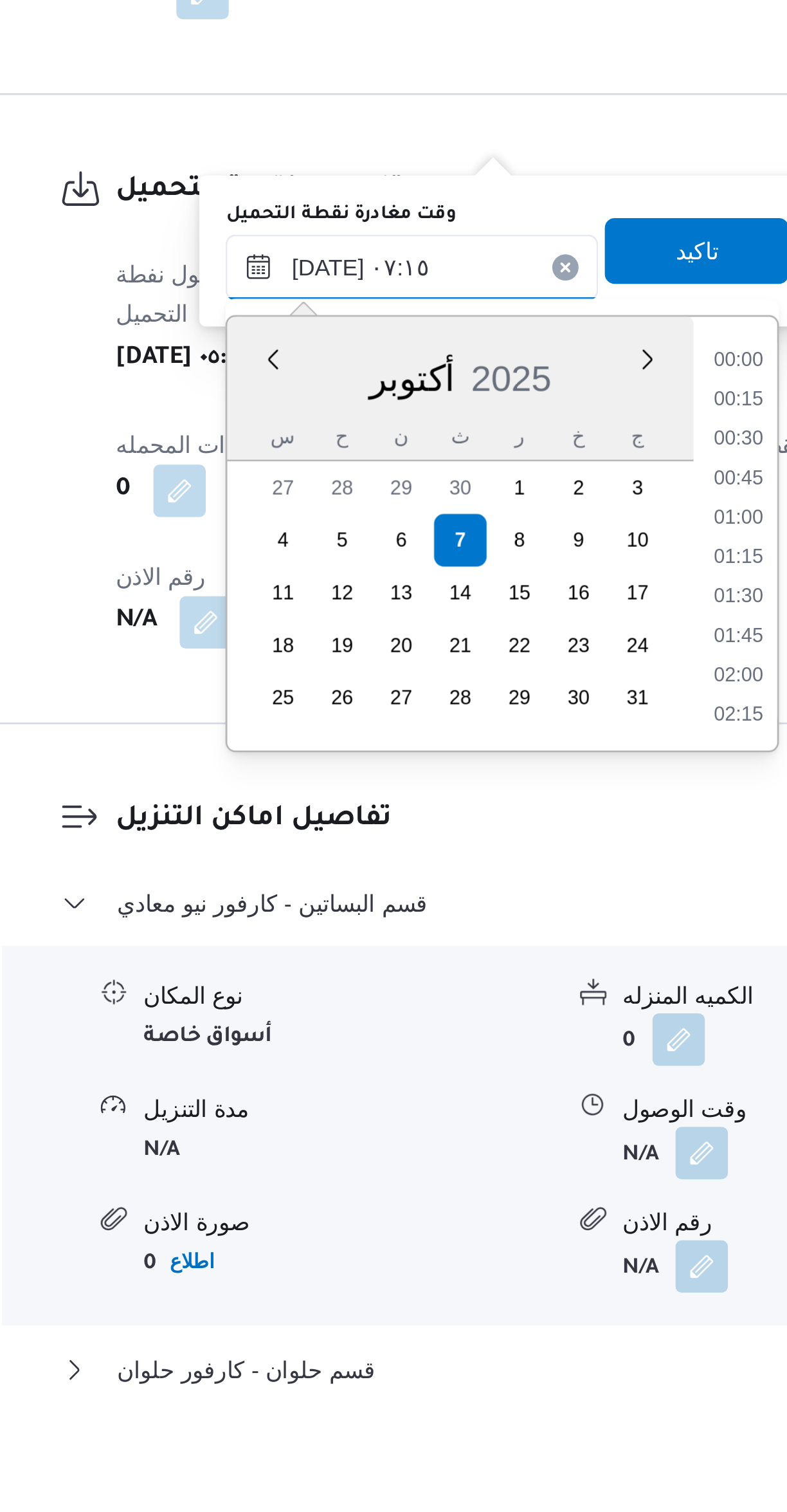
scroll to position [370, 0]
click at [458, 1150] on li "06:45" at bounding box center [462, 1151] width 29 height 13
type input "٠٧/١٠/٢٠٢٥ ٠٦:٤٥"
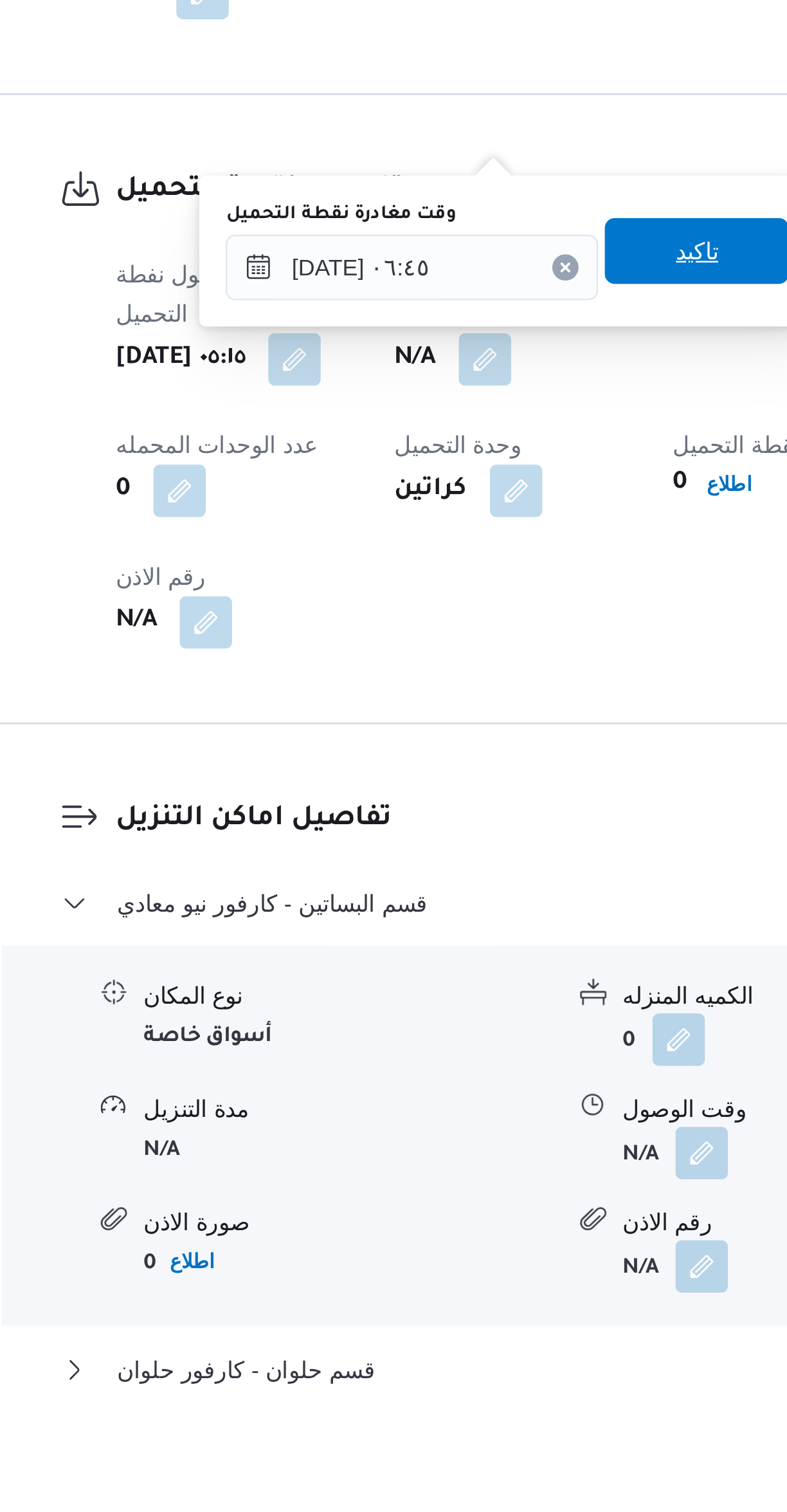
click at [411, 1060] on span "تاكيد" at bounding box center [445, 1062] width 72 height 26
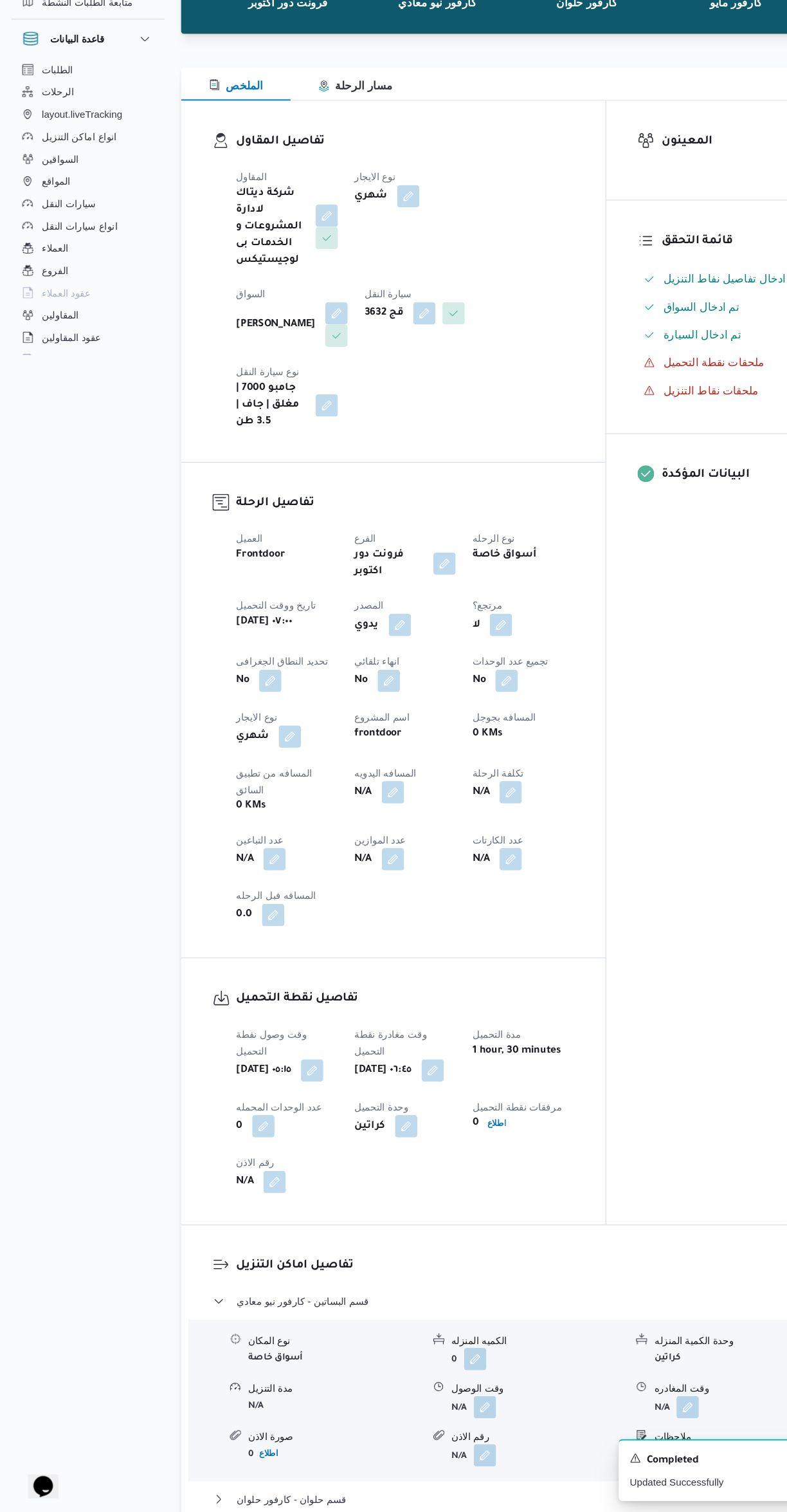
scroll to position [26, 0]
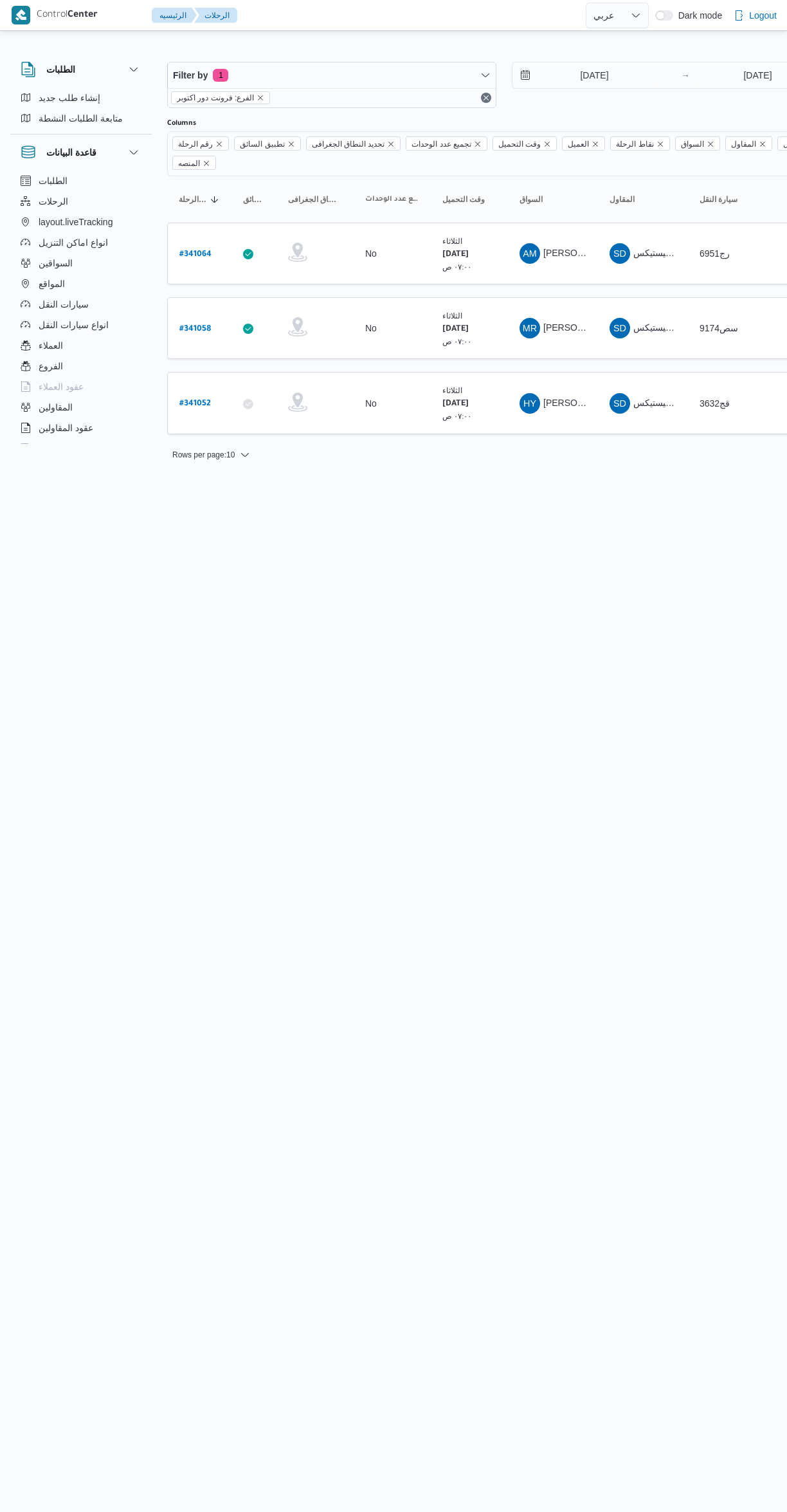
select select "ar"
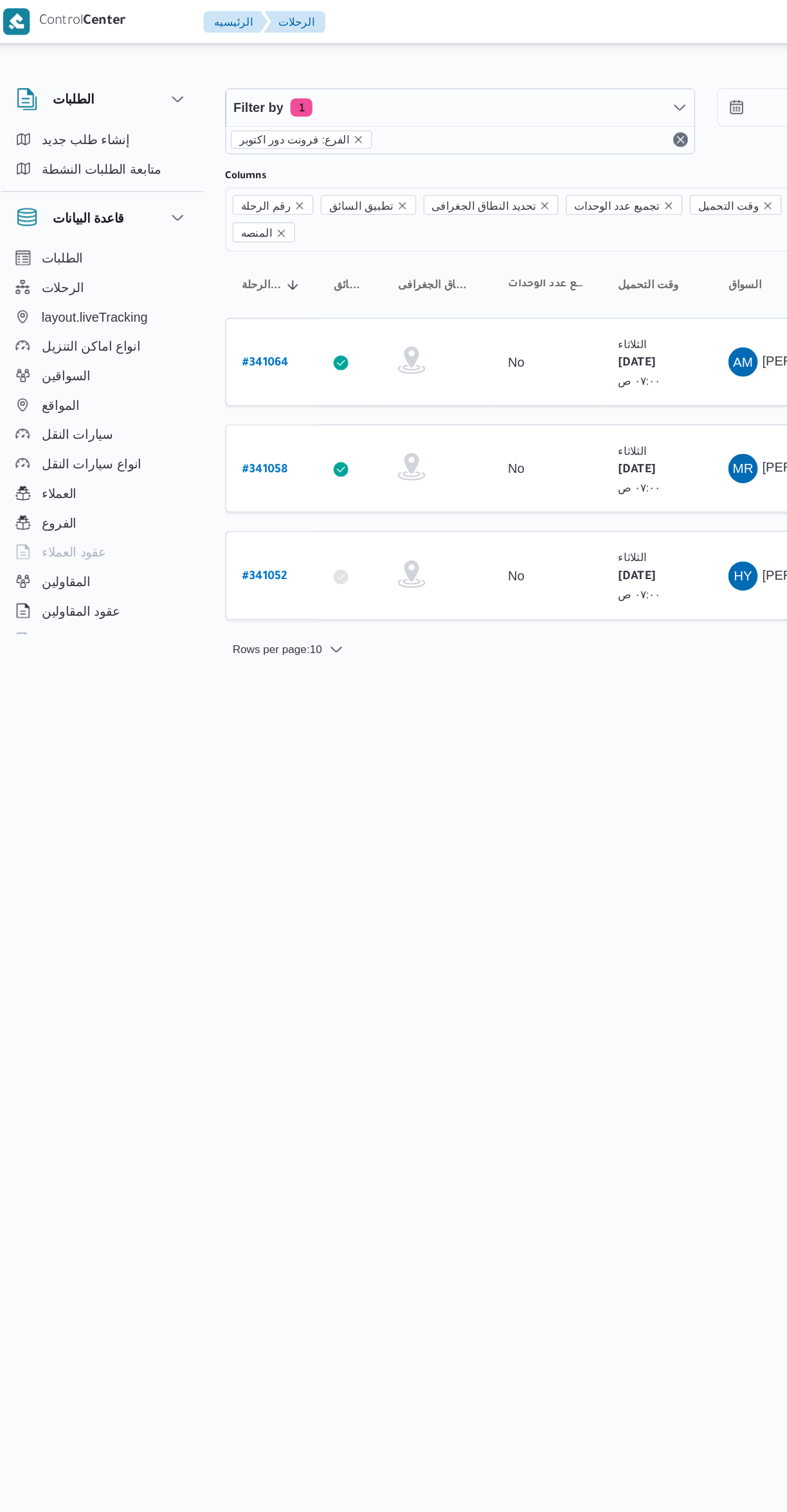
click at [198, 400] on b "# 341052" at bounding box center [195, 404] width 31 height 9
select select "ar"
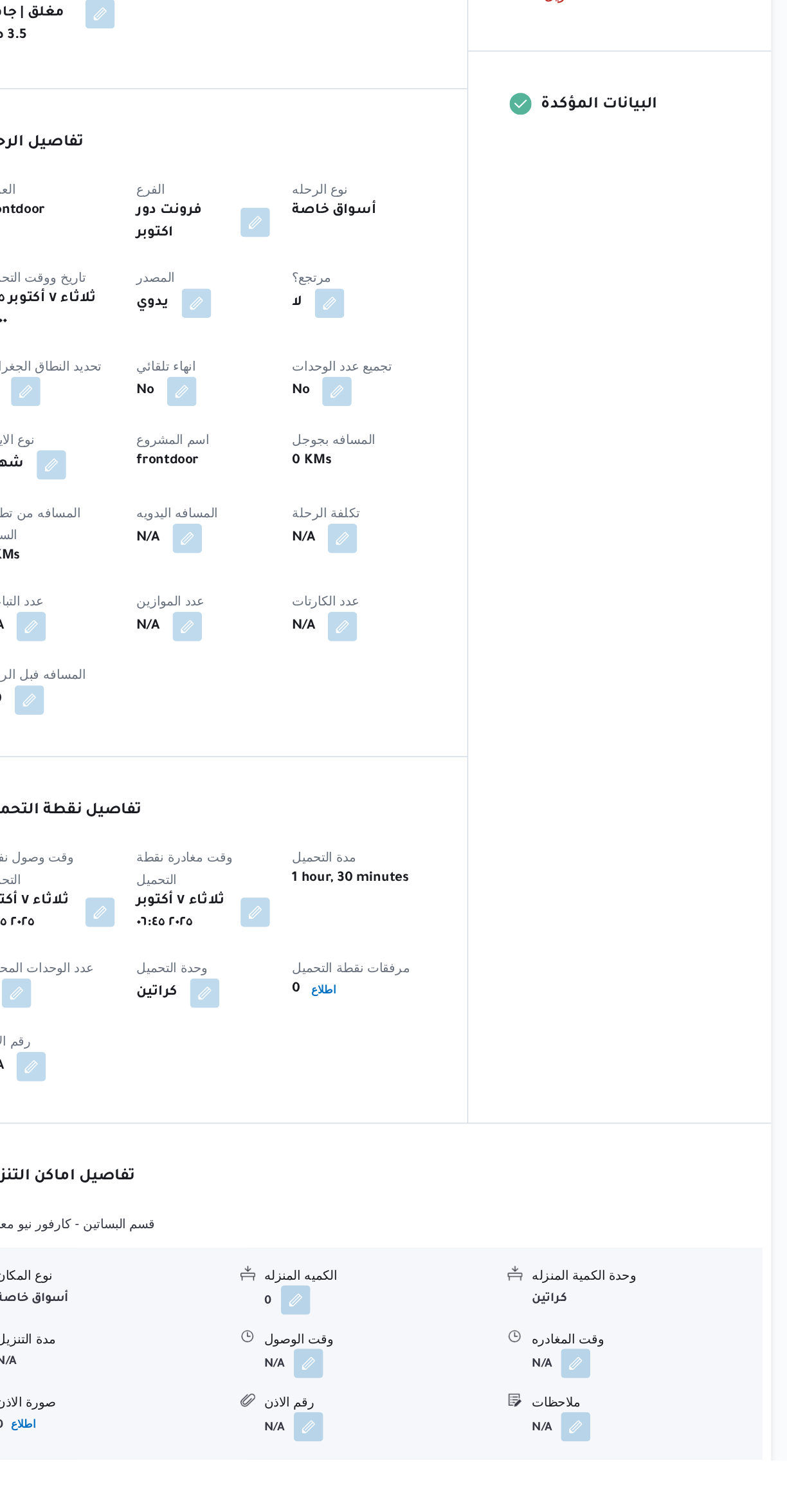
scroll to position [18, 0]
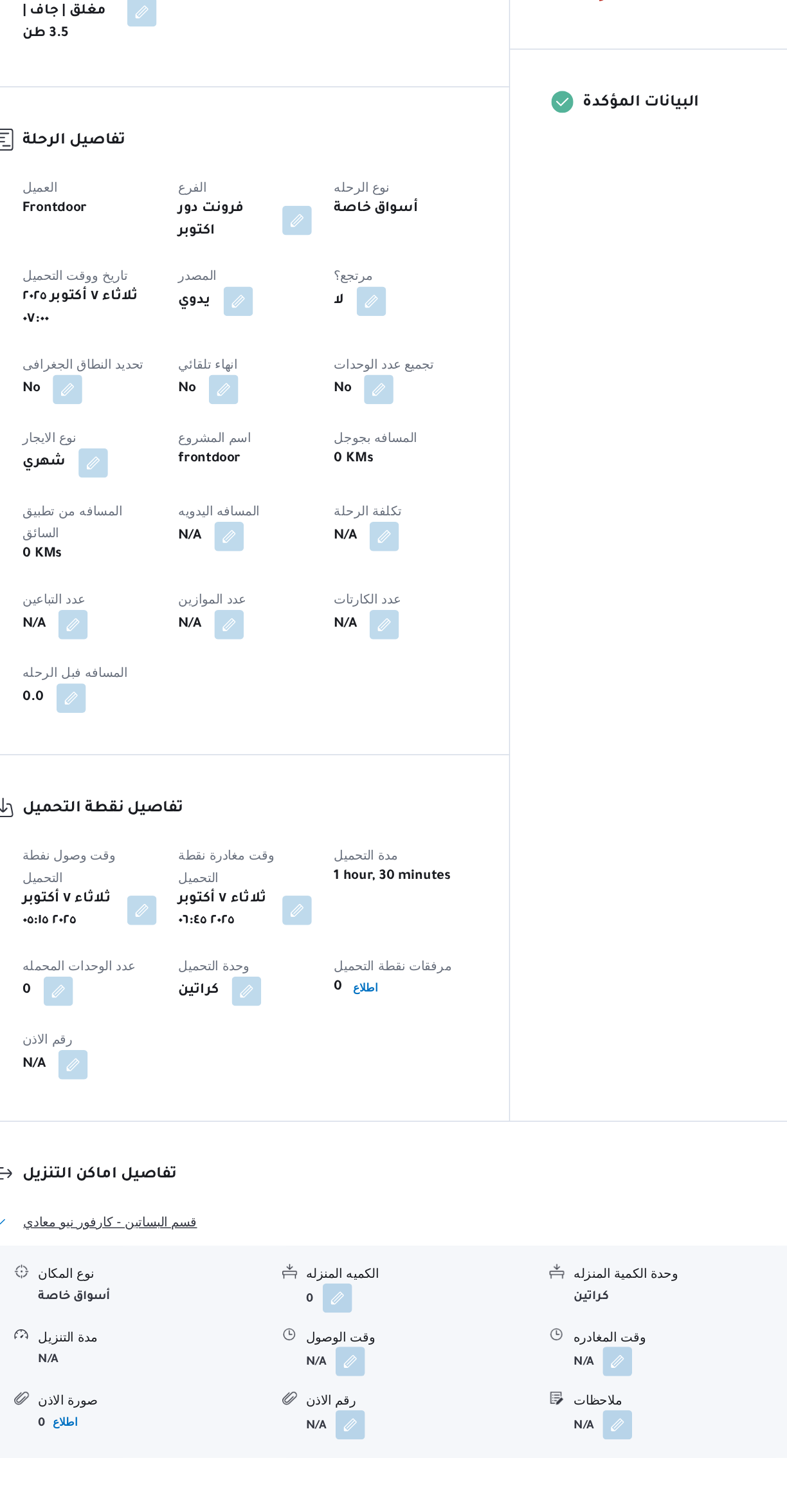
click at [563, 1337] on button "قسم البساتين - كارفور نيو معادي" at bounding box center [469, 1345] width 545 height 16
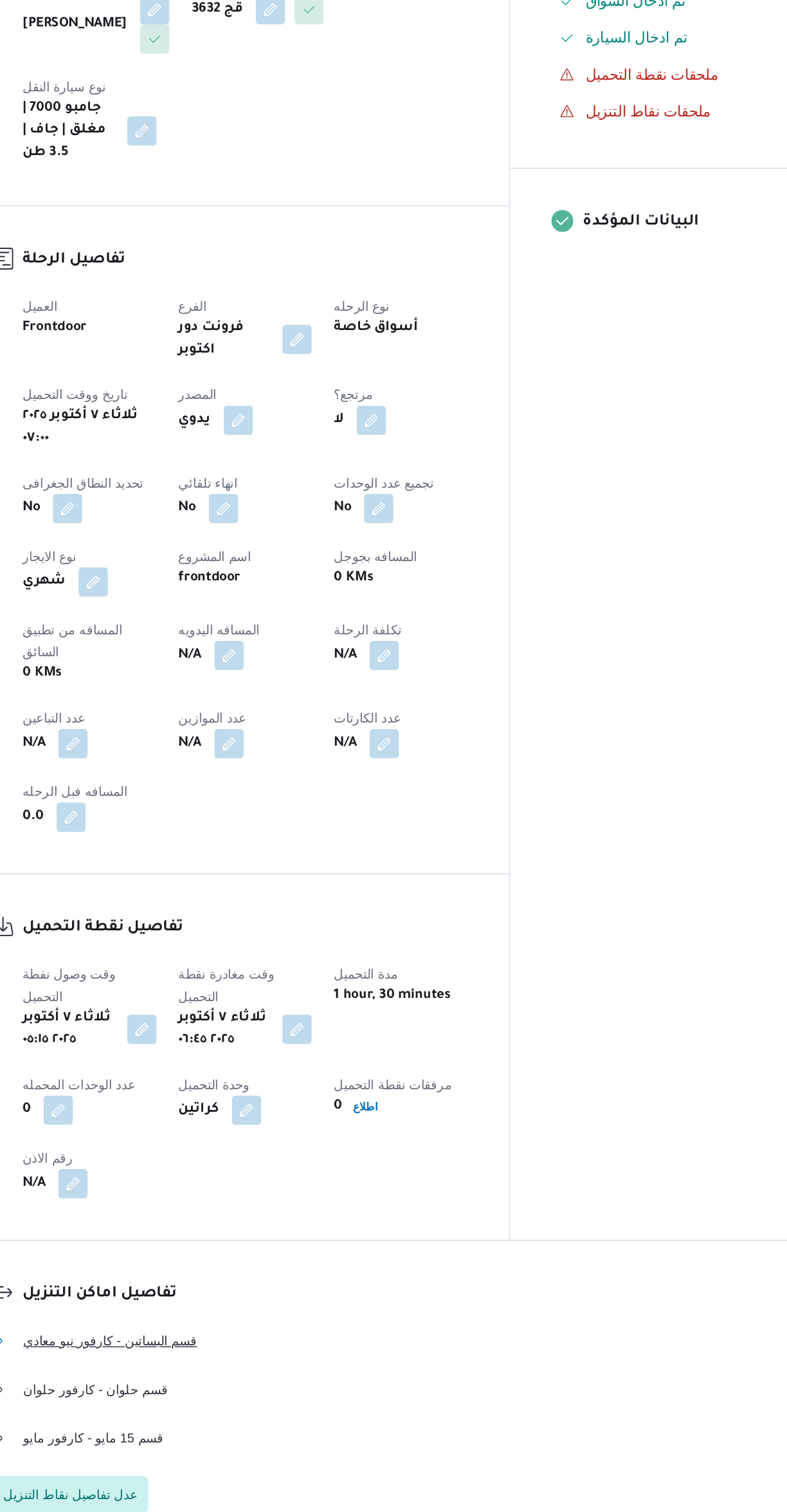
scroll to position [0, 0]
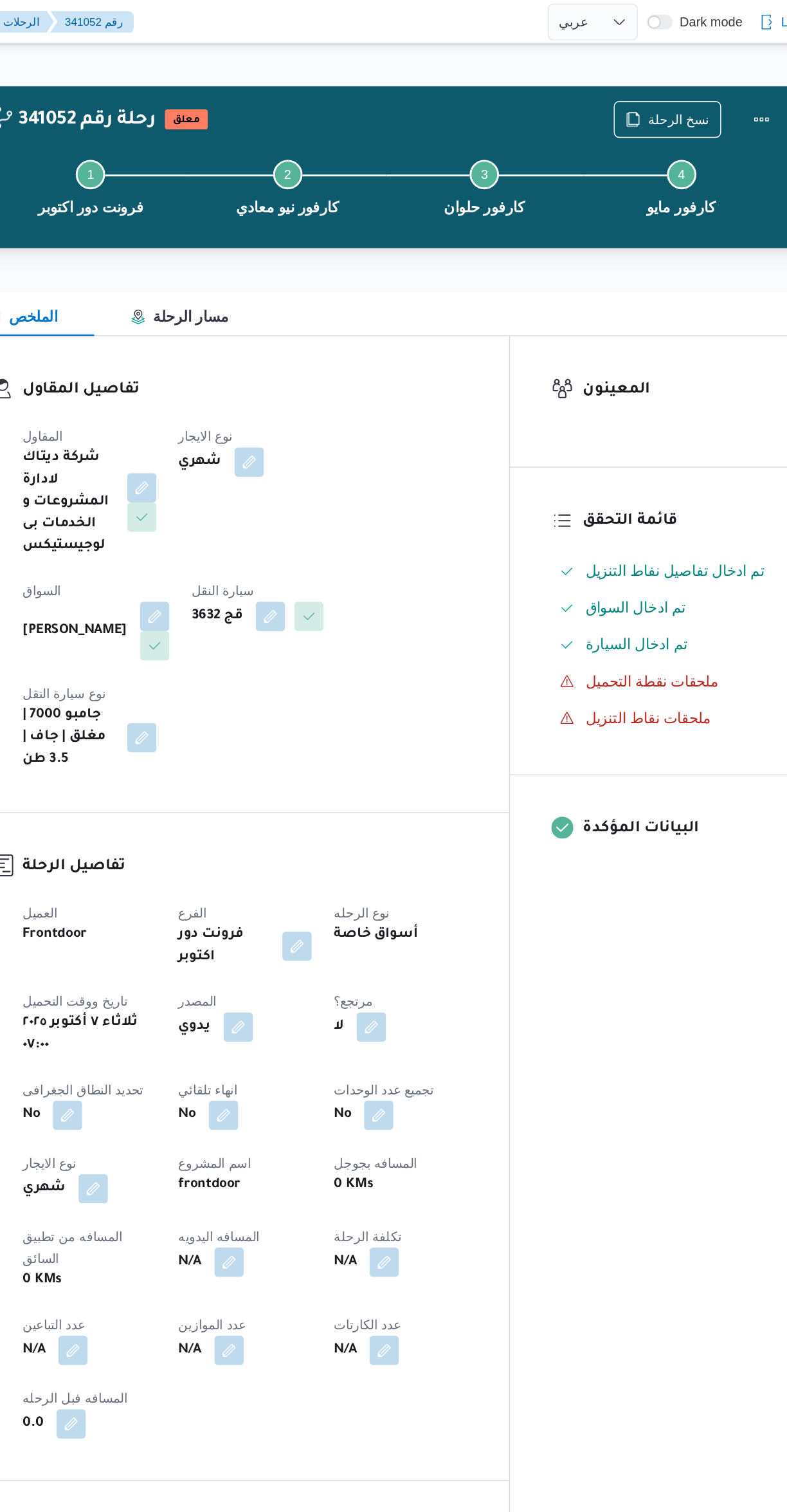
select select "ar"
